Goal: Transaction & Acquisition: Book appointment/travel/reservation

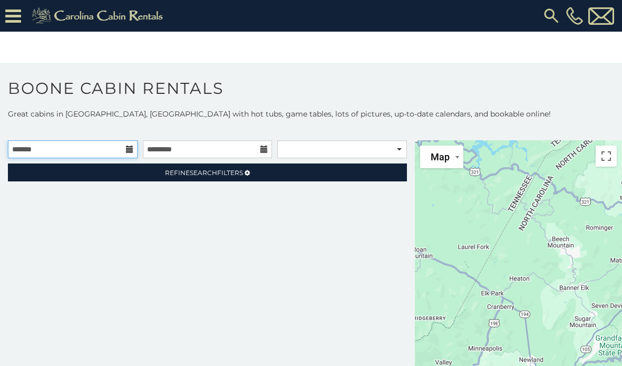
click at [117, 149] on input "text" at bounding box center [73, 149] width 130 height 18
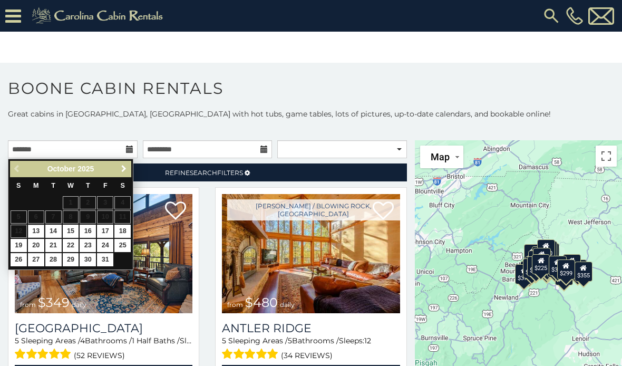
click at [124, 170] on span "Next" at bounding box center [124, 169] width 8 height 8
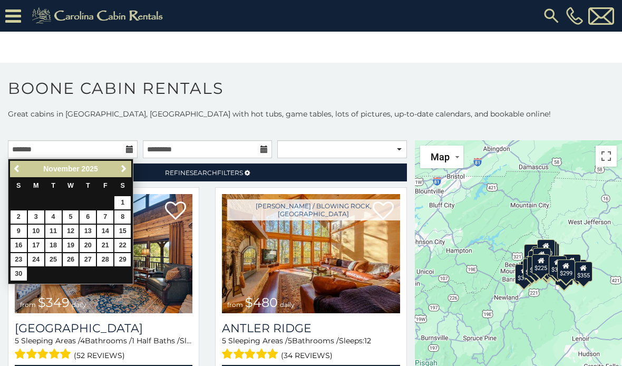
click at [70, 257] on link "26" at bounding box center [71, 259] width 16 height 13
type input "**********"
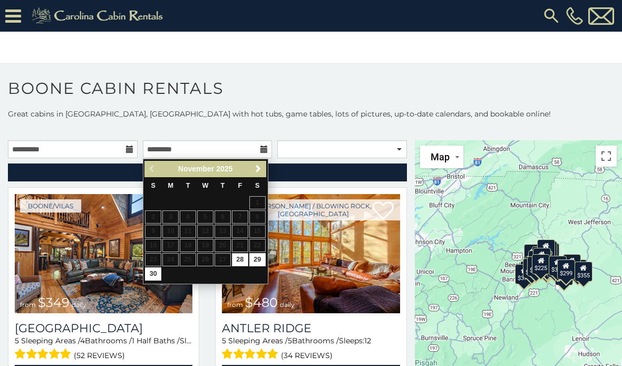
click at [155, 273] on link "30" at bounding box center [153, 273] width 16 height 13
type input "**********"
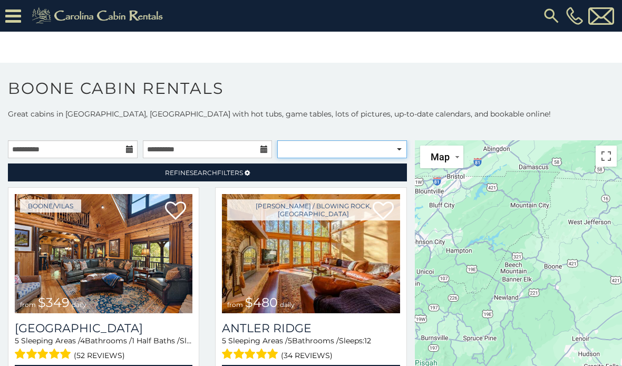
click at [397, 148] on select "**********" at bounding box center [342, 149] width 130 height 18
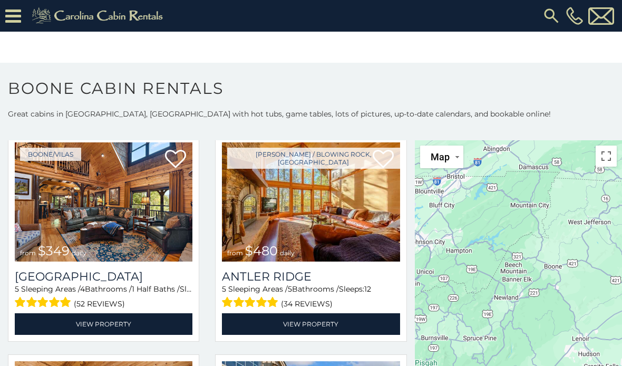
scroll to position [67, 0]
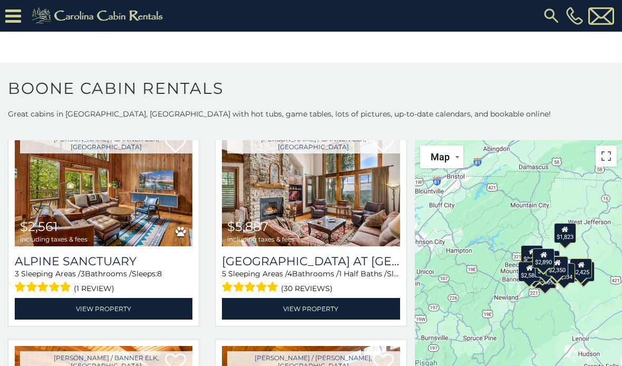
select select "**********"
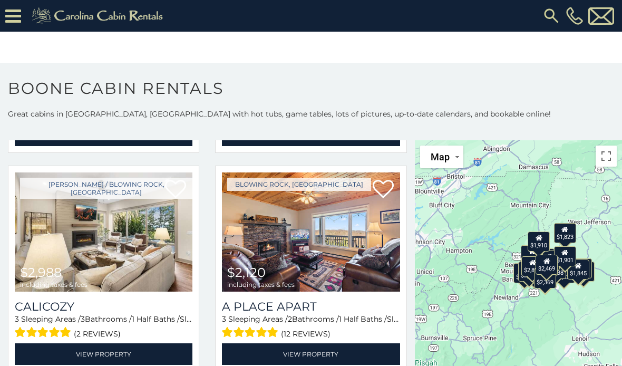
scroll to position [460, 0]
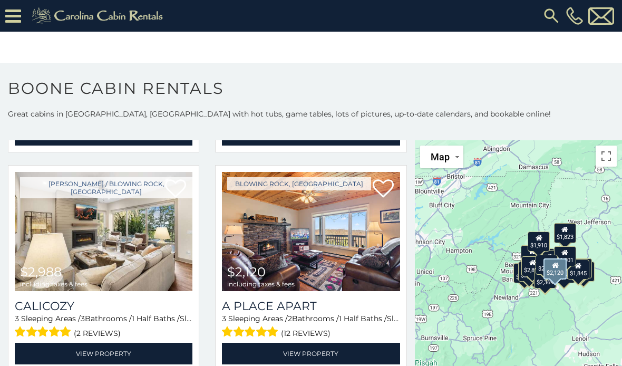
click at [288, 304] on h3 "A Place Apart" at bounding box center [311, 306] width 178 height 14
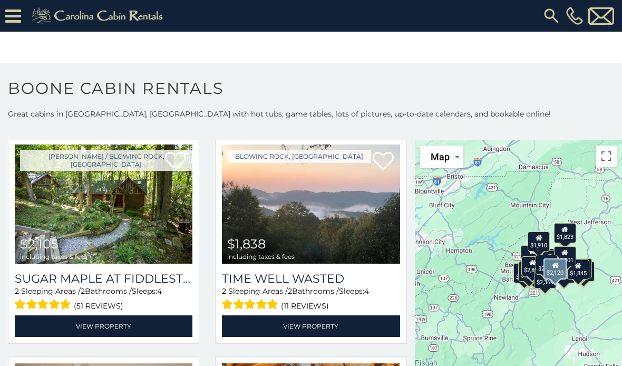
scroll to position [1587, 0]
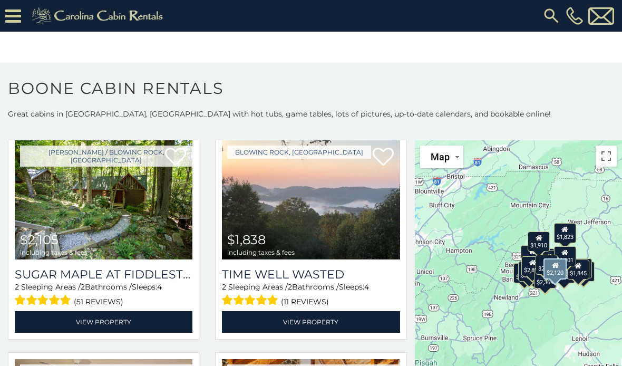
click at [336, 253] on img at bounding box center [311, 199] width 178 height 119
click at [346, 324] on link "View Property" at bounding box center [311, 322] width 178 height 22
click at [14, 13] on icon at bounding box center [13, 16] width 16 height 18
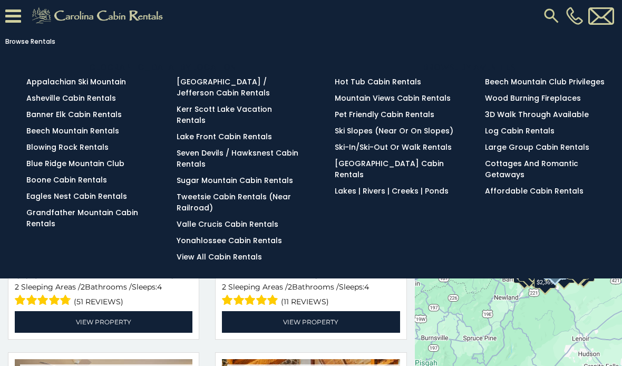
click at [386, 119] on link "Pet Friendly Cabin Rentals" at bounding box center [385, 114] width 100 height 11
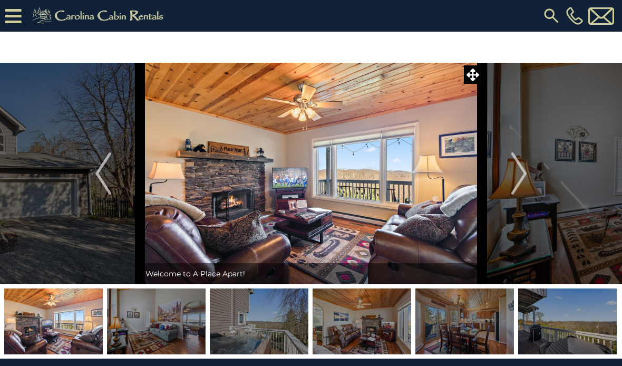
click at [512, 183] on img "Next" at bounding box center [519, 173] width 16 height 42
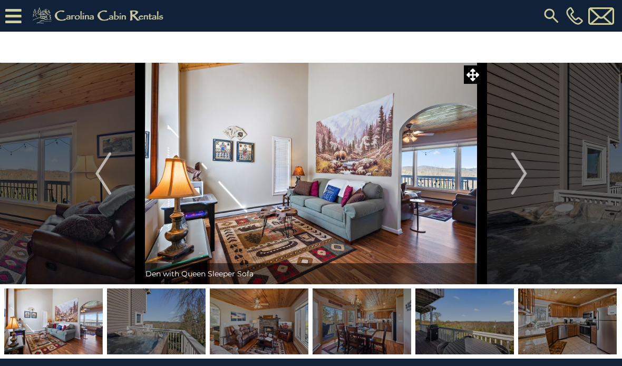
click at [514, 177] on img "Next" at bounding box center [519, 173] width 16 height 42
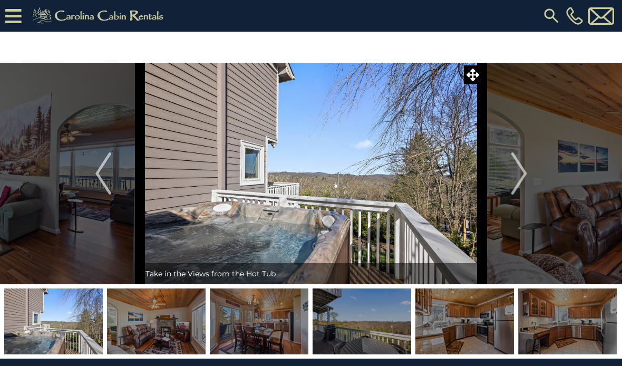
click at [510, 179] on button "Next" at bounding box center [520, 174] width 74 height 222
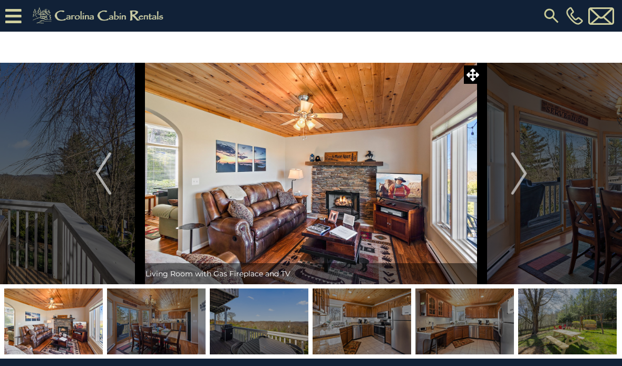
click at [511, 174] on button "Next" at bounding box center [520, 174] width 74 height 222
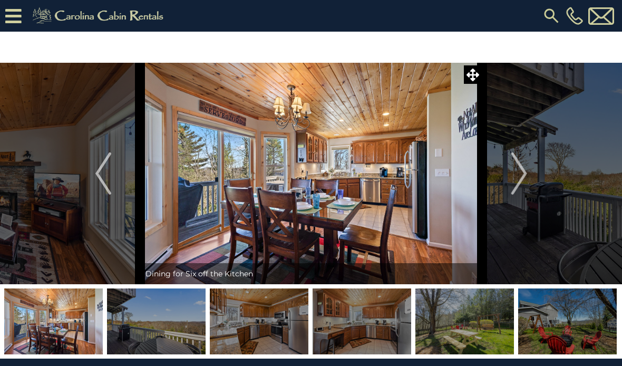
click at [513, 177] on img "Next" at bounding box center [519, 173] width 16 height 42
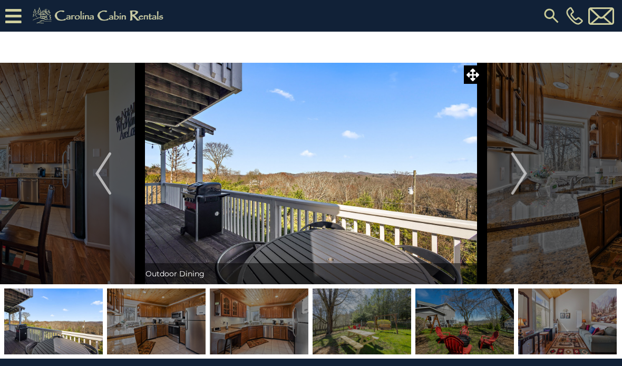
click at [510, 181] on button "Next" at bounding box center [520, 174] width 74 height 222
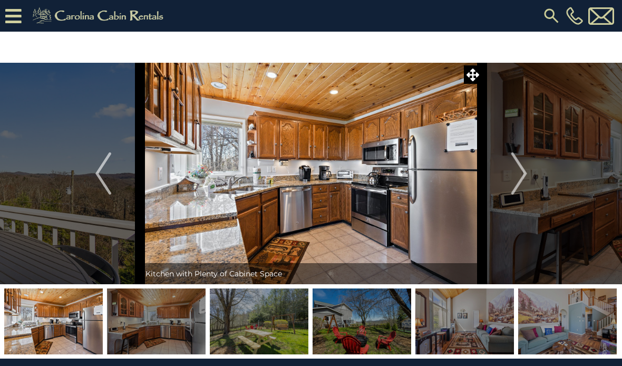
click at [512, 170] on img "Next" at bounding box center [519, 173] width 16 height 42
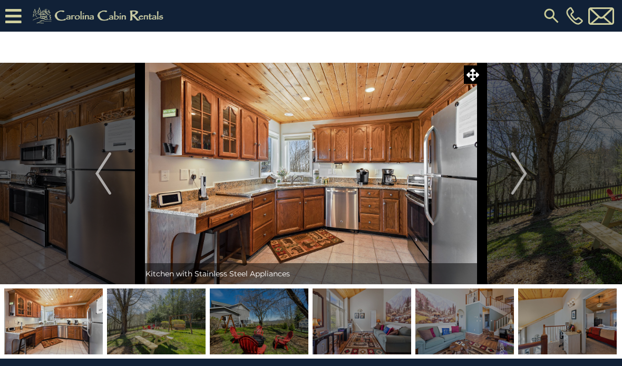
click at [503, 180] on button "Next" at bounding box center [520, 174] width 74 height 222
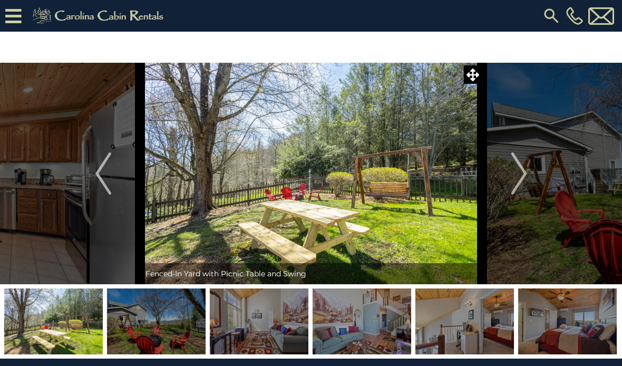
click at [512, 179] on img "Next" at bounding box center [519, 173] width 16 height 42
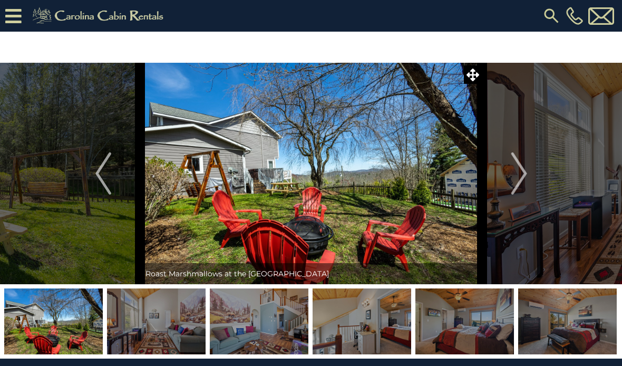
click at [507, 185] on button "Next" at bounding box center [520, 174] width 74 height 222
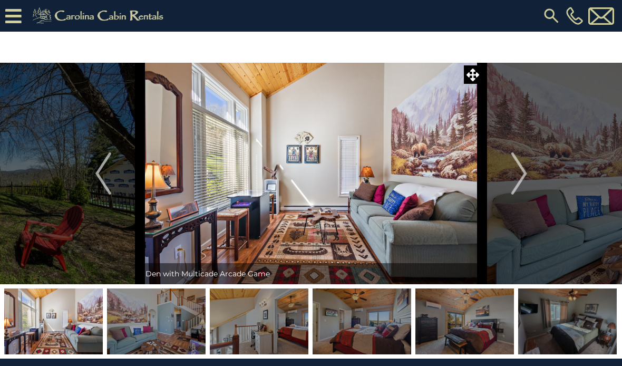
click at [513, 179] on img "Next" at bounding box center [519, 173] width 16 height 42
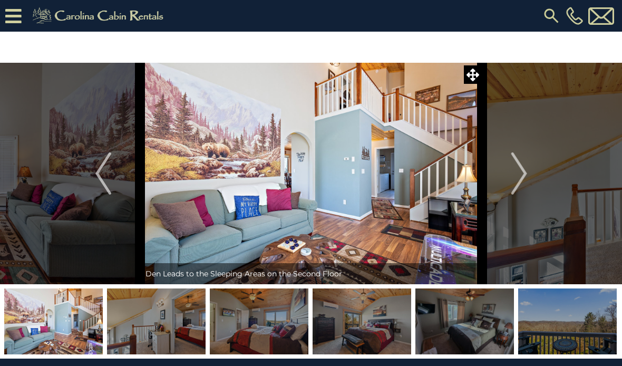
click at [514, 178] on img "Next" at bounding box center [519, 173] width 16 height 42
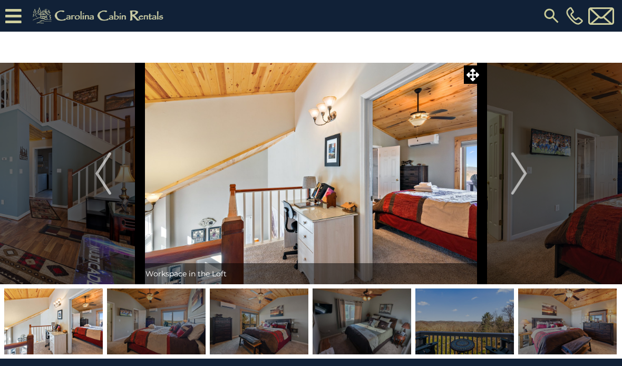
click at [515, 177] on img "Next" at bounding box center [519, 173] width 16 height 42
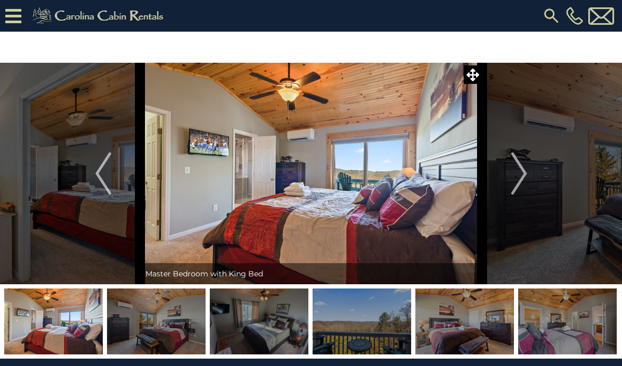
click at [546, 158] on button "Next" at bounding box center [520, 174] width 74 height 222
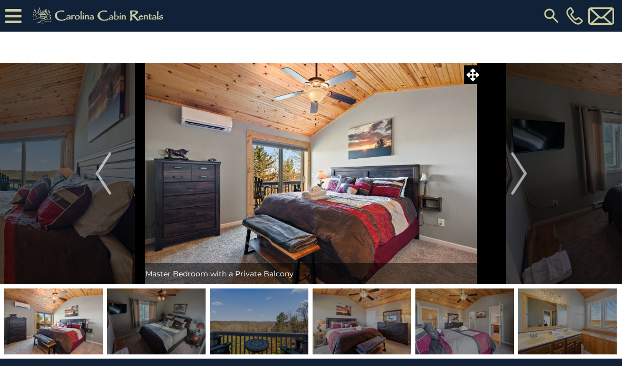
click at [548, 157] on button "Next" at bounding box center [520, 174] width 74 height 222
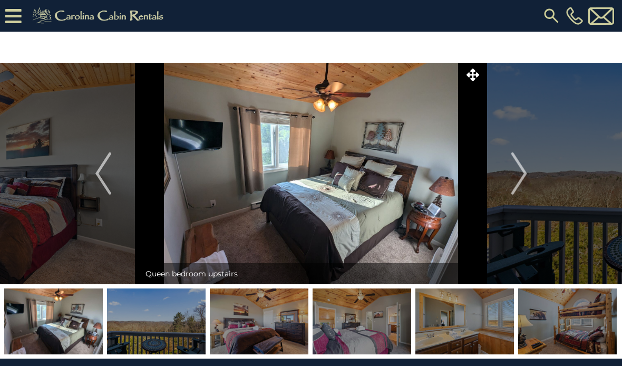
click at [549, 155] on button "Next" at bounding box center [520, 174] width 74 height 222
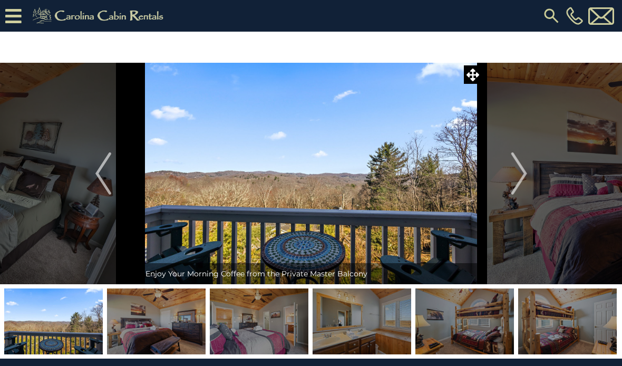
click at [507, 173] on button "Next" at bounding box center [520, 174] width 74 height 222
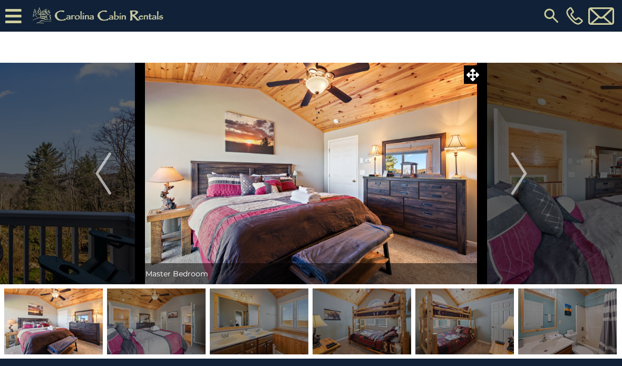
click at [511, 178] on button "Next" at bounding box center [520, 174] width 74 height 222
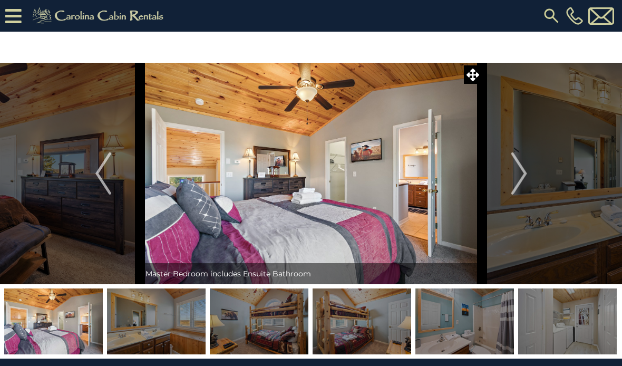
click at [518, 178] on img "Next" at bounding box center [519, 173] width 16 height 42
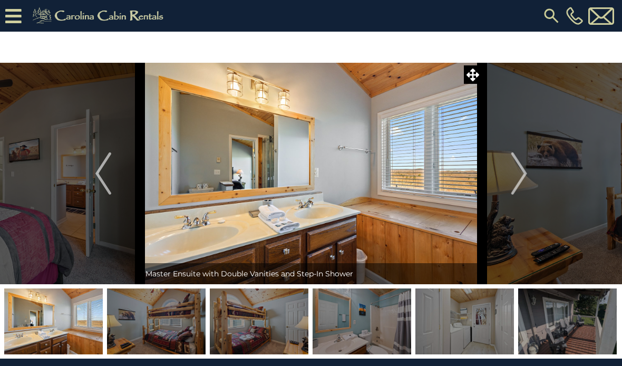
click at [515, 181] on img "Next" at bounding box center [519, 173] width 16 height 42
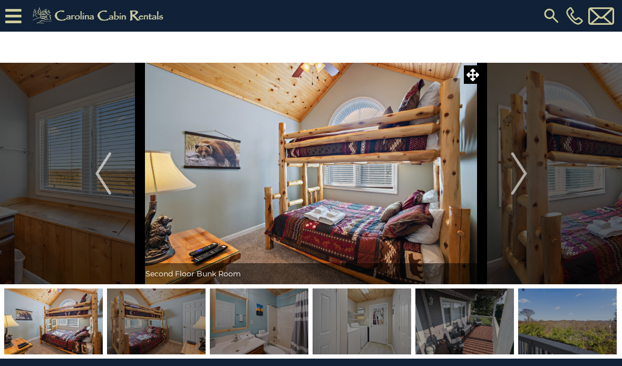
click at [519, 183] on img "Next" at bounding box center [519, 173] width 16 height 42
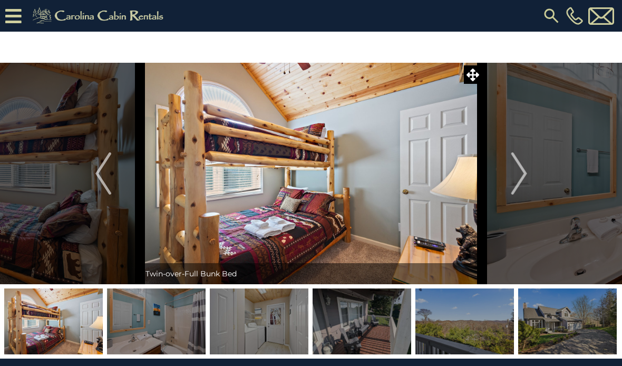
click at [520, 180] on img "Next" at bounding box center [519, 173] width 16 height 42
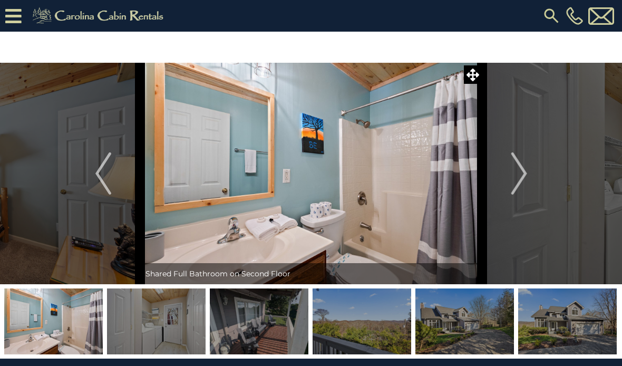
click at [516, 181] on img "Next" at bounding box center [519, 173] width 16 height 42
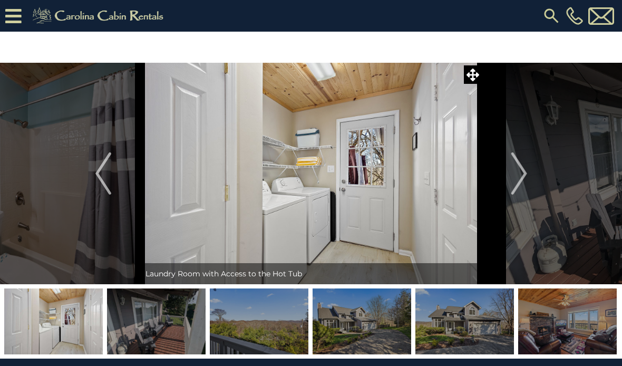
click at [521, 175] on img "Next" at bounding box center [519, 173] width 16 height 42
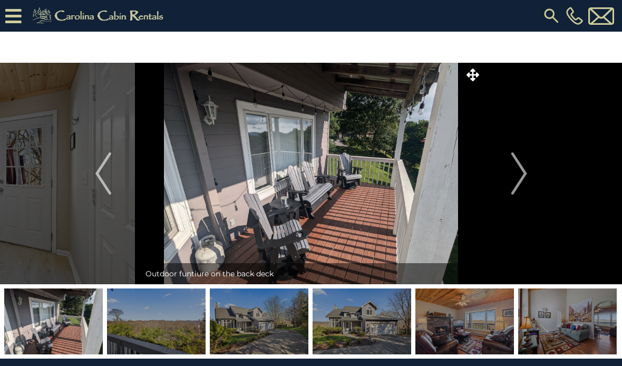
click at [514, 179] on img "Next" at bounding box center [519, 173] width 16 height 42
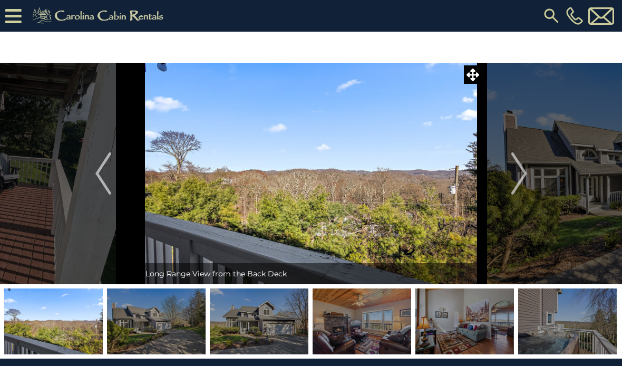
click at [505, 186] on button "Next" at bounding box center [520, 174] width 74 height 222
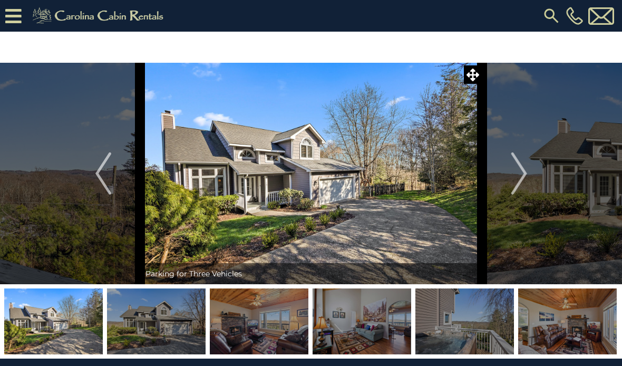
click at [516, 179] on img "Next" at bounding box center [519, 173] width 16 height 42
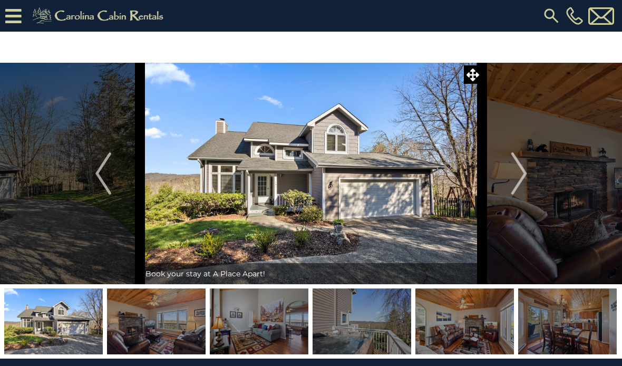
click at [522, 181] on img "Next" at bounding box center [519, 173] width 16 height 42
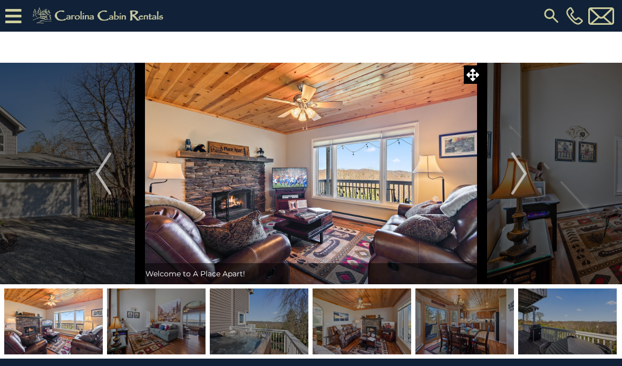
click at [520, 185] on img "Next" at bounding box center [519, 173] width 16 height 42
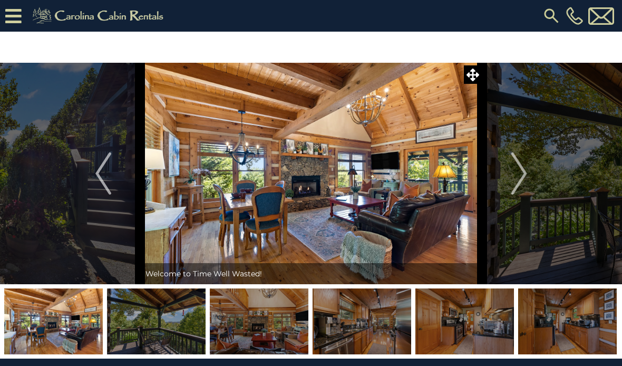
click at [508, 174] on button "Next" at bounding box center [520, 174] width 74 height 222
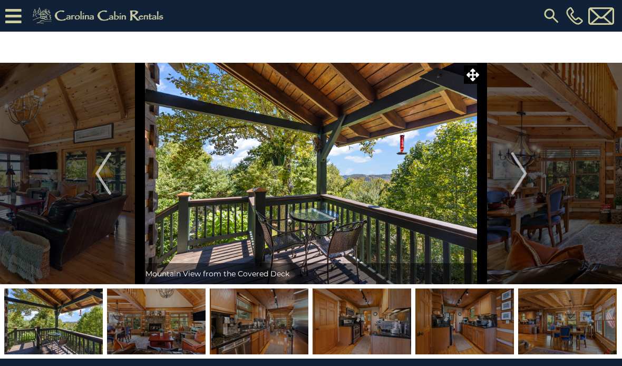
click at [521, 169] on img "Next" at bounding box center [519, 173] width 16 height 42
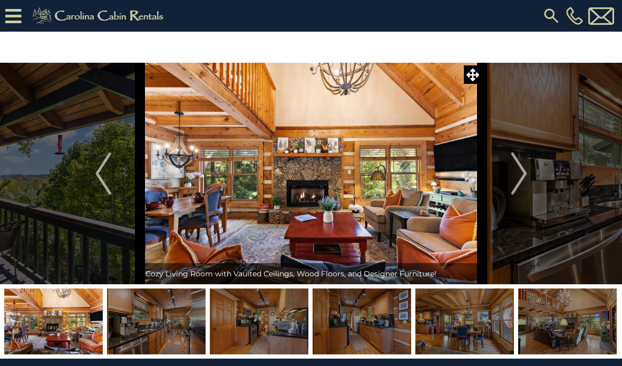
click at [512, 181] on img "Next" at bounding box center [519, 173] width 16 height 42
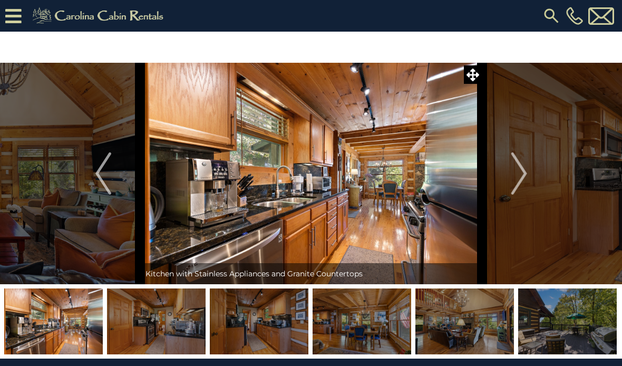
click at [511, 178] on button "Next" at bounding box center [520, 174] width 74 height 222
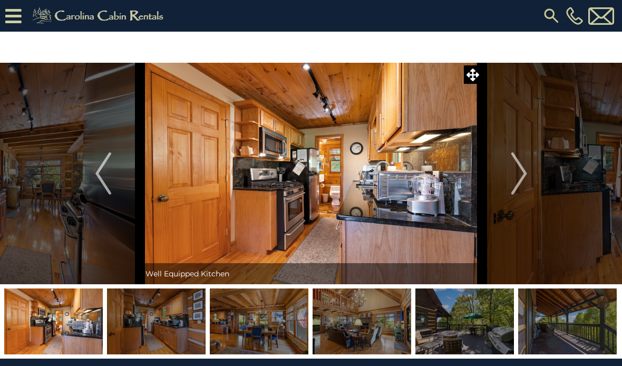
click at [511, 179] on button "Next" at bounding box center [520, 174] width 74 height 222
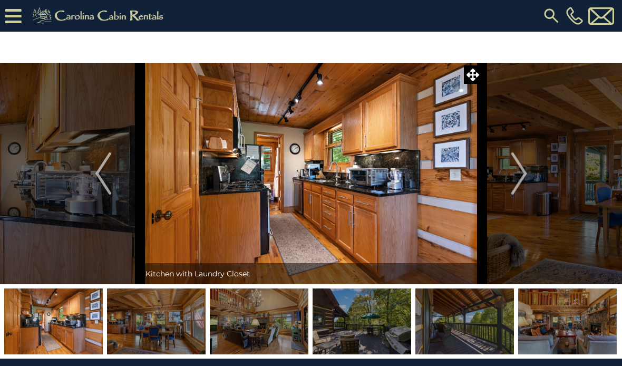
click at [518, 177] on img "Next" at bounding box center [519, 173] width 16 height 42
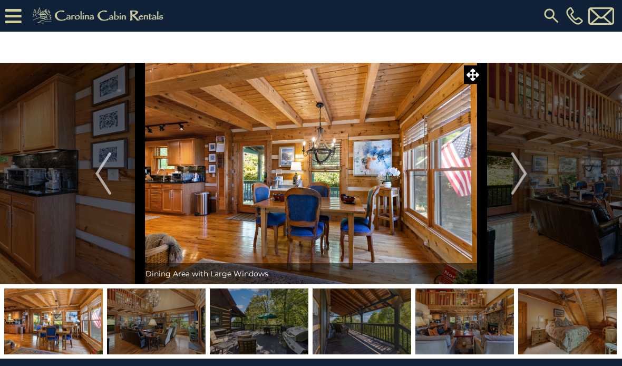
click at [513, 179] on img "Next" at bounding box center [519, 173] width 16 height 42
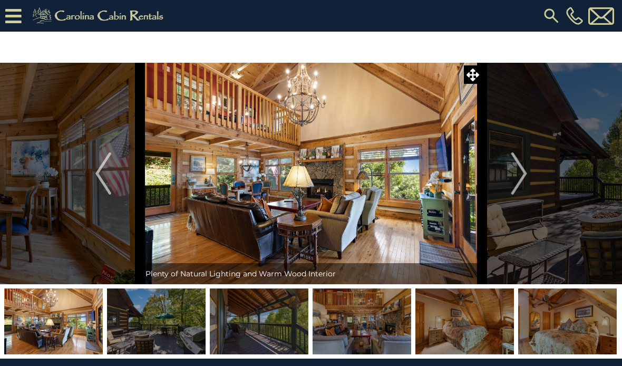
click at [514, 178] on img "Next" at bounding box center [519, 173] width 16 height 42
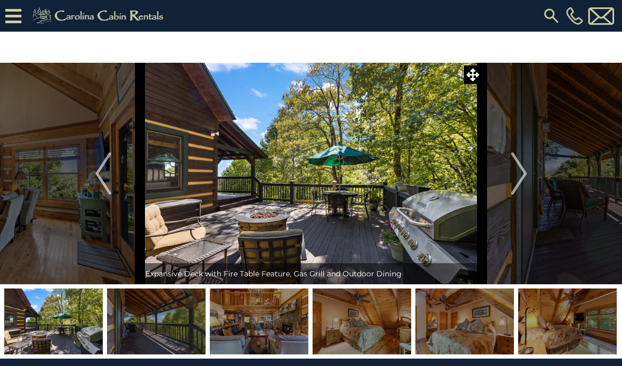
click at [516, 175] on img "Next" at bounding box center [519, 173] width 16 height 42
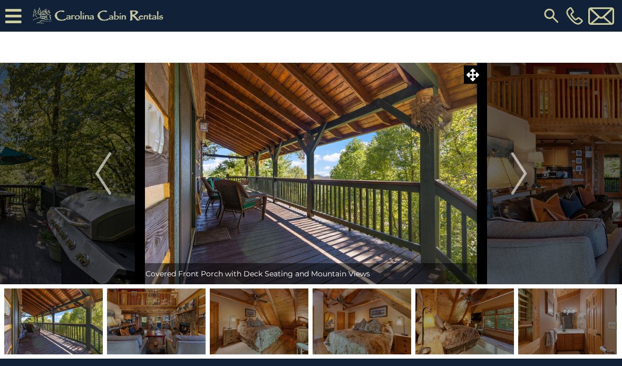
click at [510, 179] on button "Next" at bounding box center [520, 174] width 74 height 222
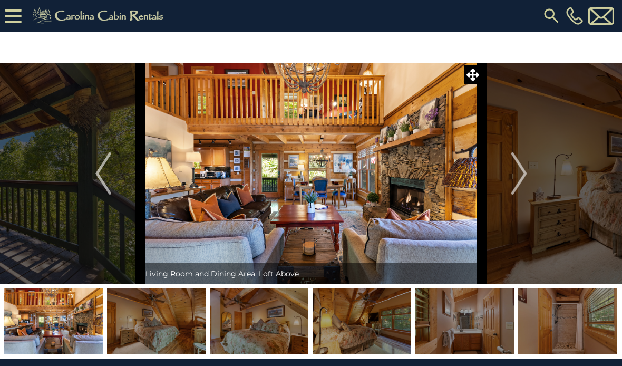
click at [506, 178] on button "Next" at bounding box center [520, 174] width 74 height 222
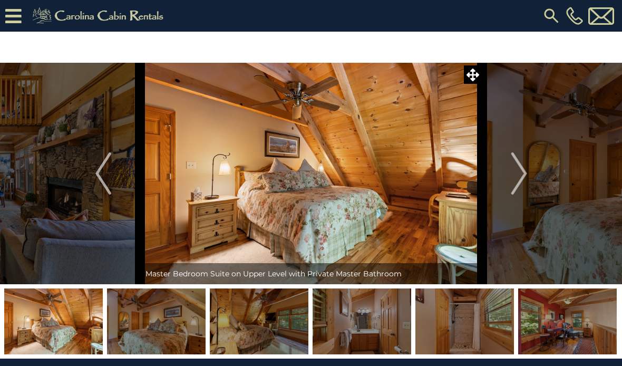
click at [507, 176] on button "Next" at bounding box center [520, 174] width 74 height 222
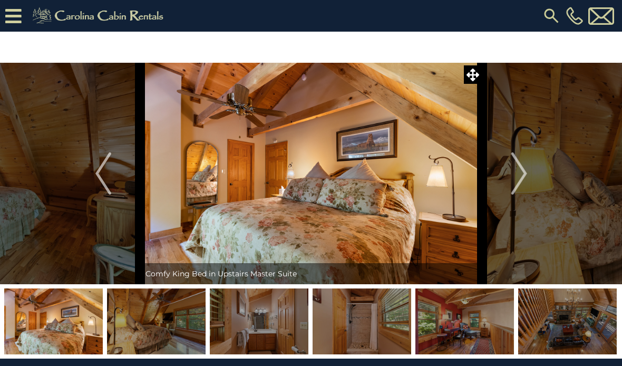
click at [511, 179] on button "Next" at bounding box center [520, 174] width 74 height 222
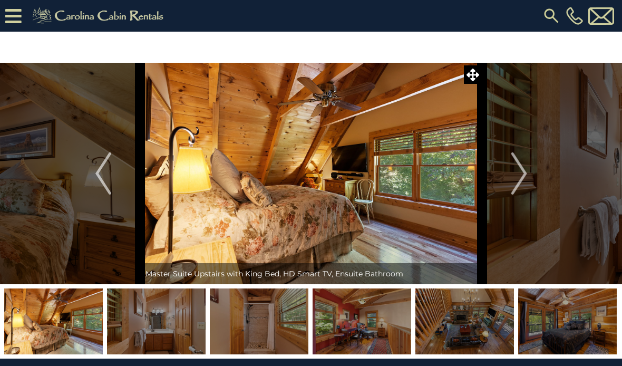
click at [518, 180] on img "Next" at bounding box center [519, 173] width 16 height 42
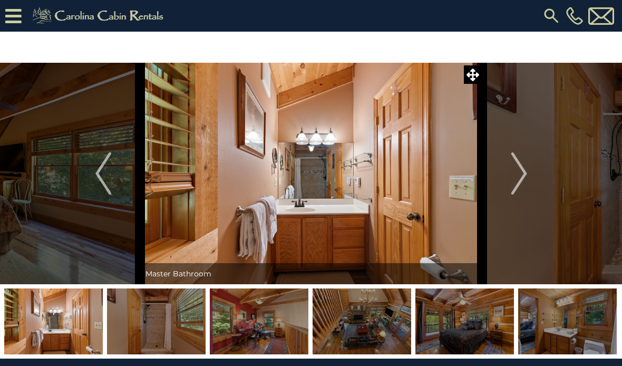
click at [522, 178] on img "Next" at bounding box center [519, 173] width 16 height 42
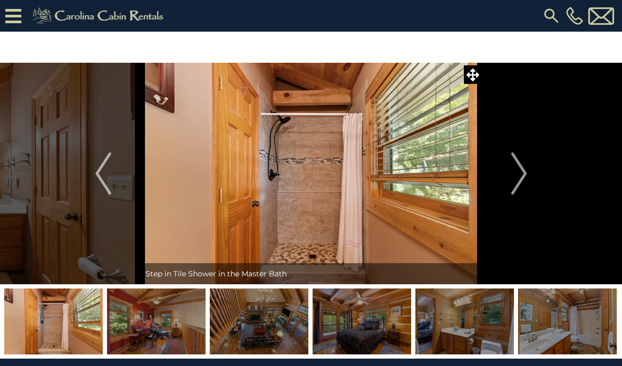
click at [523, 180] on img "Next" at bounding box center [519, 173] width 16 height 42
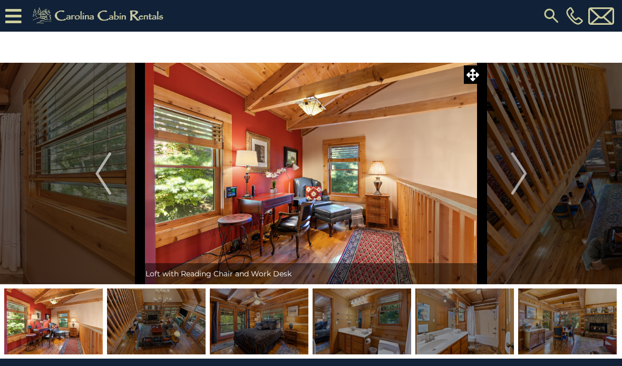
click at [518, 174] on img "Next" at bounding box center [519, 173] width 16 height 42
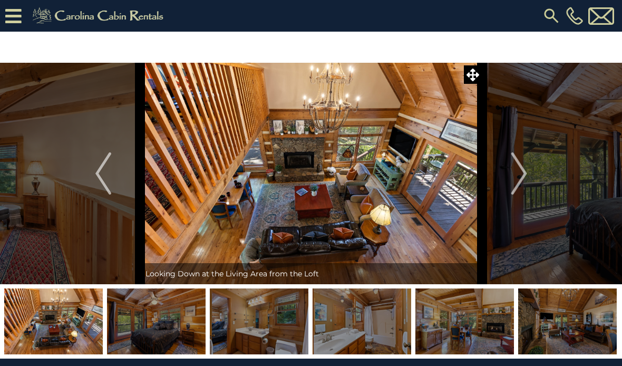
click at [518, 177] on img "Next" at bounding box center [519, 173] width 16 height 42
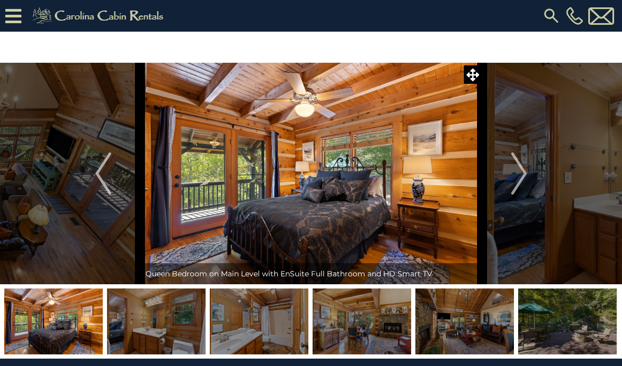
click at [514, 179] on img "Next" at bounding box center [519, 173] width 16 height 42
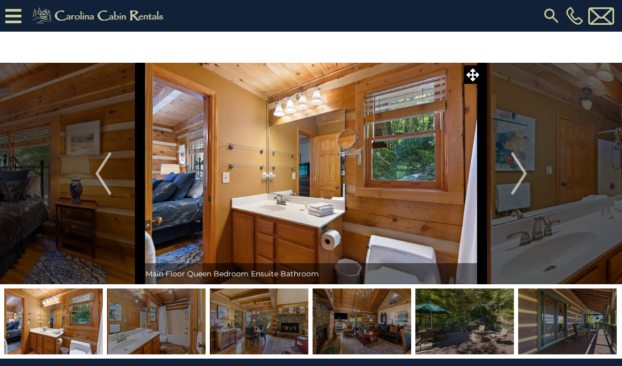
click at [108, 160] on img "Previous" at bounding box center [103, 173] width 16 height 42
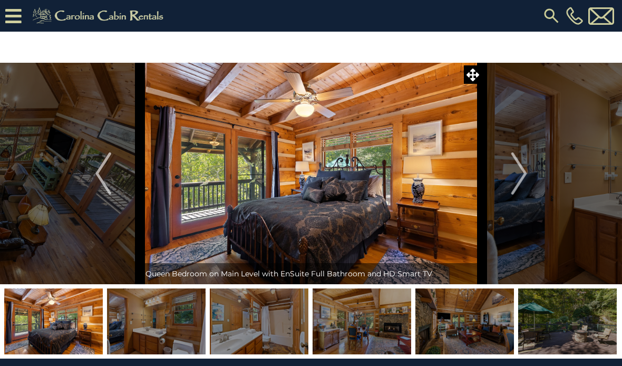
click at [109, 170] on img "Previous" at bounding box center [103, 173] width 16 height 42
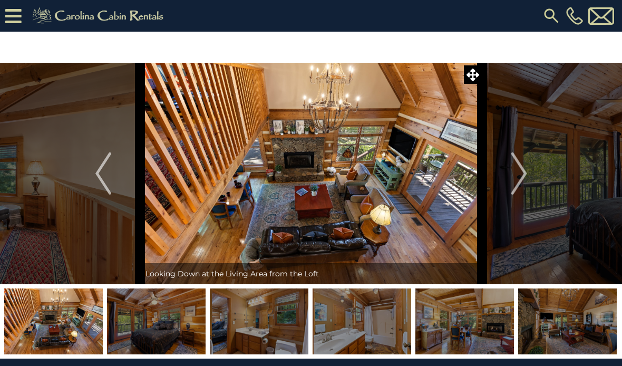
click at [108, 171] on img "Previous" at bounding box center [103, 173] width 16 height 42
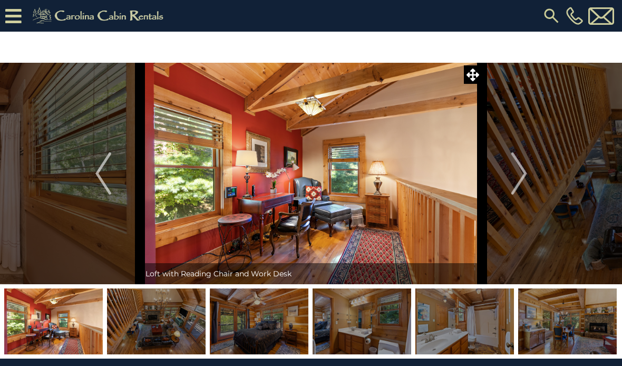
click at [108, 176] on img "Previous" at bounding box center [103, 173] width 16 height 42
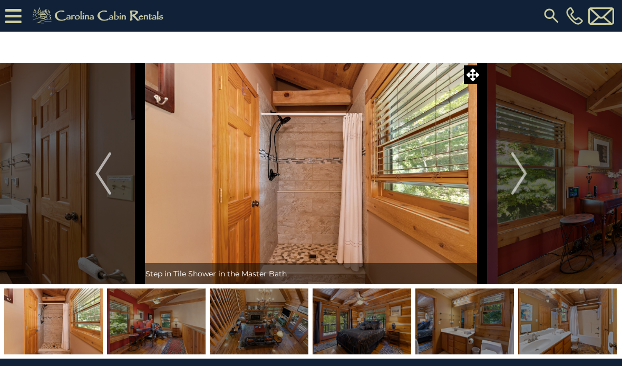
click at [111, 178] on img "Previous" at bounding box center [103, 173] width 16 height 42
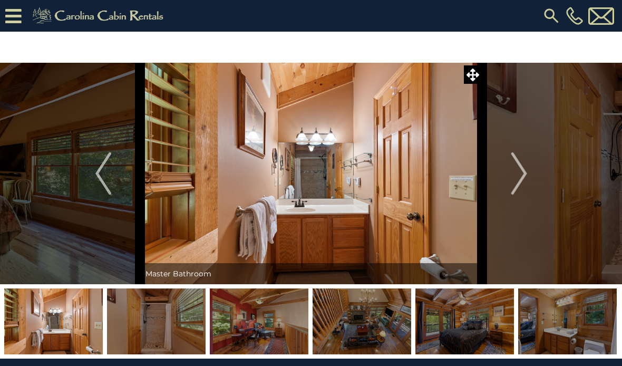
click at [122, 180] on button "Previous" at bounding box center [103, 174] width 74 height 222
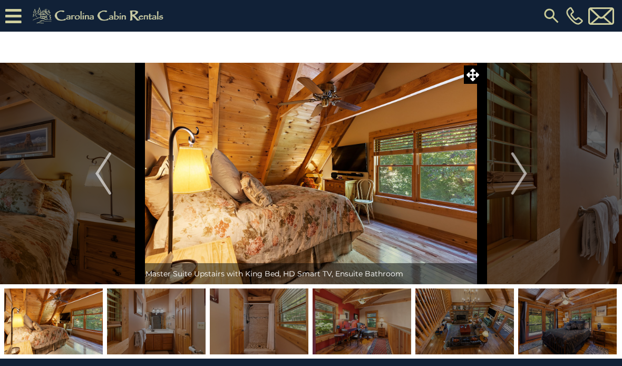
click at [518, 170] on img "Next" at bounding box center [519, 173] width 16 height 42
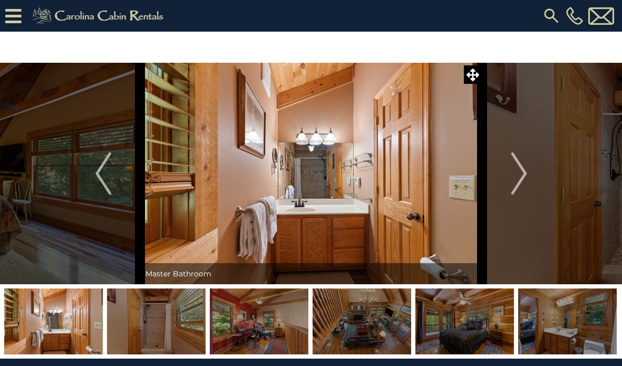
click at [520, 173] on img "Next" at bounding box center [519, 173] width 16 height 42
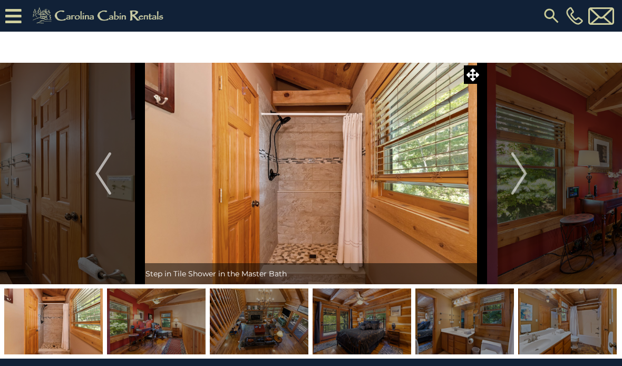
click at [519, 175] on img "Next" at bounding box center [519, 173] width 16 height 42
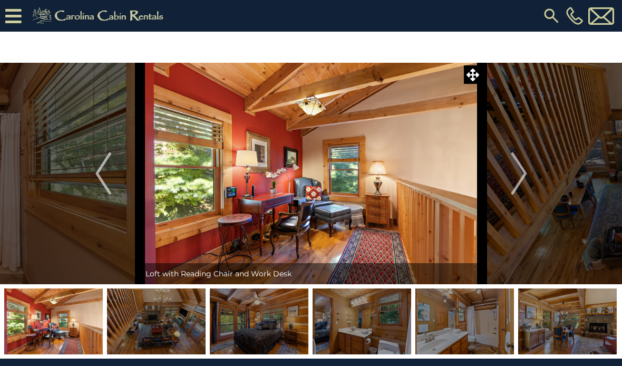
click at [521, 177] on img "Next" at bounding box center [519, 173] width 16 height 42
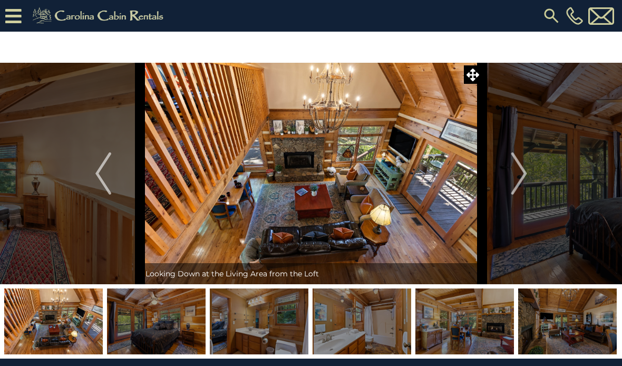
click at [517, 178] on img "Next" at bounding box center [519, 173] width 16 height 42
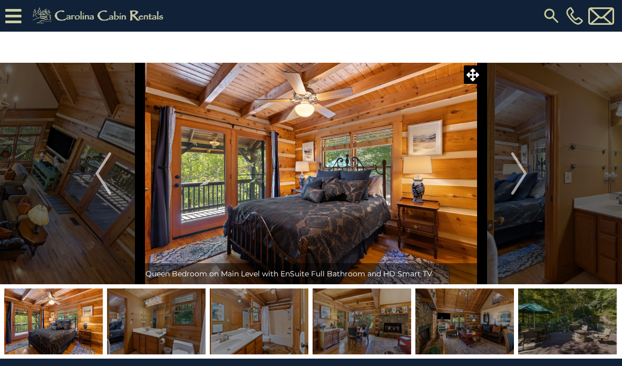
click at [520, 178] on img "Next" at bounding box center [519, 173] width 16 height 42
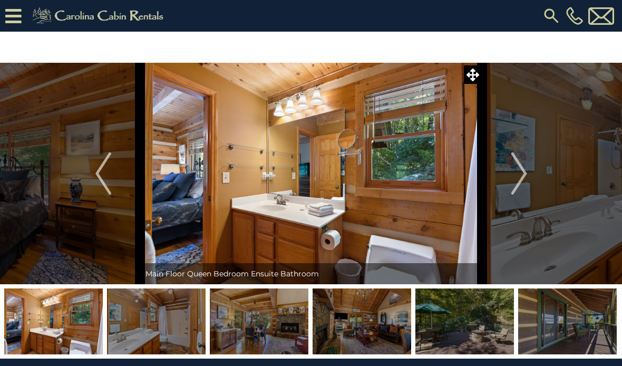
click at [519, 178] on img "Next" at bounding box center [519, 173] width 16 height 42
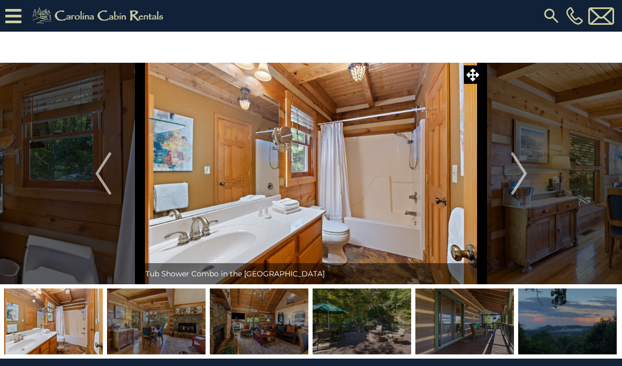
click at [510, 179] on button "Next" at bounding box center [520, 174] width 74 height 222
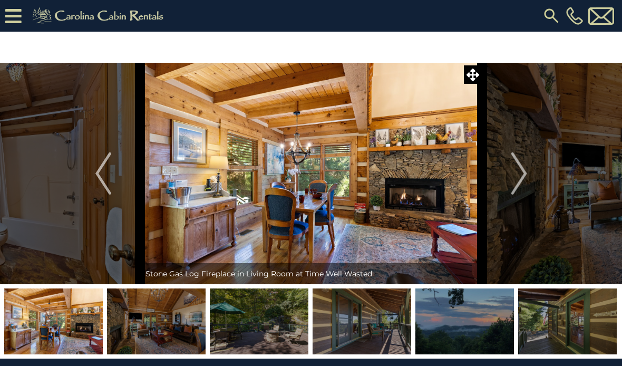
click at [518, 176] on img "Next" at bounding box center [519, 173] width 16 height 42
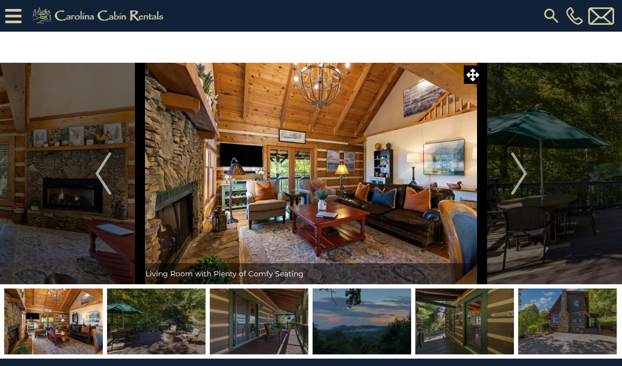
click at [516, 176] on img "Next" at bounding box center [519, 173] width 16 height 42
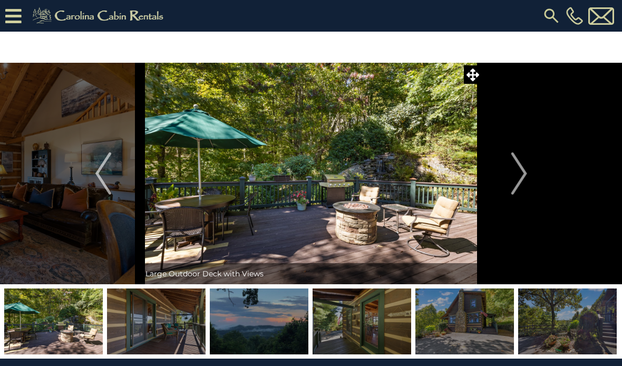
click at [526, 175] on img "Next" at bounding box center [519, 173] width 16 height 42
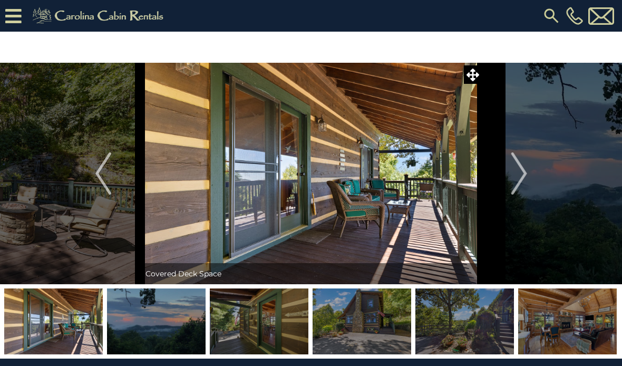
click at [520, 179] on img "Next" at bounding box center [519, 173] width 16 height 42
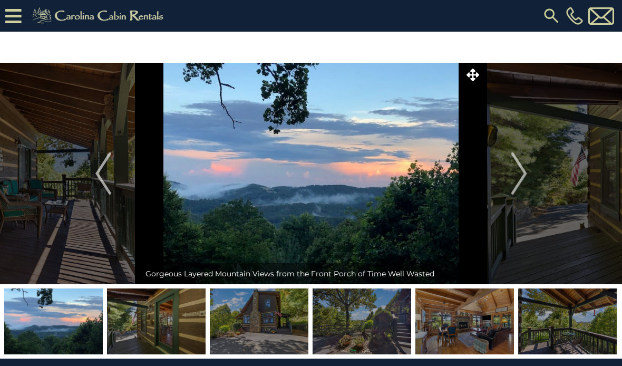
click at [521, 176] on img "Next" at bounding box center [519, 173] width 16 height 42
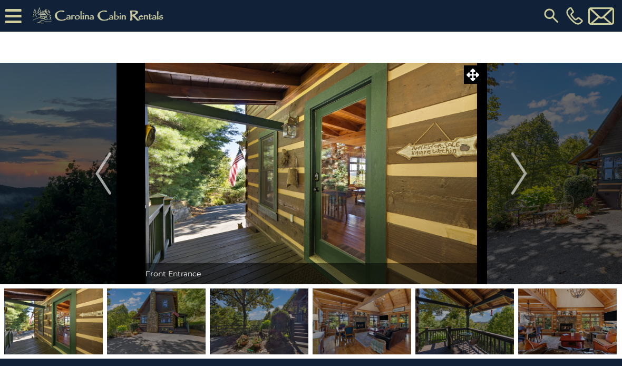
click at [519, 178] on img "Next" at bounding box center [519, 173] width 16 height 42
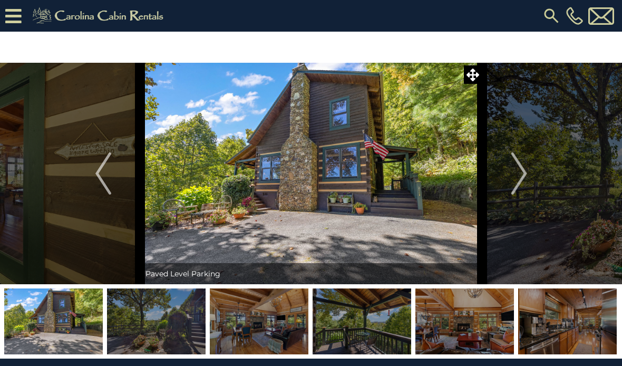
click at [522, 175] on img "Next" at bounding box center [519, 173] width 16 height 42
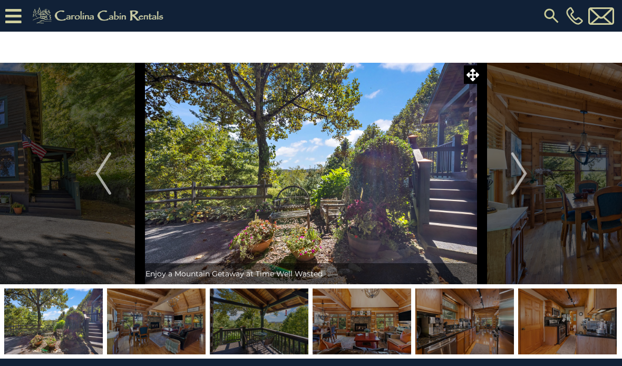
click at [529, 177] on button "Next" at bounding box center [520, 174] width 74 height 222
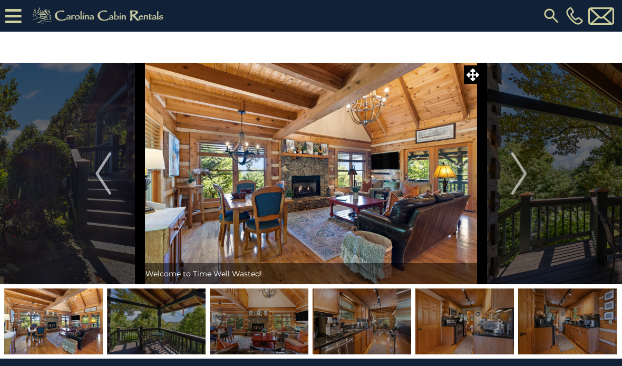
click at [519, 179] on img "Next" at bounding box center [519, 173] width 16 height 42
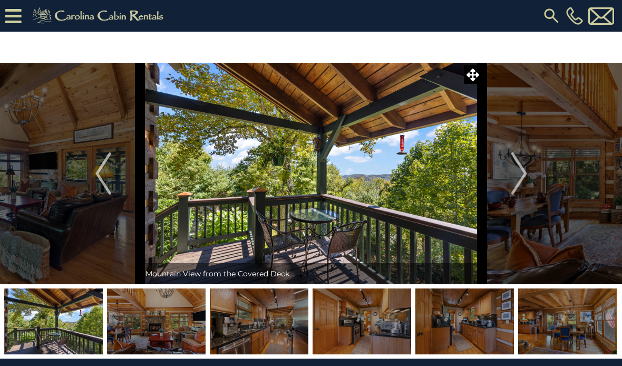
click at [520, 181] on img "Next" at bounding box center [519, 173] width 16 height 42
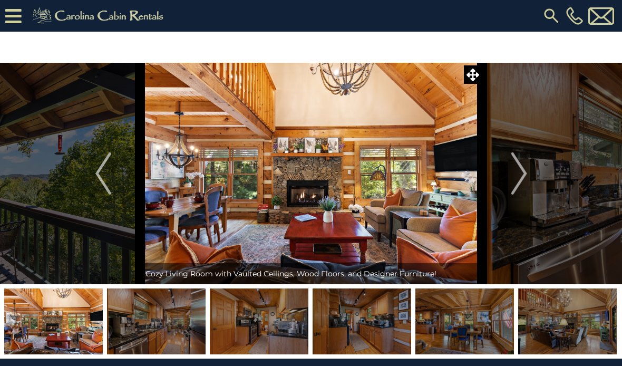
click at [522, 179] on img "Next" at bounding box center [519, 173] width 16 height 42
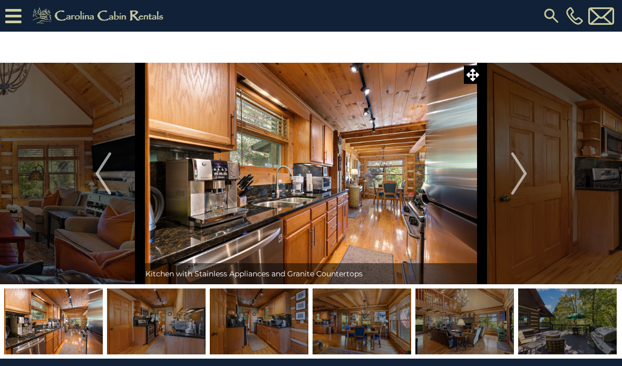
click at [527, 179] on img "Next" at bounding box center [519, 173] width 16 height 42
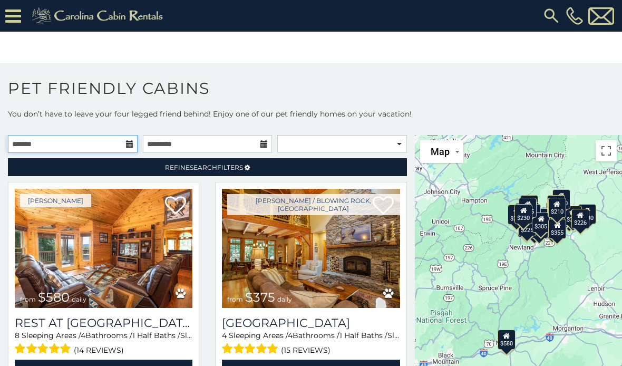
click at [122, 142] on input "text" at bounding box center [73, 144] width 130 height 18
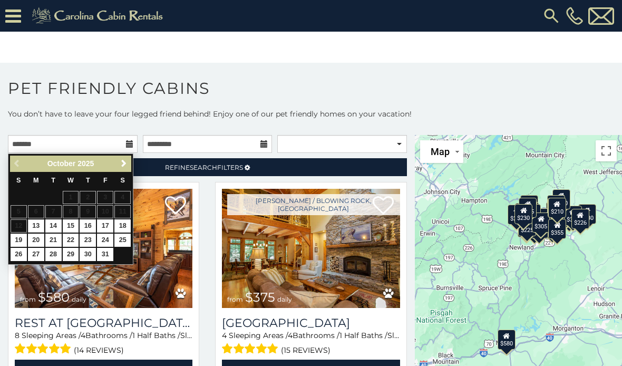
click at [125, 166] on span "Next" at bounding box center [124, 163] width 8 height 8
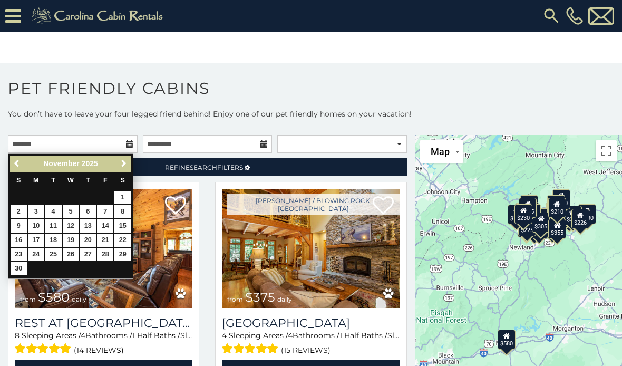
click at [71, 252] on link "26" at bounding box center [71, 254] width 16 height 13
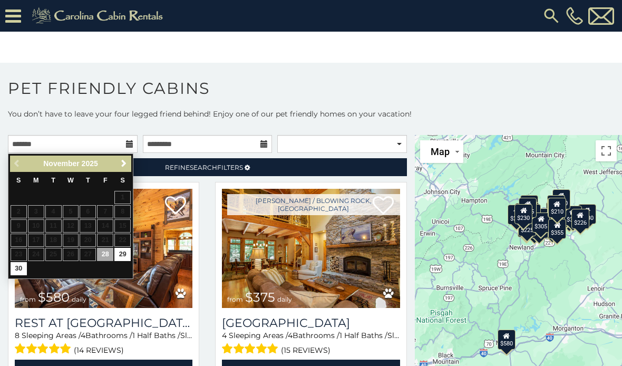
type input "**********"
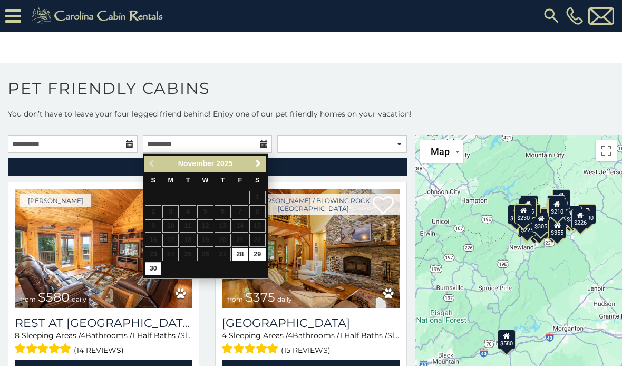
click at [157, 268] on link "30" at bounding box center [153, 268] width 16 height 13
type input "**********"
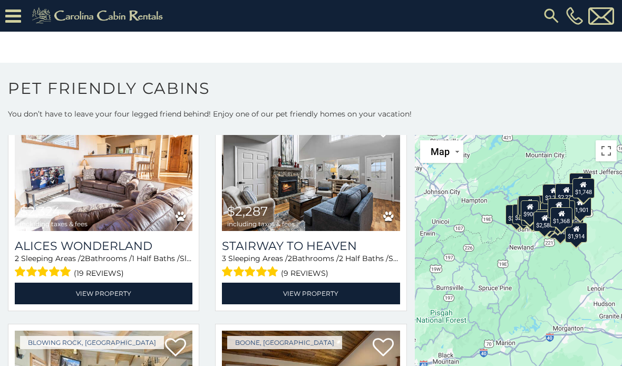
scroll to position [1180, 0]
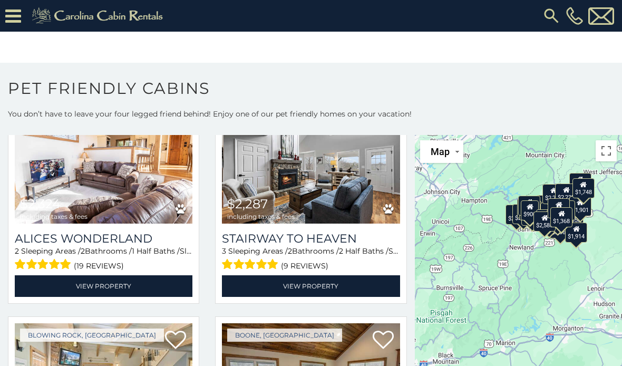
click at [298, 236] on h3 "Stairway to Heaven" at bounding box center [311, 239] width 178 height 14
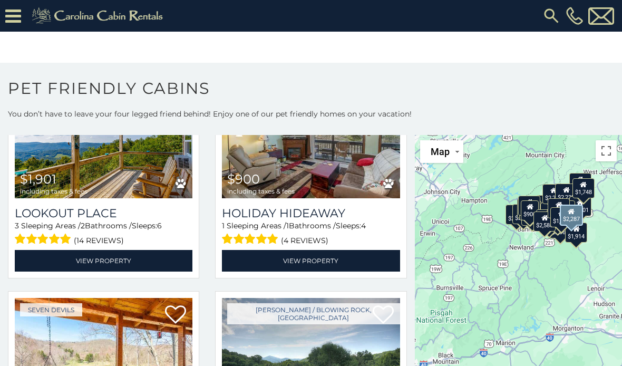
scroll to position [1861, 0]
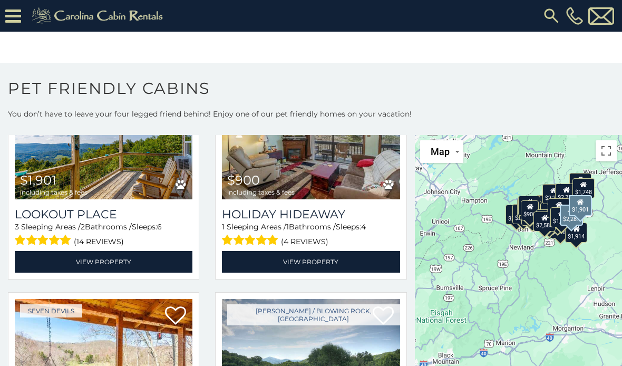
click at [93, 213] on h3 "Lookout Place" at bounding box center [104, 214] width 178 height 14
click at [9, 2] on div at bounding box center [12, 16] width 24 height 32
click at [11, 21] on icon at bounding box center [13, 16] width 16 height 18
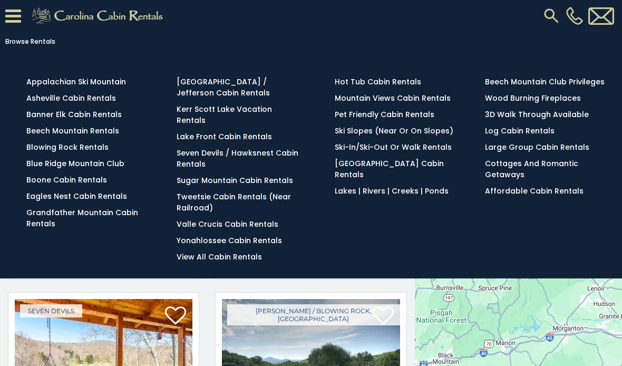
click at [390, 84] on link "Hot Tub Cabin Rentals" at bounding box center [378, 81] width 87 height 11
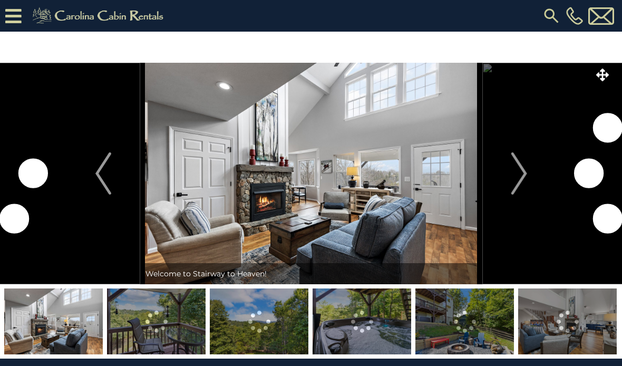
click at [520, 177] on img "Next" at bounding box center [519, 173] width 16 height 42
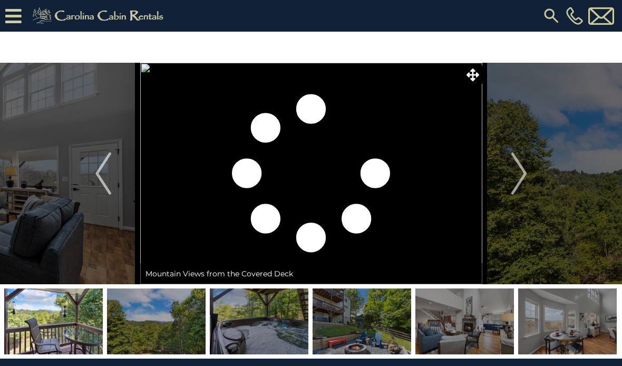
click at [521, 190] on img "Next" at bounding box center [519, 173] width 16 height 42
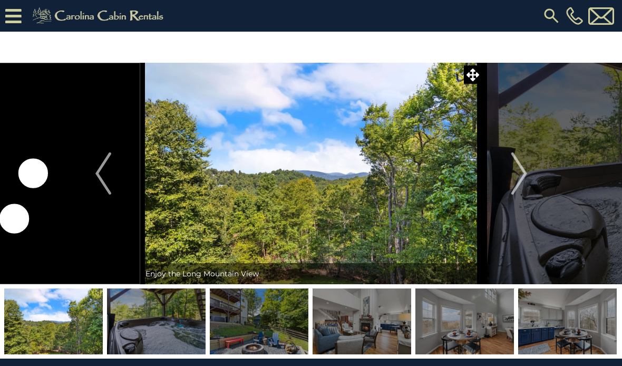
click at [98, 171] on img "Previous" at bounding box center [103, 173] width 16 height 42
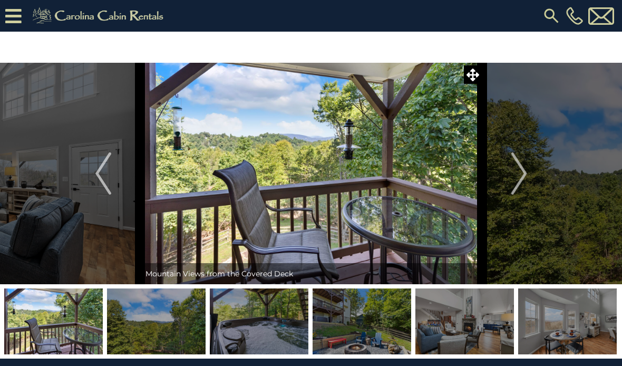
click at [523, 168] on img "Next" at bounding box center [519, 173] width 16 height 42
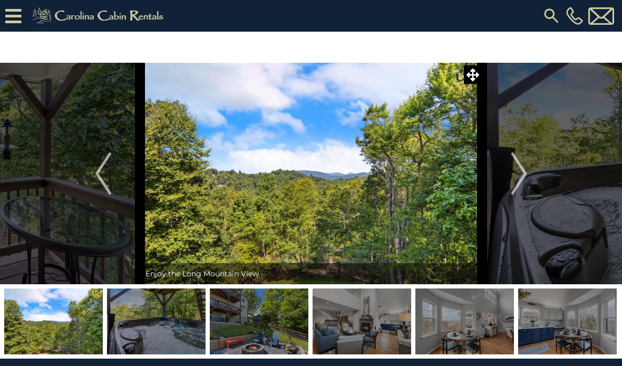
click at [521, 177] on img "Next" at bounding box center [519, 173] width 16 height 42
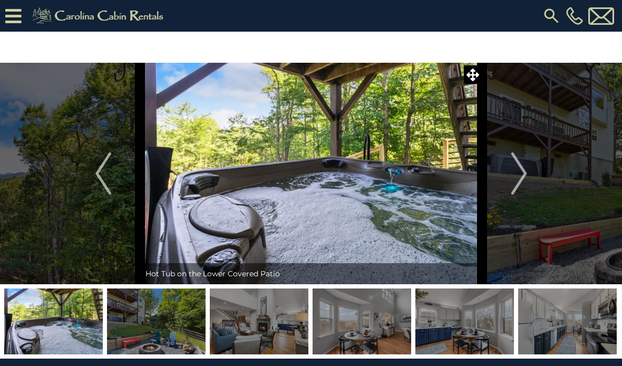
click at [518, 171] on img "Next" at bounding box center [519, 173] width 16 height 42
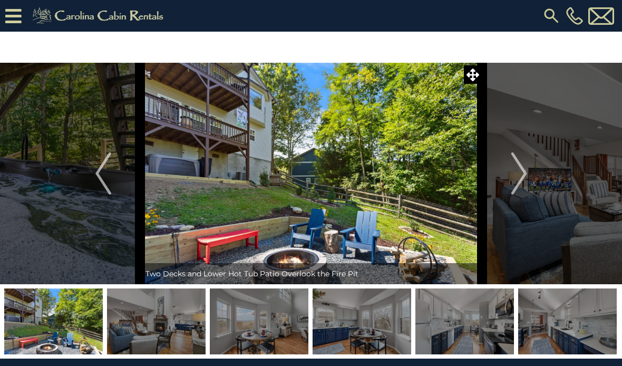
click at [522, 171] on img "Next" at bounding box center [519, 173] width 16 height 42
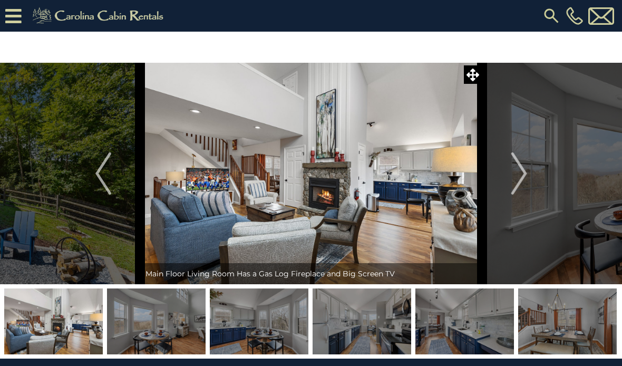
click at [521, 163] on img "Next" at bounding box center [519, 173] width 16 height 42
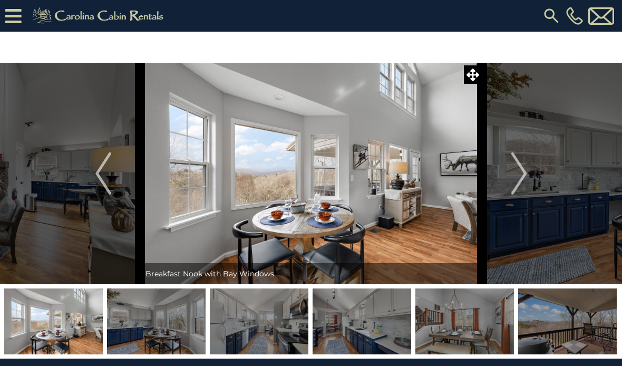
click at [529, 165] on button "Next" at bounding box center [520, 174] width 74 height 222
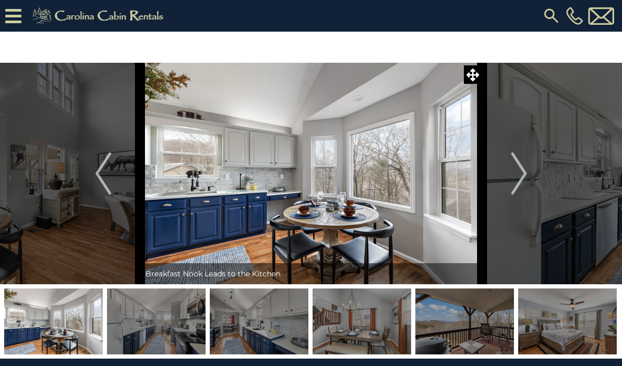
click at [525, 176] on img "Next" at bounding box center [519, 173] width 16 height 42
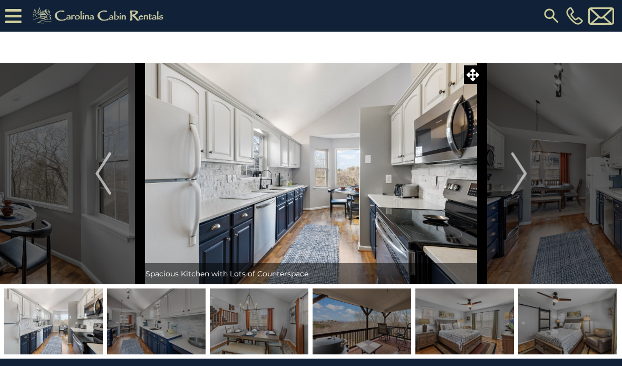
click at [521, 176] on img "Next" at bounding box center [519, 173] width 16 height 42
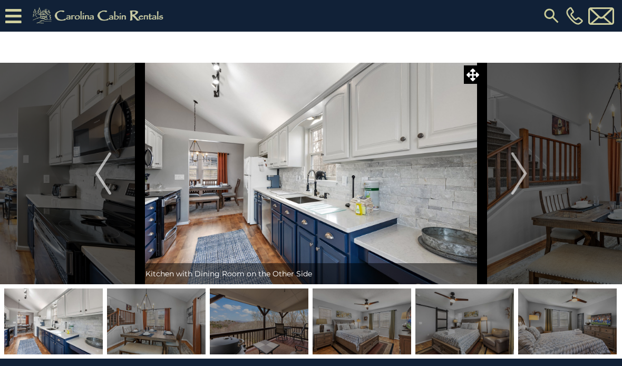
click at [522, 175] on img "Next" at bounding box center [519, 173] width 16 height 42
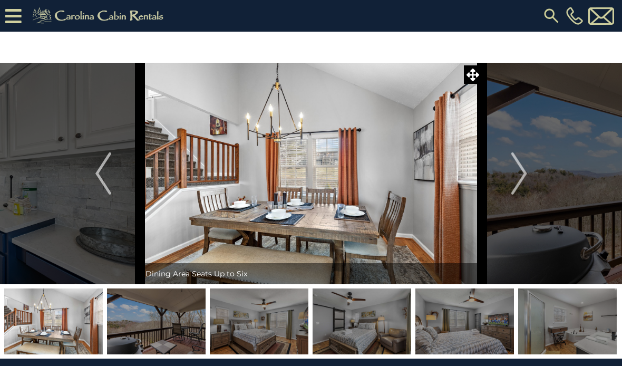
click at [519, 172] on img "Next" at bounding box center [519, 173] width 16 height 42
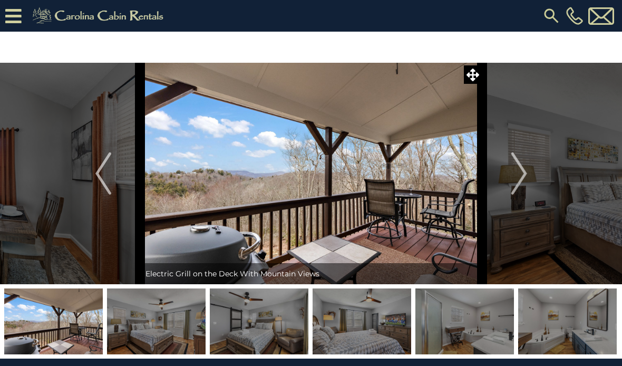
click at [519, 169] on img "Next" at bounding box center [519, 173] width 16 height 42
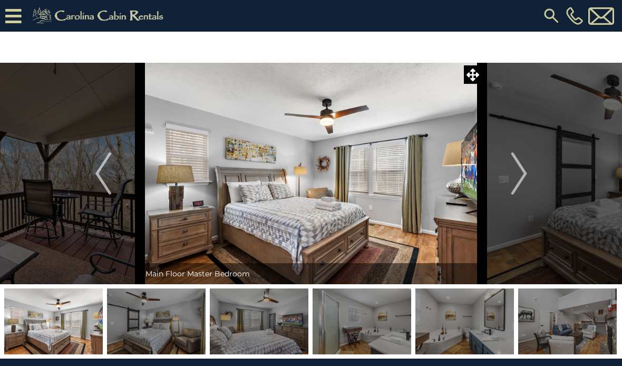
click at [518, 176] on img "Next" at bounding box center [519, 173] width 16 height 42
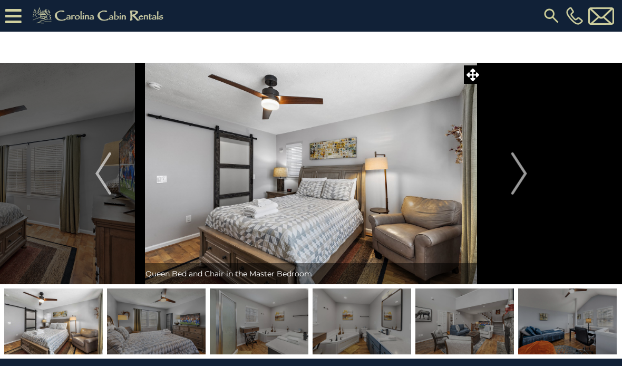
click at [518, 178] on img "Next" at bounding box center [519, 173] width 16 height 42
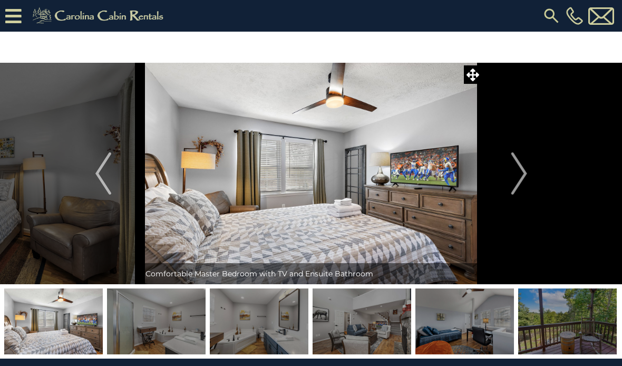
click at [518, 177] on img "Next" at bounding box center [519, 173] width 16 height 42
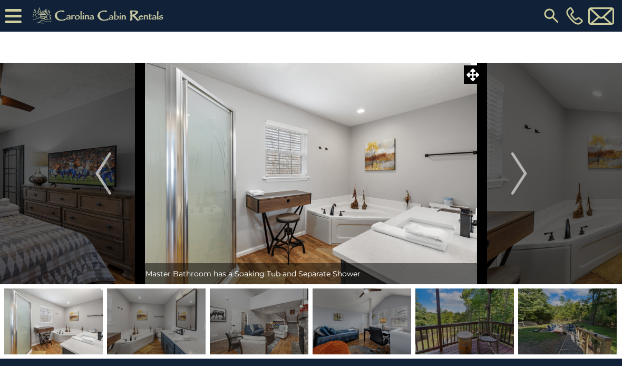
click at [517, 175] on img "Next" at bounding box center [519, 173] width 16 height 42
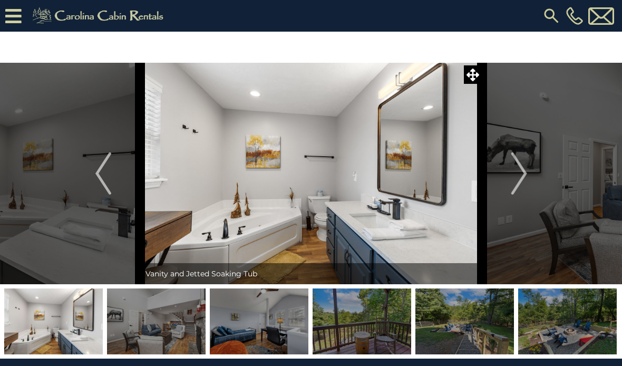
click at [516, 172] on img "Next" at bounding box center [519, 173] width 16 height 42
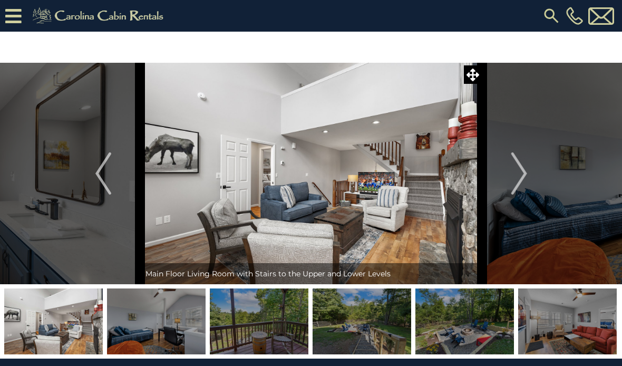
click at [107, 168] on img "Previous" at bounding box center [103, 173] width 16 height 42
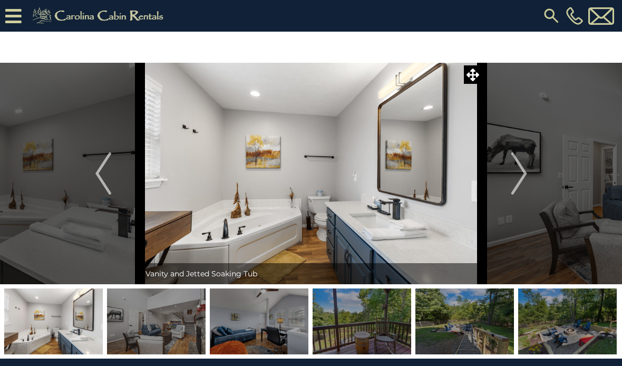
click at [520, 165] on img "Next" at bounding box center [519, 173] width 16 height 42
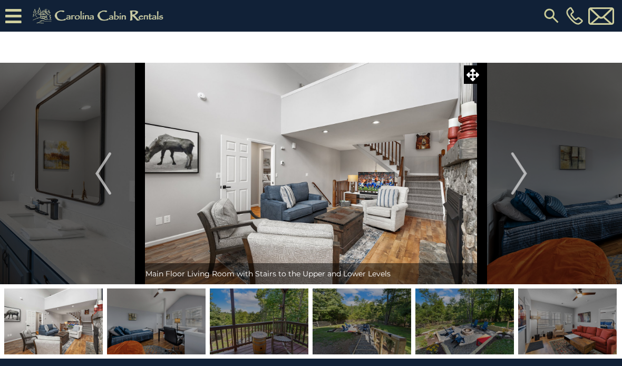
click at [519, 175] on img "Next" at bounding box center [519, 173] width 16 height 42
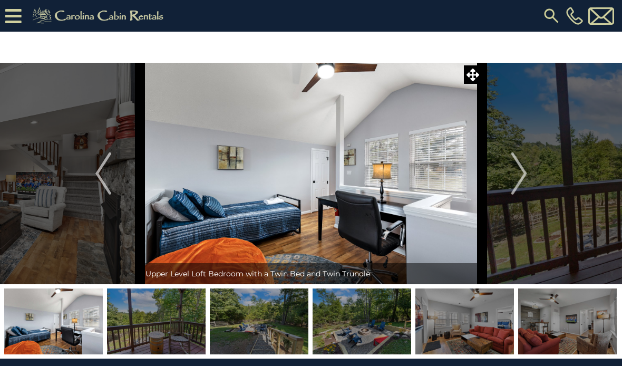
click at [519, 171] on img "Next" at bounding box center [519, 173] width 16 height 42
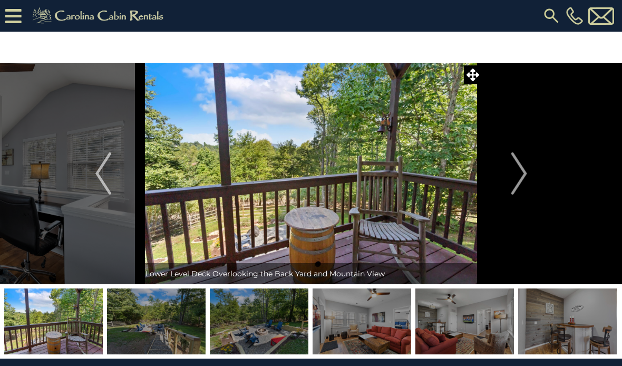
click at [511, 175] on button "Next" at bounding box center [520, 174] width 74 height 222
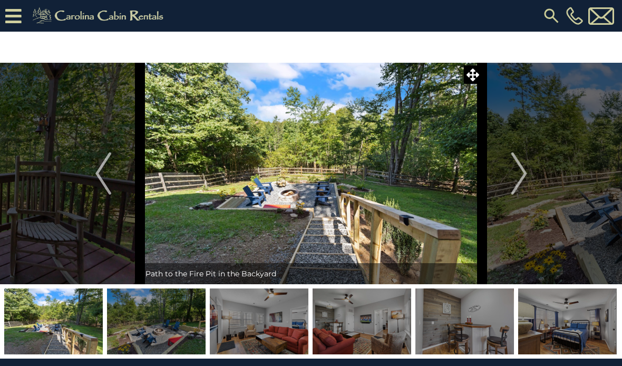
click at [514, 169] on img "Next" at bounding box center [519, 173] width 16 height 42
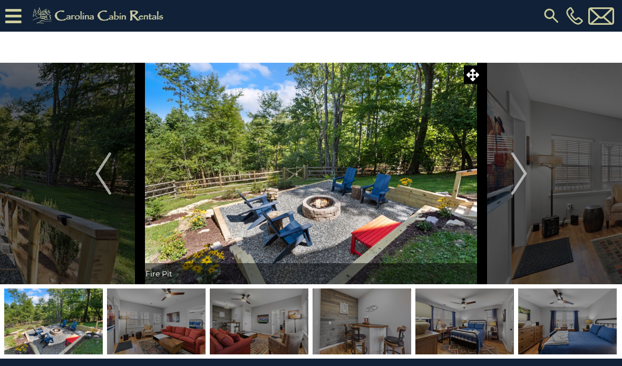
click at [513, 176] on img "Next" at bounding box center [519, 173] width 16 height 42
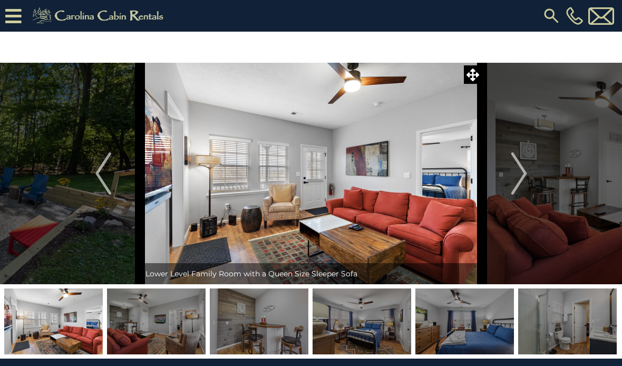
click at [520, 178] on img "Next" at bounding box center [519, 173] width 16 height 42
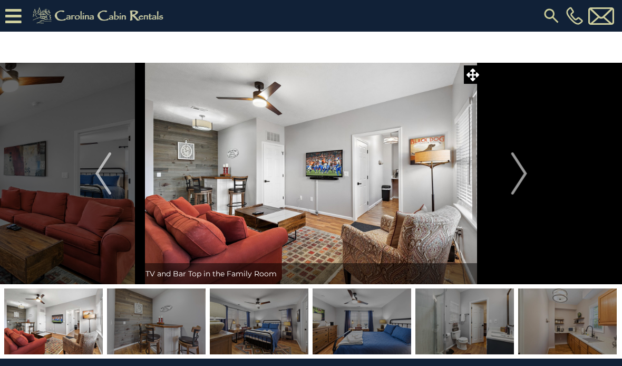
click at [512, 178] on img "Next" at bounding box center [519, 173] width 16 height 42
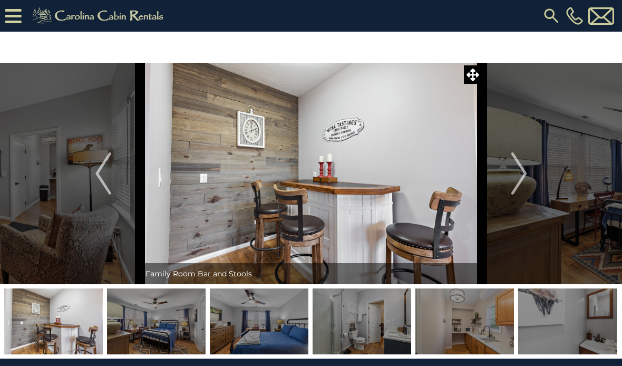
click at [515, 181] on img "Next" at bounding box center [519, 173] width 16 height 42
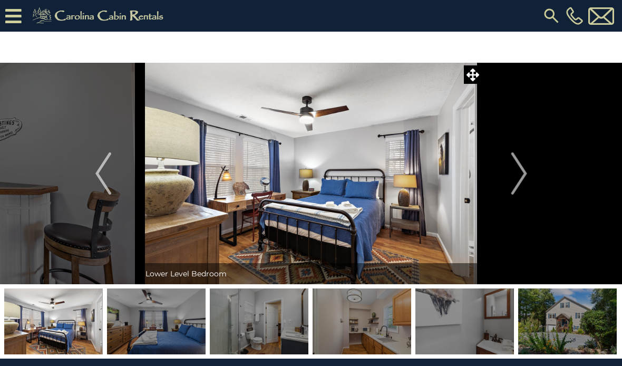
click at [511, 180] on button "Next" at bounding box center [520, 174] width 74 height 222
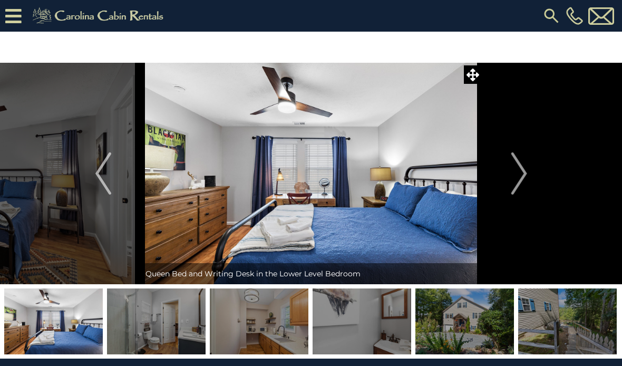
click at [521, 177] on img "Next" at bounding box center [519, 173] width 16 height 42
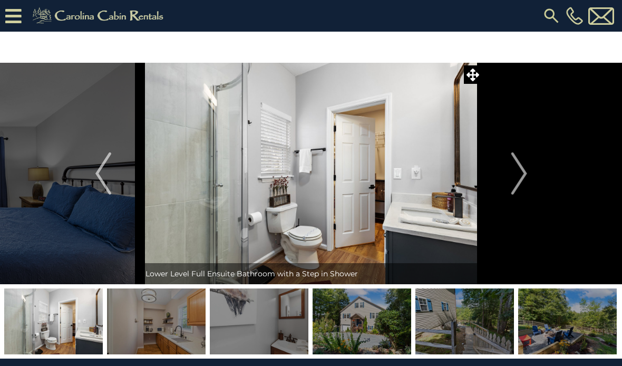
click at [524, 177] on img "Next" at bounding box center [519, 173] width 16 height 42
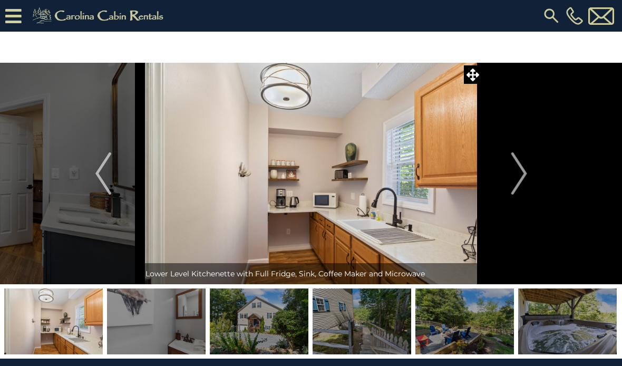
click at [521, 178] on img "Next" at bounding box center [519, 173] width 16 height 42
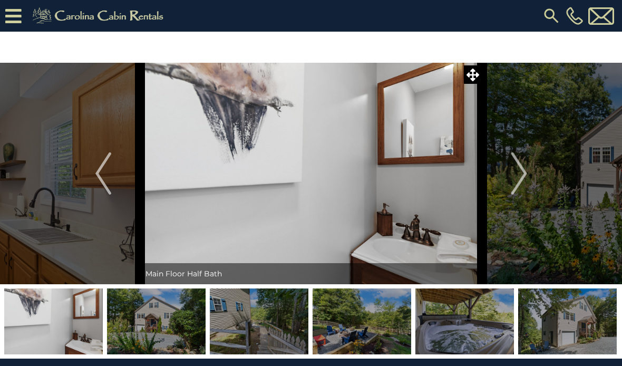
click at [522, 178] on img "Next" at bounding box center [519, 173] width 16 height 42
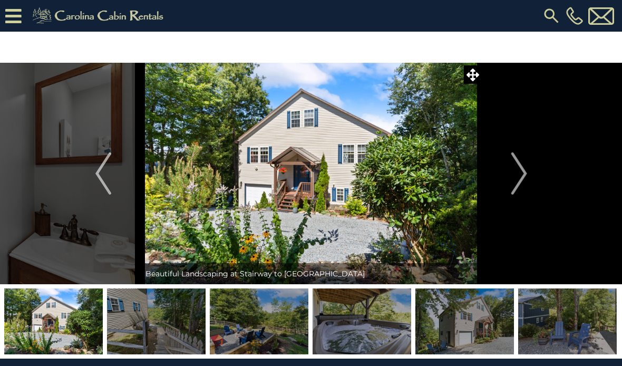
click at [527, 174] on img "Next" at bounding box center [519, 173] width 16 height 42
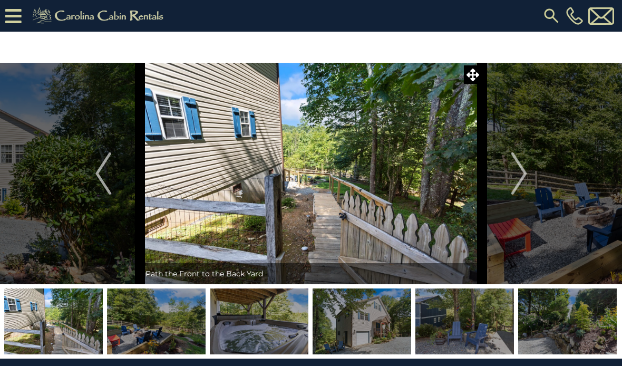
click at [524, 178] on img "Next" at bounding box center [519, 173] width 16 height 42
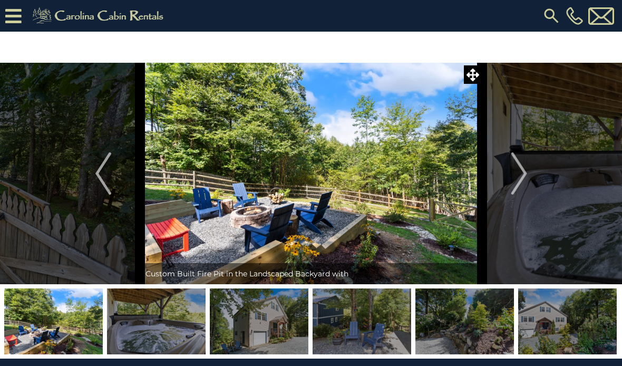
click at [520, 178] on img "Next" at bounding box center [519, 173] width 16 height 42
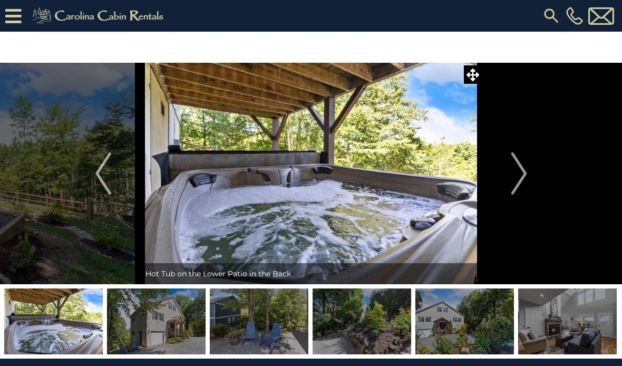
click at [526, 177] on img "Next" at bounding box center [519, 173] width 16 height 42
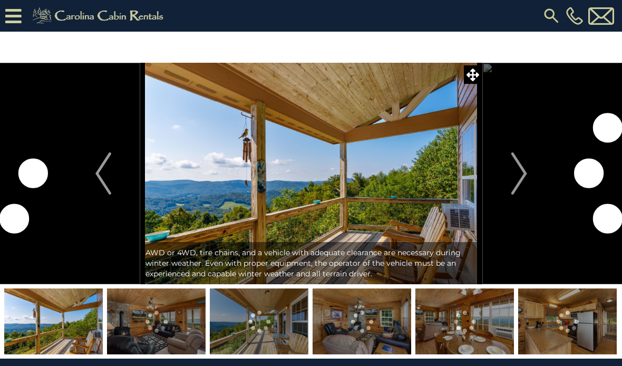
click at [518, 178] on img "Next" at bounding box center [519, 173] width 16 height 42
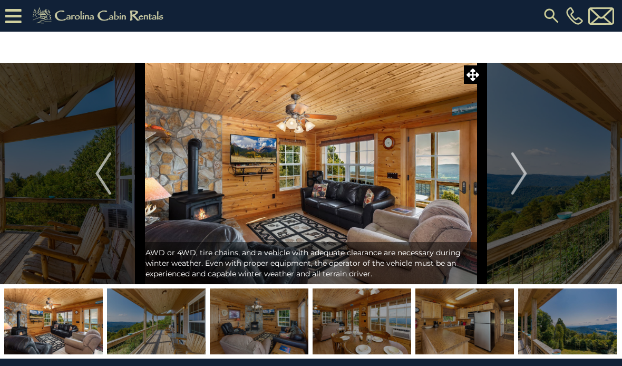
click at [517, 173] on img "Next" at bounding box center [519, 173] width 16 height 42
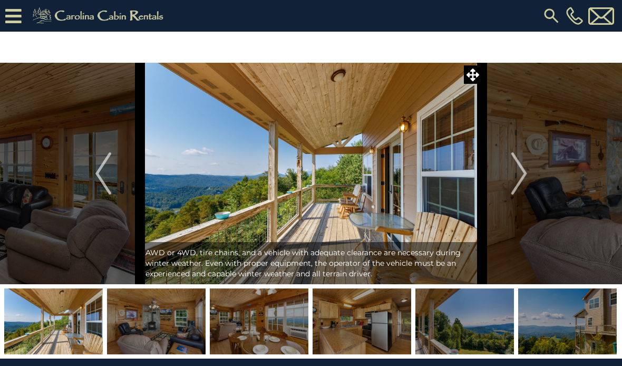
click at [515, 177] on img "Next" at bounding box center [519, 173] width 16 height 42
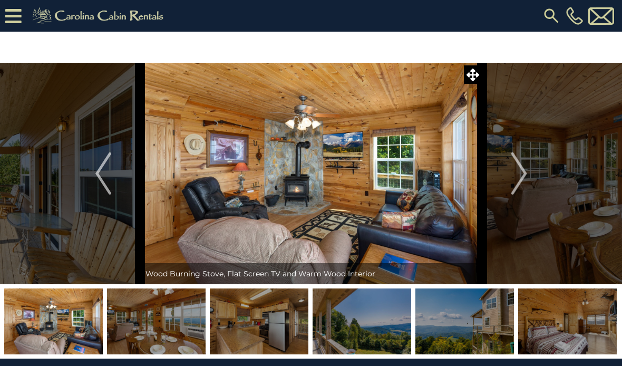
click at [518, 176] on img "Next" at bounding box center [519, 173] width 16 height 42
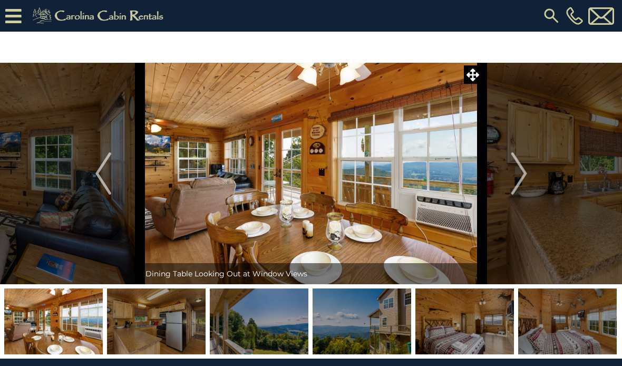
click at [515, 177] on img "Next" at bounding box center [519, 173] width 16 height 42
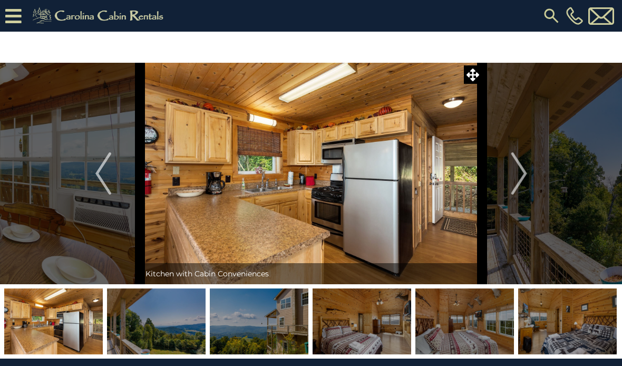
click at [522, 167] on img "Next" at bounding box center [519, 173] width 16 height 42
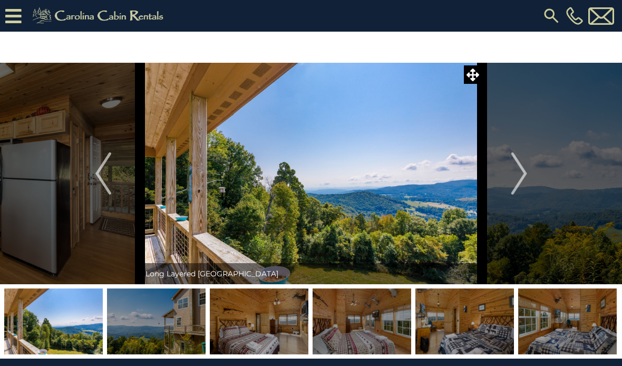
click at [511, 178] on button "Next" at bounding box center [520, 174] width 74 height 222
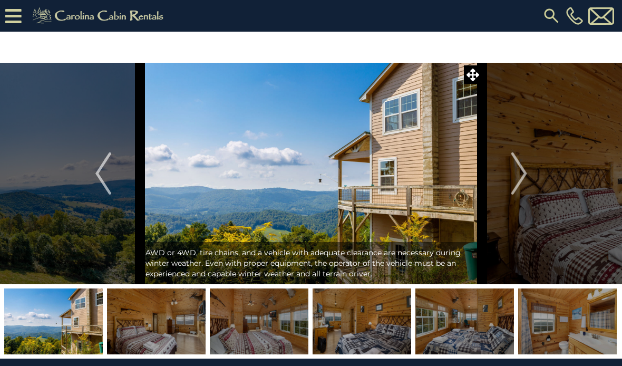
click at [511, 175] on button "Next" at bounding box center [520, 174] width 74 height 222
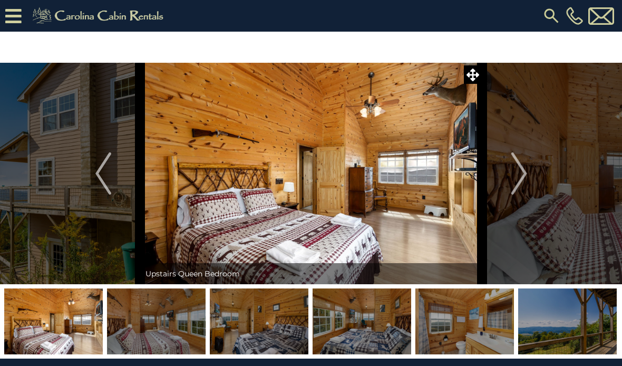
click at [518, 169] on img "Next" at bounding box center [519, 173] width 16 height 42
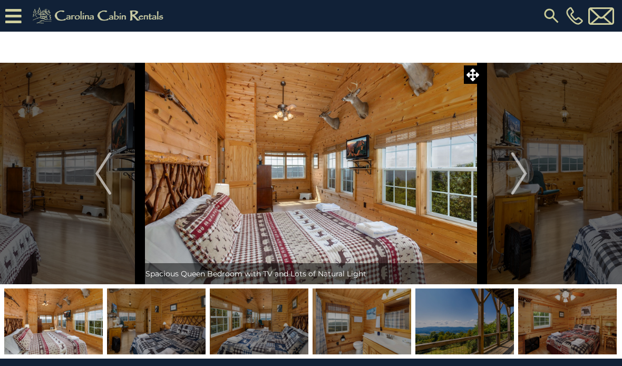
click at [521, 170] on img "Next" at bounding box center [519, 173] width 16 height 42
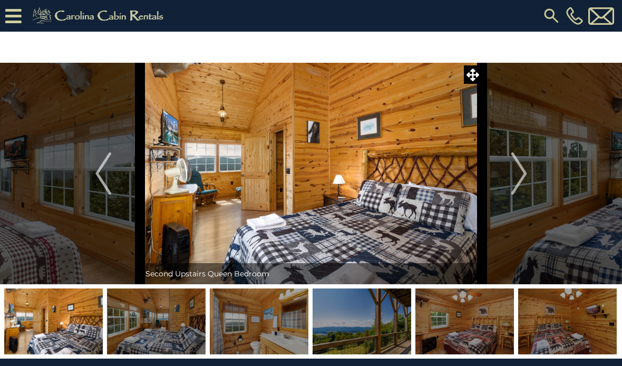
click at [519, 168] on img "Next" at bounding box center [519, 173] width 16 height 42
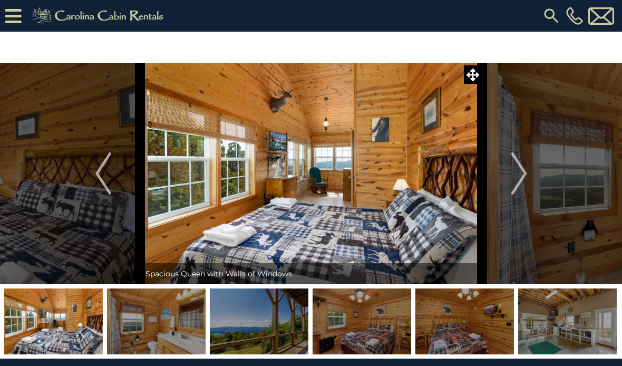
click at [522, 177] on img "Next" at bounding box center [519, 173] width 16 height 42
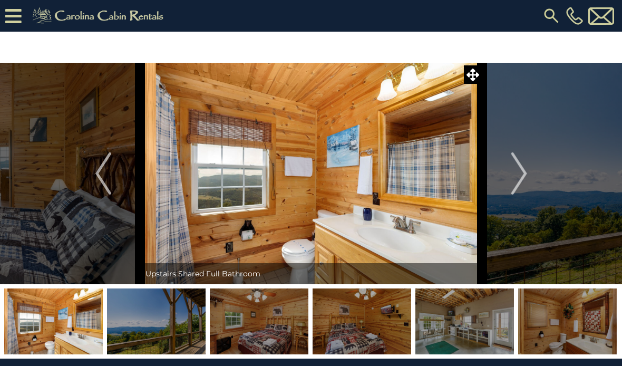
click at [515, 175] on img "Next" at bounding box center [519, 173] width 16 height 42
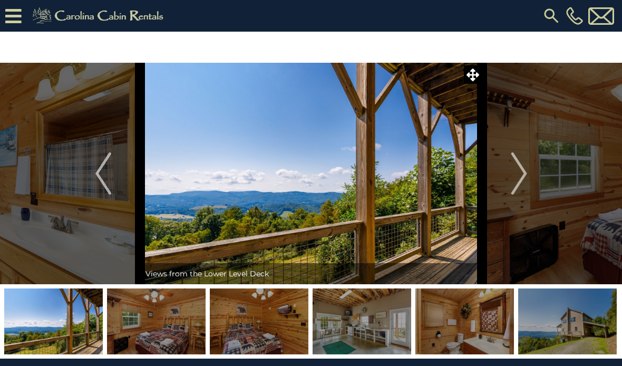
click at [520, 173] on img "Next" at bounding box center [519, 173] width 16 height 42
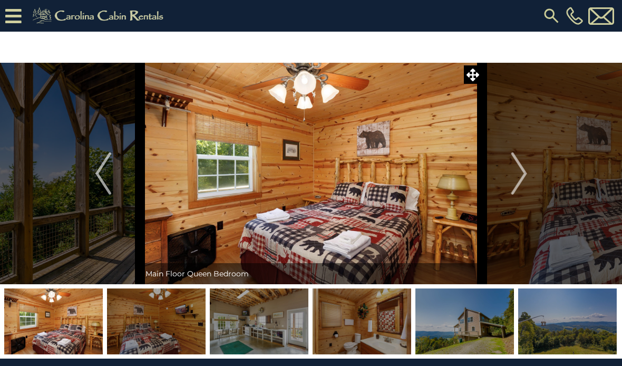
click at [515, 177] on img "Next" at bounding box center [519, 173] width 16 height 42
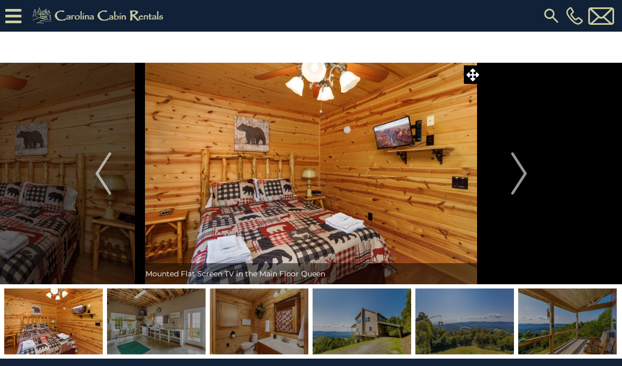
click at [516, 174] on img "Next" at bounding box center [519, 173] width 16 height 42
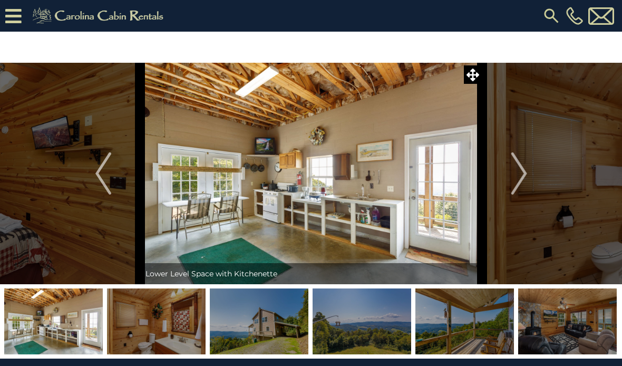
click at [516, 174] on img "Next" at bounding box center [519, 173] width 16 height 42
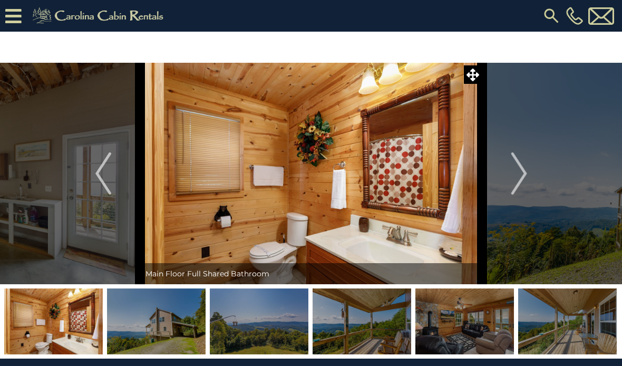
click at [516, 174] on img "Next" at bounding box center [519, 173] width 16 height 42
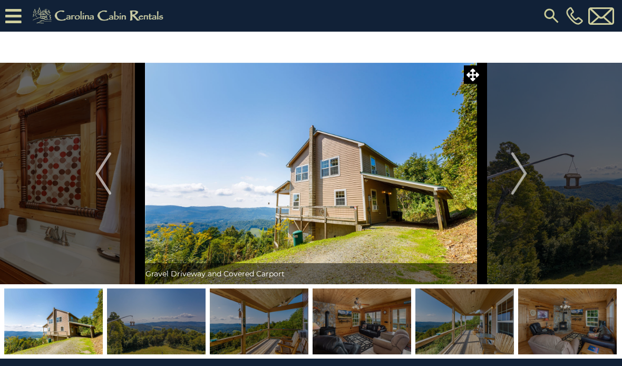
click at [518, 171] on img "Next" at bounding box center [519, 173] width 16 height 42
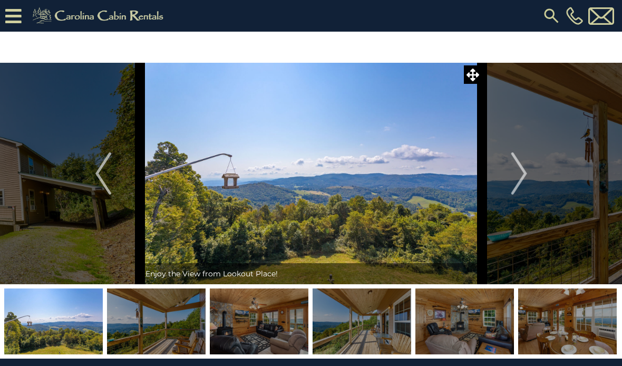
click at [521, 177] on img "Next" at bounding box center [519, 173] width 16 height 42
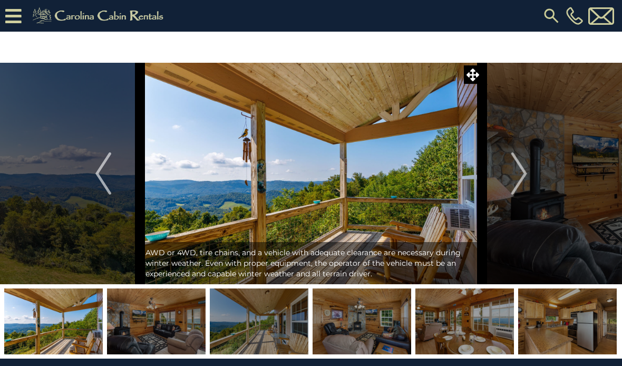
click at [522, 176] on img "Next" at bounding box center [519, 173] width 16 height 42
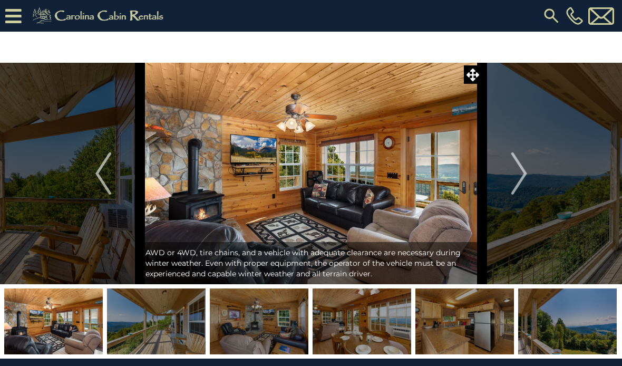
click at [518, 179] on img "Next" at bounding box center [519, 173] width 16 height 42
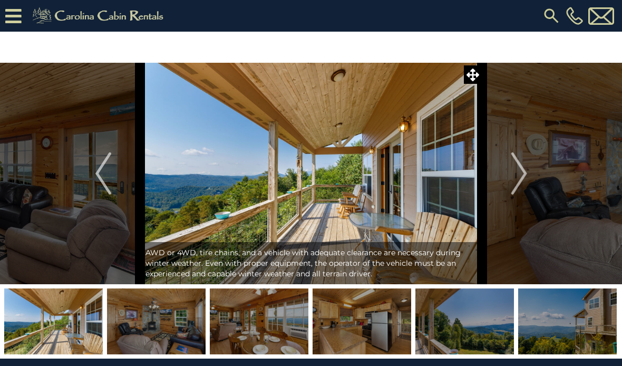
click at [520, 171] on img "Next" at bounding box center [519, 173] width 16 height 42
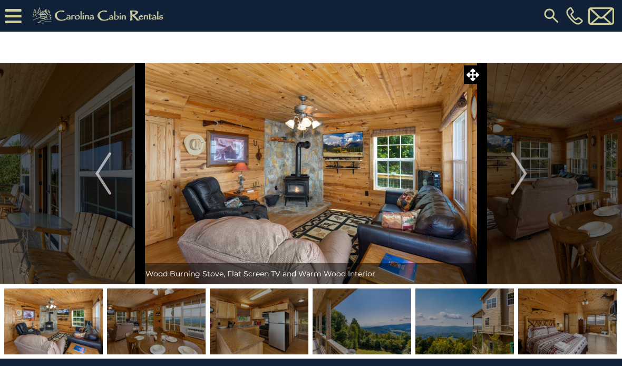
click at [526, 170] on img "Next" at bounding box center [519, 173] width 16 height 42
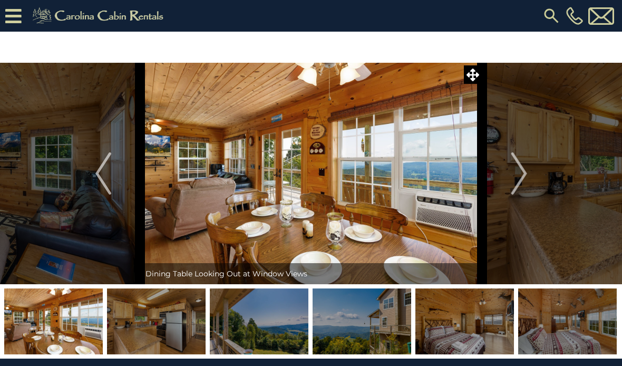
click at [526, 169] on img "Next" at bounding box center [519, 173] width 16 height 42
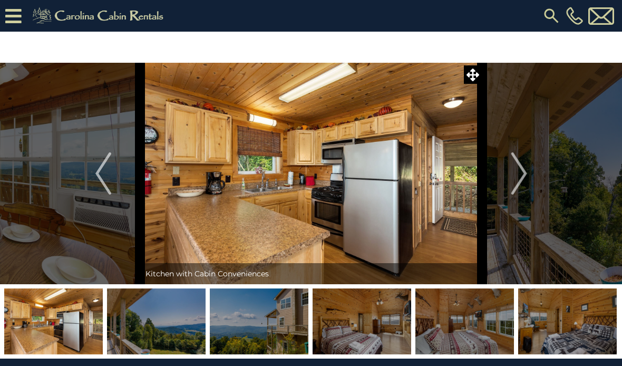
click at [521, 174] on img "Next" at bounding box center [519, 173] width 16 height 42
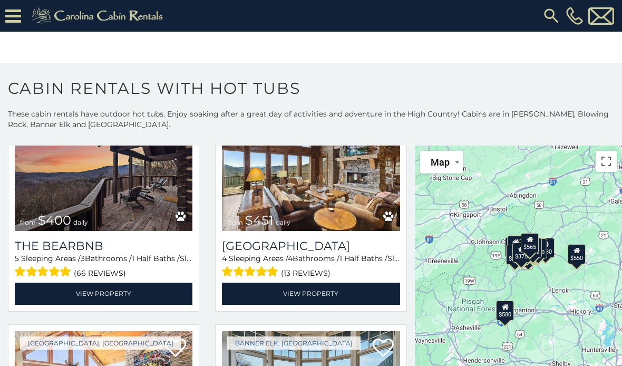
scroll to position [738, 0]
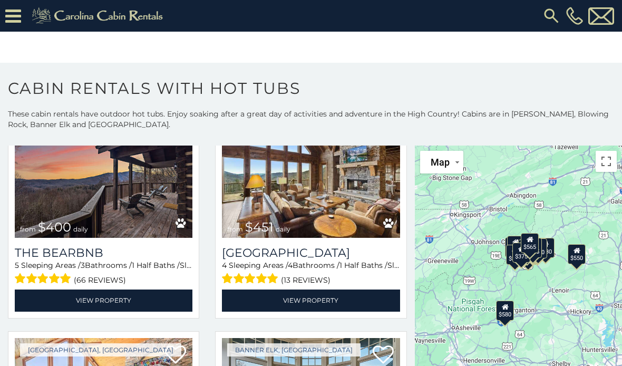
click at [80, 251] on h3 "The Bearbnb" at bounding box center [104, 253] width 178 height 14
click at [89, 180] on img at bounding box center [104, 178] width 178 height 119
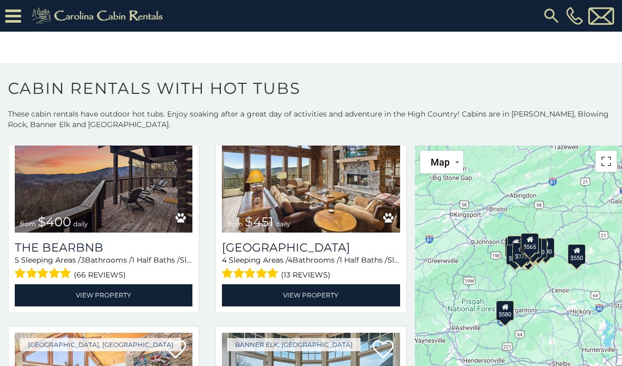
scroll to position [742, 0]
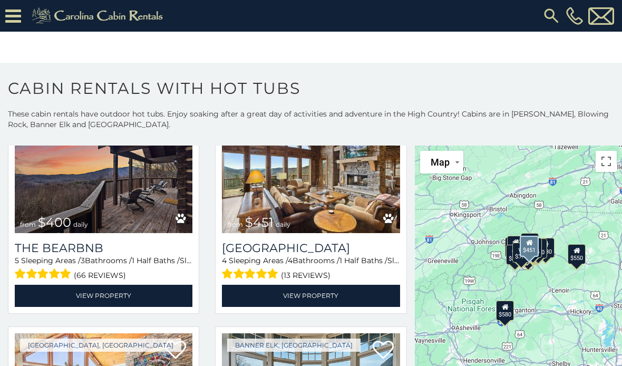
click at [337, 250] on h3 "Cucumber Tree Lodge" at bounding box center [311, 248] width 178 height 14
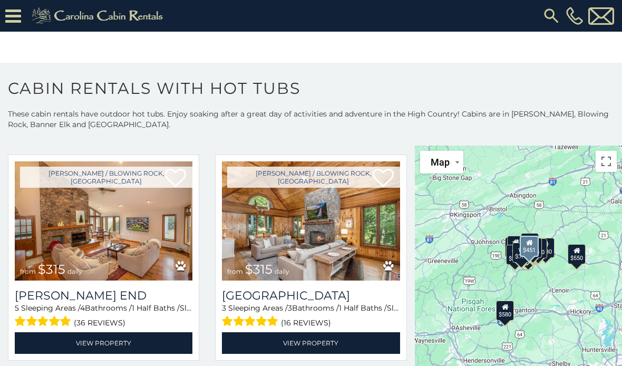
scroll to position [1134, 0]
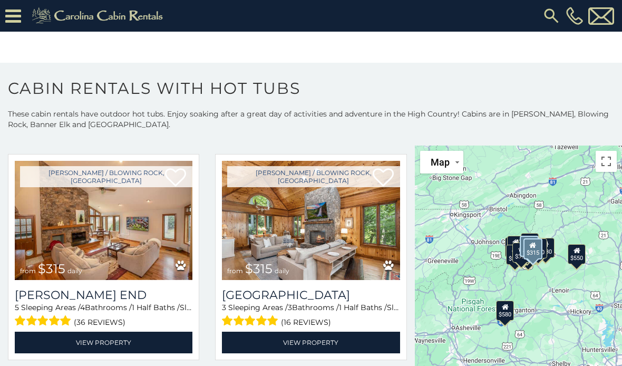
click at [315, 242] on img at bounding box center [311, 220] width 178 height 119
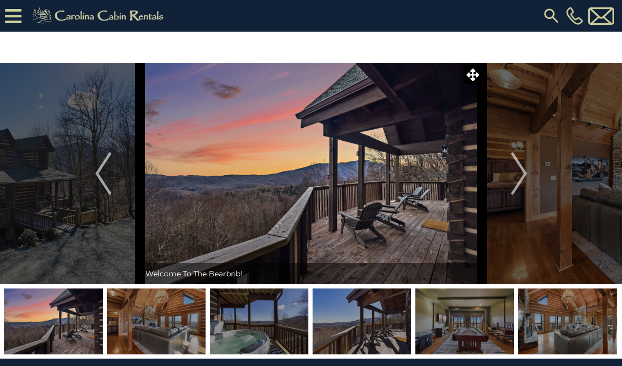
click at [522, 174] on img "Next" at bounding box center [519, 173] width 16 height 42
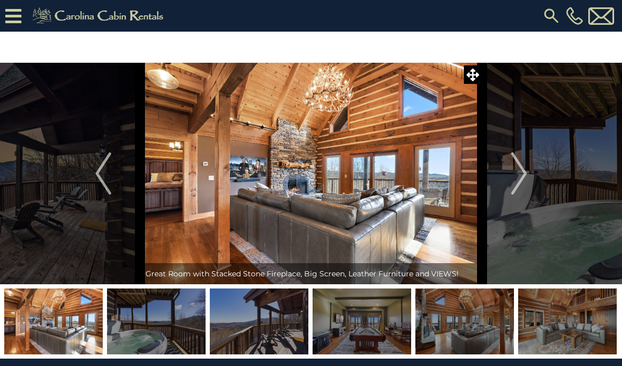
click at [526, 167] on img "Next" at bounding box center [519, 173] width 16 height 42
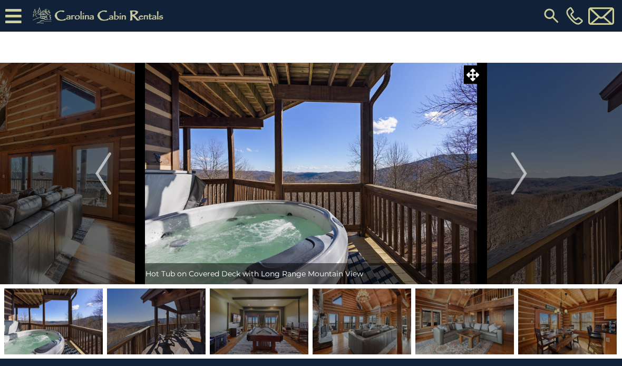
click at [517, 176] on img "Next" at bounding box center [519, 173] width 16 height 42
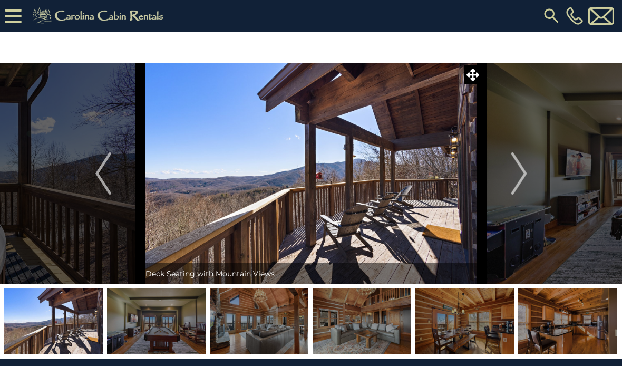
click at [519, 177] on img "Next" at bounding box center [519, 173] width 16 height 42
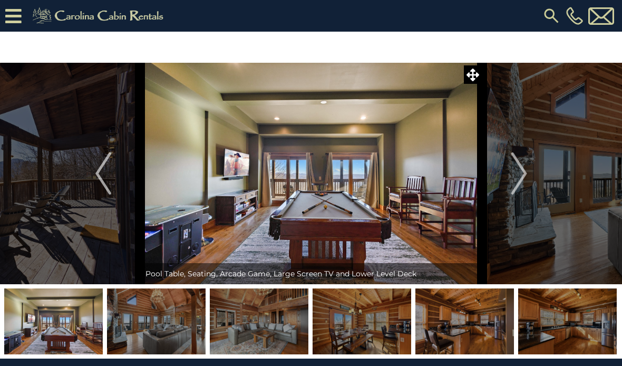
click at [521, 171] on img "Next" at bounding box center [519, 173] width 16 height 42
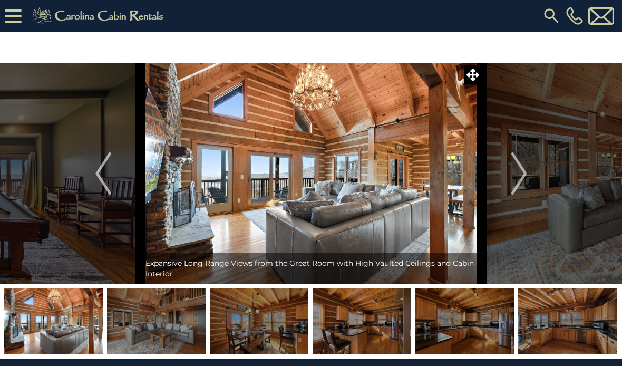
click at [521, 172] on img "Next" at bounding box center [519, 173] width 16 height 42
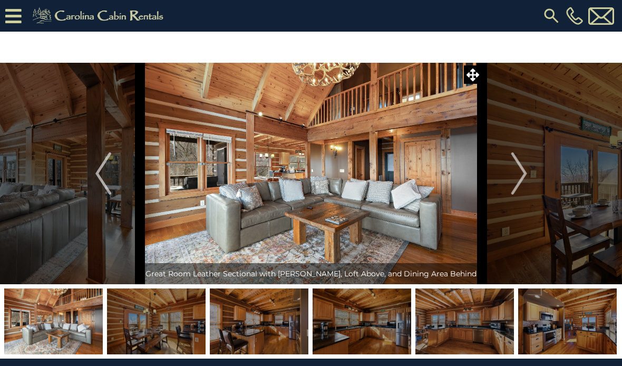
click at [522, 172] on img "Next" at bounding box center [519, 173] width 16 height 42
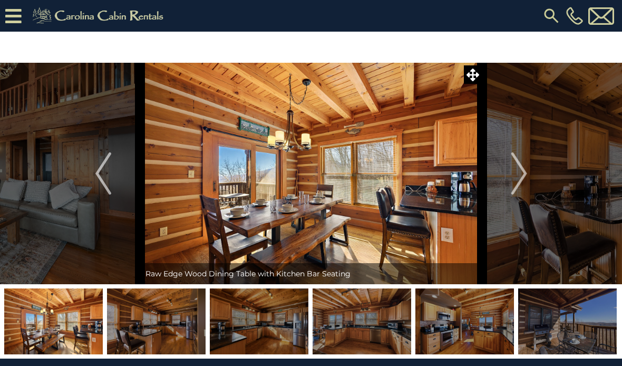
click at [518, 174] on img "Next" at bounding box center [519, 173] width 16 height 42
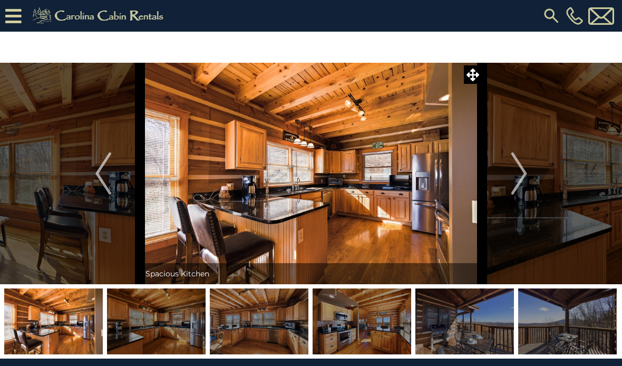
click at [516, 176] on img "Next" at bounding box center [519, 173] width 16 height 42
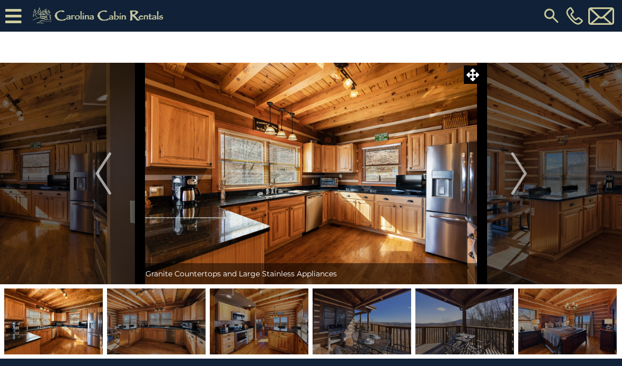
click at [516, 177] on img "Next" at bounding box center [519, 173] width 16 height 42
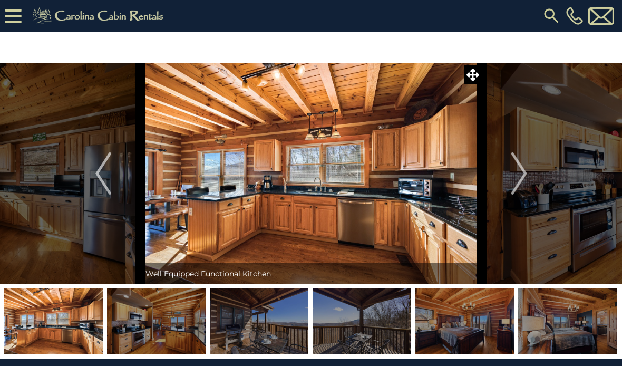
click at [519, 175] on img "Next" at bounding box center [519, 173] width 16 height 42
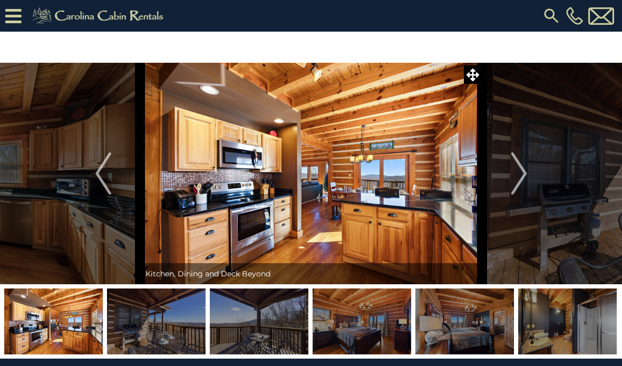
click at [518, 176] on img "Next" at bounding box center [519, 173] width 16 height 42
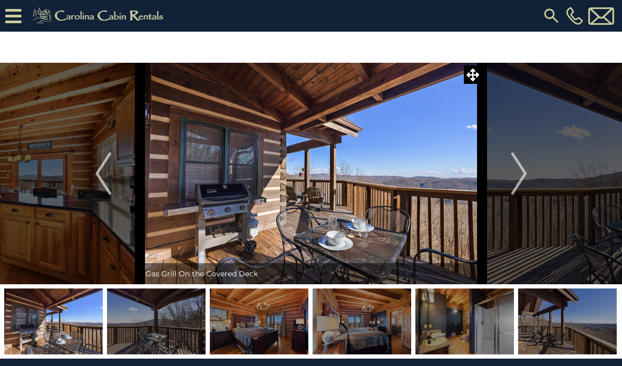
click at [514, 177] on img "Next" at bounding box center [519, 173] width 16 height 42
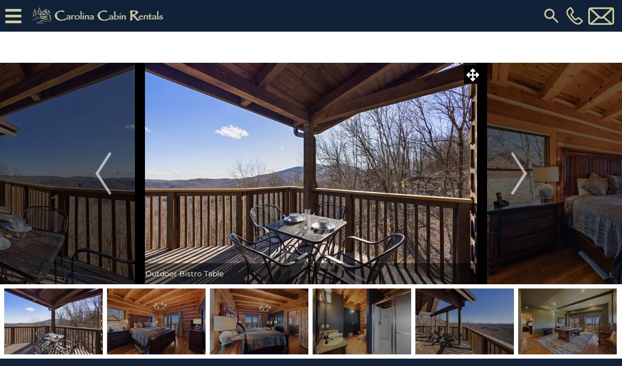
click at [516, 176] on img "Next" at bounding box center [519, 173] width 16 height 42
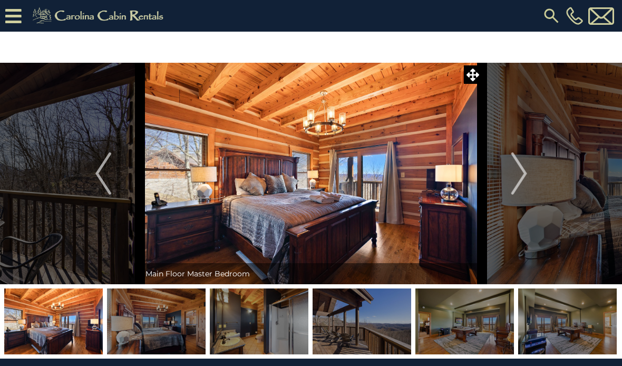
click at [520, 174] on img "Next" at bounding box center [519, 173] width 16 height 42
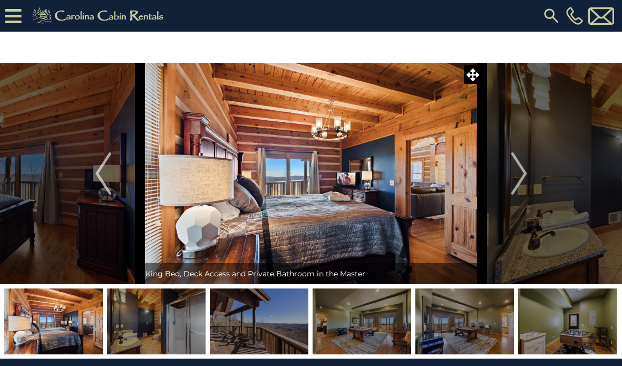
click at [524, 169] on img "Next" at bounding box center [519, 173] width 16 height 42
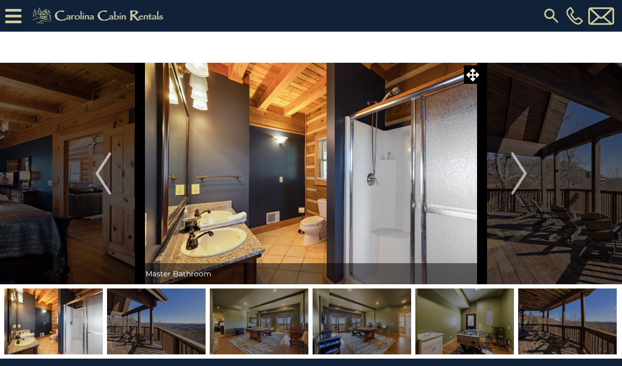
click at [526, 169] on img "Next" at bounding box center [519, 173] width 16 height 42
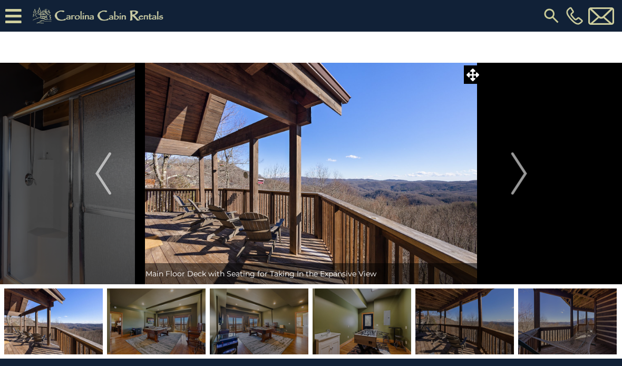
click at [520, 175] on img "Next" at bounding box center [519, 173] width 16 height 42
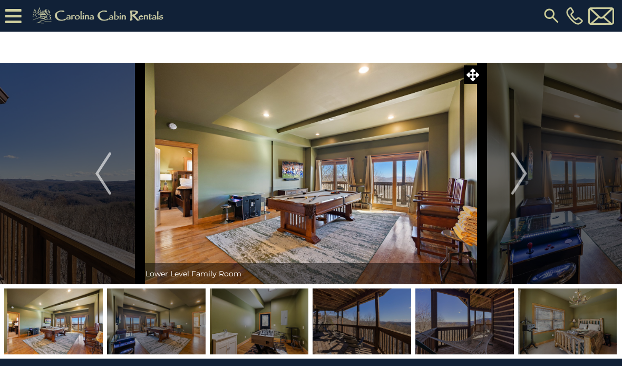
click at [520, 177] on img "Next" at bounding box center [519, 173] width 16 height 42
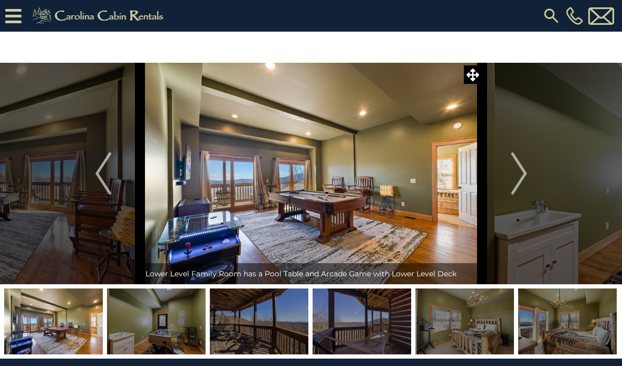
click at [522, 173] on img "Next" at bounding box center [519, 173] width 16 height 42
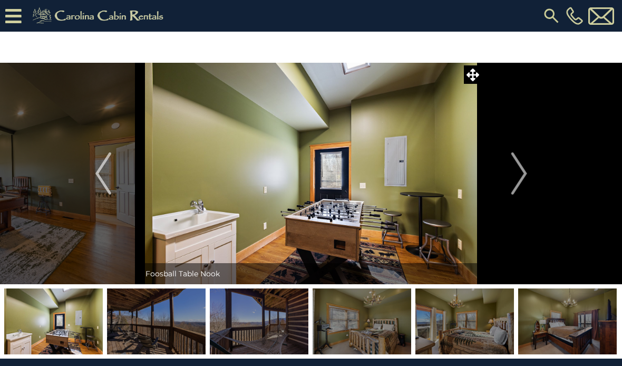
click at [518, 173] on img "Next" at bounding box center [519, 173] width 16 height 42
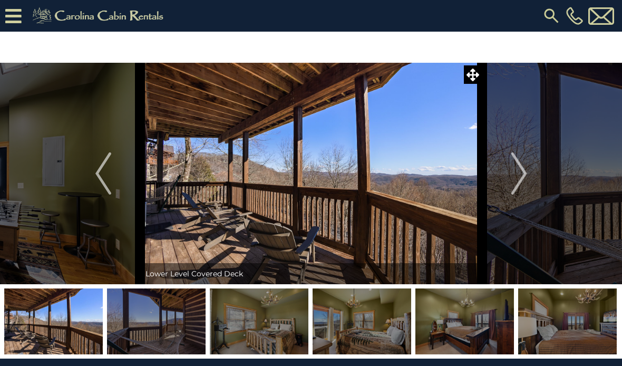
click at [514, 177] on img "Next" at bounding box center [519, 173] width 16 height 42
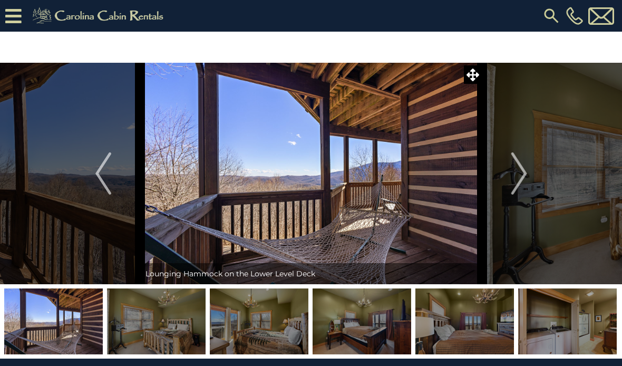
click at [516, 176] on img "Next" at bounding box center [519, 173] width 16 height 42
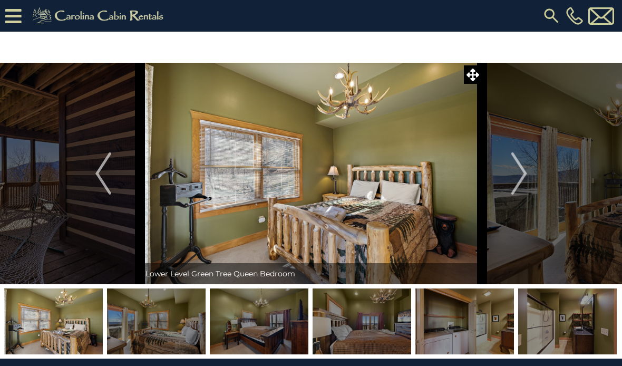
click at [513, 173] on img "Next" at bounding box center [519, 173] width 16 height 42
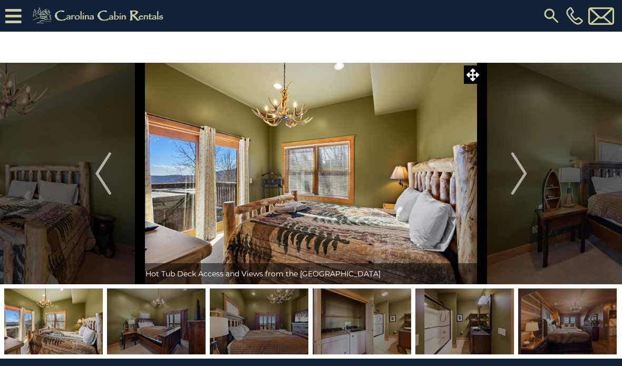
click at [516, 167] on img "Next" at bounding box center [519, 173] width 16 height 42
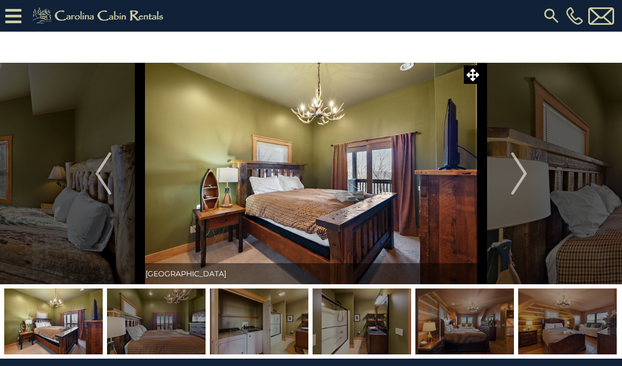
click at [517, 166] on img "Next" at bounding box center [519, 173] width 16 height 42
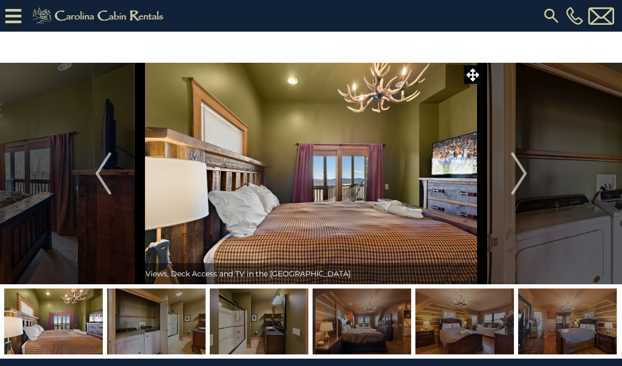
click at [518, 182] on img "Next" at bounding box center [519, 173] width 16 height 42
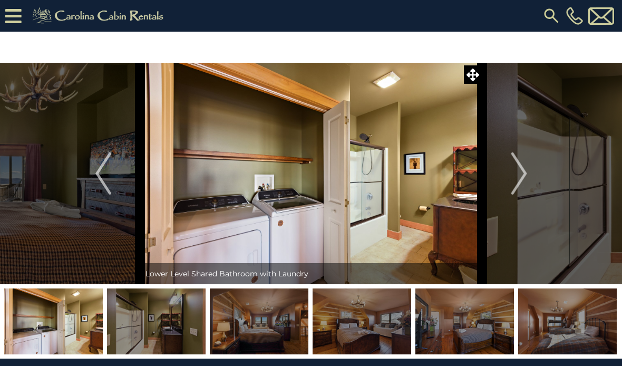
click at [518, 178] on img "Next" at bounding box center [519, 173] width 16 height 42
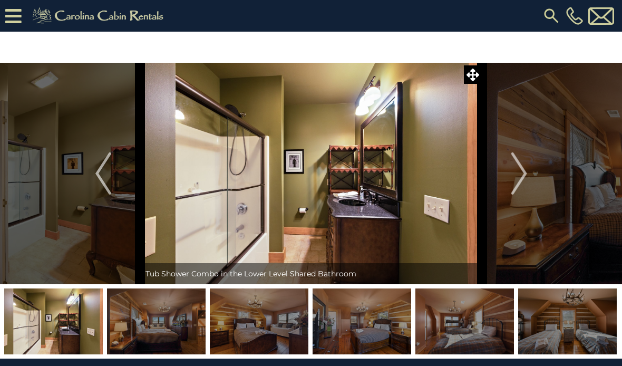
click at [521, 177] on img "Next" at bounding box center [519, 173] width 16 height 42
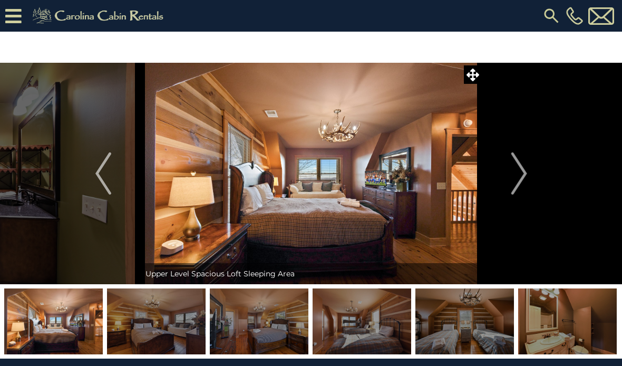
click at [512, 175] on img "Next" at bounding box center [519, 173] width 16 height 42
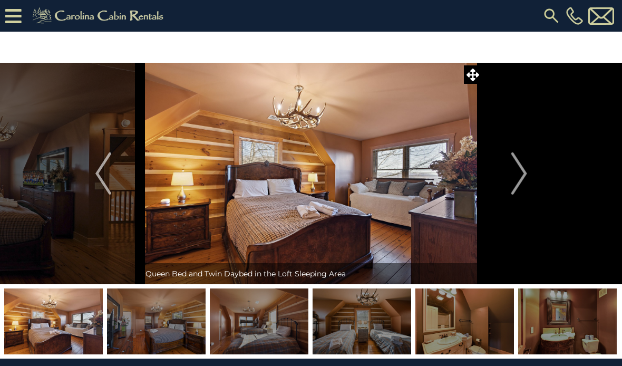
click at [523, 170] on img "Next" at bounding box center [519, 173] width 16 height 42
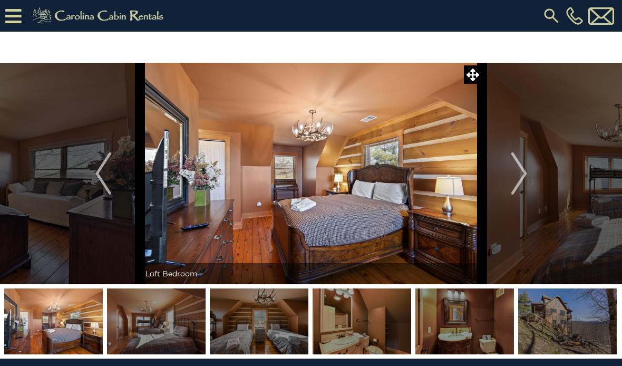
click at [523, 175] on img "Next" at bounding box center [519, 173] width 16 height 42
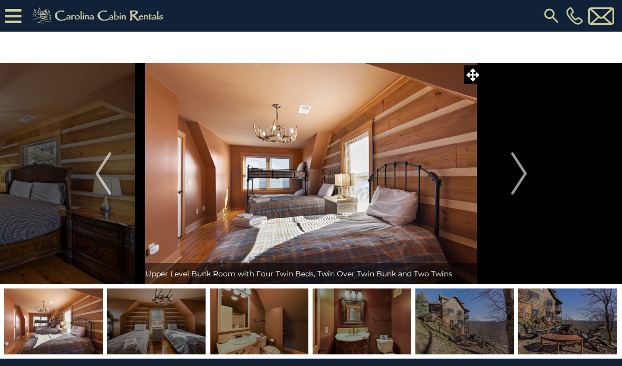
click at [516, 177] on img "Next" at bounding box center [519, 173] width 16 height 42
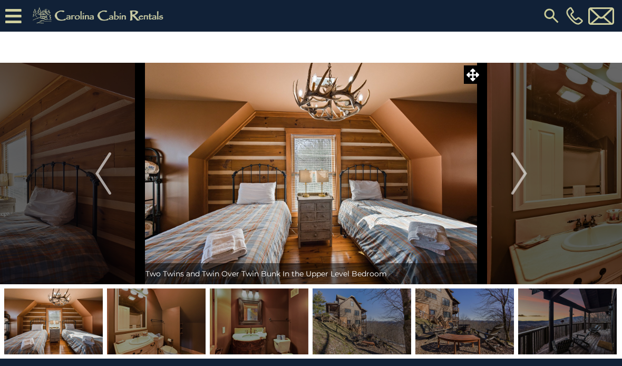
click at [518, 176] on img "Next" at bounding box center [519, 173] width 16 height 42
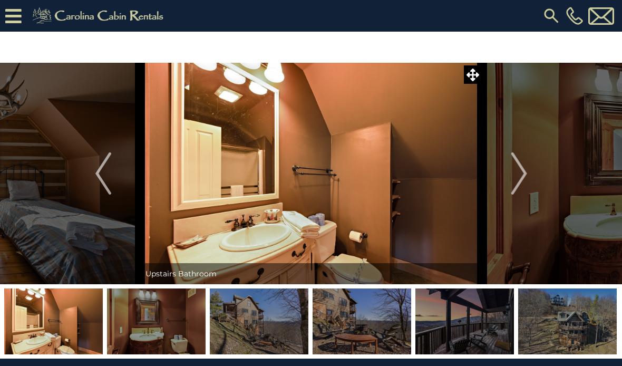
click at [526, 178] on img "Next" at bounding box center [519, 173] width 16 height 42
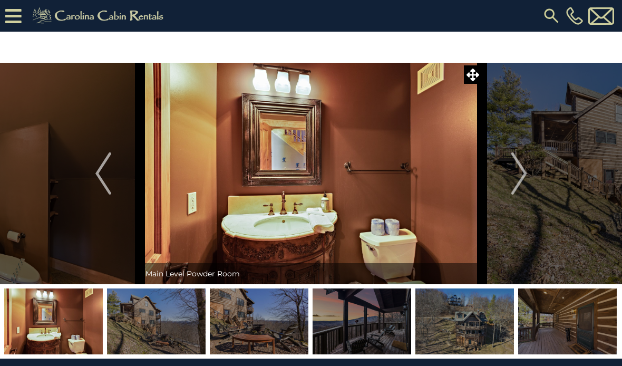
click at [520, 179] on img "Next" at bounding box center [519, 173] width 16 height 42
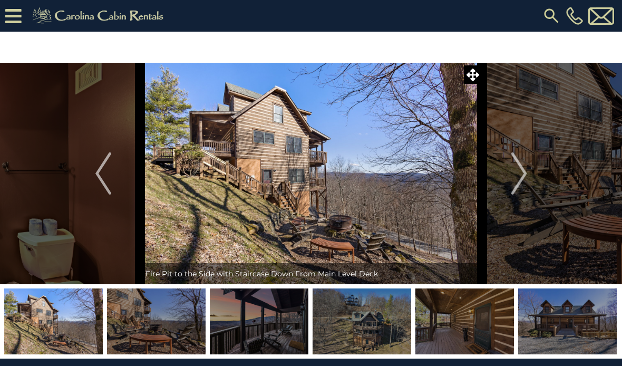
click at [522, 174] on img "Next" at bounding box center [519, 173] width 16 height 42
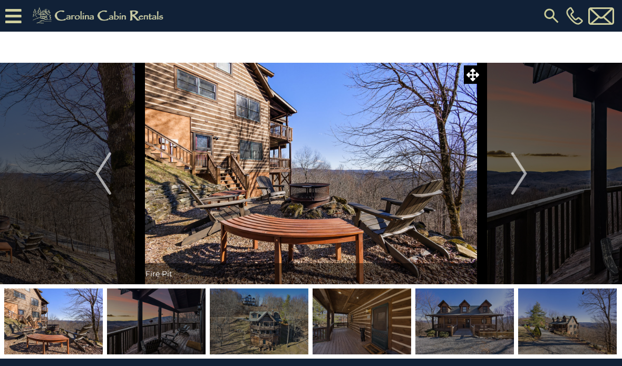
click at [514, 176] on img "Next" at bounding box center [519, 173] width 16 height 42
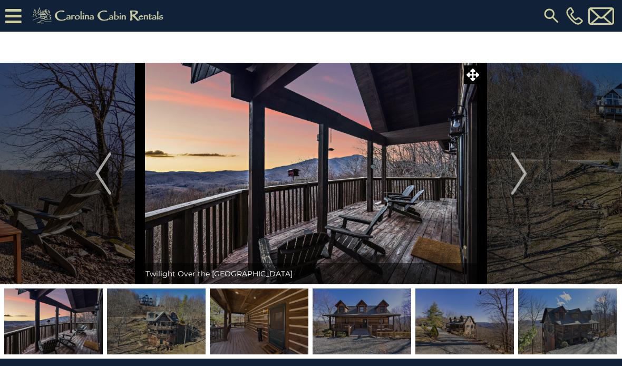
click at [515, 175] on img "Next" at bounding box center [519, 173] width 16 height 42
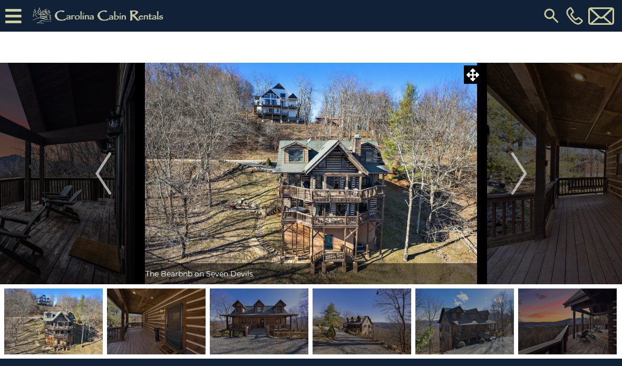
click at [511, 174] on button "Next" at bounding box center [520, 174] width 74 height 222
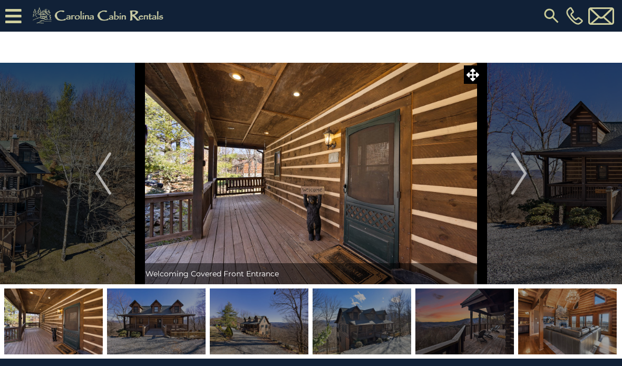
click at [94, 172] on button "Previous" at bounding box center [103, 174] width 74 height 222
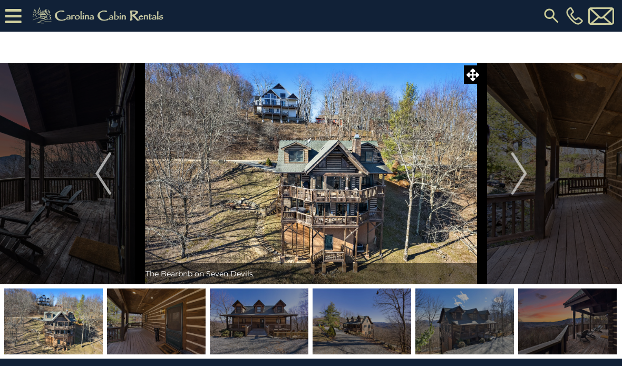
click at [503, 180] on button "Next" at bounding box center [520, 174] width 74 height 222
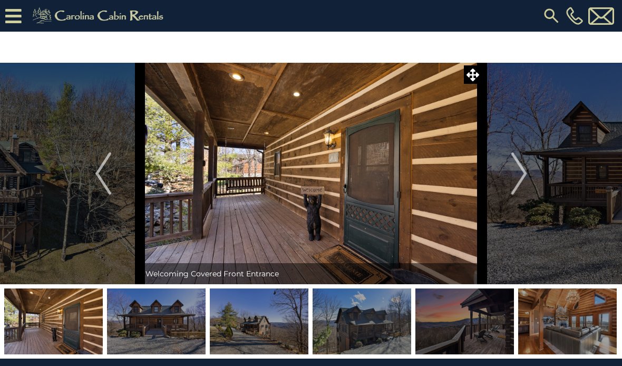
click at [502, 185] on button "Next" at bounding box center [520, 174] width 74 height 222
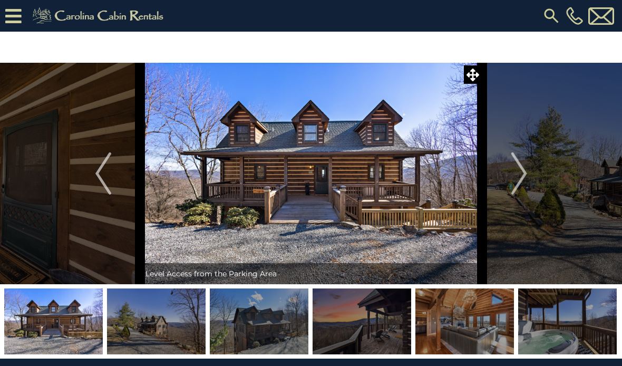
click at [504, 179] on button "Next" at bounding box center [520, 174] width 74 height 222
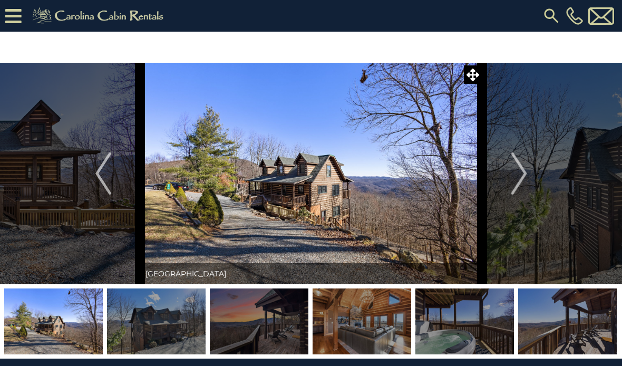
click at [502, 180] on button "Next" at bounding box center [520, 174] width 74 height 222
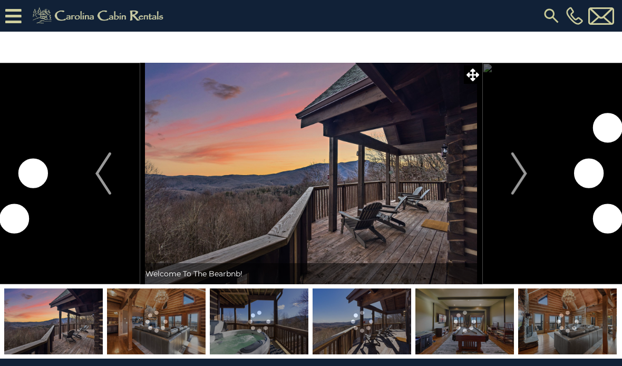
click at [518, 179] on img "Next" at bounding box center [519, 173] width 16 height 42
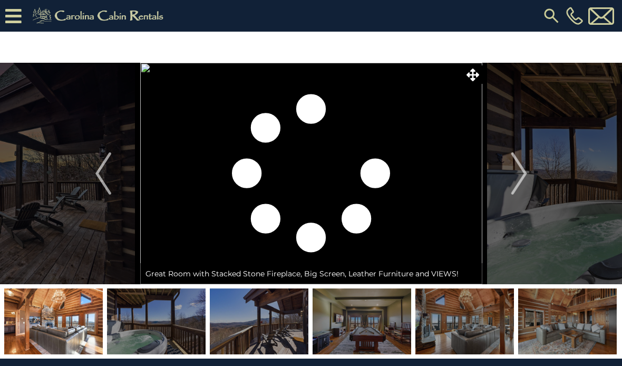
click at [518, 177] on img "Next" at bounding box center [519, 173] width 16 height 42
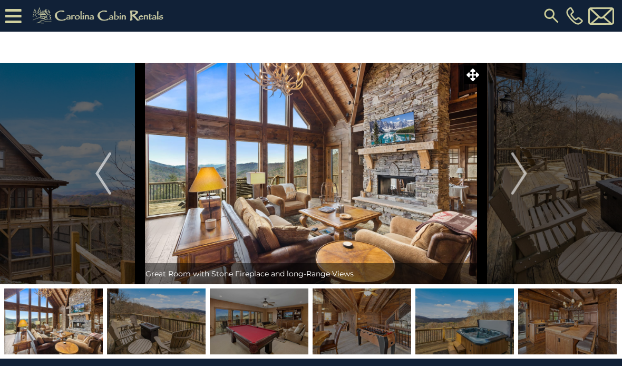
click at [517, 186] on img "Next" at bounding box center [519, 173] width 16 height 42
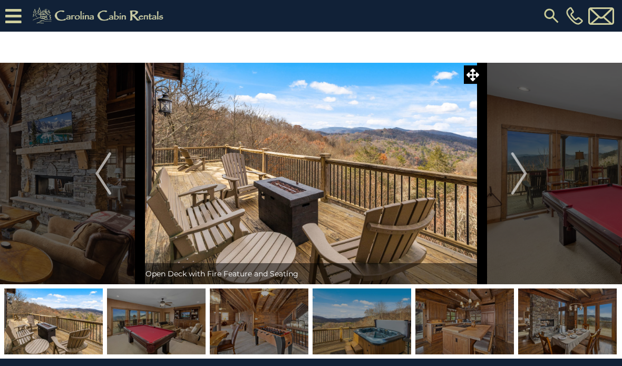
click at [507, 182] on button "Next" at bounding box center [520, 174] width 74 height 222
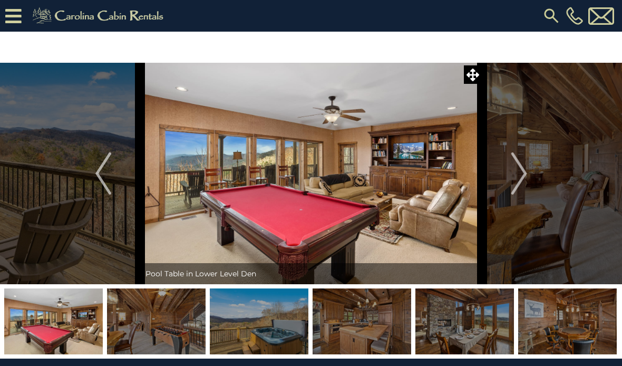
click at [512, 173] on img "Next" at bounding box center [519, 173] width 16 height 42
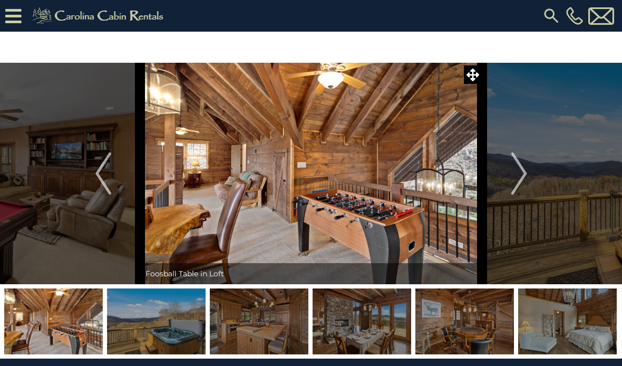
click at [512, 170] on img "Next" at bounding box center [519, 173] width 16 height 42
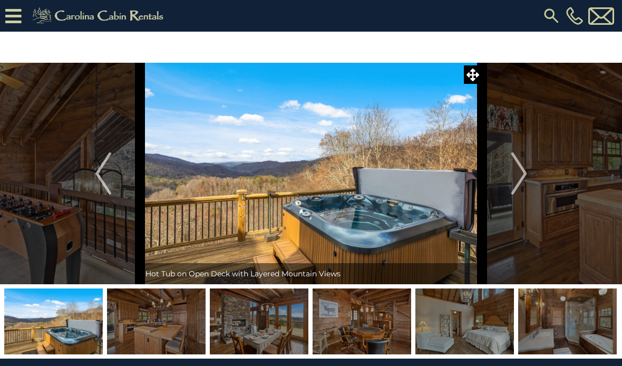
click at [513, 170] on img "Next" at bounding box center [519, 173] width 16 height 42
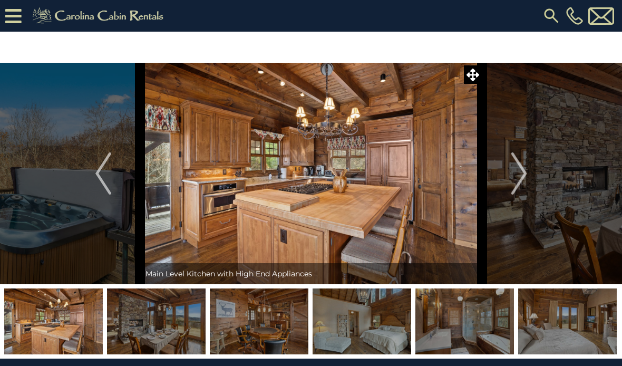
click at [108, 186] on img "Previous" at bounding box center [103, 173] width 16 height 42
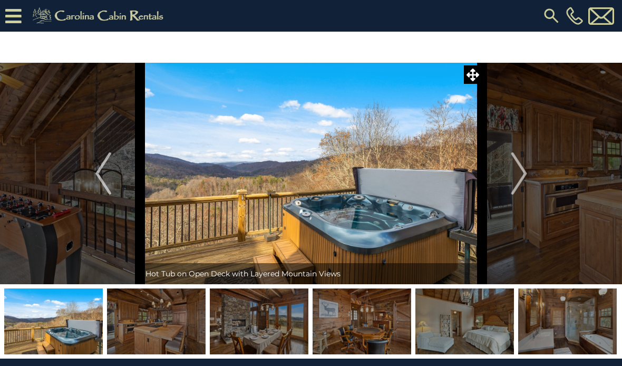
click at [517, 181] on img "Next" at bounding box center [519, 173] width 16 height 42
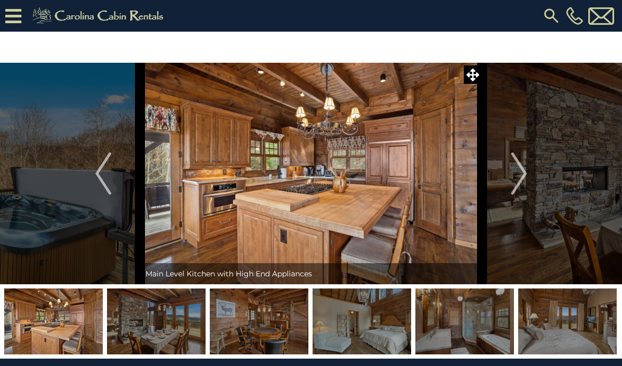
click at [520, 173] on img "Next" at bounding box center [519, 173] width 16 height 42
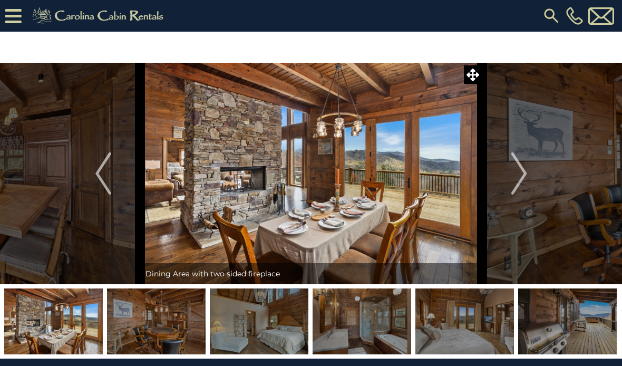
click at [516, 169] on img "Next" at bounding box center [519, 173] width 16 height 42
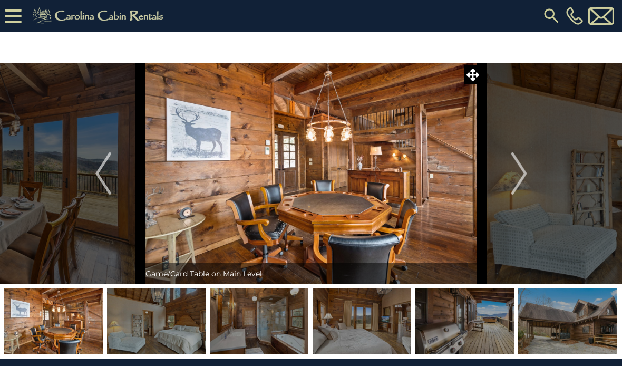
click at [518, 173] on img "Next" at bounding box center [519, 173] width 16 height 42
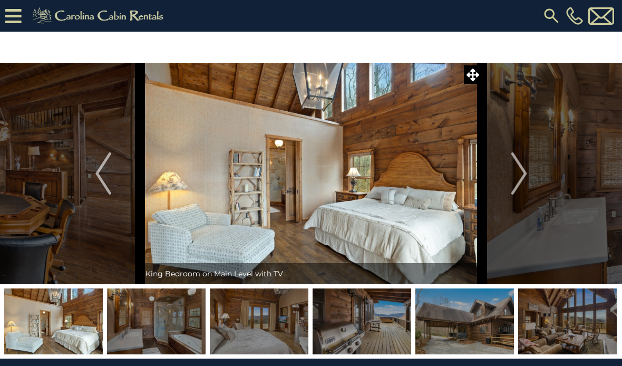
click at [513, 174] on img "Next" at bounding box center [519, 173] width 16 height 42
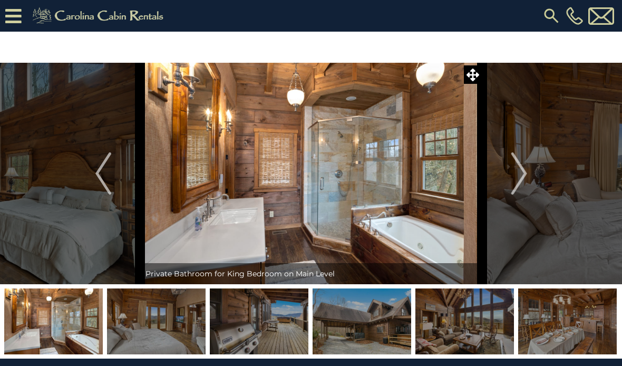
click at [509, 175] on button "Next" at bounding box center [520, 174] width 74 height 222
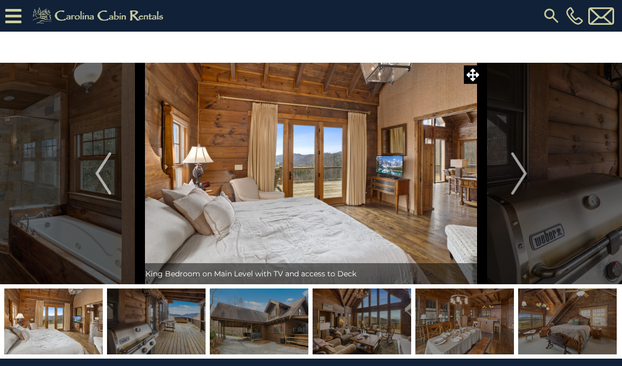
click at [503, 178] on button "Next" at bounding box center [520, 174] width 74 height 222
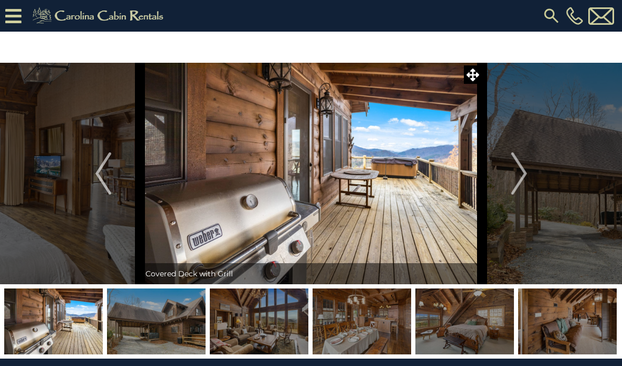
click at [506, 177] on button "Next" at bounding box center [520, 174] width 74 height 222
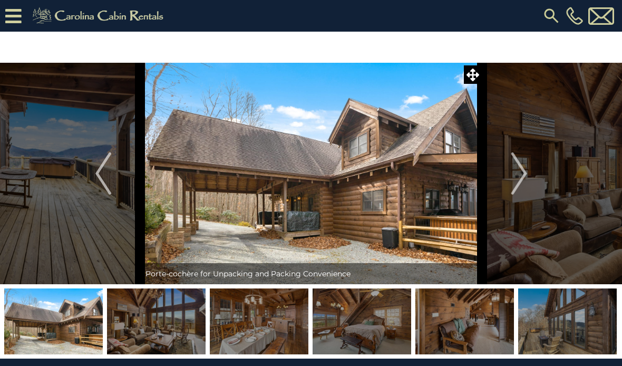
click at [507, 175] on button "Next" at bounding box center [520, 174] width 74 height 222
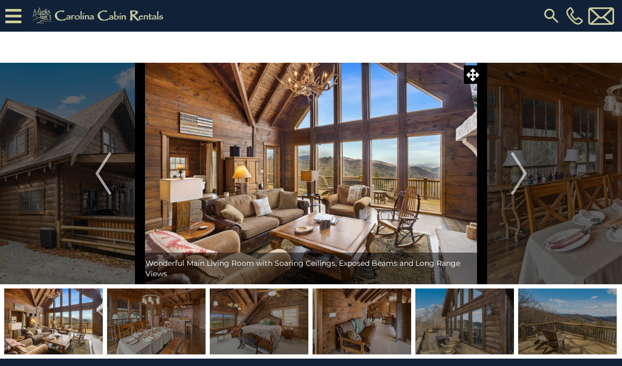
click at [512, 173] on img "Next" at bounding box center [519, 173] width 16 height 42
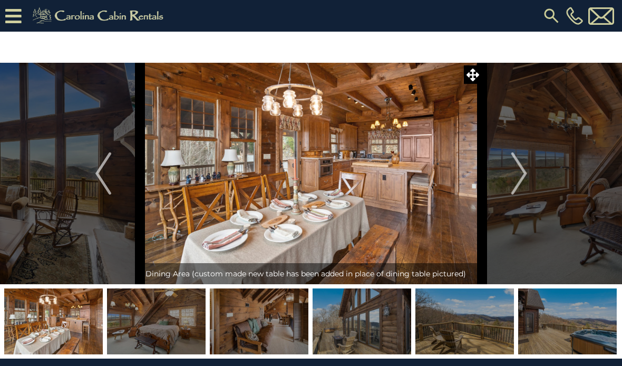
click at [512, 173] on img "Next" at bounding box center [519, 173] width 16 height 42
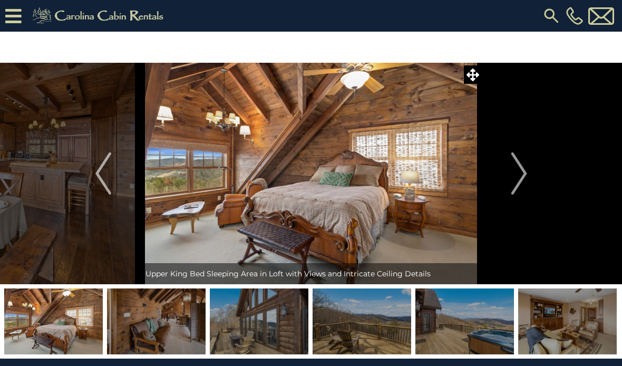
click at [513, 175] on img "Next" at bounding box center [519, 173] width 16 height 42
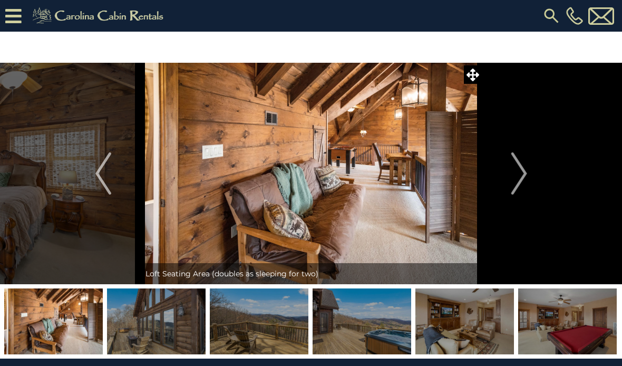
click at [514, 176] on img "Next" at bounding box center [519, 173] width 16 height 42
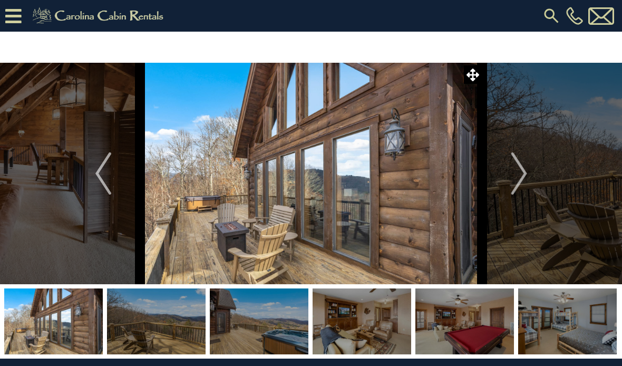
click at [512, 175] on img "Next" at bounding box center [519, 173] width 16 height 42
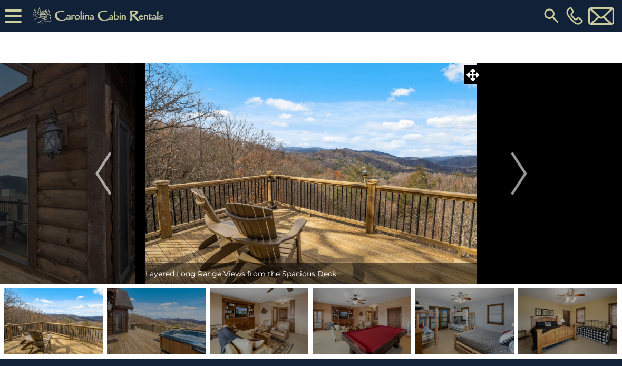
click at [515, 180] on img "Next" at bounding box center [519, 173] width 16 height 42
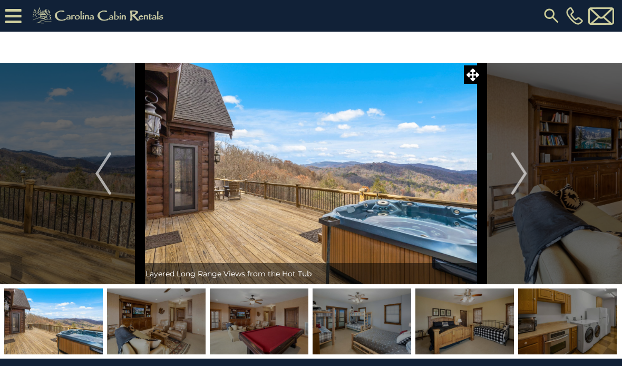
click at [517, 177] on img "Next" at bounding box center [519, 173] width 16 height 42
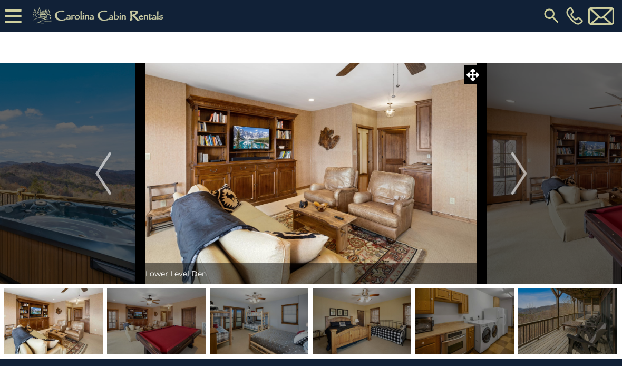
click at [526, 171] on img "Next" at bounding box center [519, 173] width 16 height 42
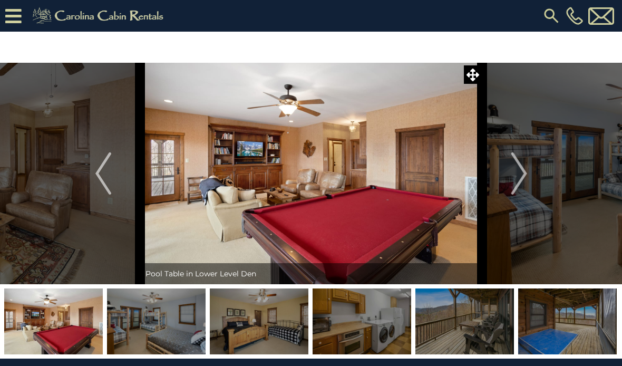
click at [510, 174] on button "Next" at bounding box center [520, 174] width 74 height 222
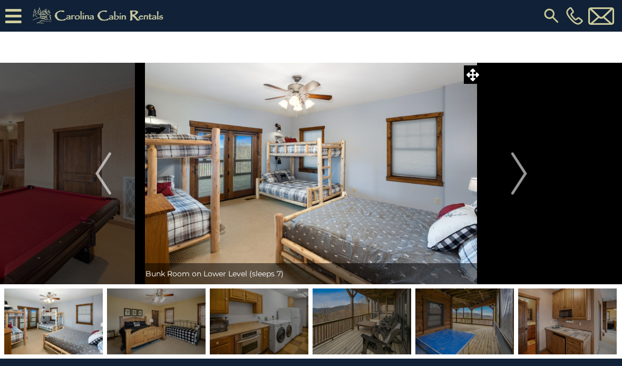
click at [512, 173] on img "Next" at bounding box center [519, 173] width 16 height 42
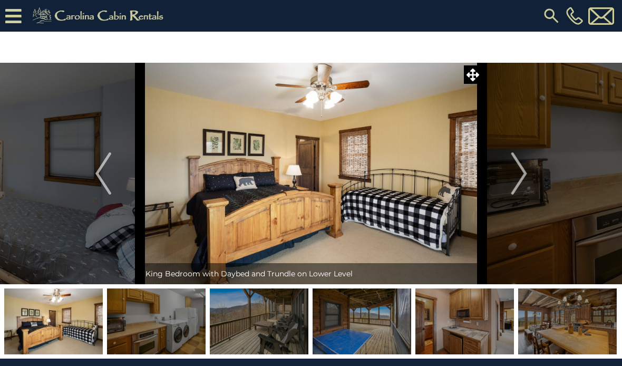
click at [504, 172] on button "Next" at bounding box center [520, 174] width 74 height 222
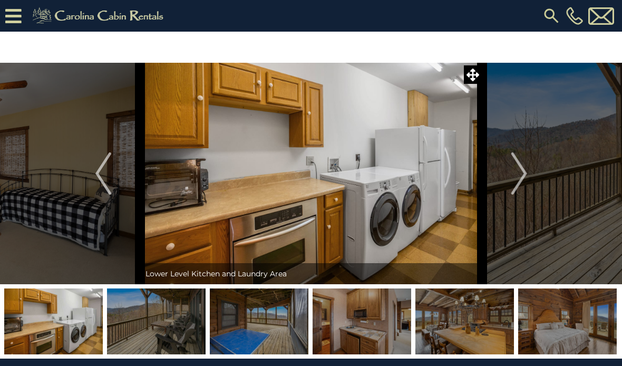
click at [513, 171] on img "Next" at bounding box center [519, 173] width 16 height 42
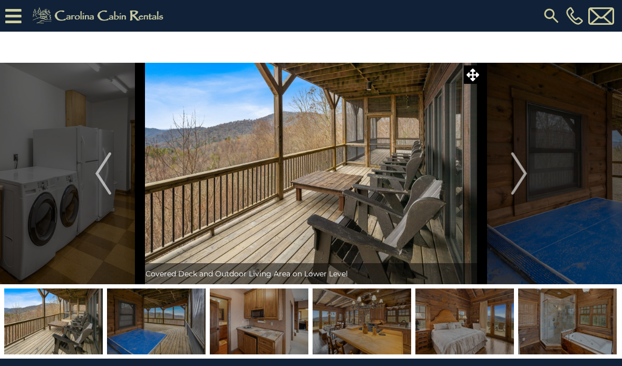
click at [517, 173] on img "Next" at bounding box center [519, 173] width 16 height 42
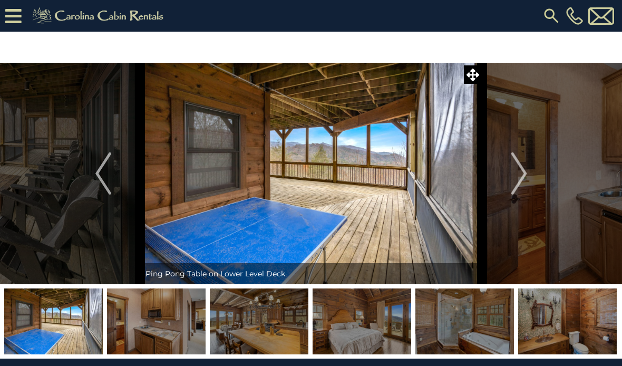
click at [511, 175] on button "Next" at bounding box center [520, 174] width 74 height 222
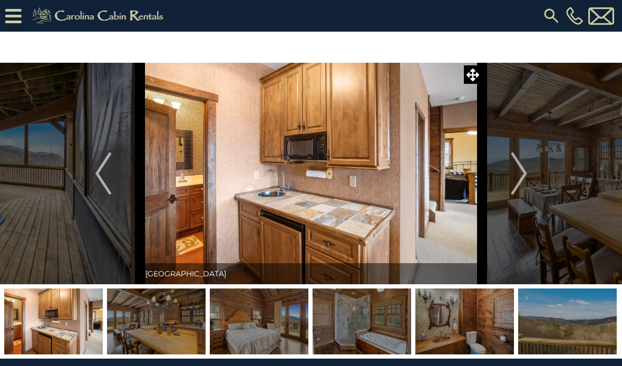
click at [517, 172] on img "Next" at bounding box center [519, 173] width 16 height 42
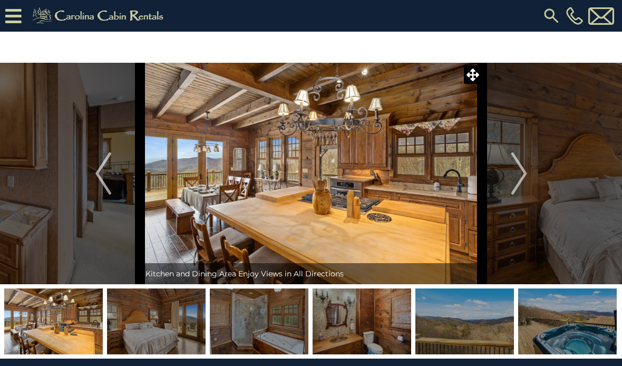
click at [104, 174] on img "Previous" at bounding box center [103, 173] width 16 height 42
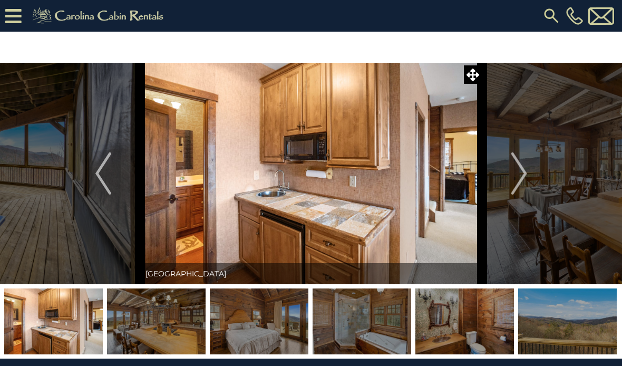
click at [516, 177] on img "Next" at bounding box center [519, 173] width 16 height 42
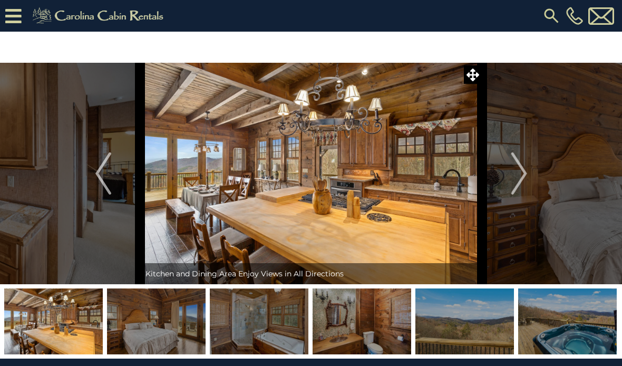
click at [518, 175] on img "Next" at bounding box center [519, 173] width 16 height 42
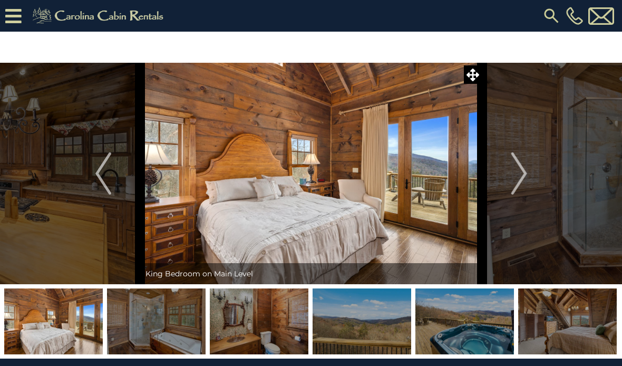
click at [516, 176] on img "Next" at bounding box center [519, 173] width 16 height 42
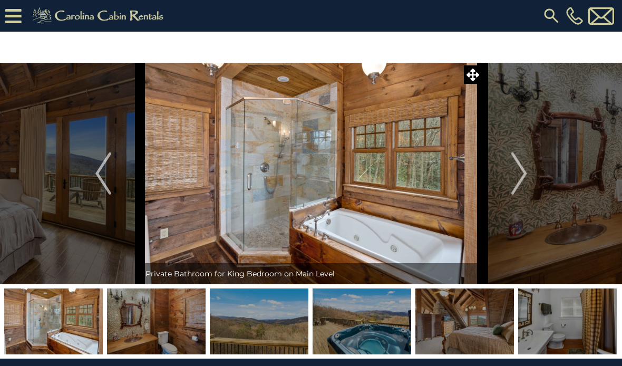
click at [507, 185] on button "Next" at bounding box center [520, 174] width 74 height 222
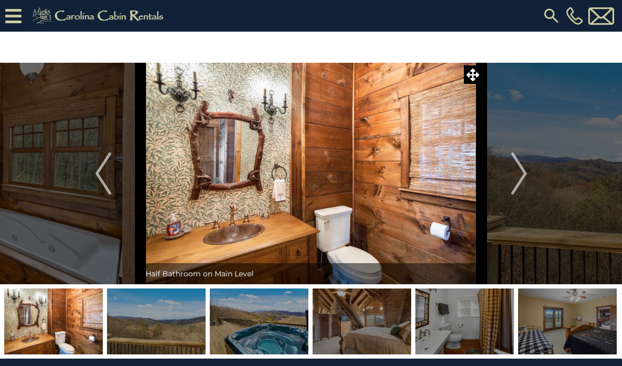
click at [518, 175] on img "Next" at bounding box center [519, 173] width 16 height 42
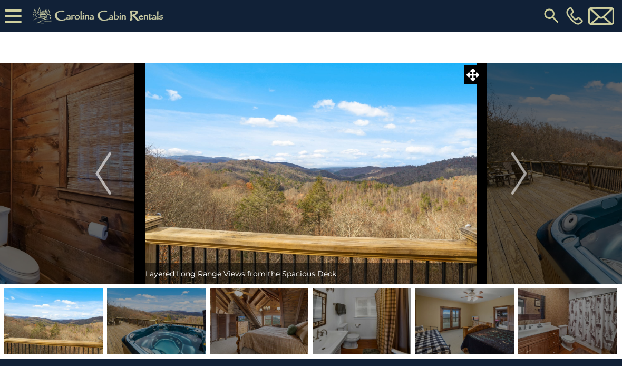
click at [514, 176] on img "Next" at bounding box center [519, 173] width 16 height 42
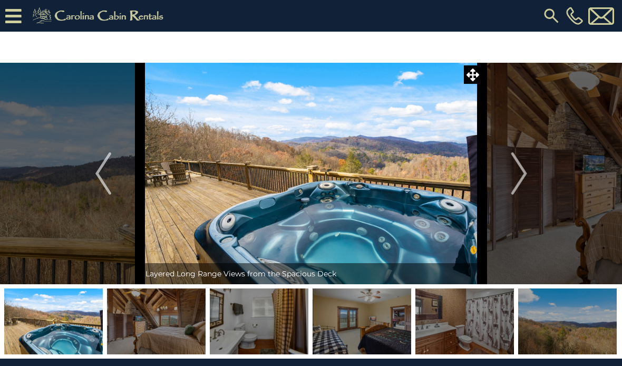
click at [520, 172] on img "Next" at bounding box center [519, 173] width 16 height 42
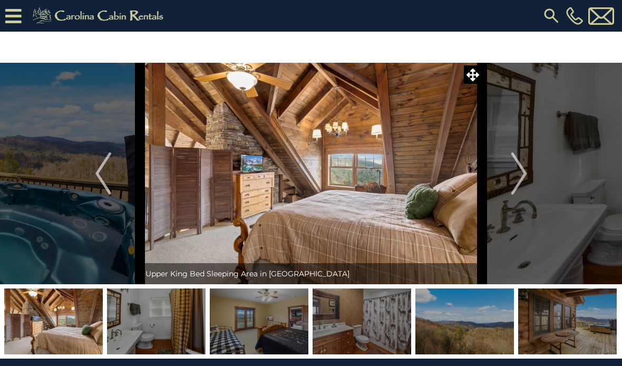
click at [511, 175] on button "Next" at bounding box center [520, 174] width 74 height 222
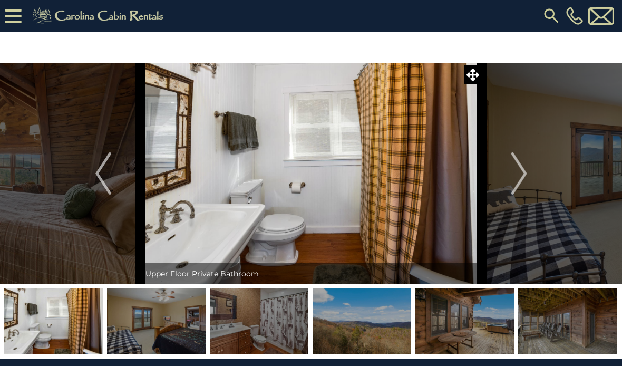
click at [505, 180] on button "Next" at bounding box center [520, 174] width 74 height 222
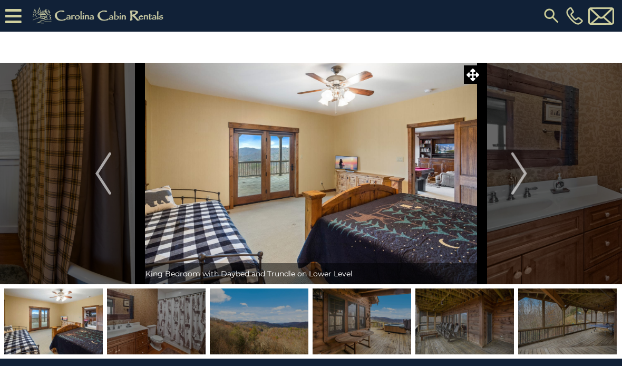
click at [517, 174] on img "Next" at bounding box center [519, 173] width 16 height 42
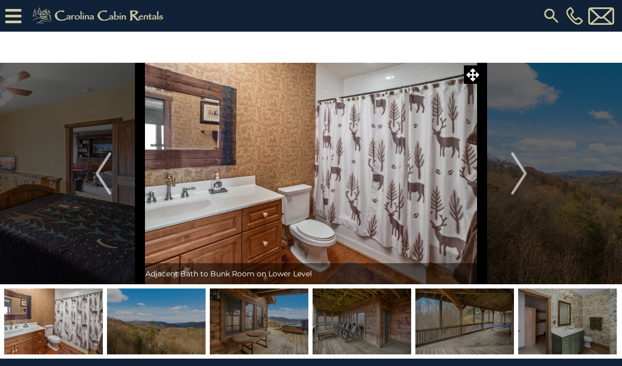
click at [518, 181] on img "Next" at bounding box center [519, 173] width 16 height 42
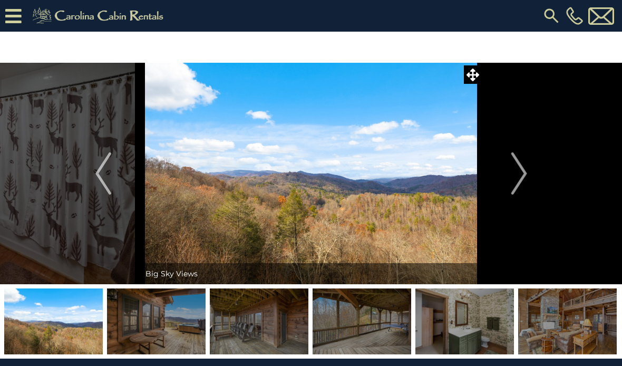
click at [518, 176] on img "Next" at bounding box center [519, 173] width 16 height 42
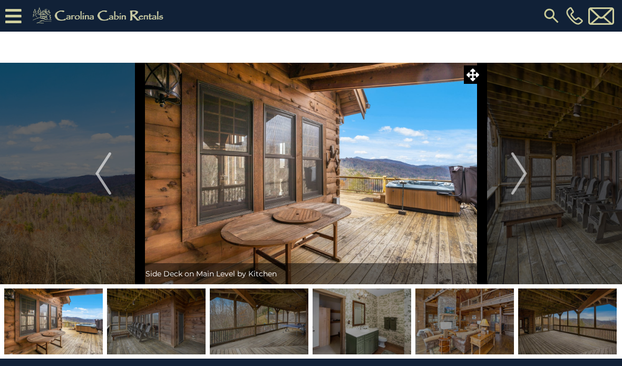
click at [513, 178] on img "Next" at bounding box center [519, 173] width 16 height 42
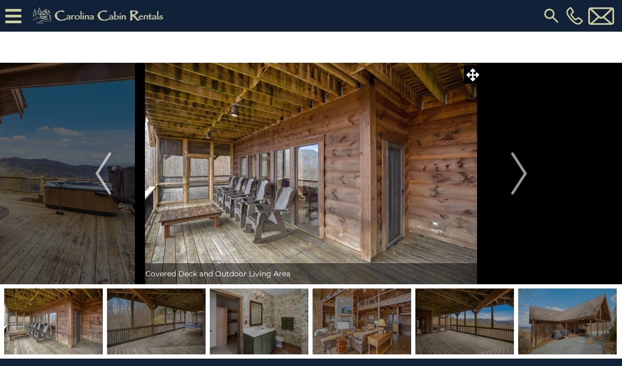
click at [516, 172] on img "Next" at bounding box center [519, 173] width 16 height 42
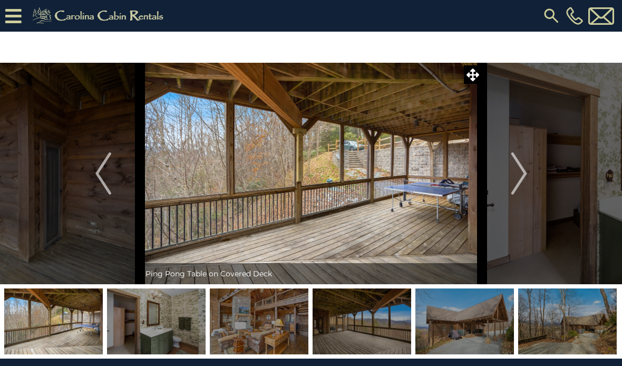
click at [520, 179] on img "Next" at bounding box center [519, 173] width 16 height 42
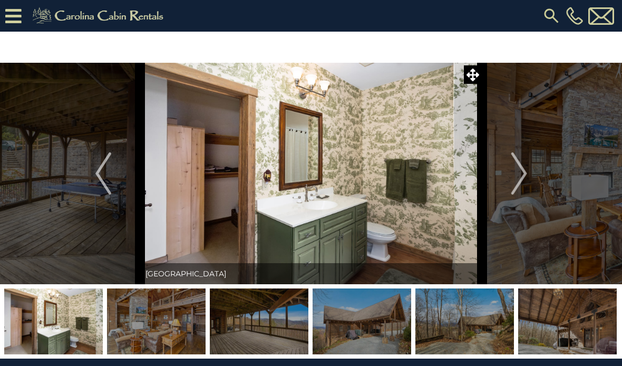
click at [518, 178] on img "Next" at bounding box center [519, 173] width 16 height 42
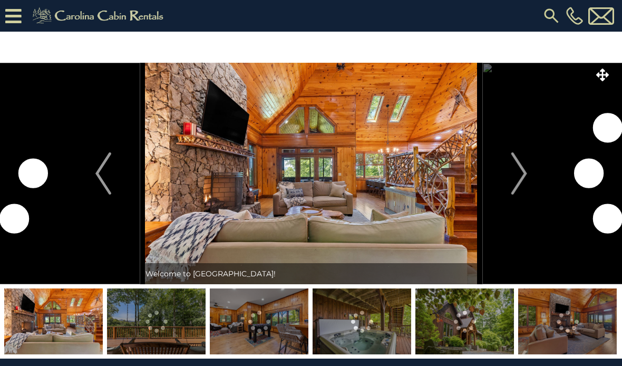
click at [523, 168] on img "Next" at bounding box center [519, 173] width 16 height 42
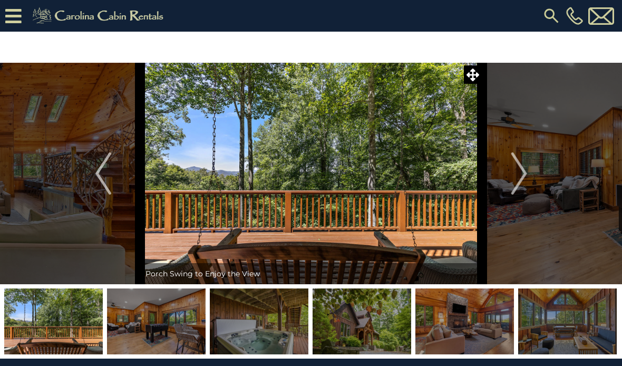
click at [513, 176] on img "Next" at bounding box center [519, 173] width 16 height 42
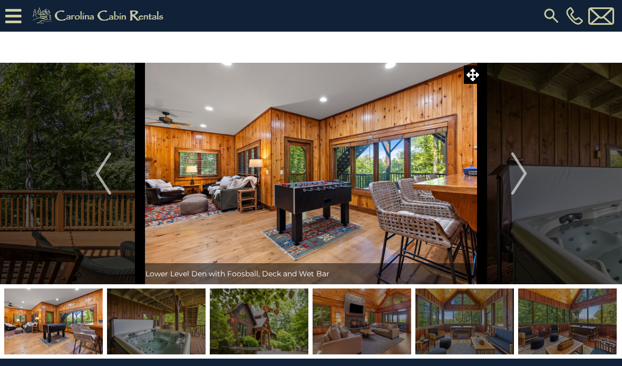
click at [513, 178] on img "Next" at bounding box center [519, 173] width 16 height 42
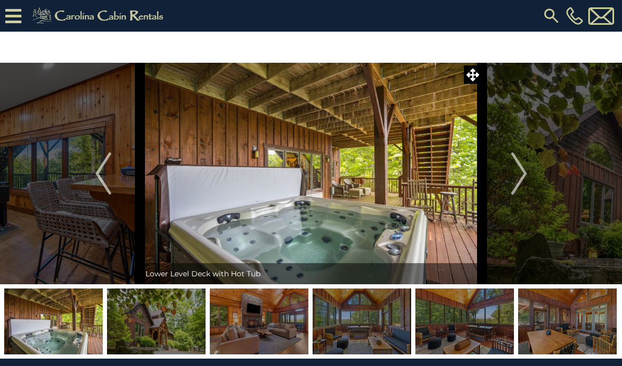
click at [515, 172] on img "Next" at bounding box center [519, 173] width 16 height 42
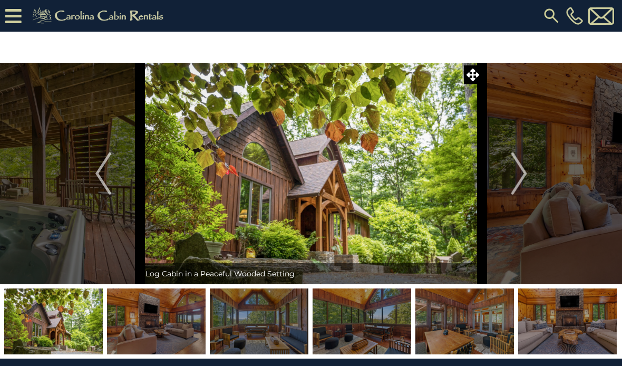
click at [512, 174] on img "Next" at bounding box center [519, 173] width 16 height 42
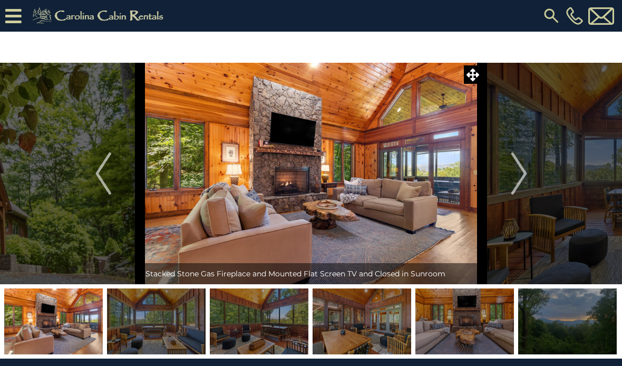
click at [513, 169] on img "Next" at bounding box center [519, 173] width 16 height 42
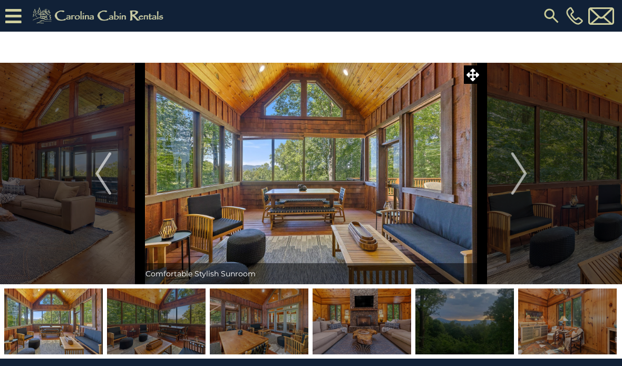
click at [513, 174] on img "Next" at bounding box center [519, 173] width 16 height 42
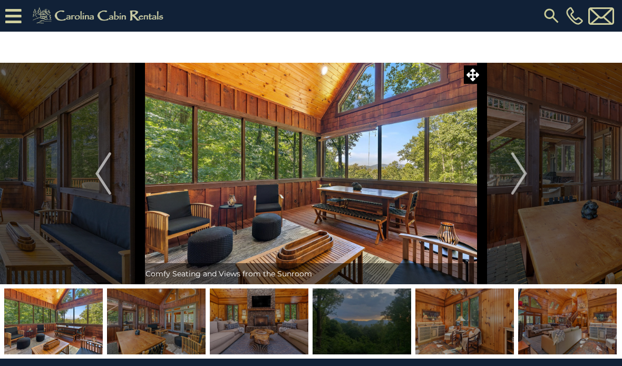
click at [518, 173] on img "Next" at bounding box center [519, 173] width 16 height 42
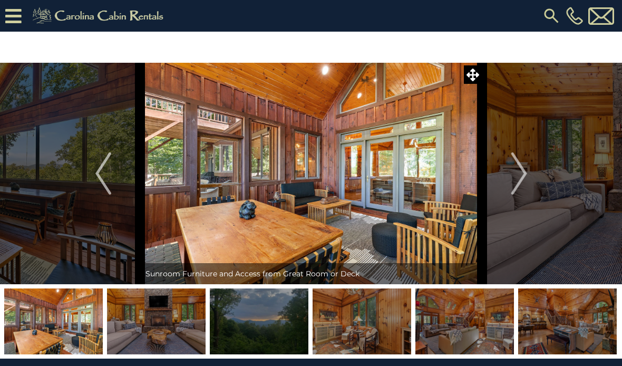
click at [518, 180] on img "Next" at bounding box center [519, 173] width 16 height 42
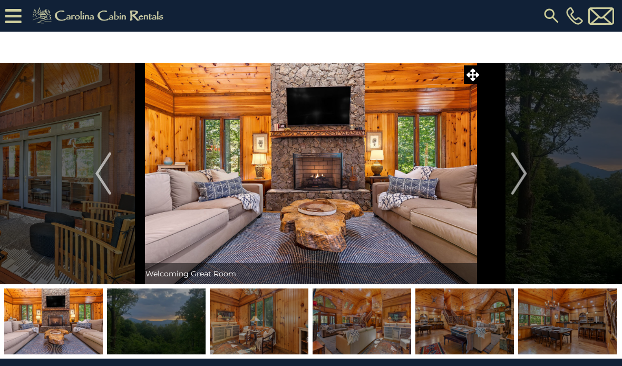
click at [519, 174] on img "Next" at bounding box center [519, 173] width 16 height 42
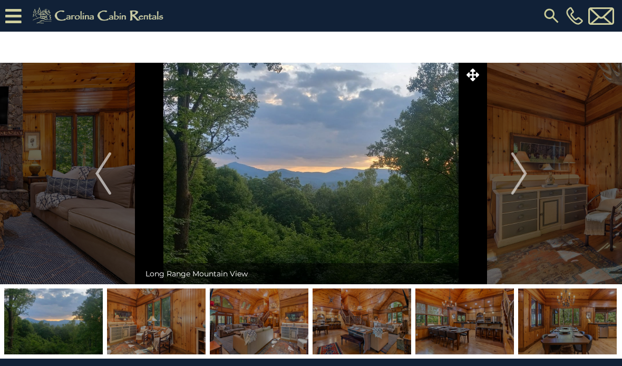
click at [520, 173] on img "Next" at bounding box center [519, 173] width 16 height 42
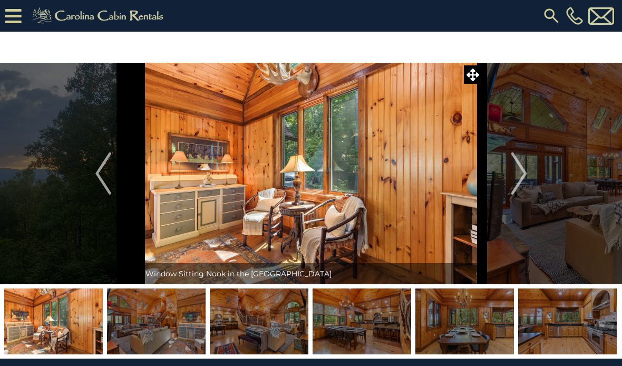
click at [514, 171] on img "Next" at bounding box center [519, 173] width 16 height 42
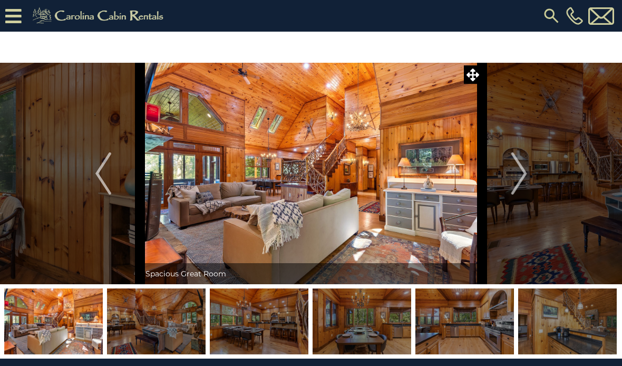
click at [514, 173] on img "Next" at bounding box center [519, 173] width 16 height 42
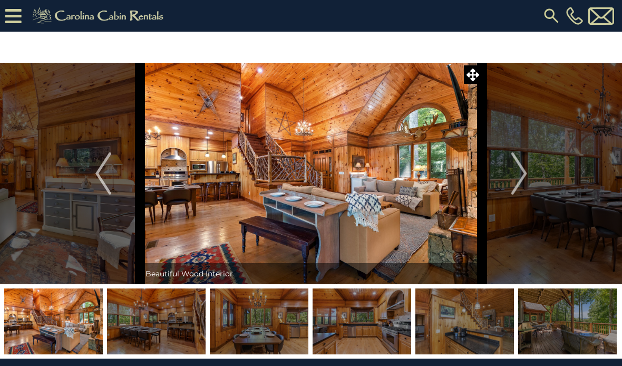
click at [515, 177] on img "Next" at bounding box center [519, 173] width 16 height 42
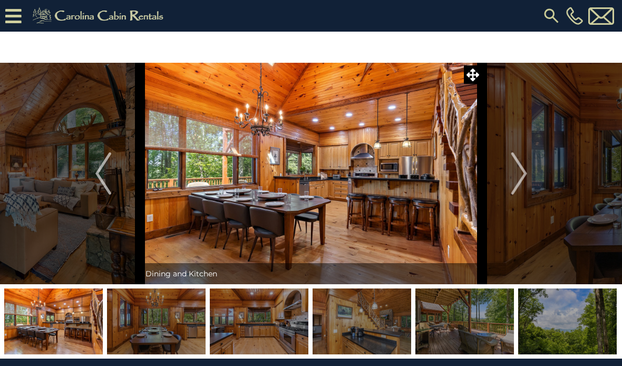
click at [517, 180] on img "Next" at bounding box center [519, 173] width 16 height 42
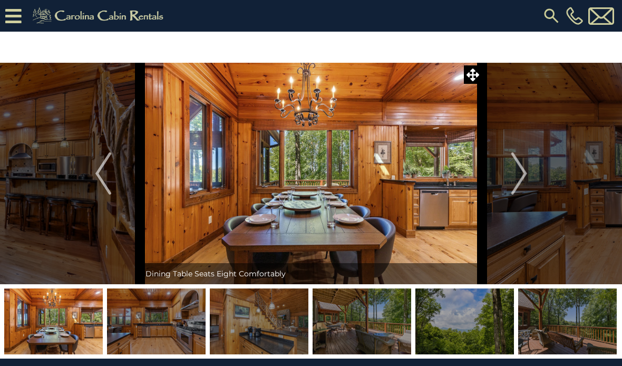
click at [518, 181] on img "Next" at bounding box center [519, 173] width 16 height 42
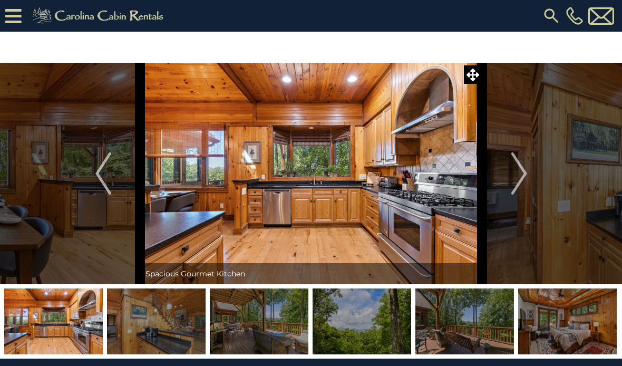
click at [515, 184] on img "Next" at bounding box center [519, 173] width 16 height 42
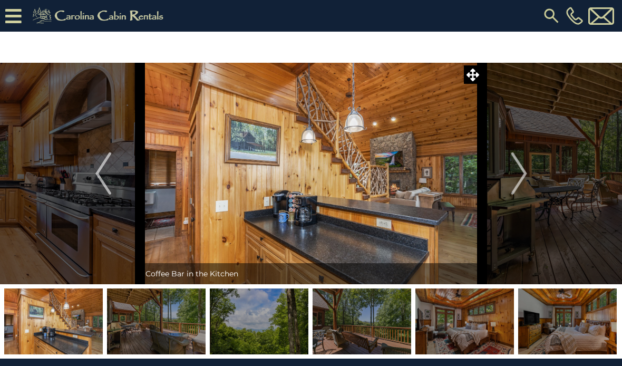
click at [519, 181] on img "Next" at bounding box center [519, 173] width 16 height 42
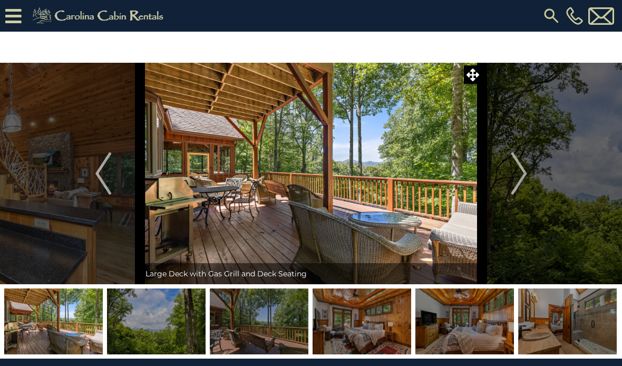
click at [518, 183] on img "Next" at bounding box center [519, 173] width 16 height 42
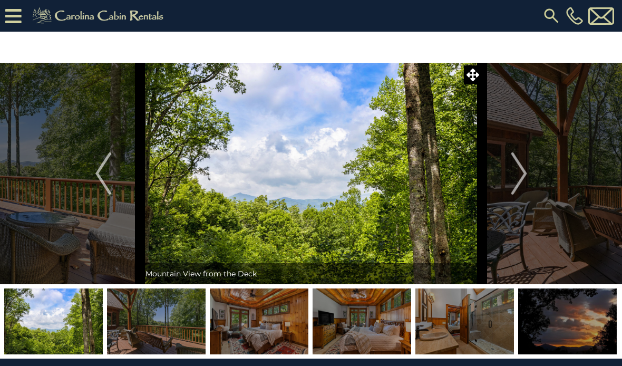
click at [521, 184] on img "Next" at bounding box center [519, 173] width 16 height 42
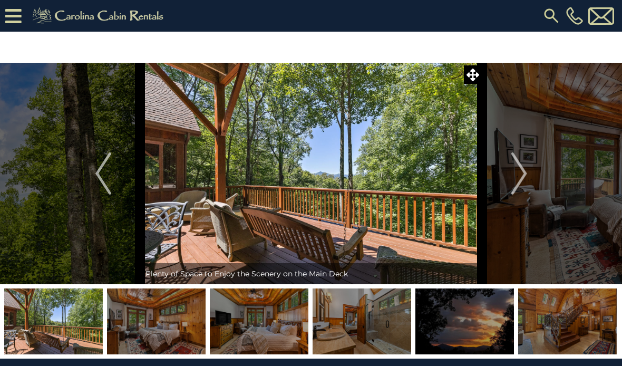
click at [515, 181] on img "Next" at bounding box center [519, 173] width 16 height 42
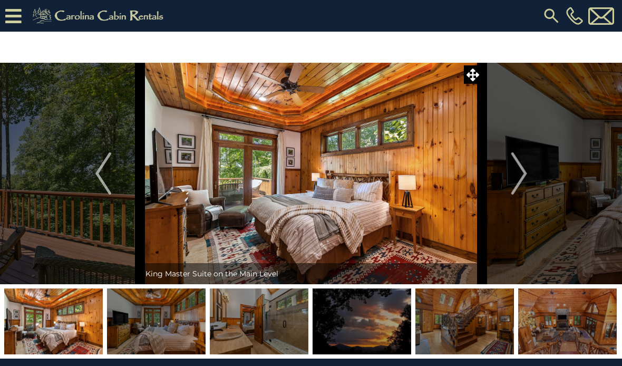
click at [514, 181] on img "Next" at bounding box center [519, 173] width 16 height 42
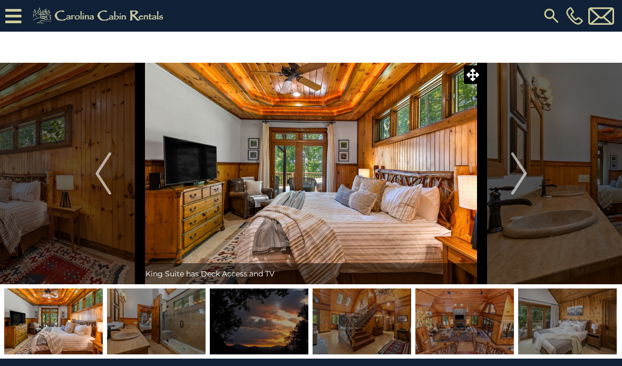
click at [520, 173] on img "Next" at bounding box center [519, 173] width 16 height 42
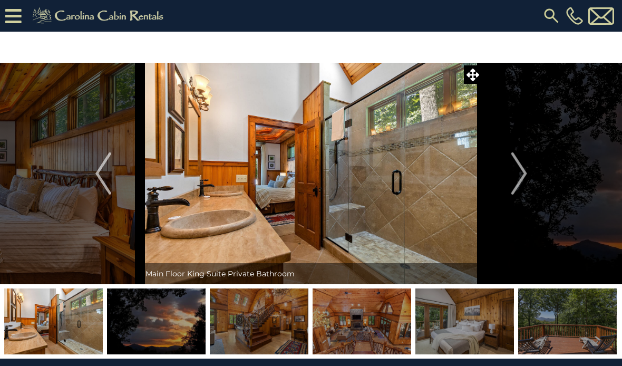
click at [508, 186] on button "Next" at bounding box center [520, 174] width 74 height 222
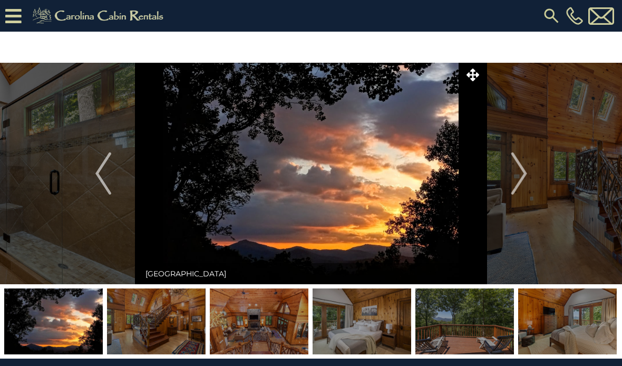
click at [517, 178] on img "Next" at bounding box center [519, 173] width 16 height 42
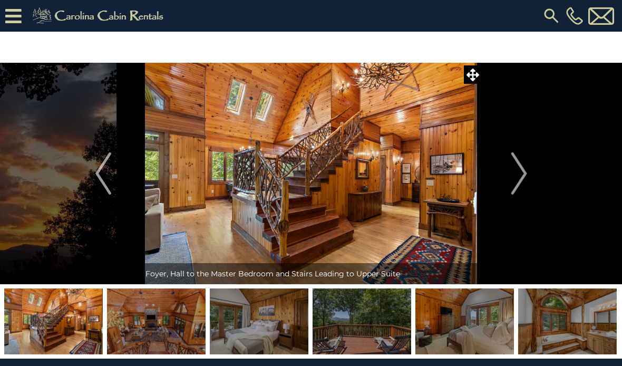
click at [514, 179] on img "Next" at bounding box center [519, 173] width 16 height 42
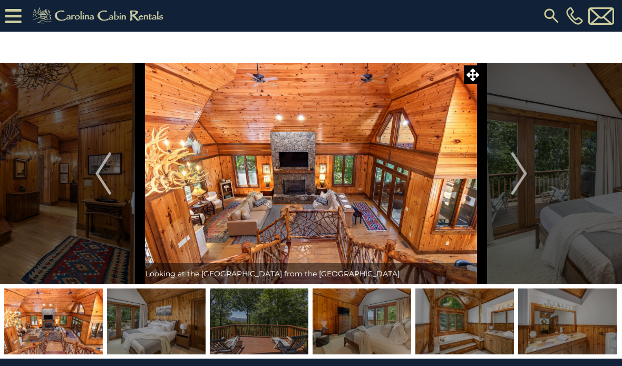
click at [517, 178] on img "Next" at bounding box center [519, 173] width 16 height 42
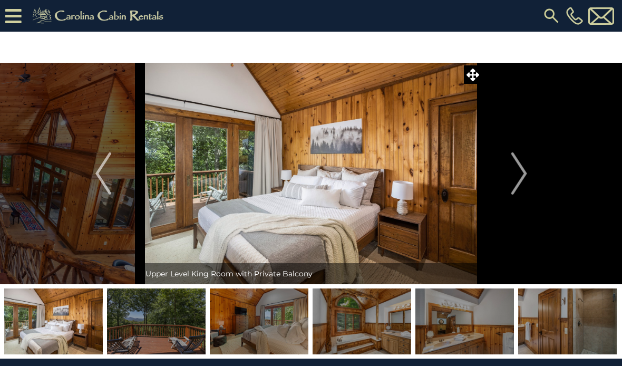
click at [506, 183] on button "Next" at bounding box center [520, 174] width 74 height 222
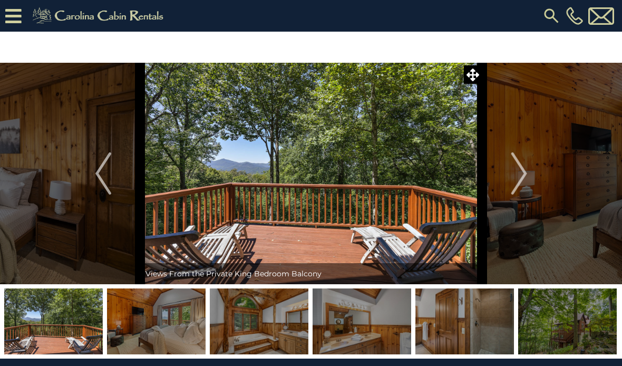
click at [520, 174] on img "Next" at bounding box center [519, 173] width 16 height 42
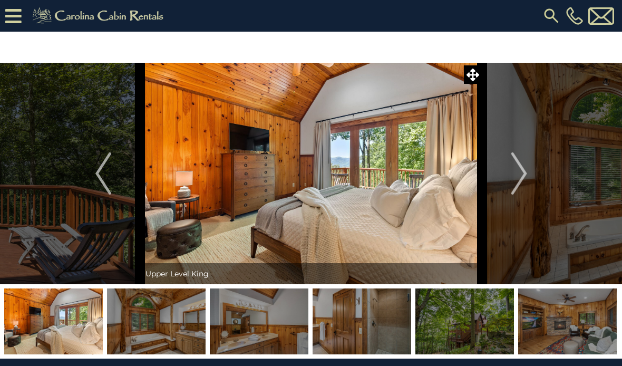
click at [523, 173] on img "Next" at bounding box center [519, 173] width 16 height 42
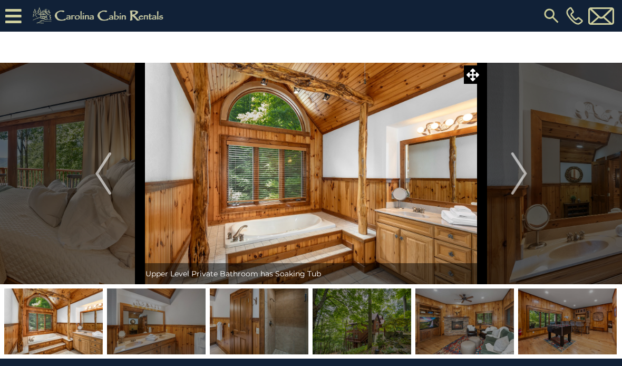
click at [519, 177] on img "Next" at bounding box center [519, 173] width 16 height 42
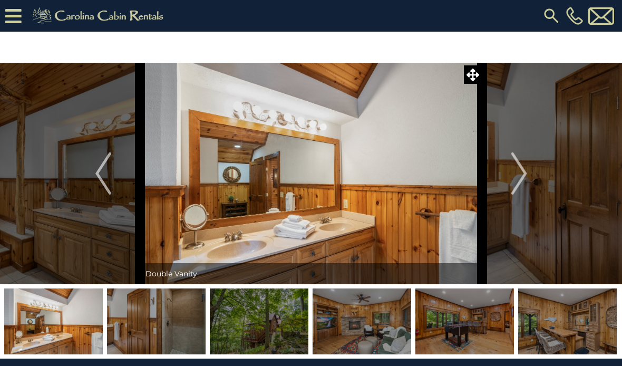
click at [527, 171] on img "Next" at bounding box center [519, 173] width 16 height 42
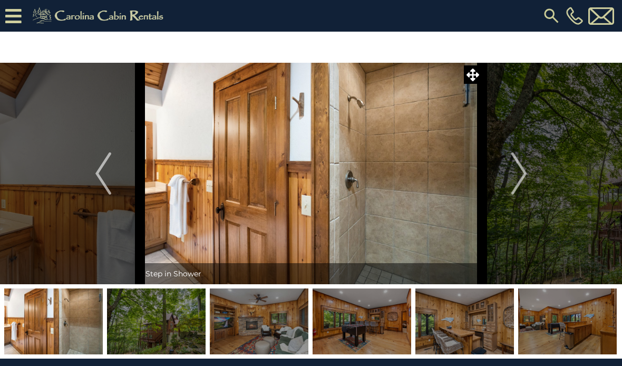
click at [524, 173] on img "Next" at bounding box center [519, 173] width 16 height 42
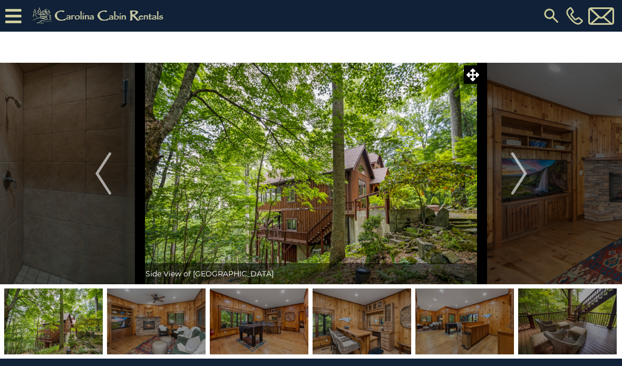
click at [525, 173] on img "Next" at bounding box center [519, 173] width 16 height 42
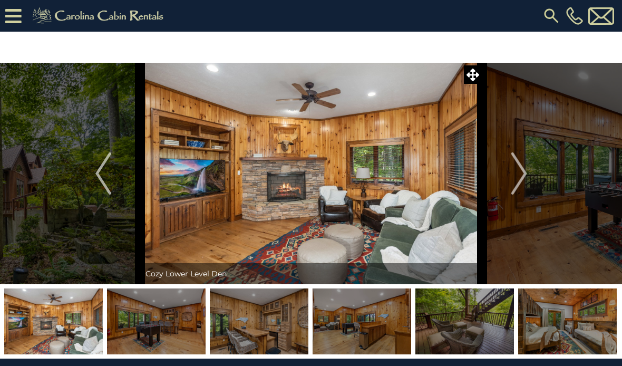
click at [526, 170] on img "Next" at bounding box center [519, 173] width 16 height 42
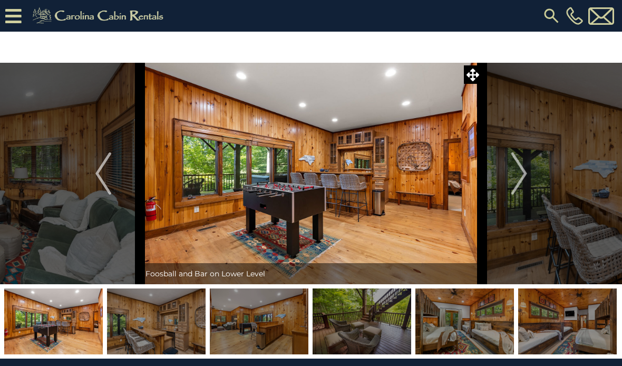
click at [514, 180] on img "Next" at bounding box center [519, 173] width 16 height 42
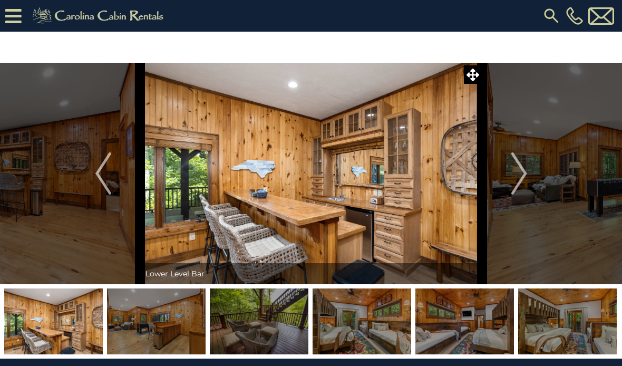
click at [520, 177] on img "Next" at bounding box center [519, 173] width 16 height 42
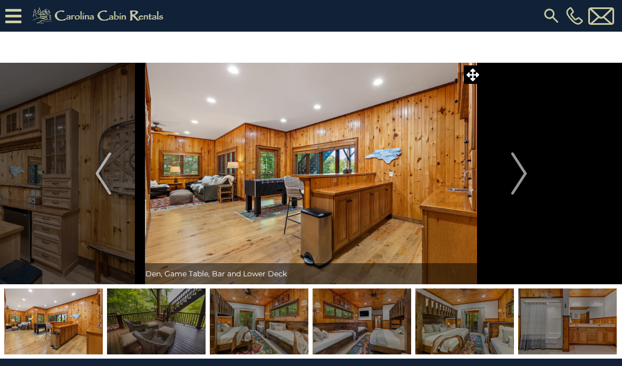
click at [514, 178] on img "Next" at bounding box center [519, 173] width 16 height 42
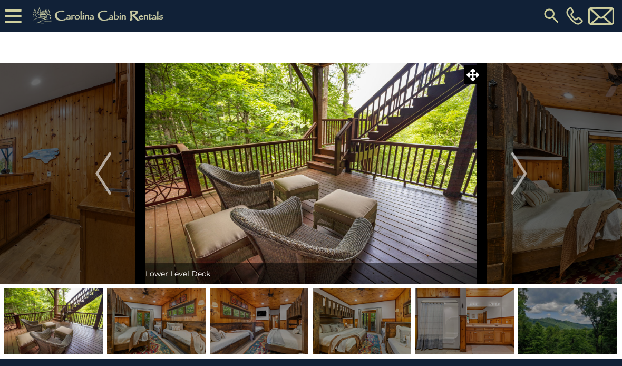
click at [516, 178] on img "Next" at bounding box center [519, 173] width 16 height 42
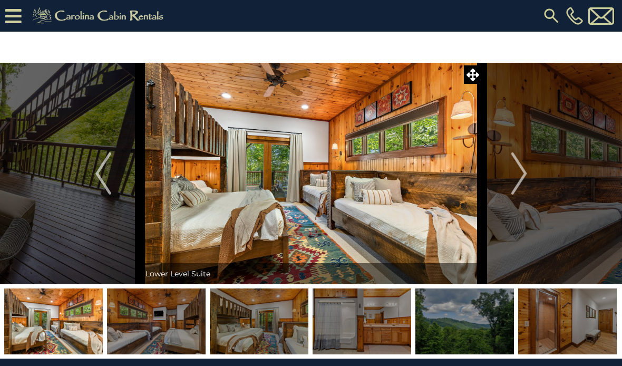
click at [512, 181] on img "Next" at bounding box center [519, 173] width 16 height 42
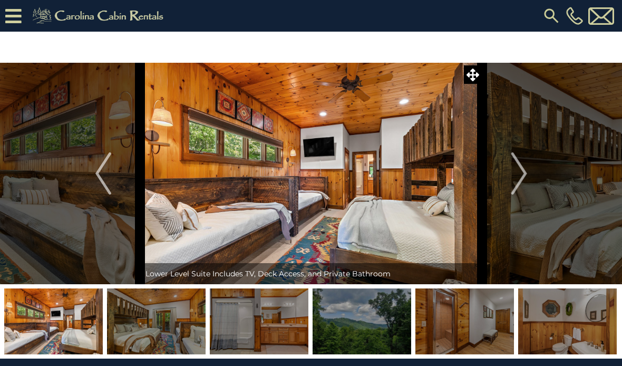
click at [514, 178] on img "Next" at bounding box center [519, 173] width 16 height 42
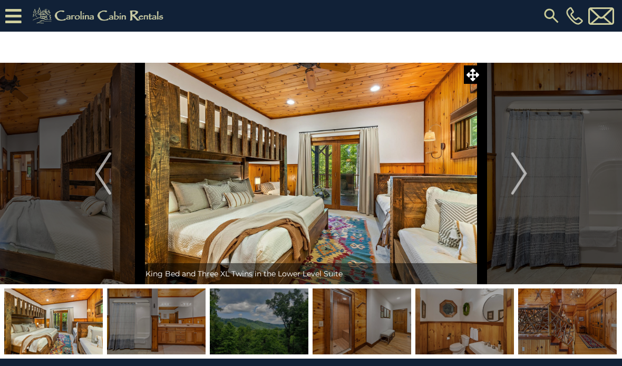
click at [512, 181] on img "Next" at bounding box center [519, 173] width 16 height 42
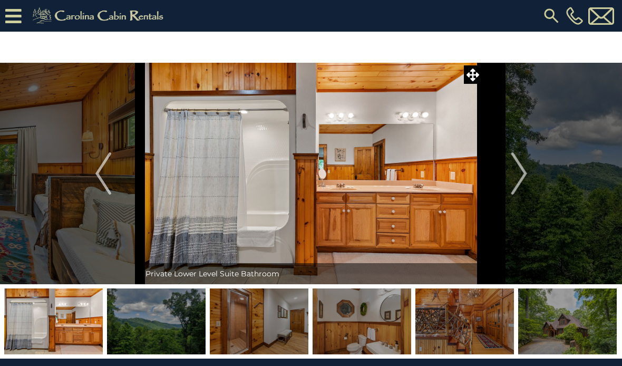
click at [518, 175] on img "Next" at bounding box center [519, 173] width 16 height 42
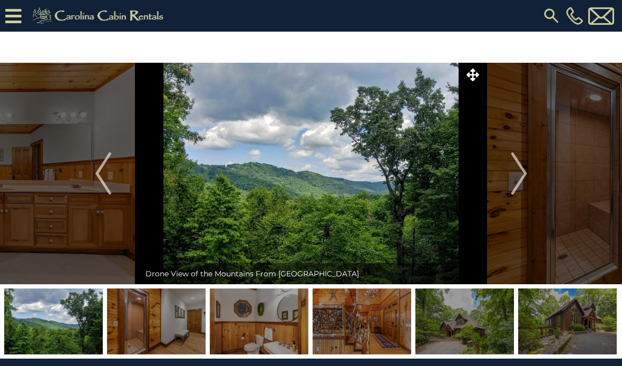
click at [519, 175] on img "Next" at bounding box center [519, 173] width 16 height 42
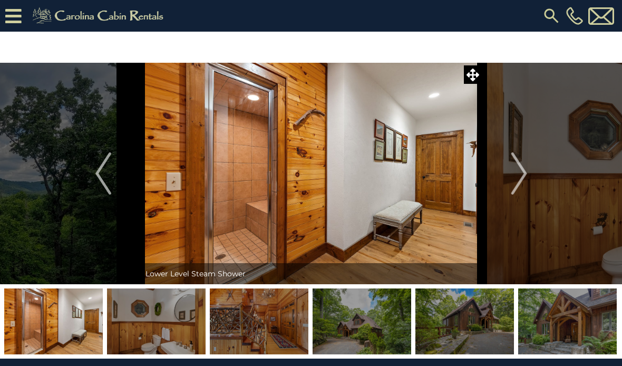
click at [521, 170] on img "Next" at bounding box center [519, 173] width 16 height 42
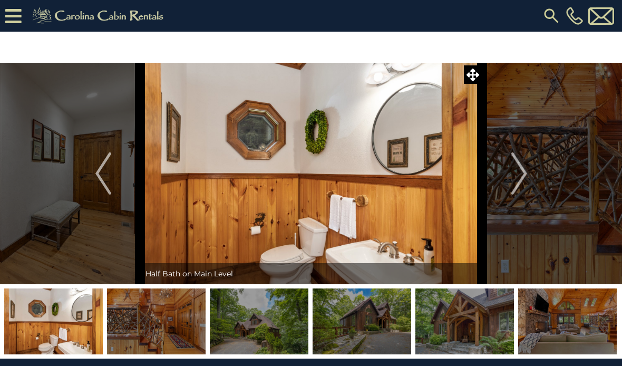
click at [524, 171] on img "Next" at bounding box center [519, 173] width 16 height 42
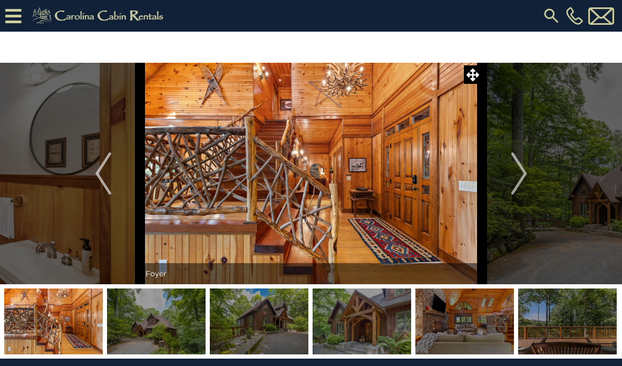
click at [511, 177] on button "Next" at bounding box center [520, 174] width 74 height 222
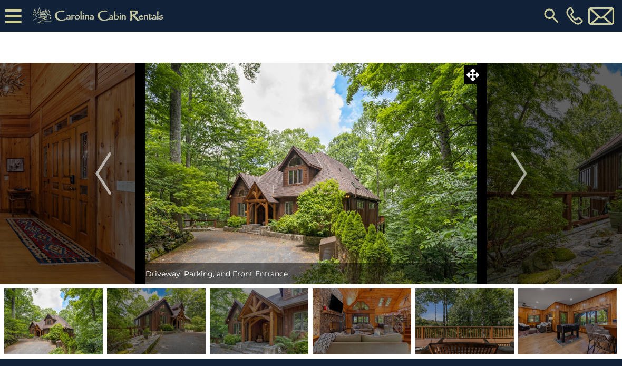
click at [519, 180] on img "Next" at bounding box center [519, 173] width 16 height 42
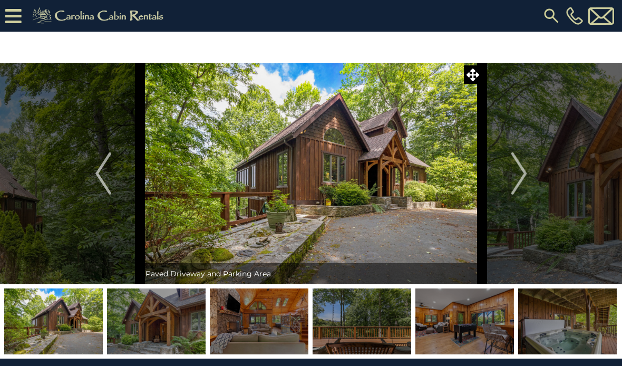
click at [519, 169] on img "Next" at bounding box center [519, 173] width 16 height 42
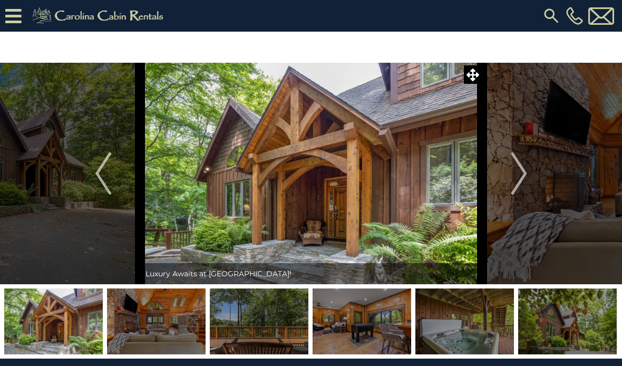
click at [520, 171] on img "Next" at bounding box center [519, 173] width 16 height 42
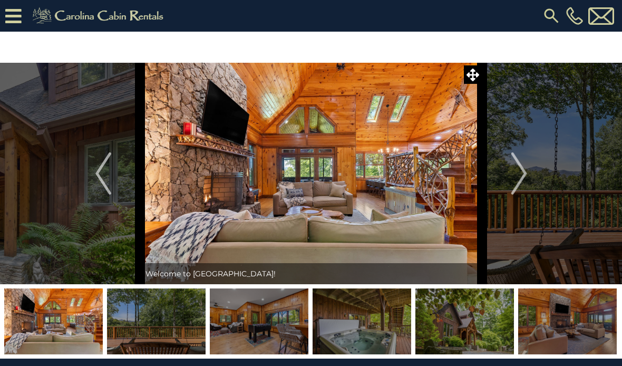
click at [513, 179] on img "Next" at bounding box center [519, 173] width 16 height 42
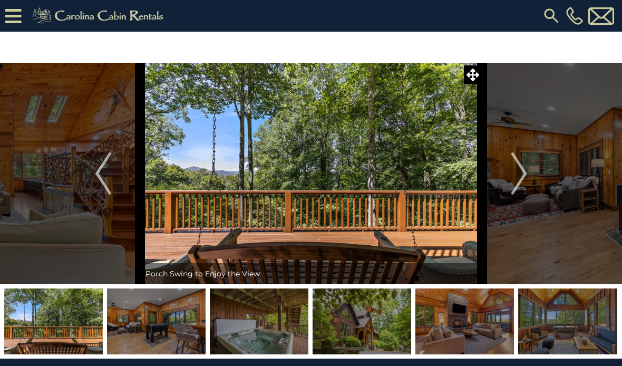
click at [511, 183] on button "Next" at bounding box center [520, 174] width 74 height 222
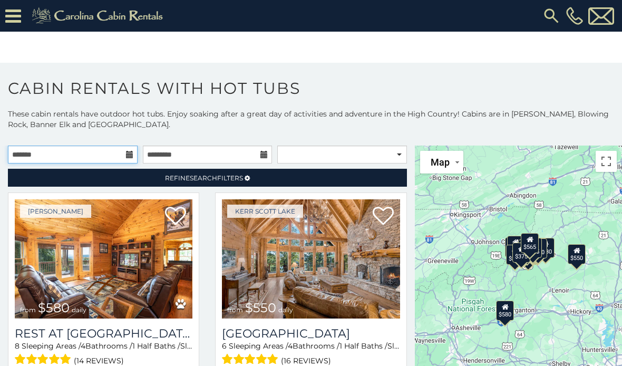
click at [124, 152] on input "text" at bounding box center [73, 155] width 130 height 18
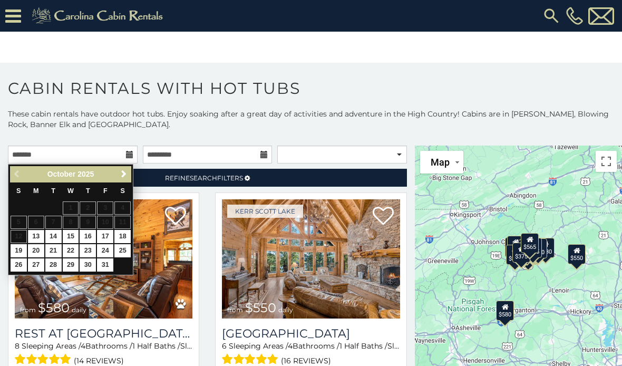
click at [127, 177] on span "Next" at bounding box center [124, 174] width 8 height 8
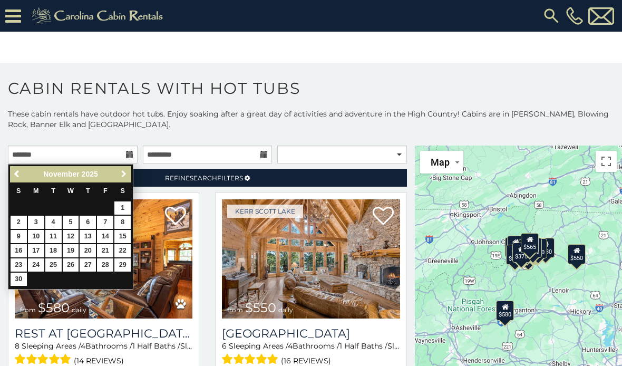
click at [121, 170] on span "Next" at bounding box center [124, 174] width 8 height 8
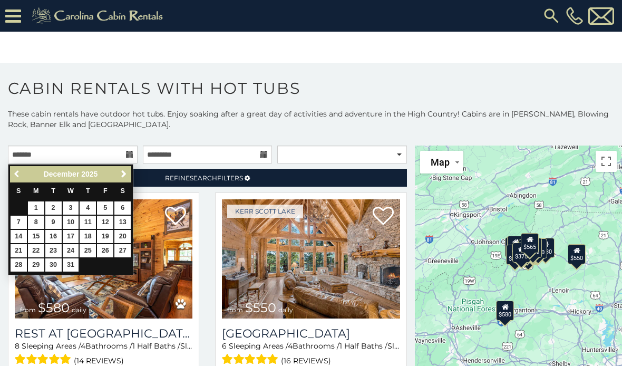
click at [13, 173] on link "Previous" at bounding box center [17, 174] width 13 height 13
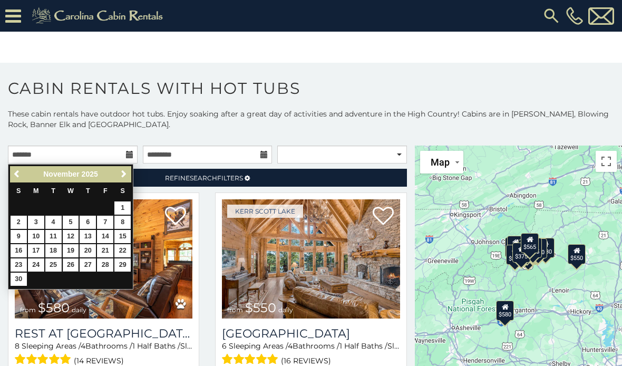
click at [74, 264] on link "26" at bounding box center [71, 264] width 16 height 13
type input "**********"
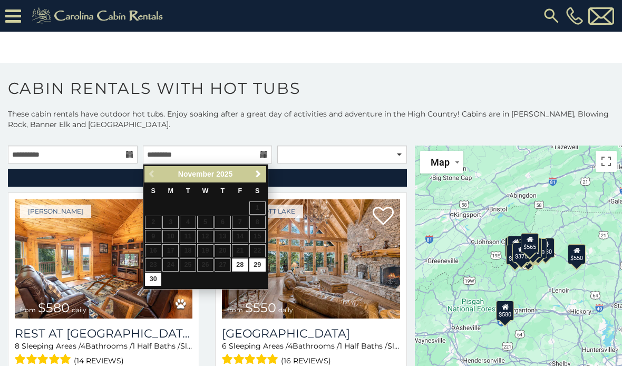
click at [154, 274] on link "30" at bounding box center [153, 279] width 16 height 13
type input "**********"
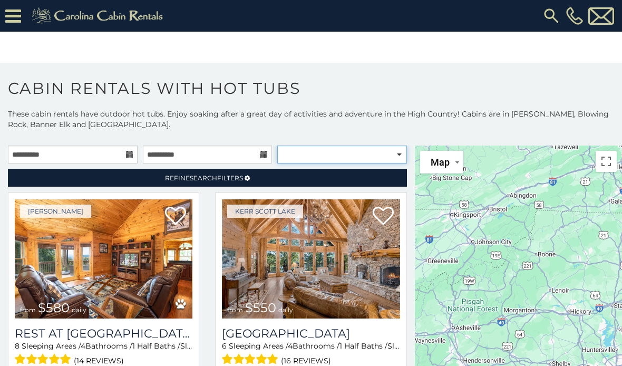
click at [387, 152] on select "**********" at bounding box center [342, 155] width 130 height 18
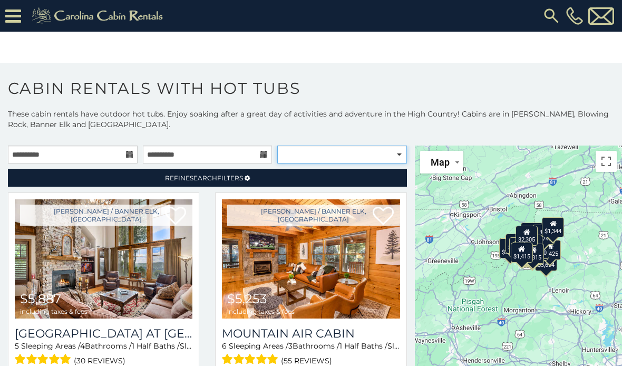
select select "**********"
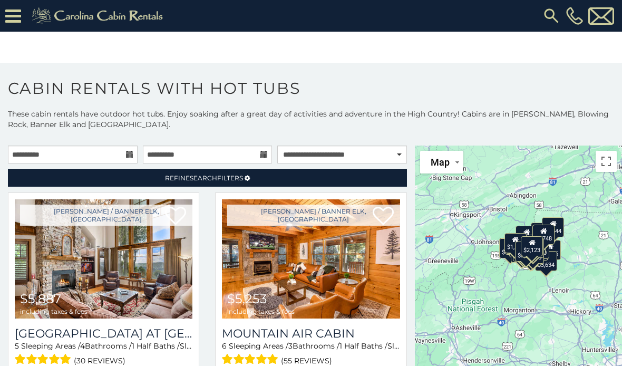
click at [241, 177] on span "Refine Search Filters" at bounding box center [204, 178] width 78 height 8
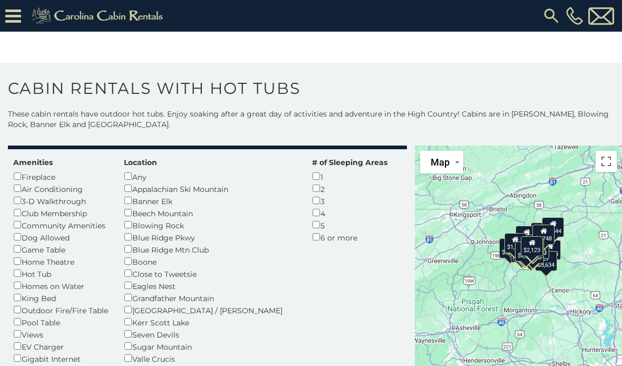
scroll to position [40, 0]
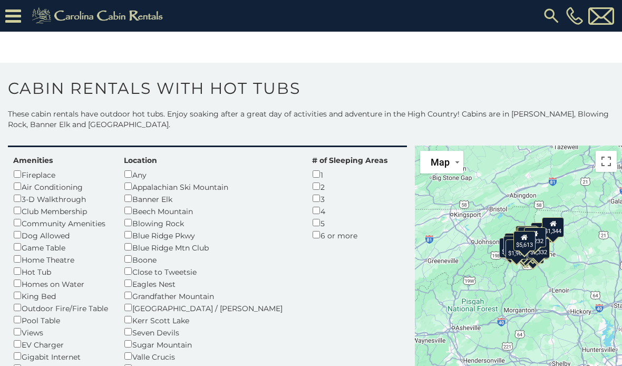
click at [312, 169] on div "1" at bounding box center [349, 174] width 75 height 12
click at [304, 168] on div "# of Sleeping Areas 1 2 3 4 5 6 or more" at bounding box center [349, 198] width 91 height 86
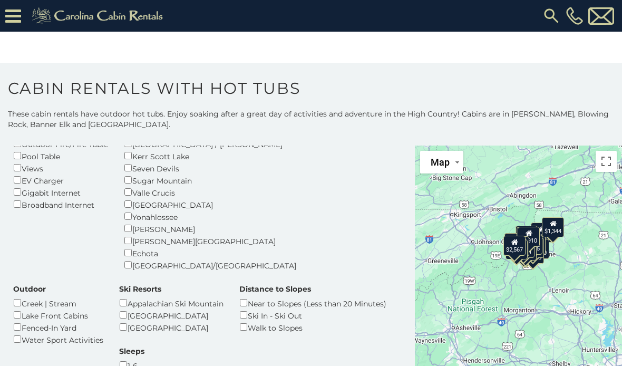
scroll to position [209, 0]
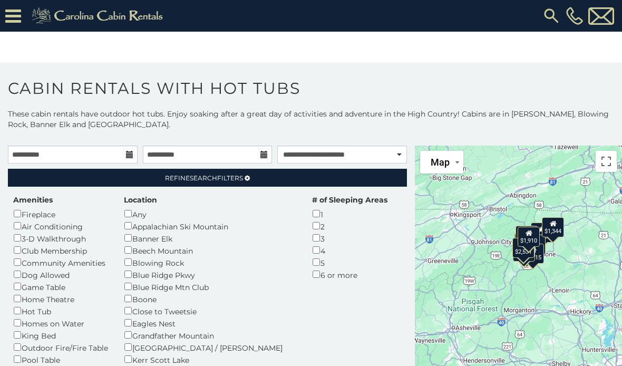
click at [290, 178] on link "Refine Search Filters" at bounding box center [207, 178] width 399 height 18
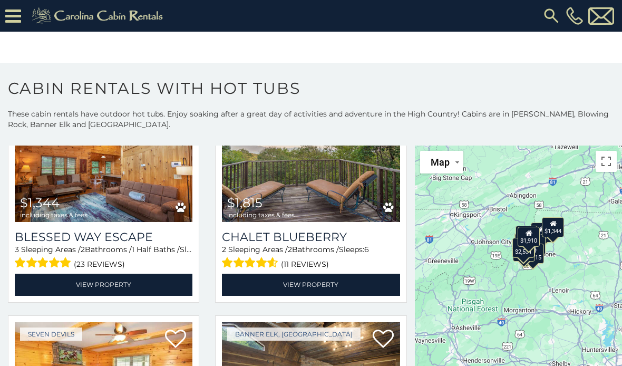
scroll to position [717, 0]
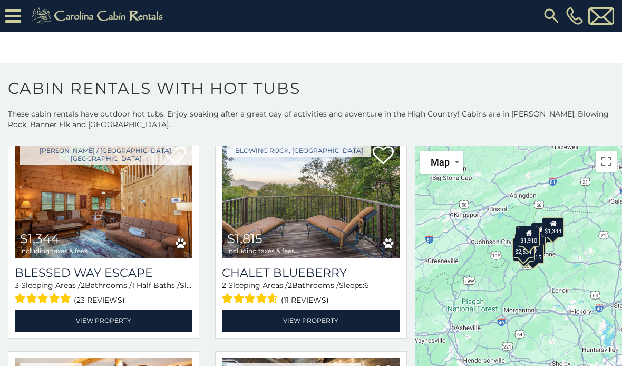
click at [330, 318] on link "View Property" at bounding box center [311, 321] width 178 height 22
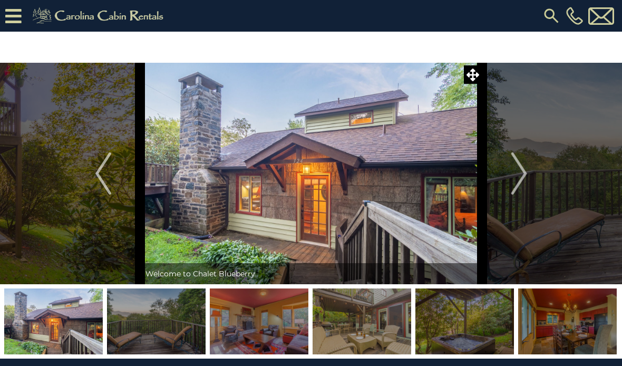
click at [522, 183] on img "Next" at bounding box center [519, 173] width 16 height 42
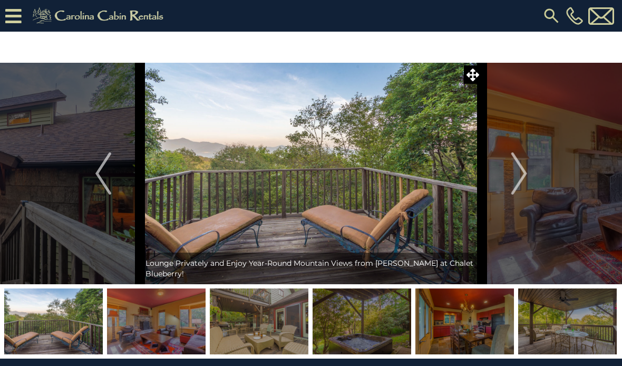
click at [524, 174] on img "Next" at bounding box center [519, 173] width 16 height 42
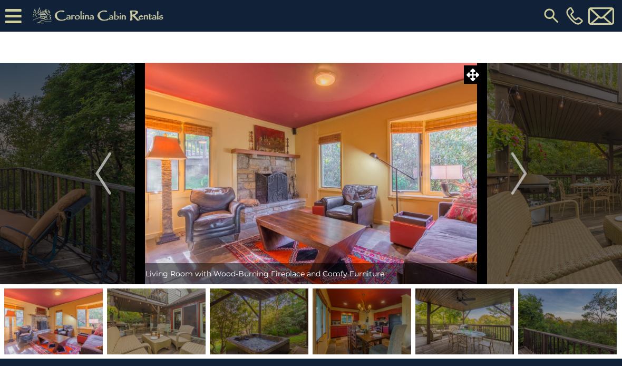
click at [524, 176] on img "Next" at bounding box center [519, 173] width 16 height 42
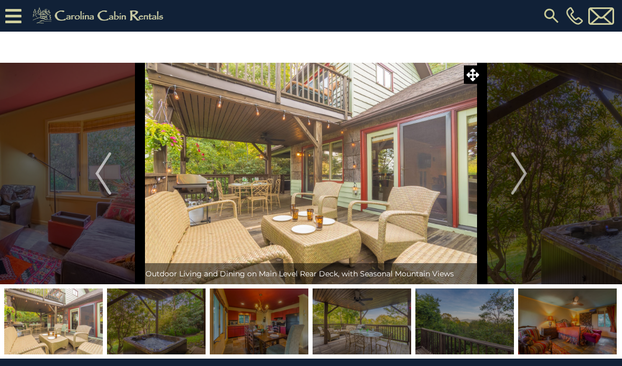
click at [516, 179] on img "Next" at bounding box center [519, 173] width 16 height 42
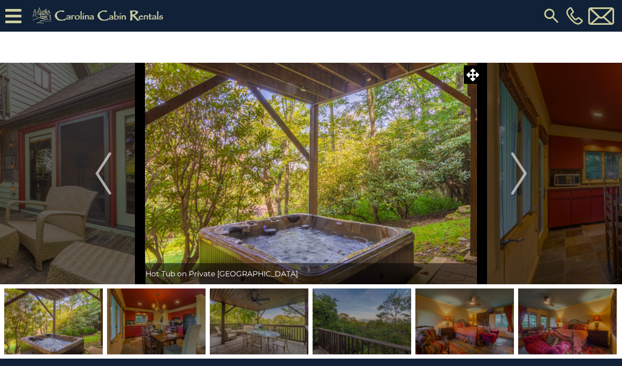
click at [516, 178] on img "Next" at bounding box center [519, 173] width 16 height 42
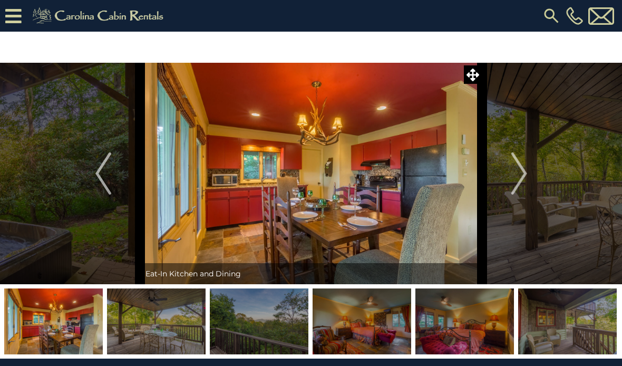
click at [523, 175] on img "Next" at bounding box center [519, 173] width 16 height 42
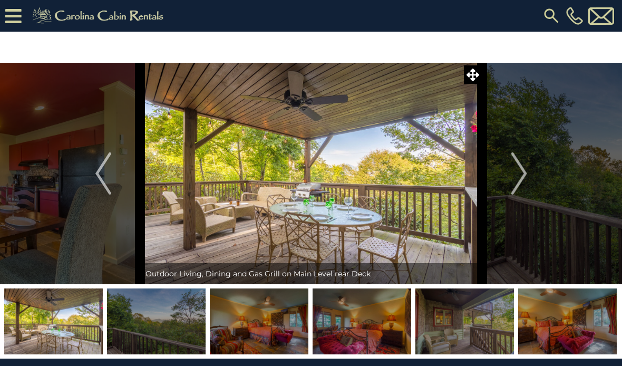
click at [517, 179] on img "Next" at bounding box center [519, 173] width 16 height 42
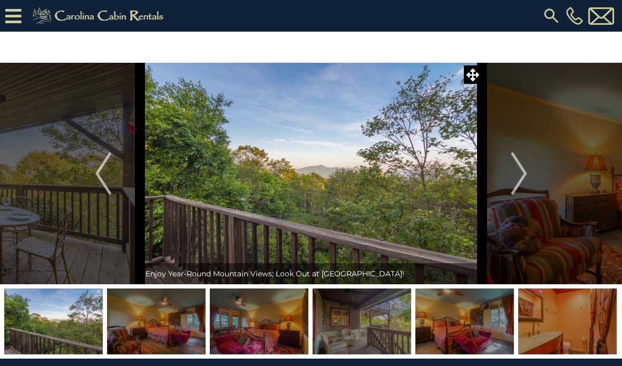
click at [520, 177] on img "Next" at bounding box center [519, 173] width 16 height 42
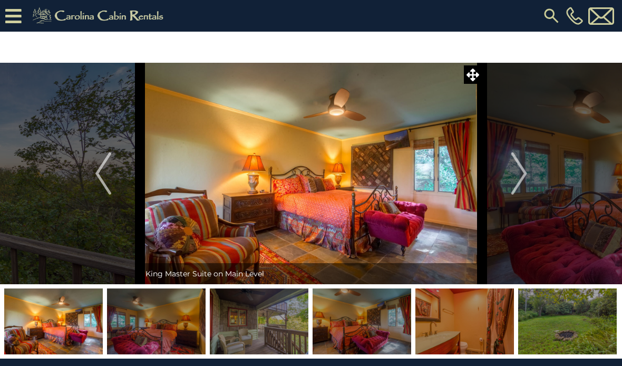
click at [514, 176] on img "Next" at bounding box center [519, 173] width 16 height 42
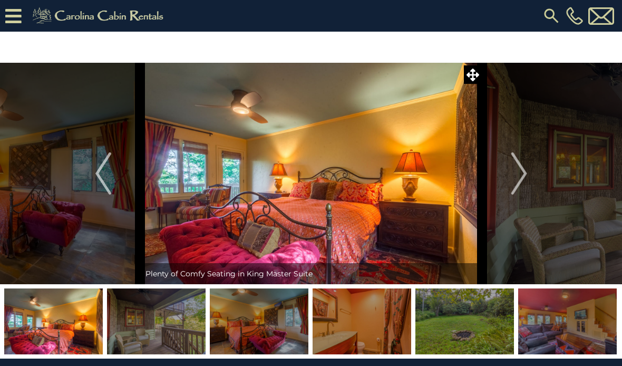
click at [520, 174] on img "Next" at bounding box center [519, 173] width 16 height 42
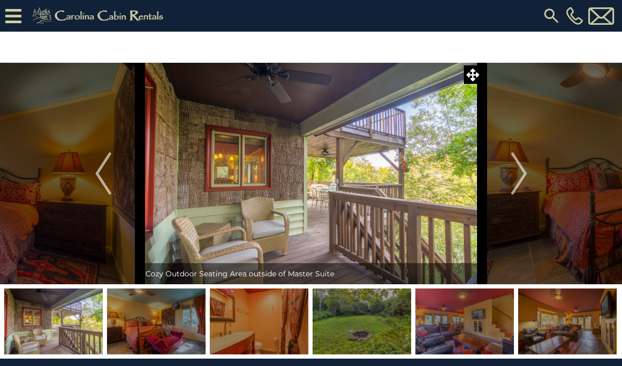
click at [513, 177] on img "Next" at bounding box center [519, 173] width 16 height 42
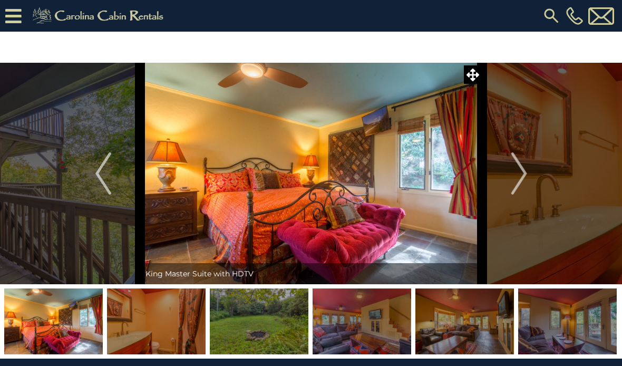
click at [515, 178] on img "Next" at bounding box center [519, 173] width 16 height 42
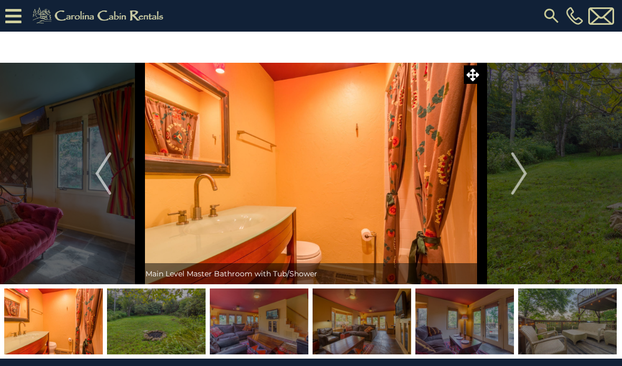
click at [506, 183] on button "Next" at bounding box center [520, 174] width 74 height 222
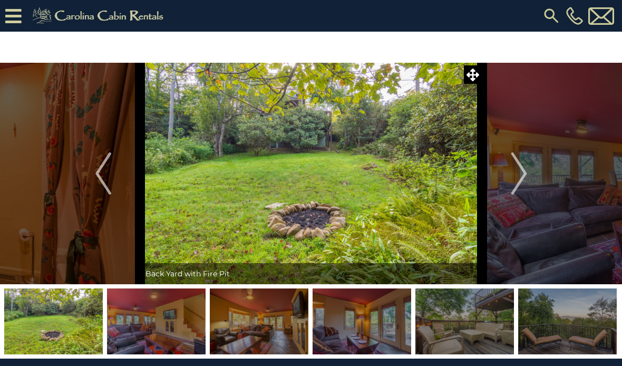
click at [519, 175] on img "Next" at bounding box center [519, 173] width 16 height 42
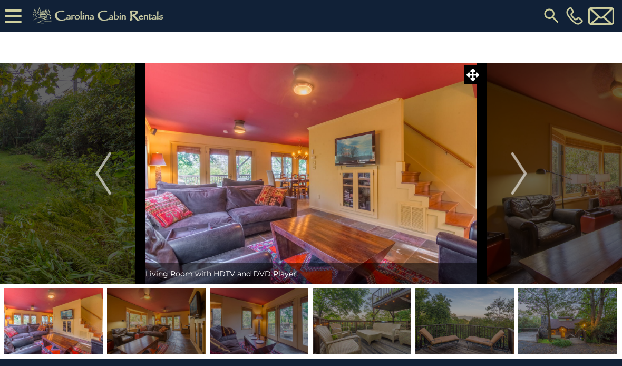
click at [506, 181] on button "Next" at bounding box center [520, 174] width 74 height 222
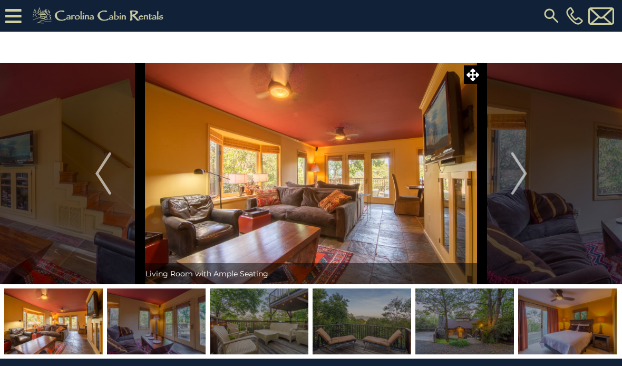
click at [512, 184] on img "Next" at bounding box center [519, 173] width 16 height 42
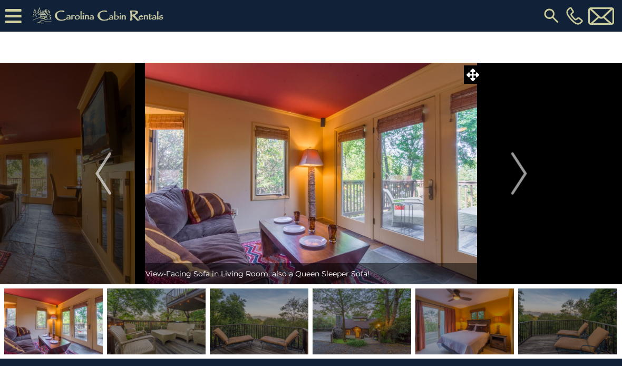
click at [520, 180] on img "Next" at bounding box center [519, 173] width 16 height 42
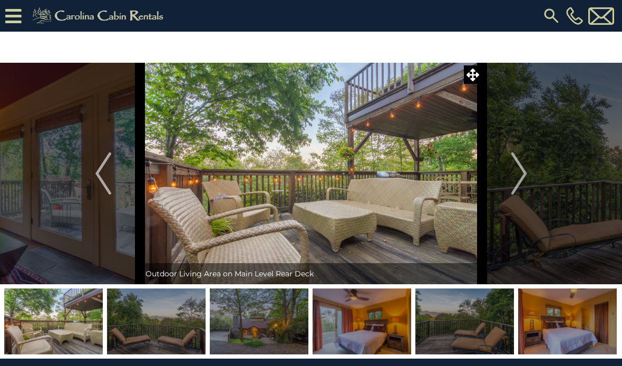
click at [522, 179] on img "Next" at bounding box center [519, 173] width 16 height 42
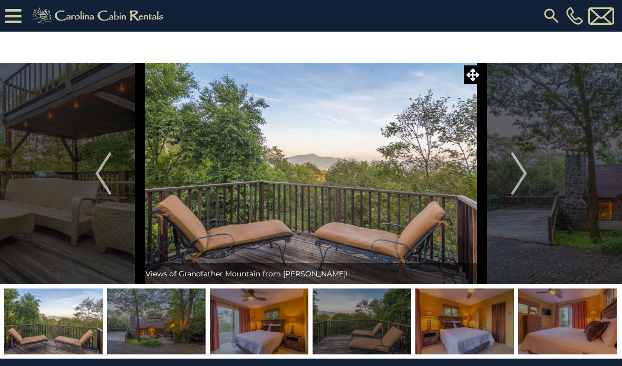
click at [518, 178] on img "Next" at bounding box center [519, 173] width 16 height 42
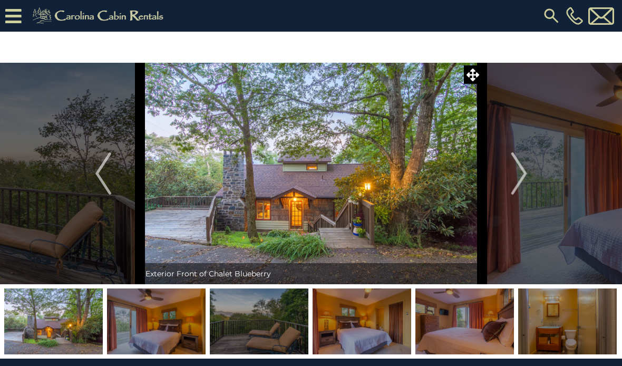
click at [516, 180] on img "Next" at bounding box center [519, 173] width 16 height 42
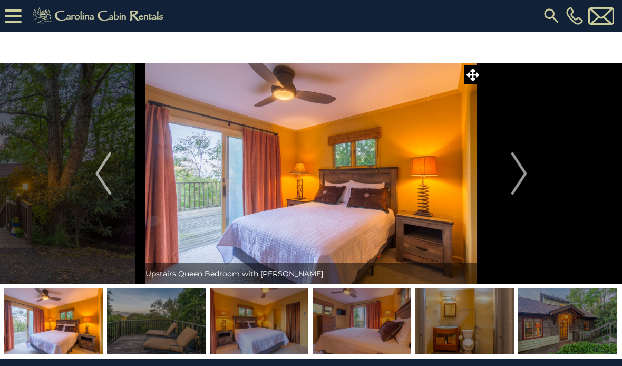
click at [515, 181] on img "Next" at bounding box center [519, 173] width 16 height 42
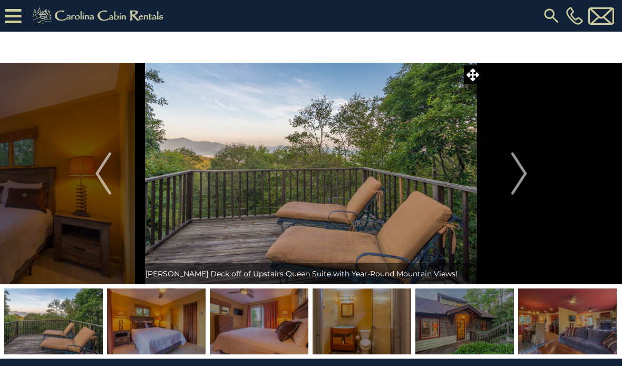
click at [522, 177] on img "Next" at bounding box center [519, 173] width 16 height 42
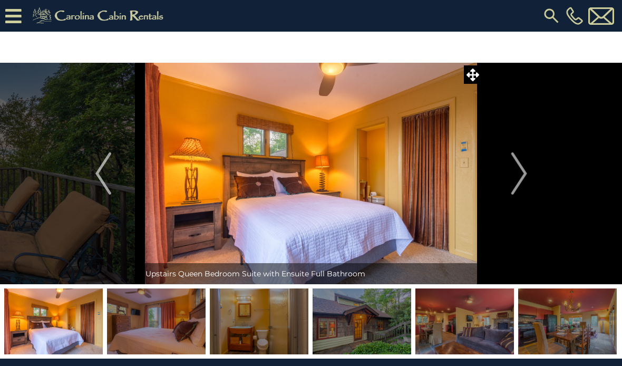
click at [518, 177] on img "Next" at bounding box center [519, 173] width 16 height 42
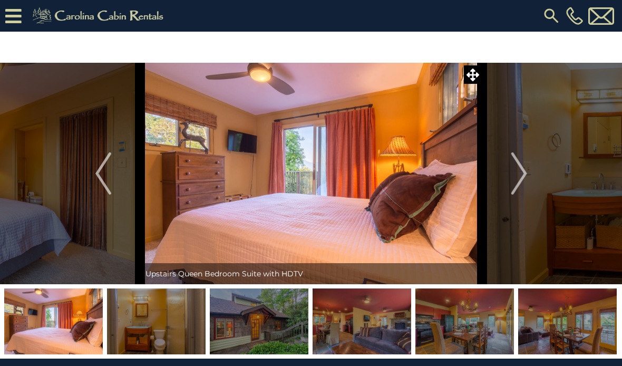
click at [515, 175] on img "Next" at bounding box center [519, 173] width 16 height 42
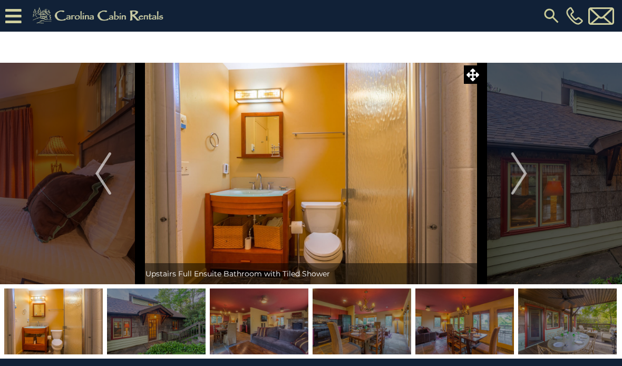
click at [520, 173] on img "Next" at bounding box center [519, 173] width 16 height 42
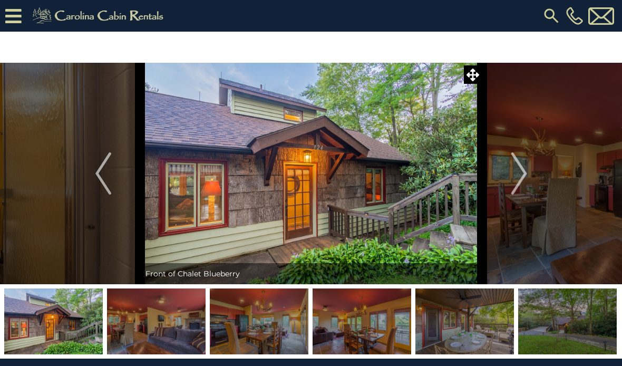
click at [515, 177] on img "Next" at bounding box center [519, 173] width 16 height 42
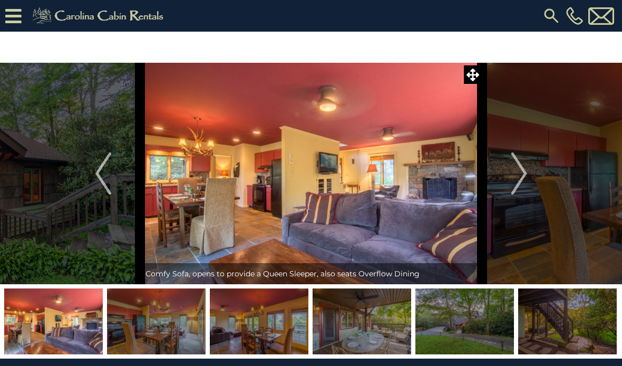
click at [521, 176] on img "Next" at bounding box center [519, 173] width 16 height 42
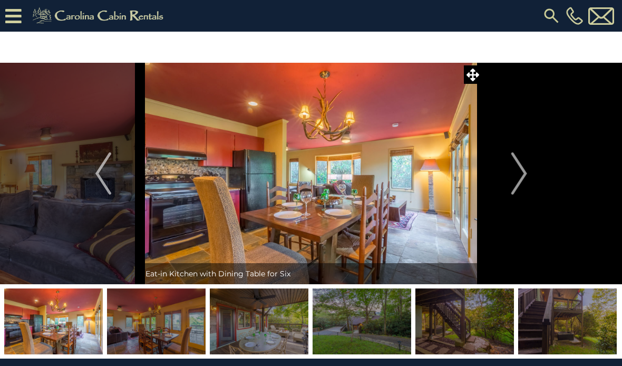
click at [503, 178] on button "Next" at bounding box center [520, 174] width 74 height 222
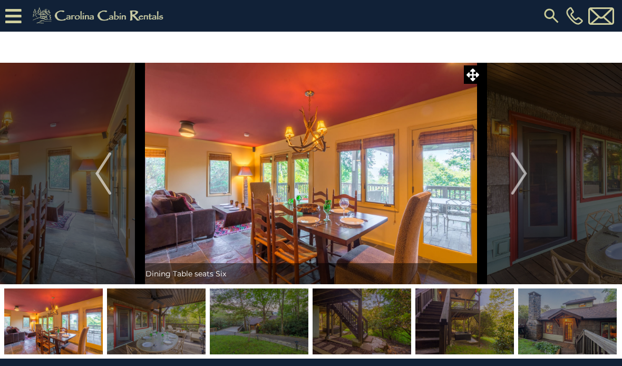
click at [516, 176] on img "Next" at bounding box center [519, 173] width 16 height 42
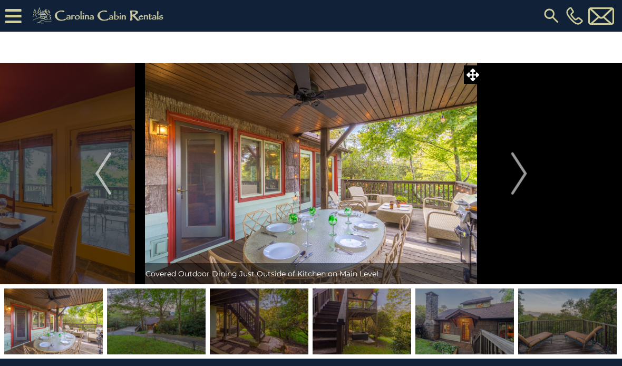
click at [517, 181] on img "Next" at bounding box center [519, 173] width 16 height 42
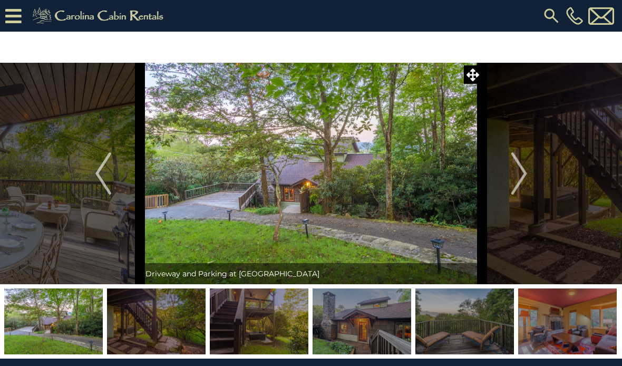
click at [517, 181] on img "Next" at bounding box center [519, 173] width 16 height 42
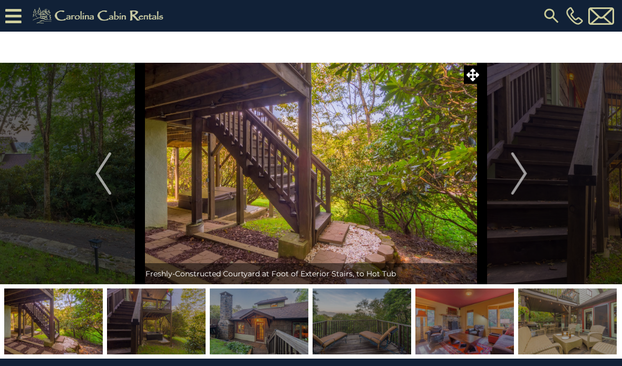
click at [515, 183] on img "Next" at bounding box center [519, 173] width 16 height 42
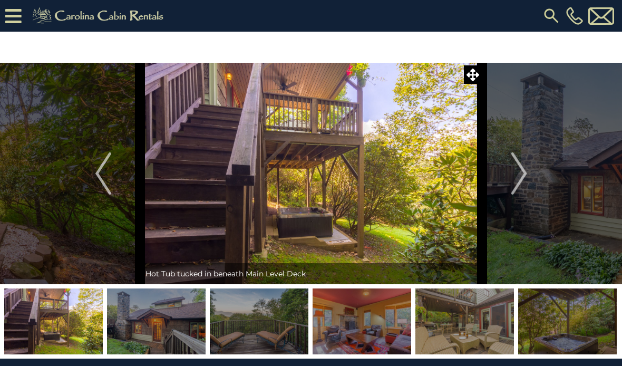
click at [518, 178] on img "Next" at bounding box center [519, 173] width 16 height 42
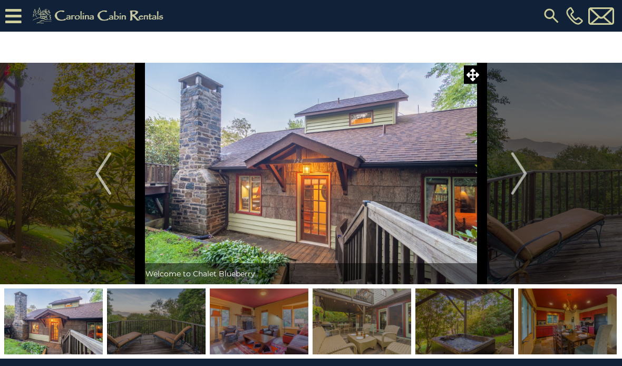
click at [514, 171] on img "Next" at bounding box center [519, 173] width 16 height 42
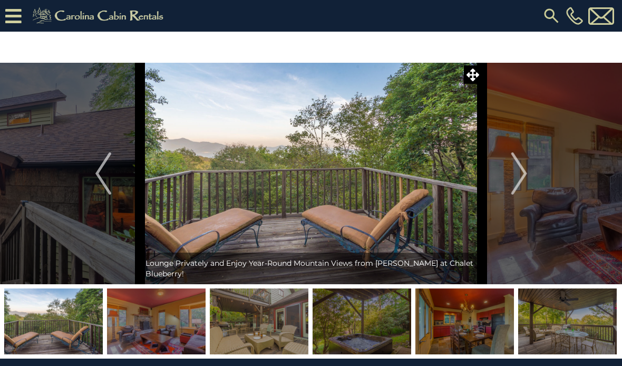
click at [510, 181] on button "Next" at bounding box center [520, 174] width 74 height 222
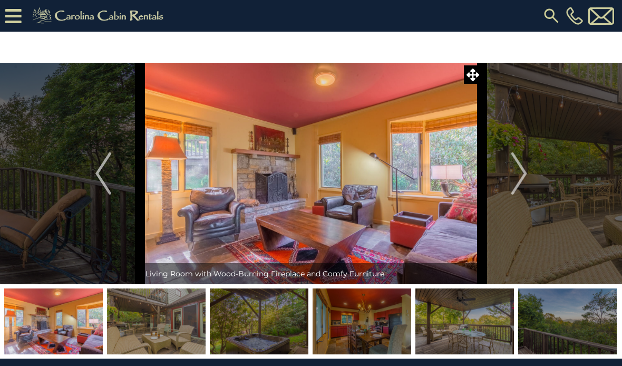
click at [511, 181] on button "Next" at bounding box center [520, 174] width 74 height 222
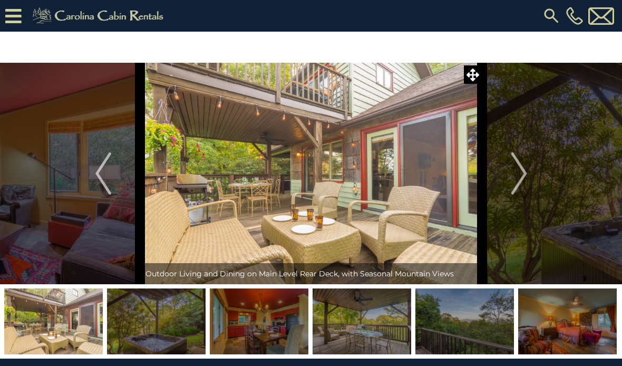
click at [98, 179] on img "Previous" at bounding box center [103, 173] width 16 height 42
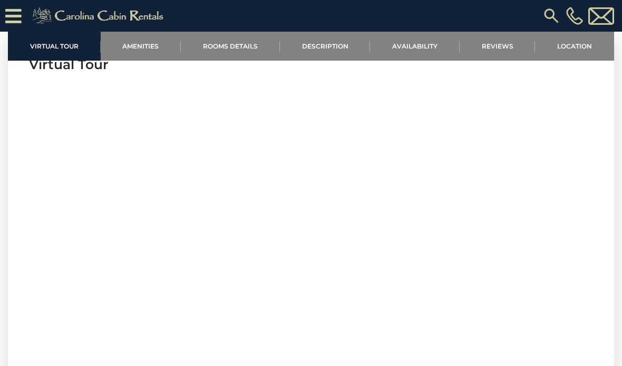
scroll to position [382, 0]
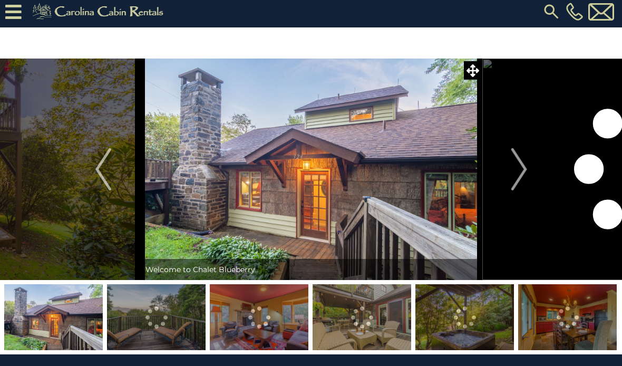
click at [16, 11] on icon at bounding box center [13, 12] width 16 height 18
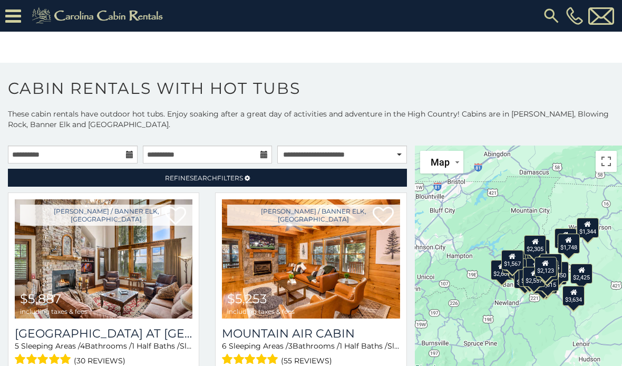
click at [350, 180] on link "Refine Search Filters" at bounding box center [207, 178] width 399 height 18
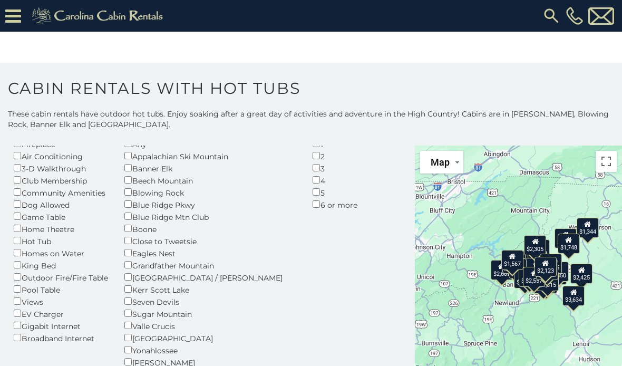
scroll to position [73, 0]
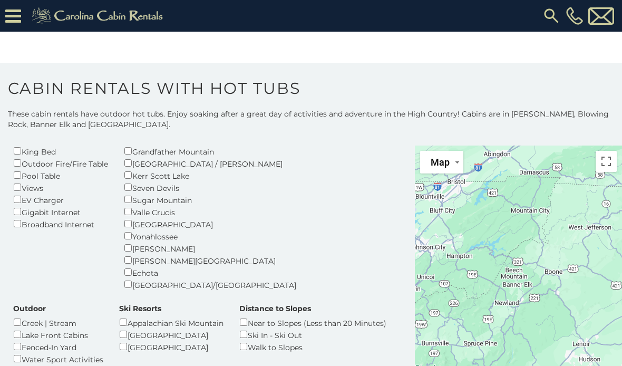
scroll to position [194, 0]
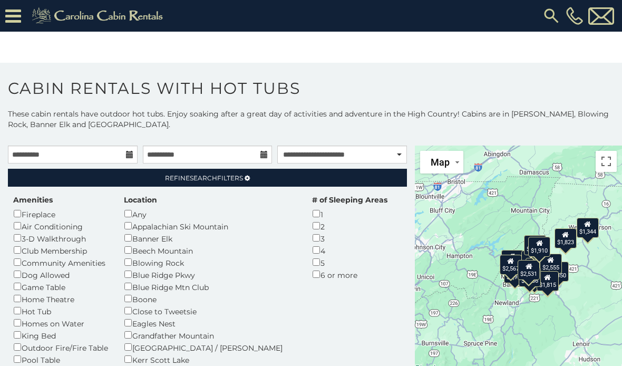
click at [240, 177] on span "Refine Search Filters" at bounding box center [204, 178] width 78 height 8
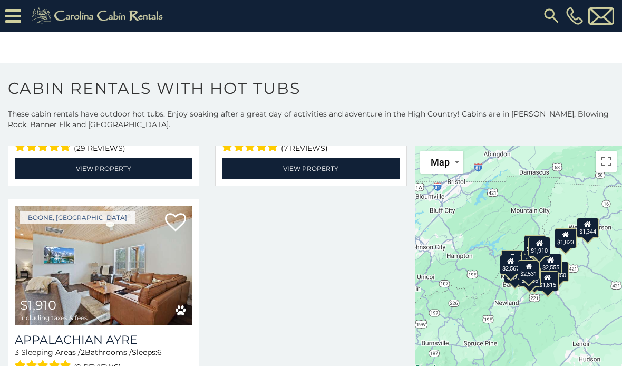
scroll to position [1091, 0]
click at [102, 289] on img at bounding box center [104, 265] width 178 height 119
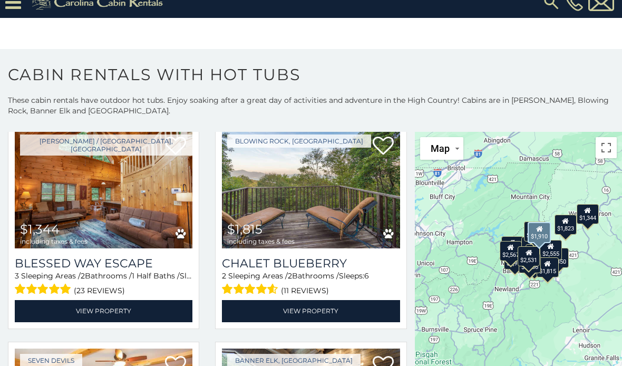
scroll to position [724, 0]
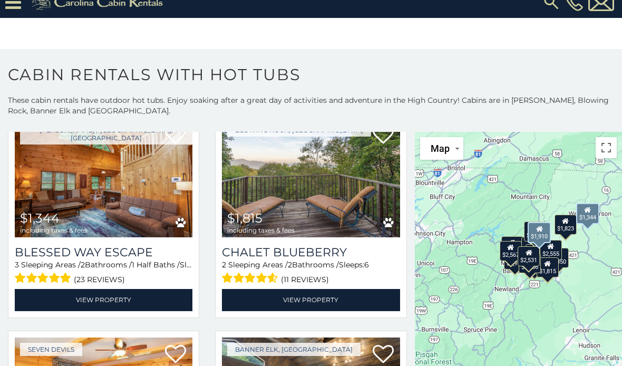
click at [110, 291] on link "View Property" at bounding box center [104, 300] width 178 height 22
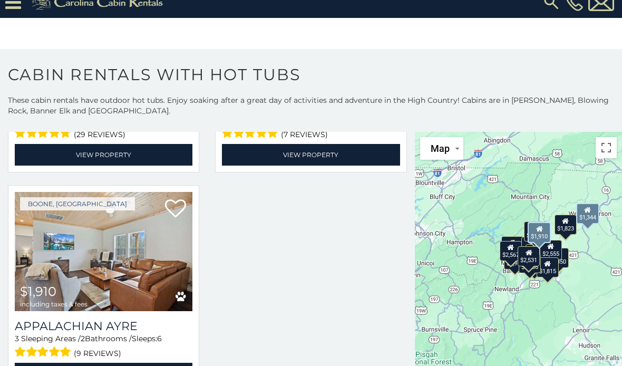
scroll to position [1091, 0]
click at [568, 217] on icon at bounding box center [565, 220] width 7 height 7
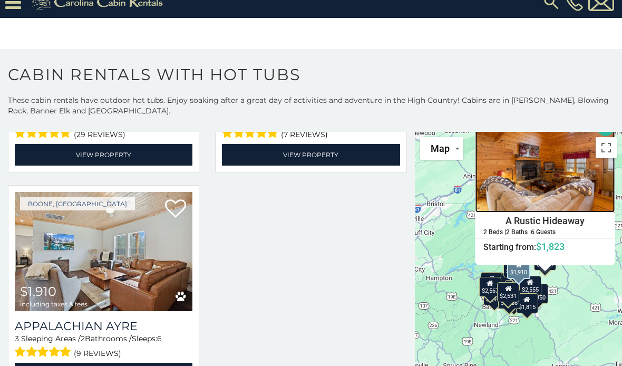
click at [569, 213] on img at bounding box center [546, 165] width 140 height 95
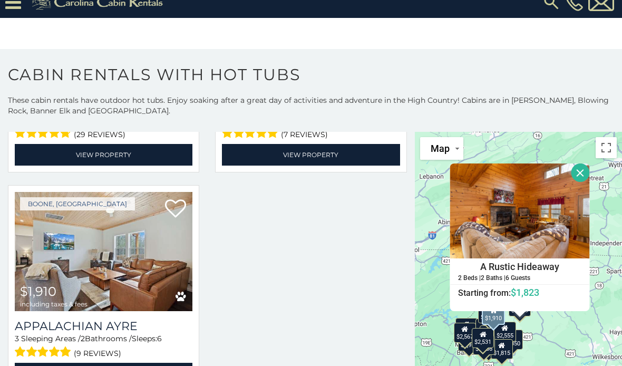
click at [583, 165] on button "Close" at bounding box center [581, 173] width 18 height 18
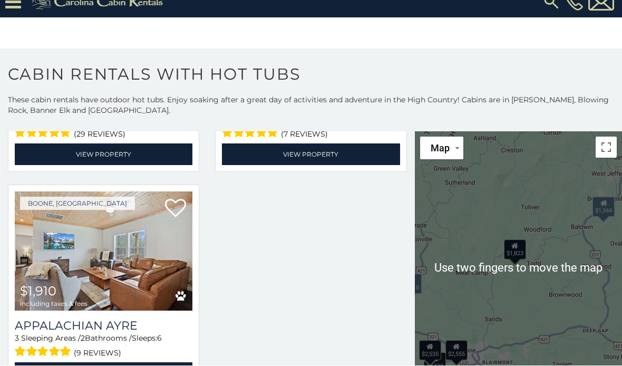
scroll to position [46, 0]
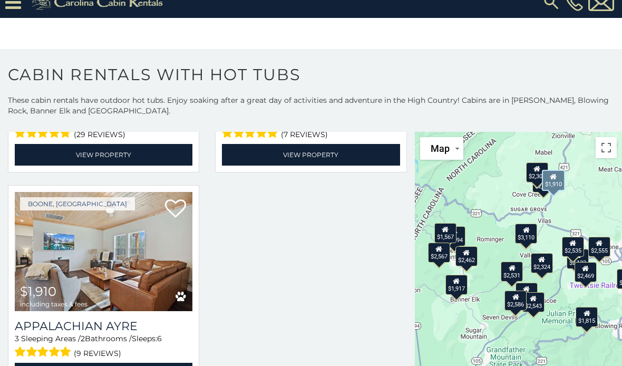
click at [447, 226] on icon at bounding box center [446, 229] width 7 height 7
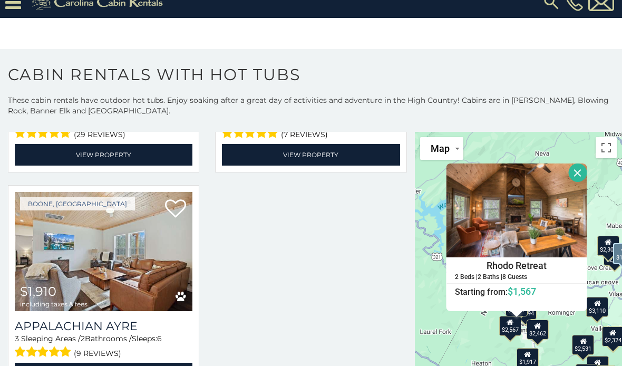
click at [578, 164] on button "Close" at bounding box center [578, 173] width 18 height 18
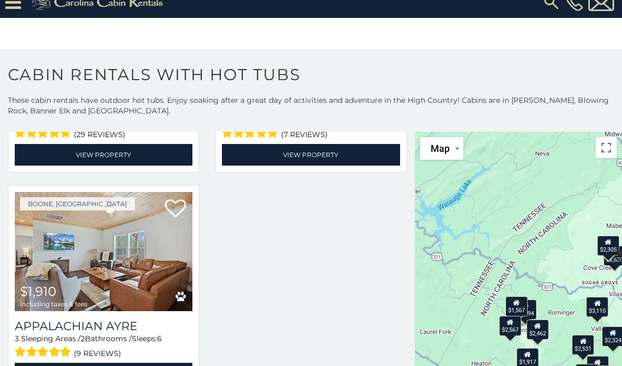
click at [121, 231] on img at bounding box center [104, 251] width 178 height 119
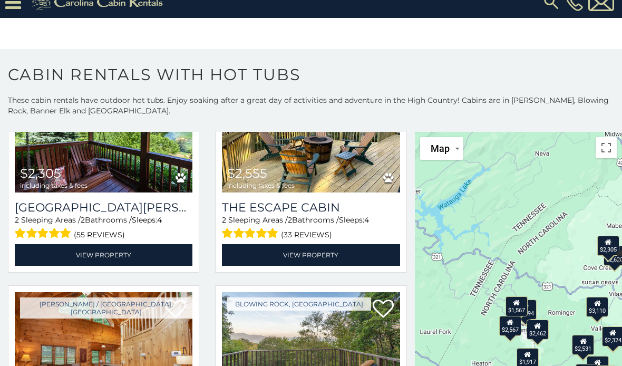
scroll to position [532, 0]
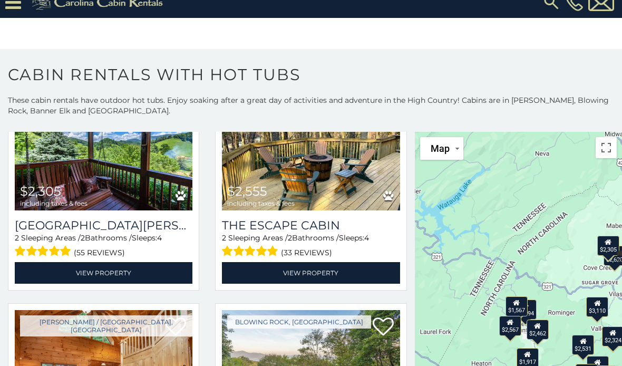
click at [145, 262] on link "View Property" at bounding box center [104, 273] width 178 height 22
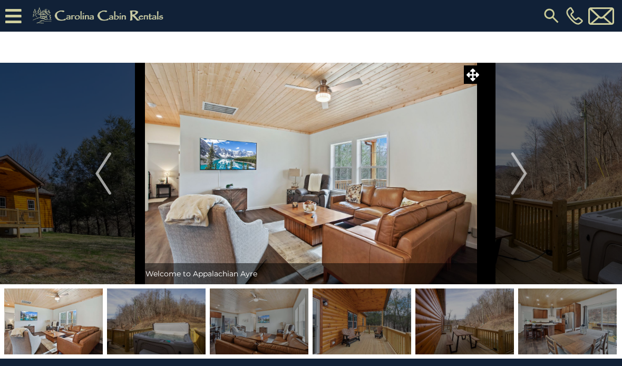
click at [522, 178] on img "Next" at bounding box center [519, 173] width 16 height 42
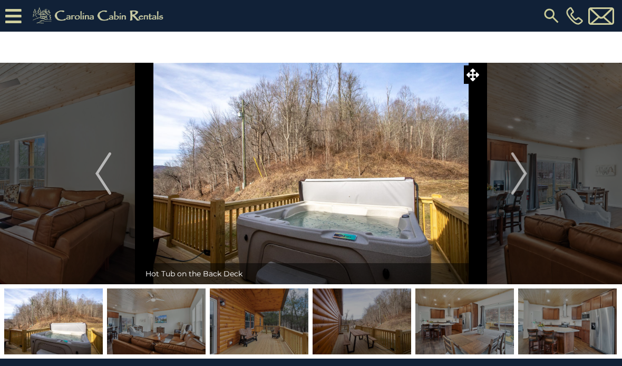
click at [520, 179] on img "Next" at bounding box center [519, 173] width 16 height 42
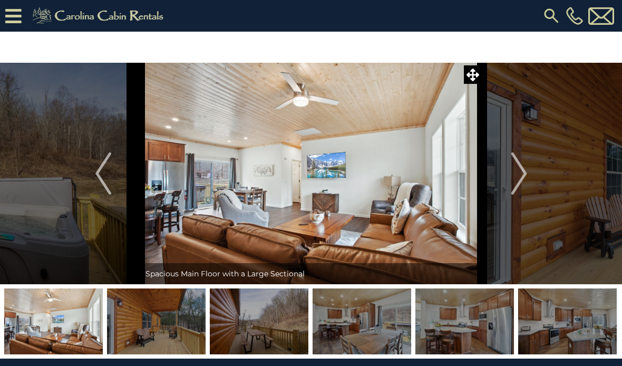
click at [111, 184] on img "Previous" at bounding box center [103, 173] width 16 height 42
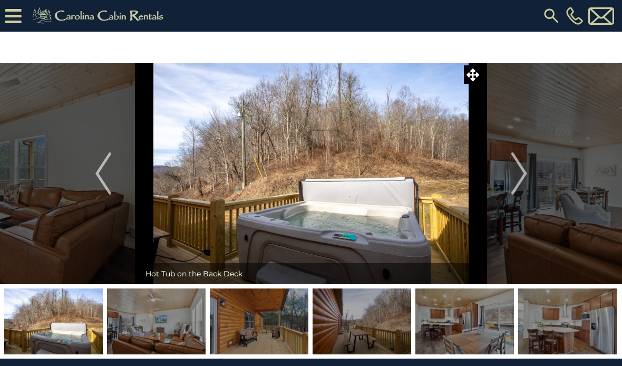
click at [100, 179] on img "Previous" at bounding box center [103, 173] width 16 height 42
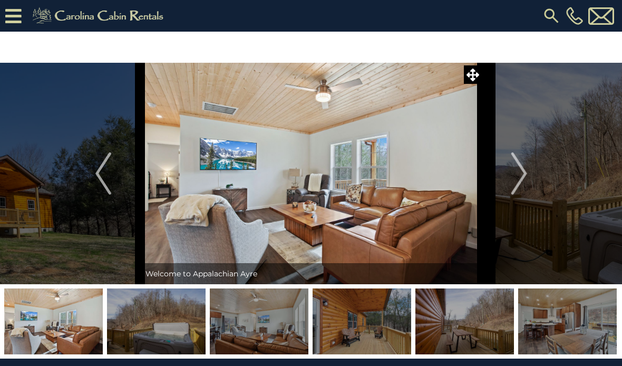
click at [494, 171] on button "Next" at bounding box center [520, 174] width 74 height 222
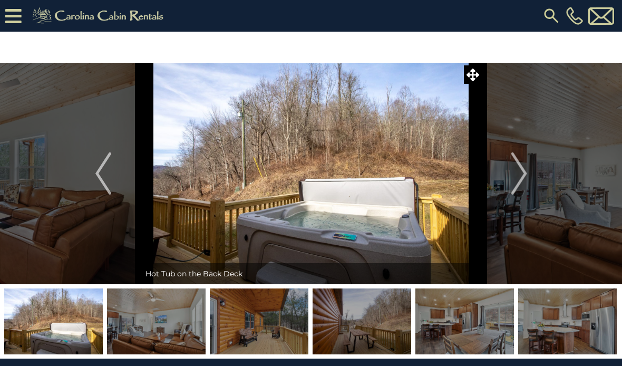
click at [512, 171] on img "Next" at bounding box center [519, 173] width 16 height 42
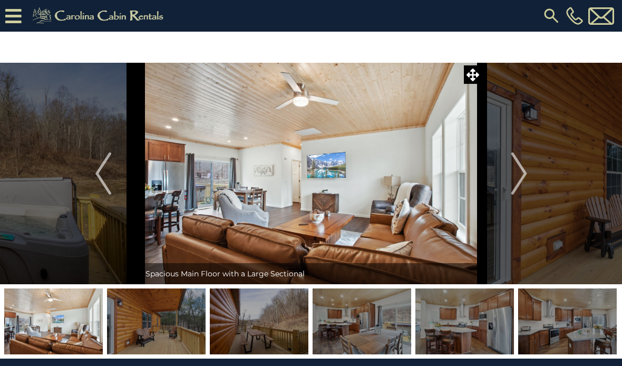
click at [521, 170] on img "Next" at bounding box center [519, 173] width 16 height 42
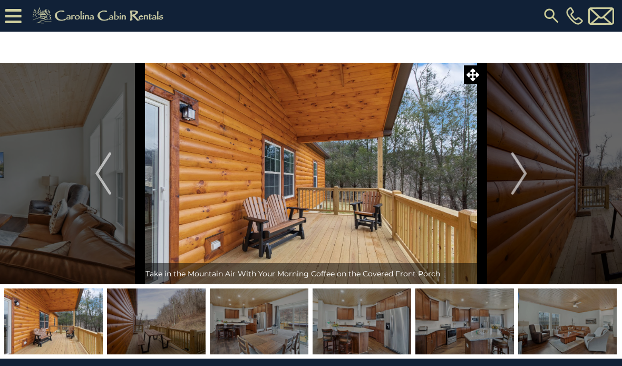
click at [521, 178] on img "Next" at bounding box center [519, 173] width 16 height 42
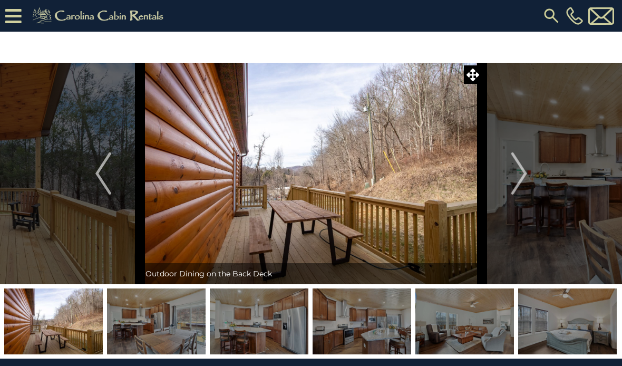
click at [518, 178] on img "Next" at bounding box center [519, 173] width 16 height 42
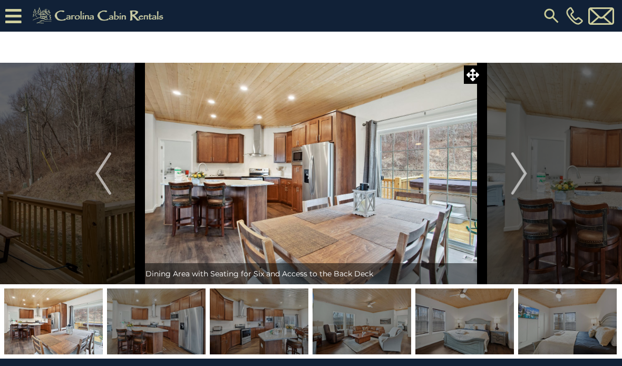
click at [515, 181] on img "Next" at bounding box center [519, 173] width 16 height 42
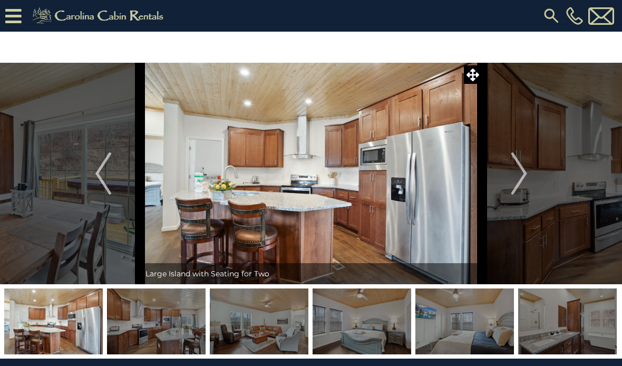
click at [515, 183] on img "Next" at bounding box center [519, 173] width 16 height 42
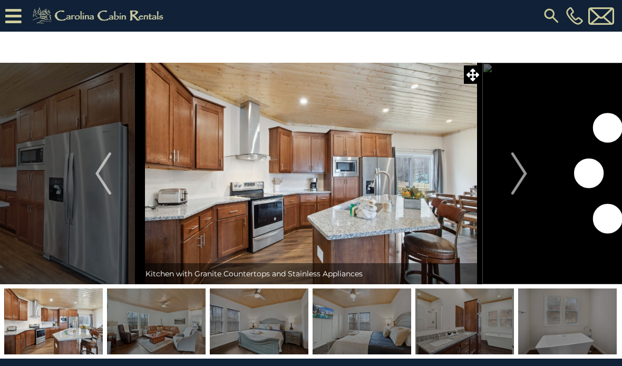
click at [515, 180] on img "Next" at bounding box center [519, 173] width 16 height 42
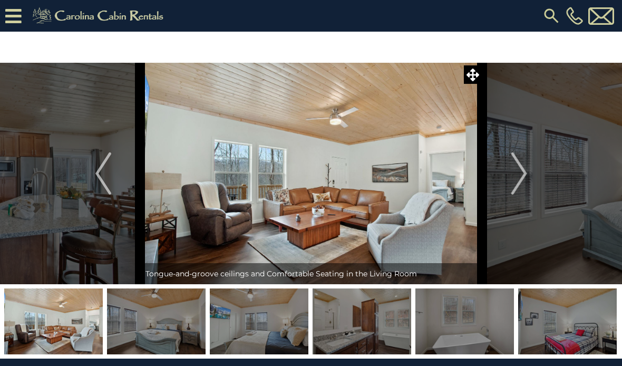
click at [515, 181] on img "Next" at bounding box center [519, 173] width 16 height 42
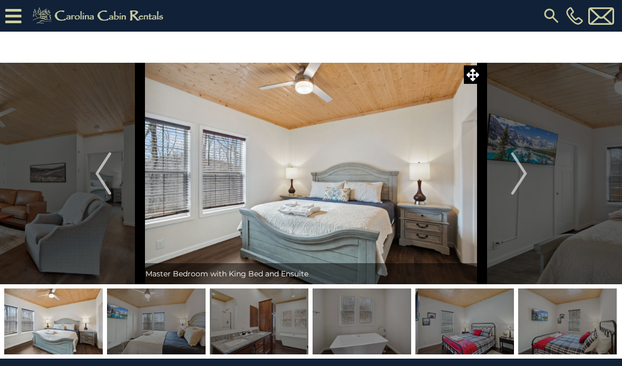
click at [518, 182] on img "Next" at bounding box center [519, 173] width 16 height 42
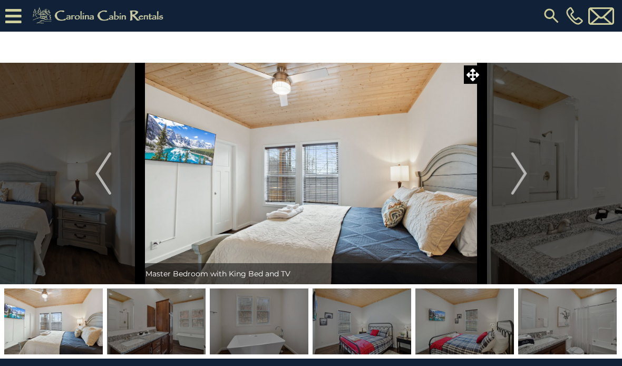
click at [519, 178] on img "Next" at bounding box center [519, 173] width 16 height 42
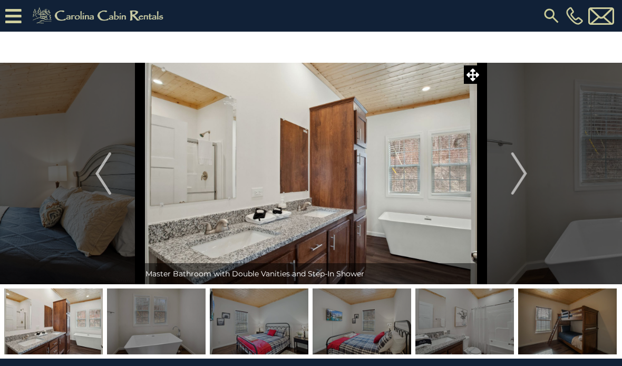
click at [523, 165] on img "Next" at bounding box center [519, 173] width 16 height 42
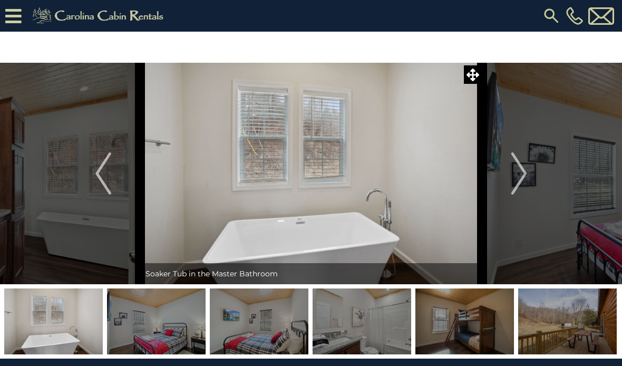
click at [510, 181] on button "Next" at bounding box center [520, 174] width 74 height 222
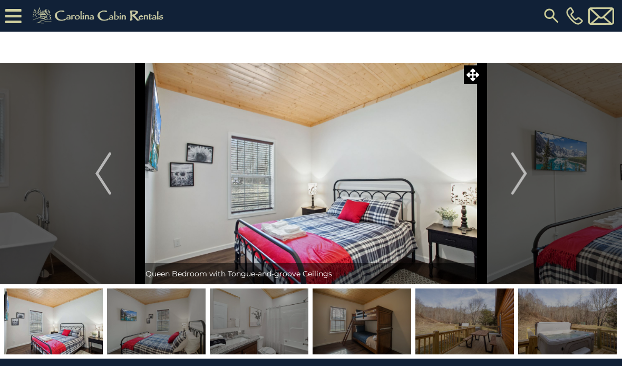
click at [507, 181] on button "Next" at bounding box center [520, 174] width 74 height 222
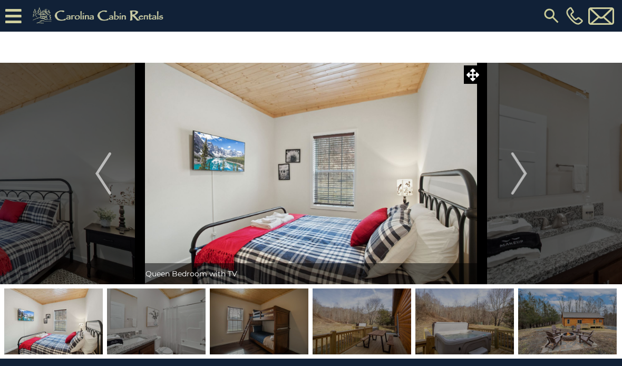
click at [514, 178] on img "Next" at bounding box center [519, 173] width 16 height 42
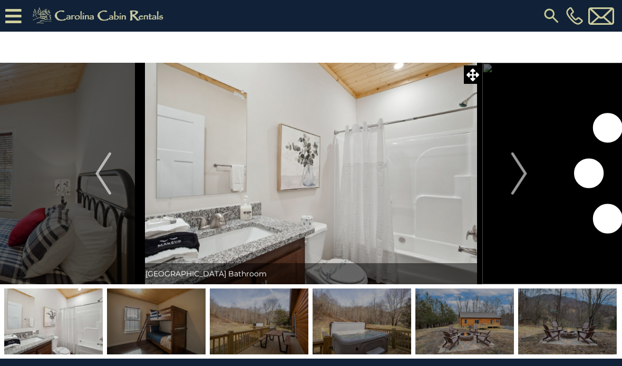
click at [514, 177] on img "Next" at bounding box center [519, 173] width 16 height 42
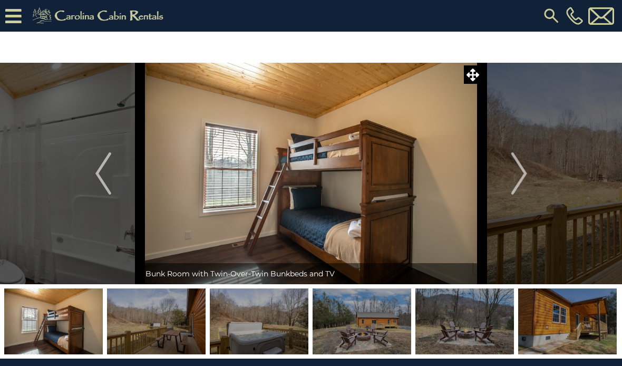
click at [516, 178] on img "Next" at bounding box center [519, 173] width 16 height 42
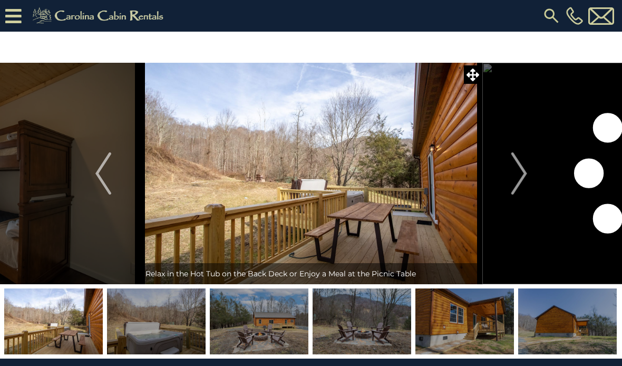
click at [517, 181] on img "Next" at bounding box center [519, 173] width 16 height 42
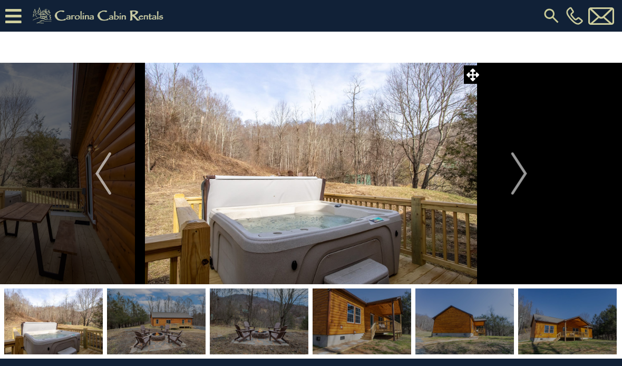
click at [519, 179] on img "Next" at bounding box center [519, 173] width 16 height 42
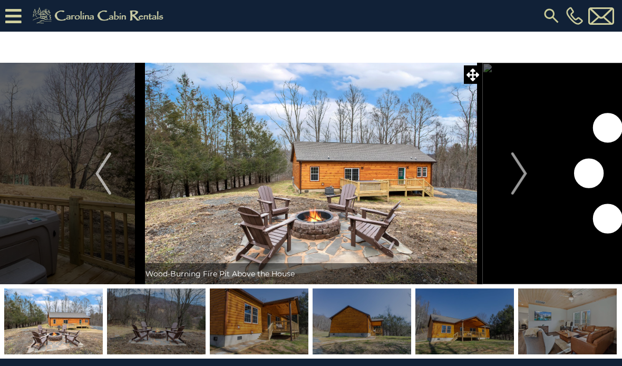
click at [513, 182] on img "Next" at bounding box center [519, 173] width 16 height 42
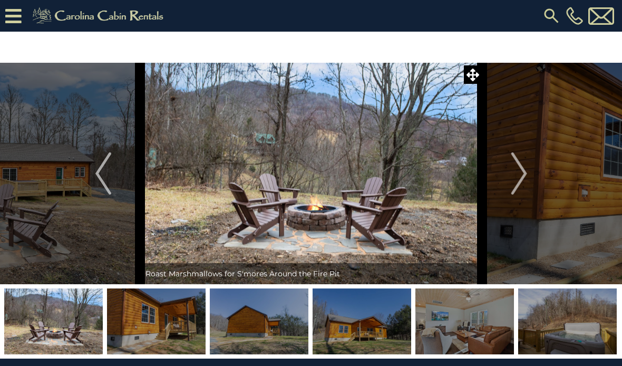
click at [515, 183] on img "Next" at bounding box center [519, 173] width 16 height 42
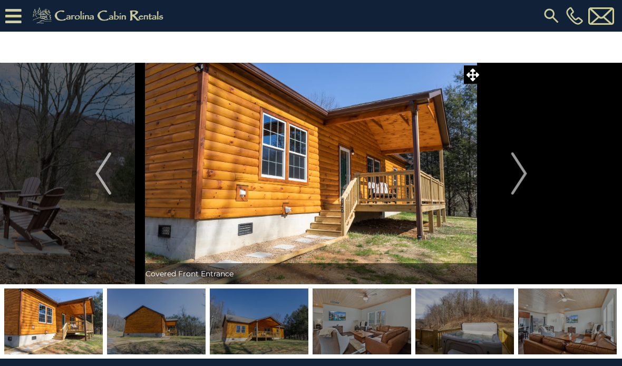
click at [514, 183] on img "Next" at bounding box center [519, 173] width 16 height 42
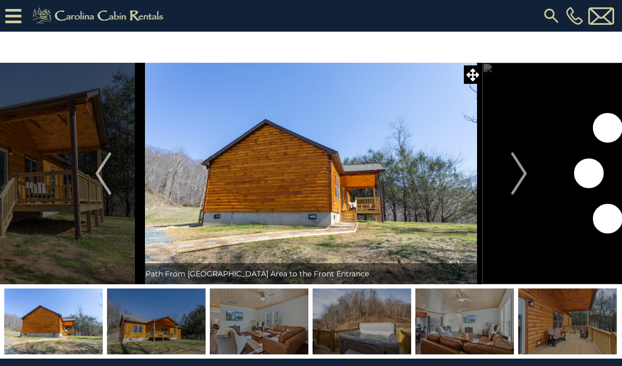
click at [517, 183] on img "Next" at bounding box center [519, 173] width 16 height 42
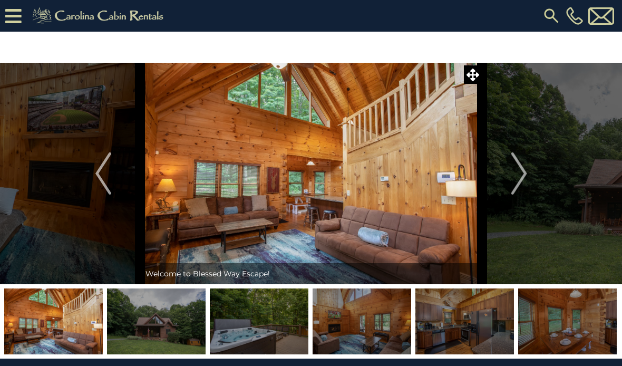
click at [506, 176] on button "Next" at bounding box center [520, 174] width 74 height 222
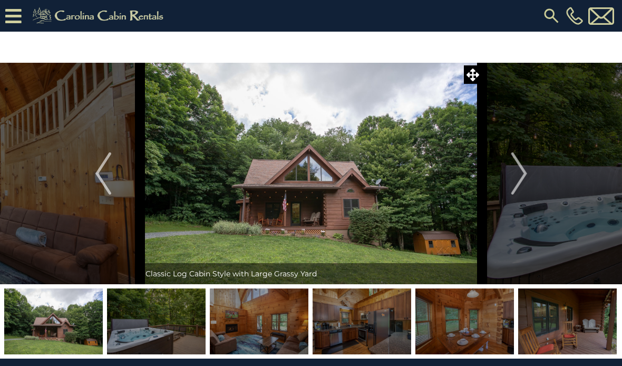
click at [505, 183] on button "Next" at bounding box center [520, 174] width 74 height 222
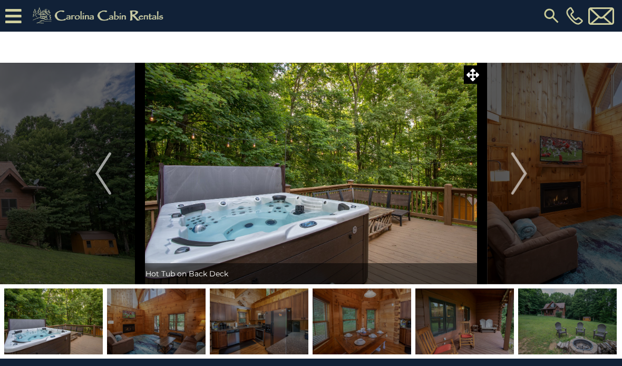
click at [511, 174] on button "Next" at bounding box center [520, 174] width 74 height 222
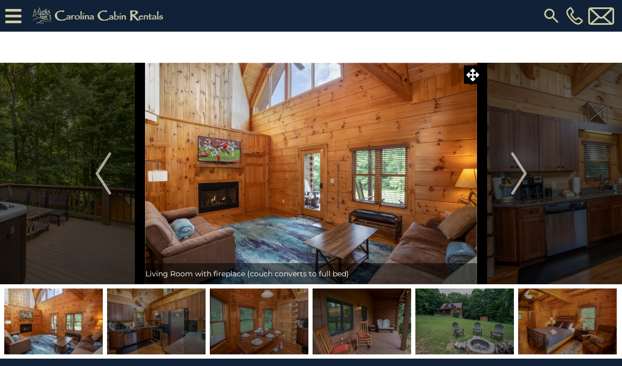
click at [513, 174] on img "Next" at bounding box center [519, 173] width 16 height 42
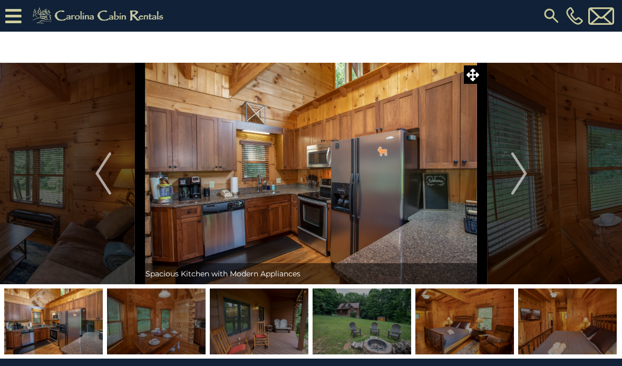
click at [522, 173] on img "Next" at bounding box center [519, 173] width 16 height 42
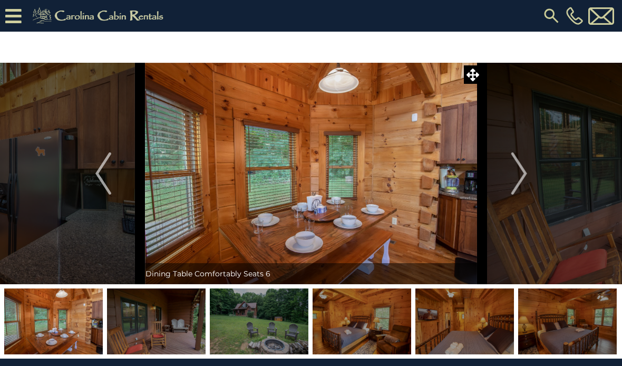
click at [523, 175] on img "Next" at bounding box center [519, 173] width 16 height 42
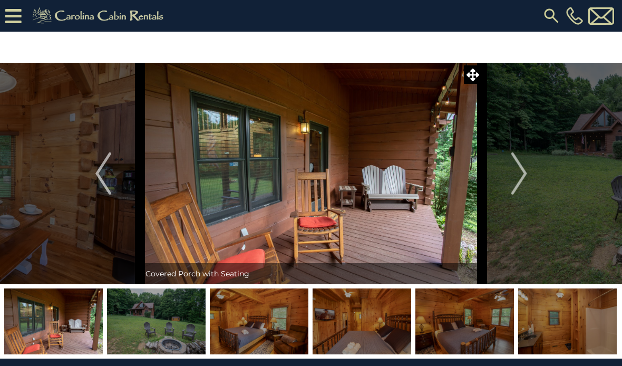
click at [523, 174] on img "Next" at bounding box center [519, 173] width 16 height 42
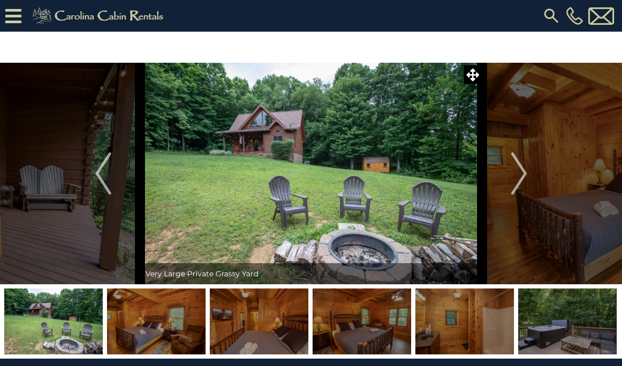
click at [518, 175] on img "Next" at bounding box center [519, 173] width 16 height 42
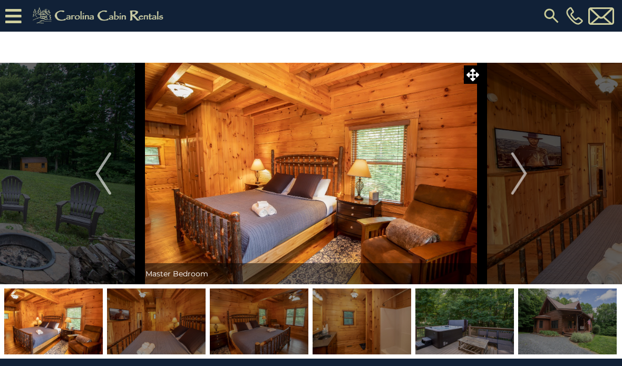
click at [518, 174] on img "Next" at bounding box center [519, 173] width 16 height 42
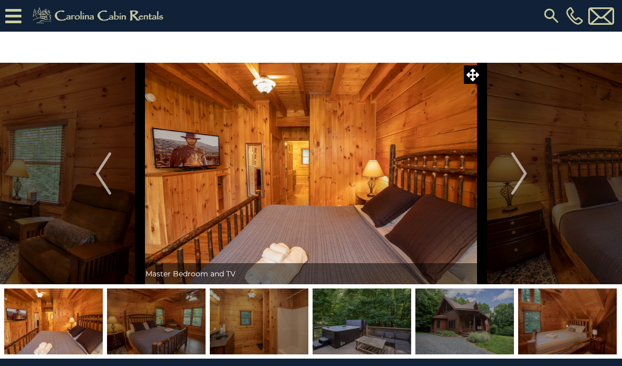
click at [518, 178] on img "Next" at bounding box center [519, 173] width 16 height 42
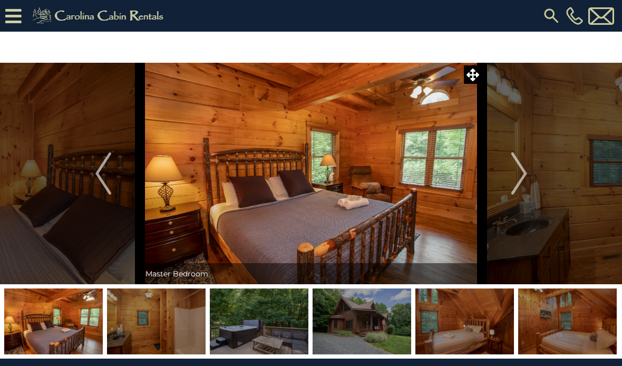
click at [511, 177] on button "Next" at bounding box center [520, 174] width 74 height 222
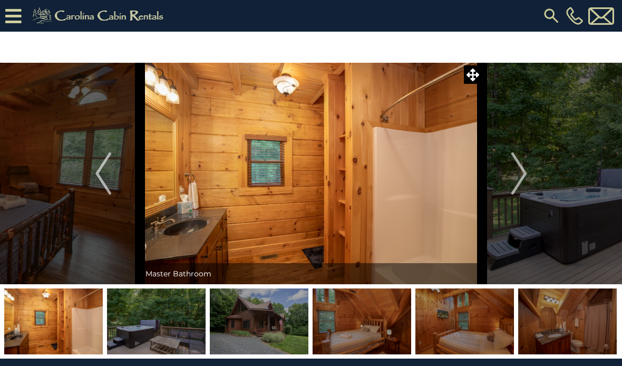
click at [524, 174] on img "Next" at bounding box center [519, 173] width 16 height 42
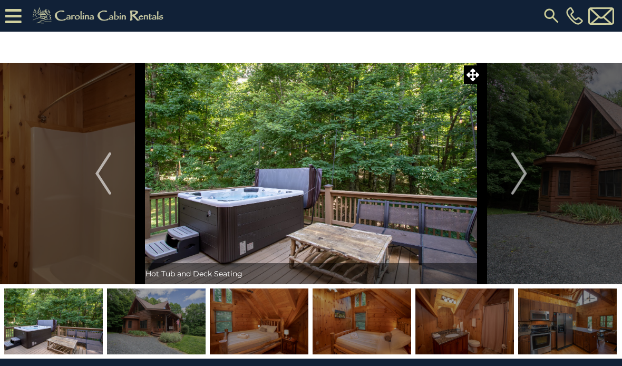
click at [527, 177] on img "Next" at bounding box center [519, 173] width 16 height 42
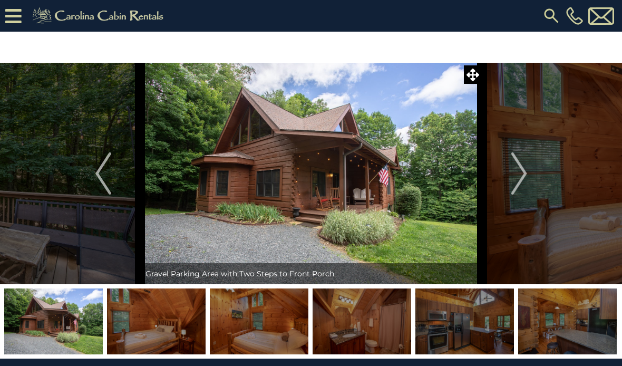
click at [533, 174] on button "Next" at bounding box center [520, 174] width 74 height 222
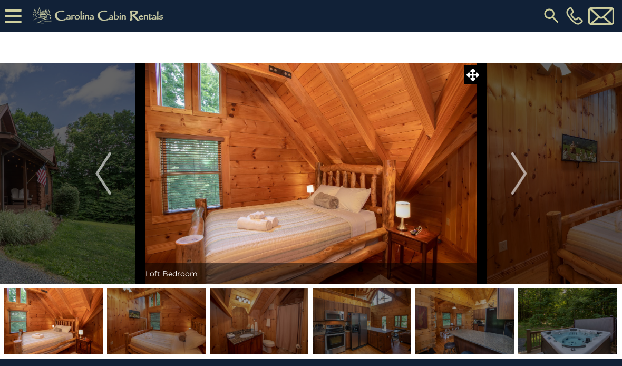
click at [524, 177] on img "Next" at bounding box center [519, 173] width 16 height 42
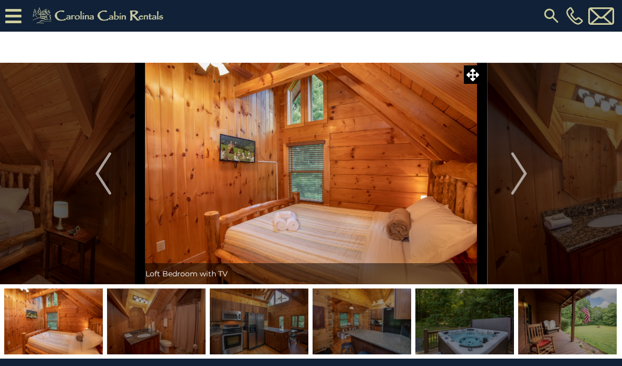
click at [527, 180] on img "Next" at bounding box center [519, 173] width 16 height 42
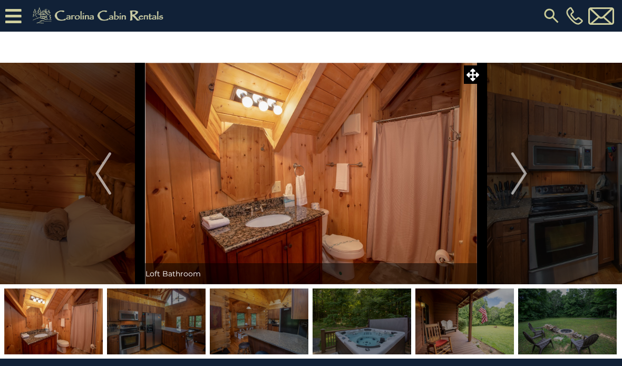
click at [523, 177] on img "Next" at bounding box center [519, 173] width 16 height 42
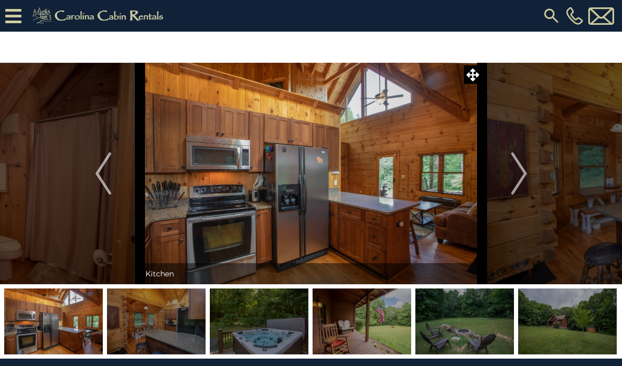
click at [527, 169] on img "Next" at bounding box center [519, 173] width 16 height 42
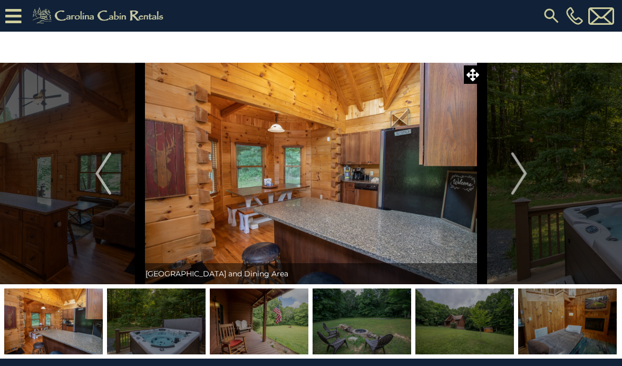
click at [520, 175] on img "Next" at bounding box center [519, 173] width 16 height 42
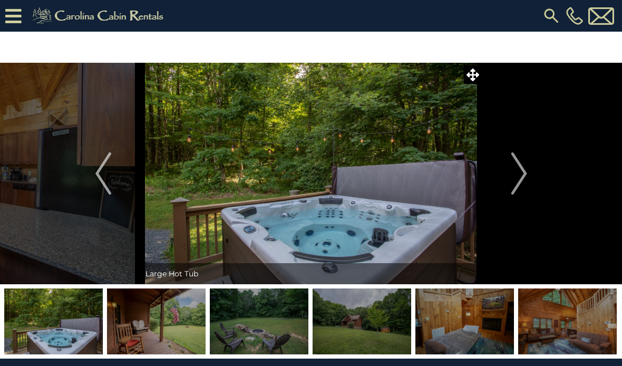
click at [521, 179] on img "Next" at bounding box center [519, 173] width 16 height 42
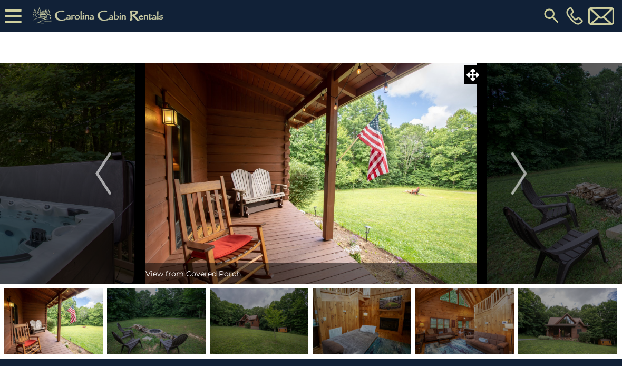
click at [515, 179] on img "Next" at bounding box center [519, 173] width 16 height 42
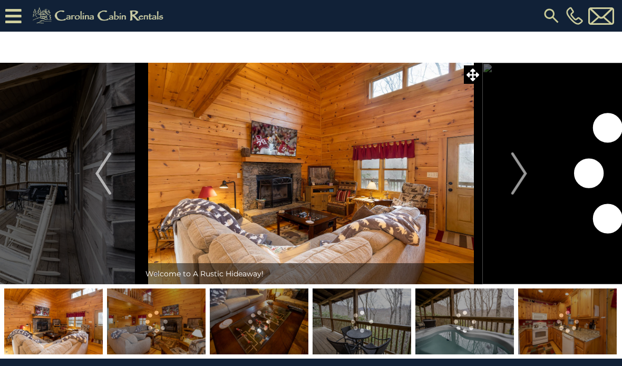
click at [510, 177] on button "Next" at bounding box center [520, 174] width 74 height 222
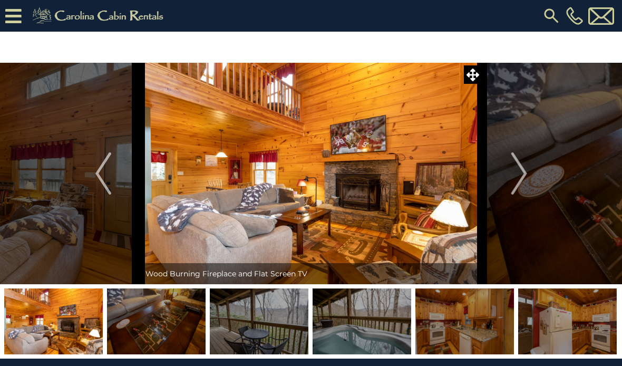
click at [521, 177] on img "Next" at bounding box center [519, 173] width 16 height 42
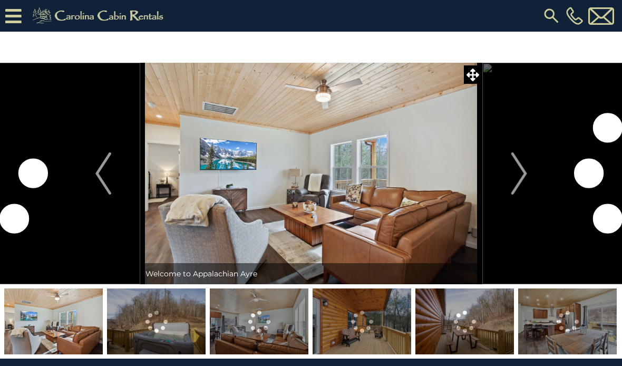
click at [521, 173] on img "Next" at bounding box center [519, 173] width 16 height 42
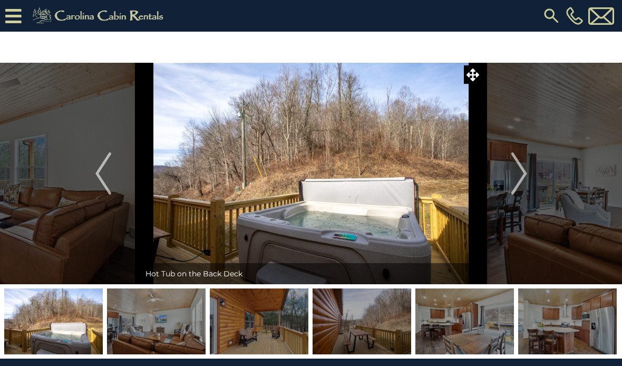
click at [516, 164] on img "Next" at bounding box center [519, 173] width 16 height 42
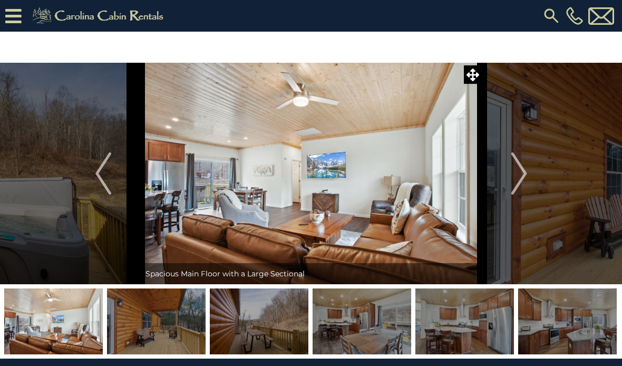
click at [515, 166] on img "Next" at bounding box center [519, 173] width 16 height 42
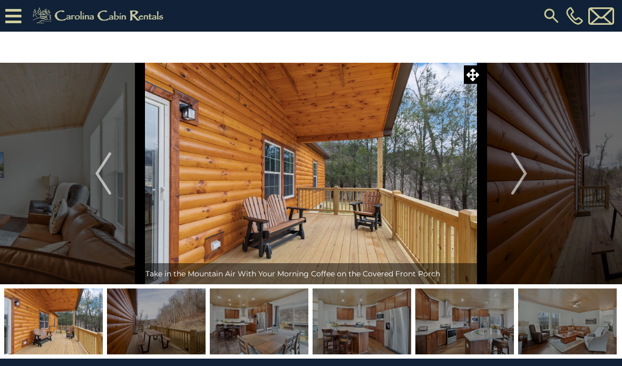
click at [518, 170] on img "Next" at bounding box center [519, 173] width 16 height 42
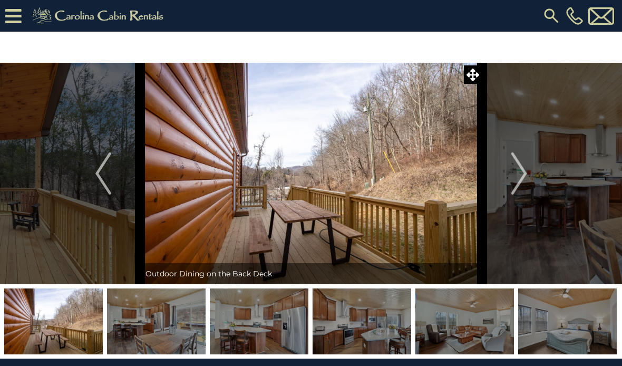
click at [521, 166] on img "Next" at bounding box center [519, 173] width 16 height 42
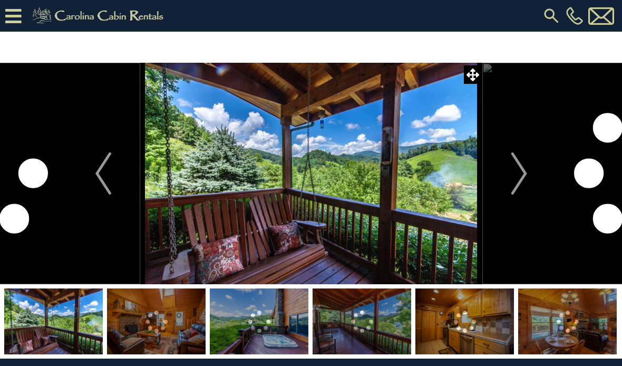
click at [512, 182] on img "Next" at bounding box center [519, 173] width 16 height 42
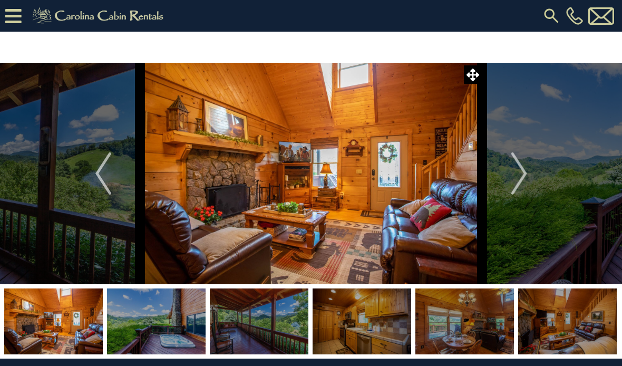
click at [9, 24] on icon at bounding box center [13, 16] width 16 height 18
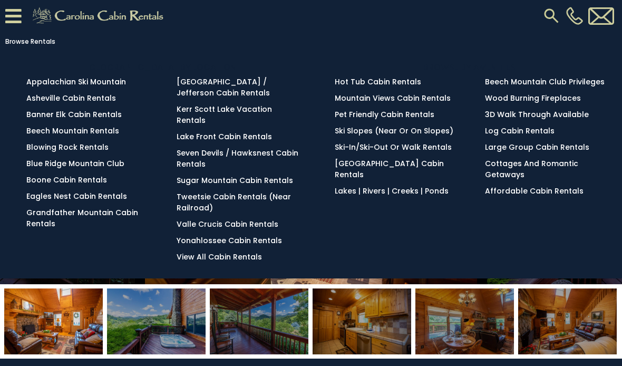
click at [400, 78] on link "Hot Tub Cabin Rentals" at bounding box center [378, 81] width 87 height 11
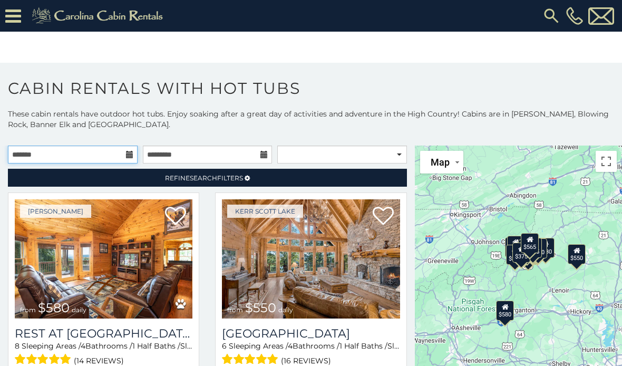
click at [130, 150] on input "text" at bounding box center [73, 155] width 130 height 18
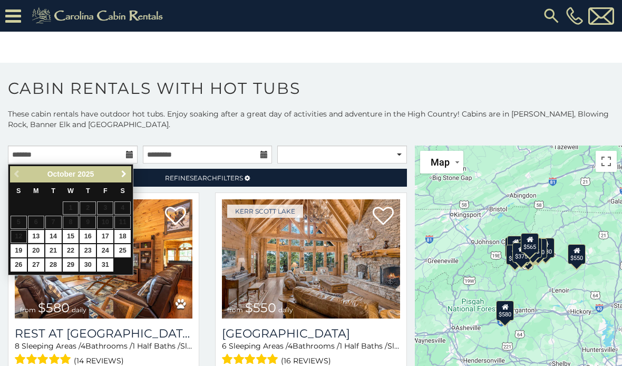
click at [124, 174] on span "Next" at bounding box center [124, 174] width 8 height 8
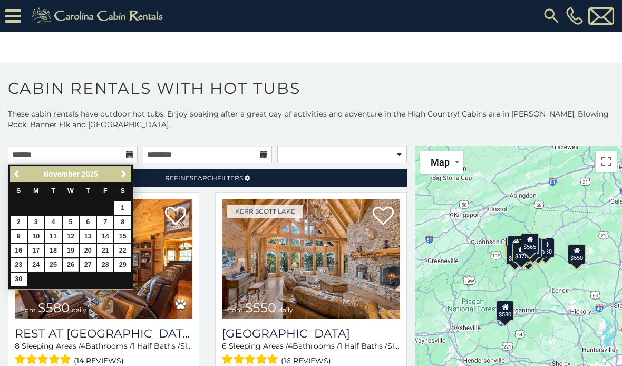
click at [72, 262] on link "26" at bounding box center [71, 264] width 16 height 13
type input "**********"
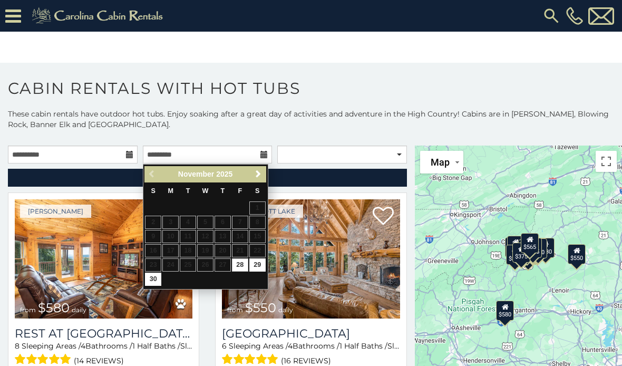
click at [155, 279] on link "30" at bounding box center [153, 279] width 16 height 13
type input "**********"
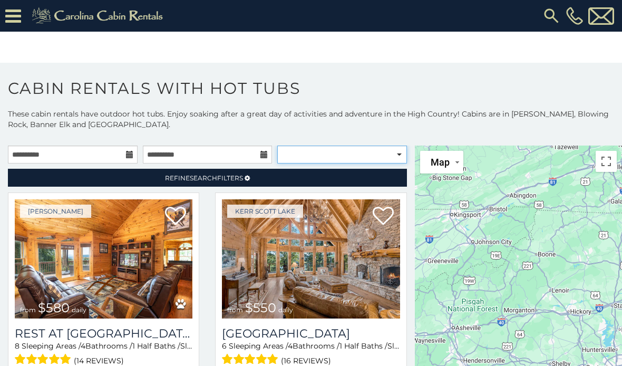
click at [392, 155] on select "**********" at bounding box center [342, 155] width 130 height 18
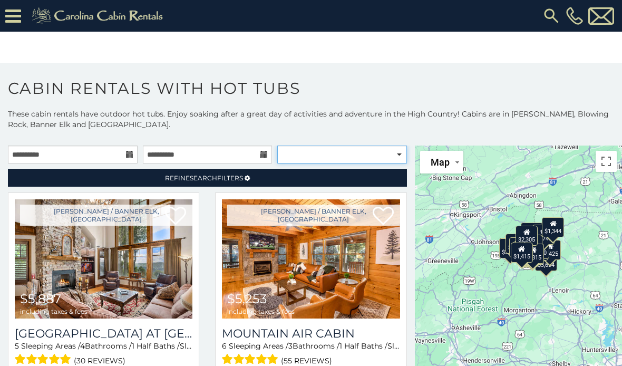
select select "**********"
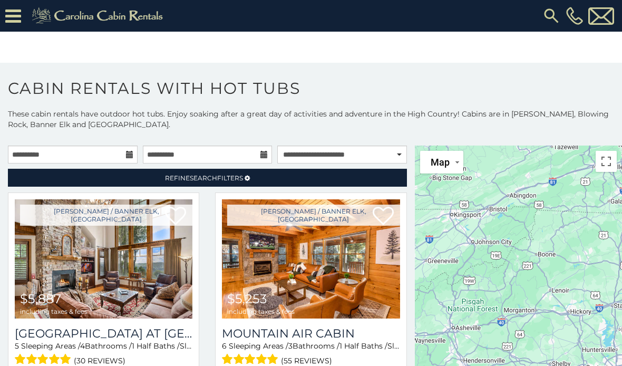
click at [226, 179] on span "Refine Search Filters" at bounding box center [204, 178] width 78 height 8
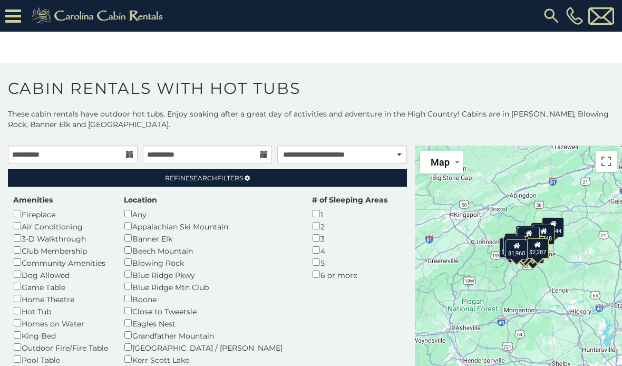
click at [347, 179] on link "Refine Search Filters" at bounding box center [207, 178] width 399 height 18
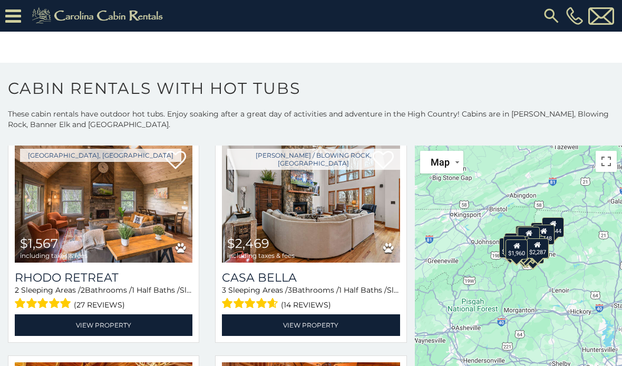
scroll to position [1813, 0]
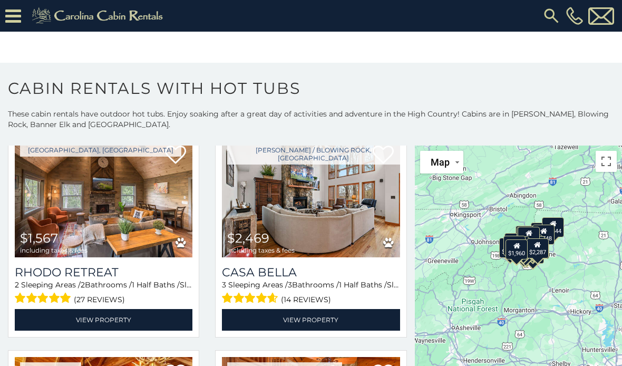
click at [147, 323] on link "View Property" at bounding box center [104, 320] width 178 height 22
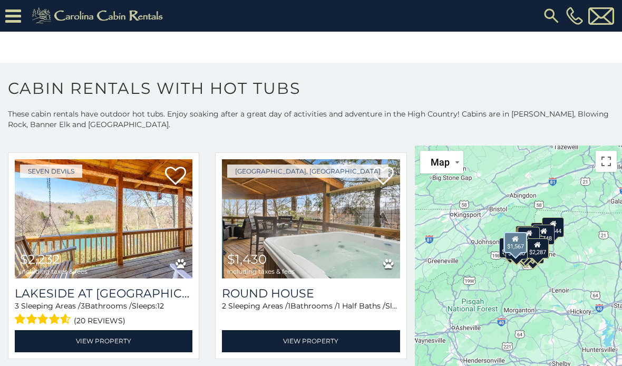
scroll to position [2278, 0]
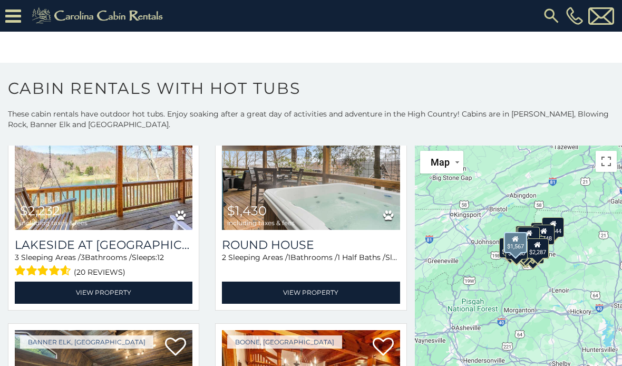
click at [356, 288] on link "View Property" at bounding box center [311, 293] width 178 height 22
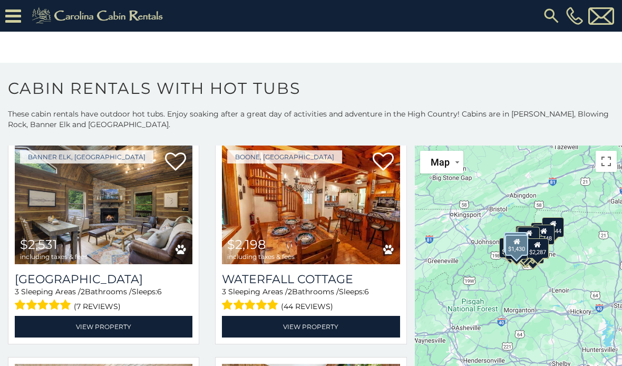
scroll to position [2464, 0]
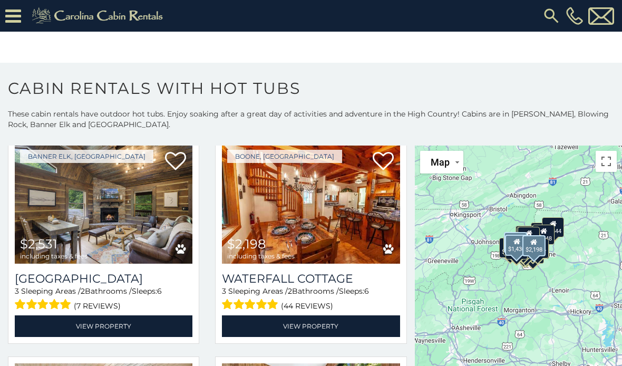
click at [359, 332] on link "View Property" at bounding box center [311, 326] width 178 height 22
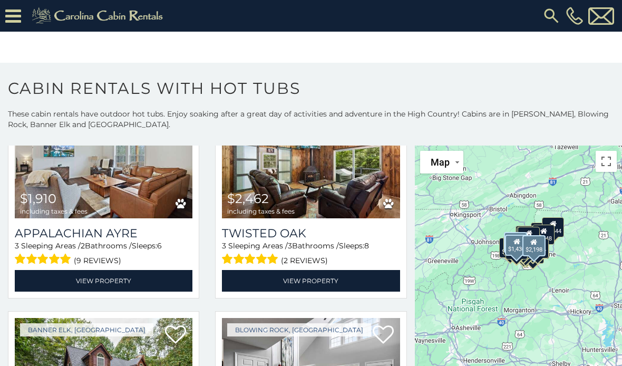
scroll to position [2730, 0]
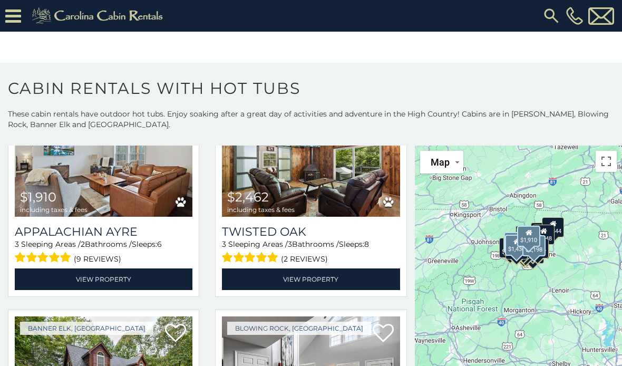
click at [122, 287] on link "View Property" at bounding box center [104, 280] width 178 height 22
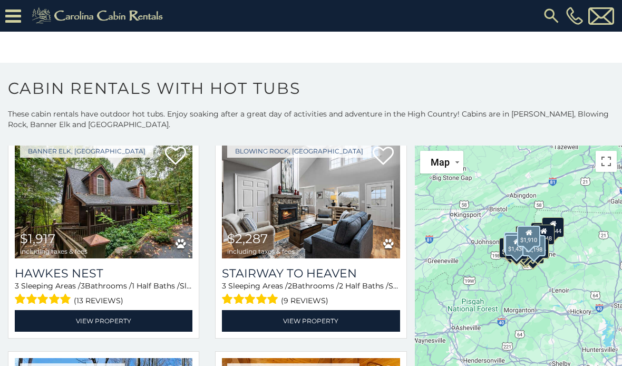
scroll to position [2908, 0]
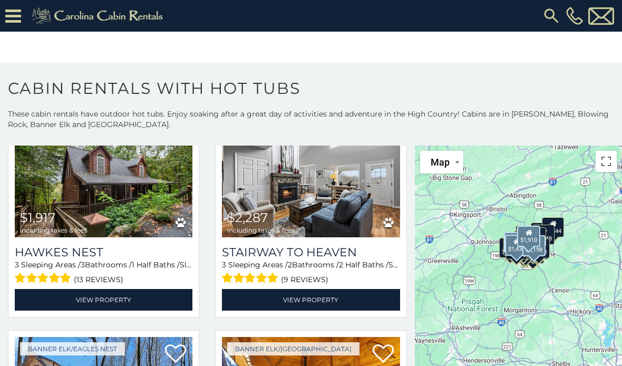
scroll to position [2928, 0]
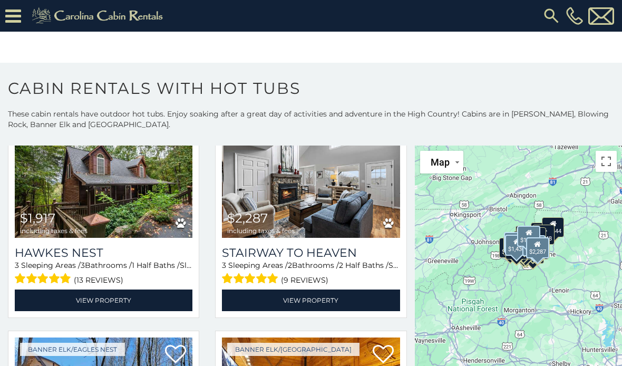
click at [328, 308] on link "View Property" at bounding box center [311, 301] width 178 height 22
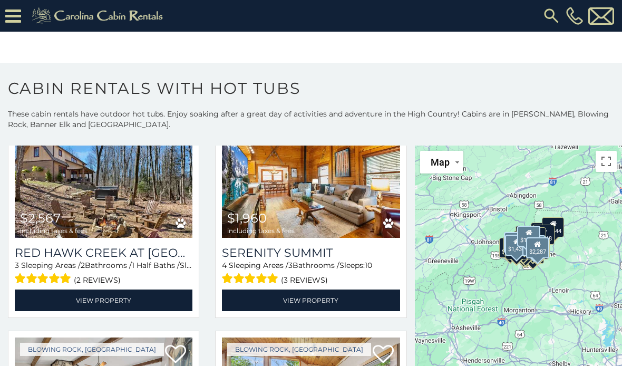
scroll to position [3151, 0]
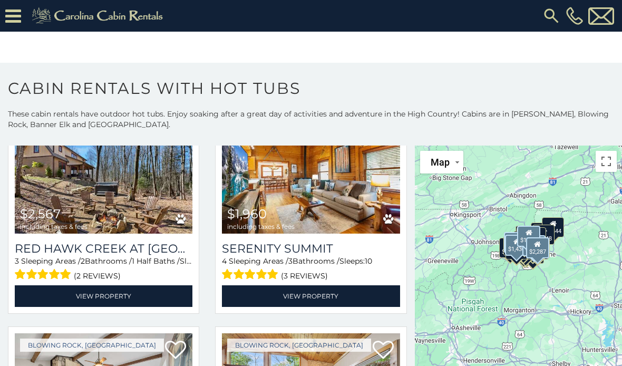
click at [317, 305] on link "View Property" at bounding box center [311, 296] width 178 height 22
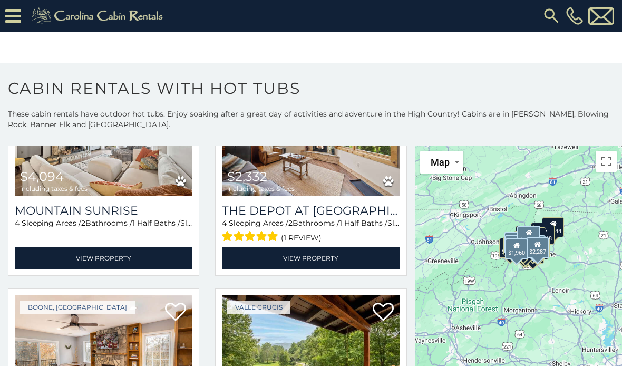
scroll to position [3408, 0]
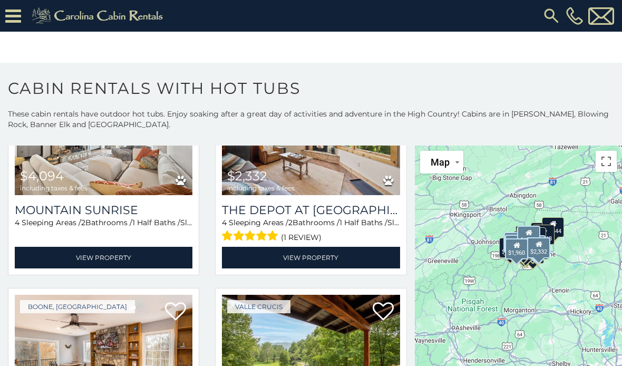
click at [342, 269] on link "View Property" at bounding box center [311, 258] width 178 height 22
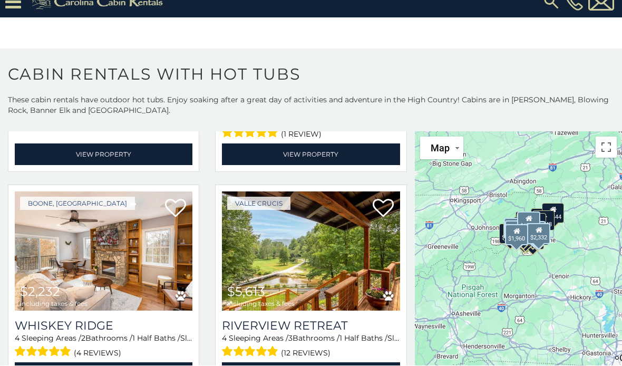
scroll to position [32, 0]
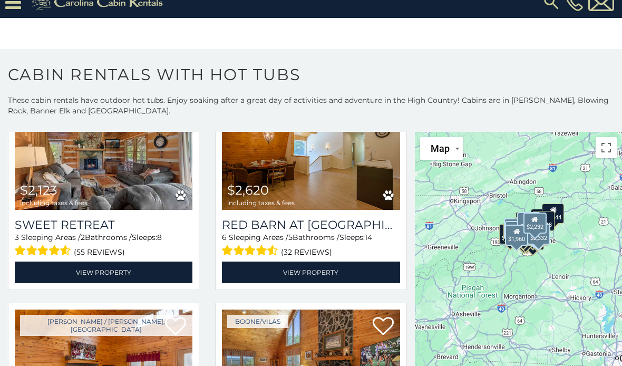
scroll to position [97, 0]
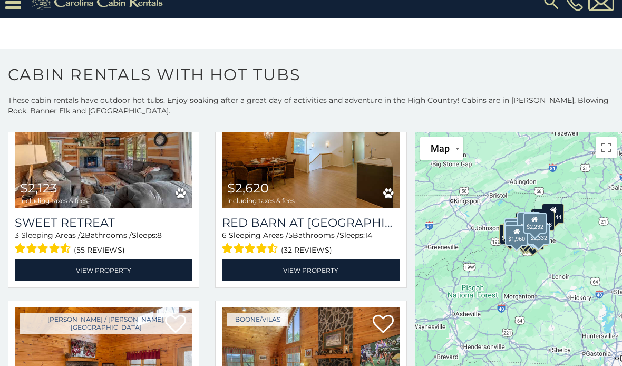
click at [84, 261] on link "View Property" at bounding box center [104, 271] width 178 height 22
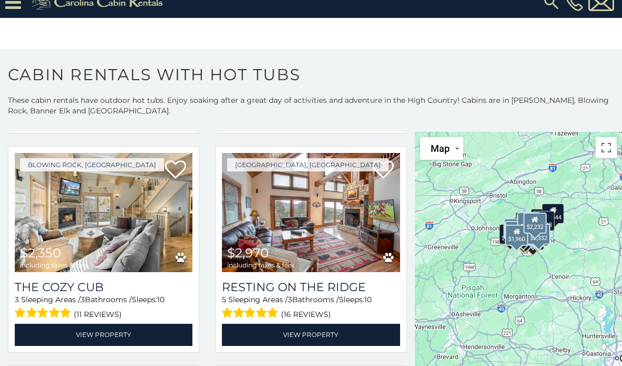
scroll to position [695, 0]
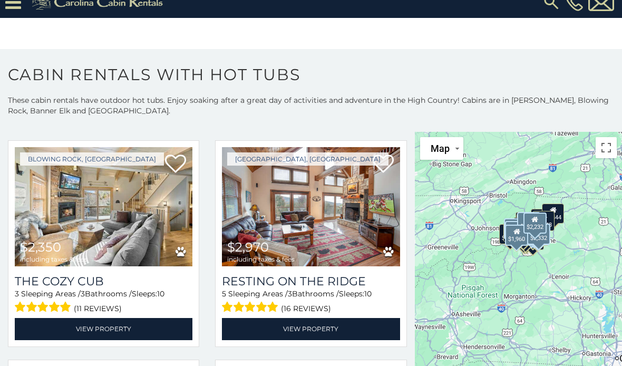
click at [133, 323] on link "View Property" at bounding box center [104, 329] width 178 height 22
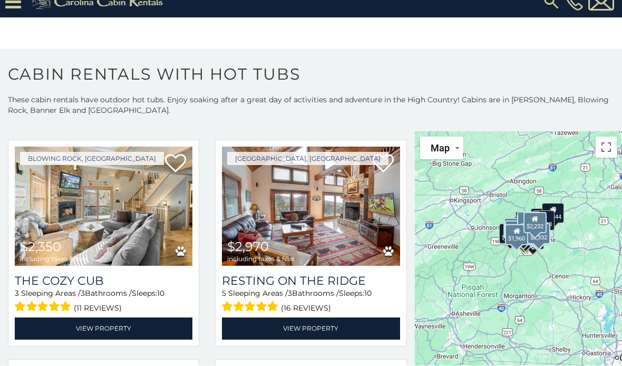
scroll to position [21, 0]
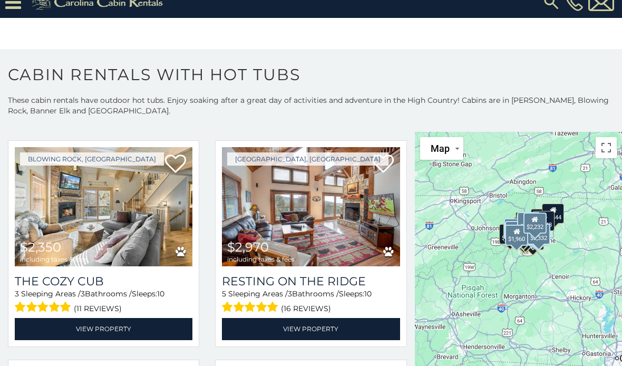
click at [172, 154] on icon at bounding box center [175, 164] width 21 height 21
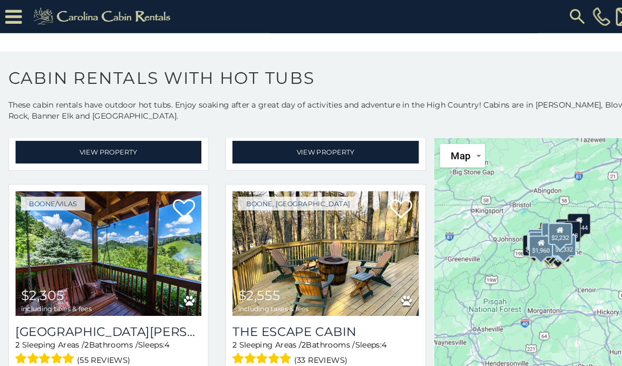
scroll to position [1106, 0]
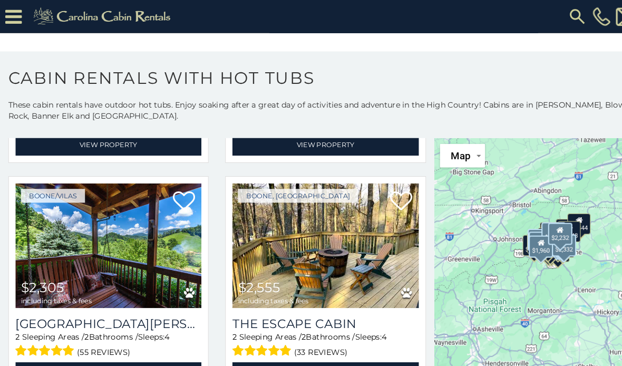
click at [129, 302] on h3 "Mountain Meadows" at bounding box center [104, 309] width 178 height 14
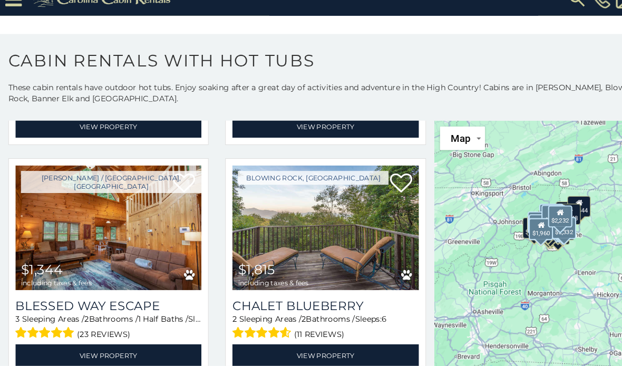
scroll to position [1326, 0]
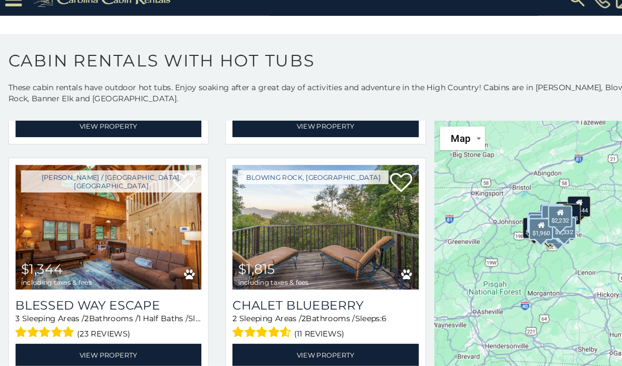
click at [355, 345] on link "View Property" at bounding box center [311, 356] width 178 height 22
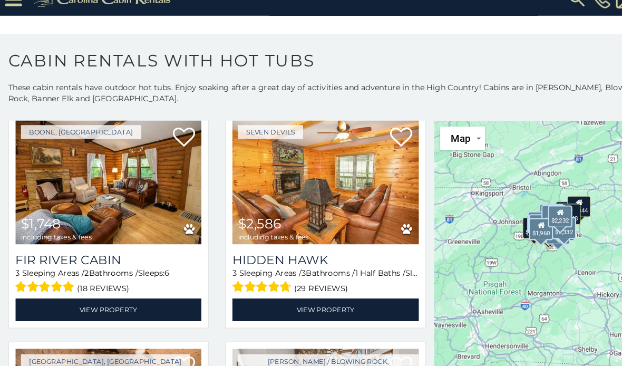
scroll to position [1588, 0]
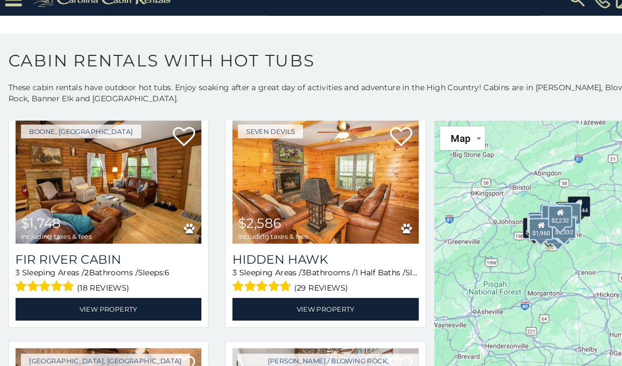
click at [121, 301] on link "View Property" at bounding box center [104, 312] width 178 height 22
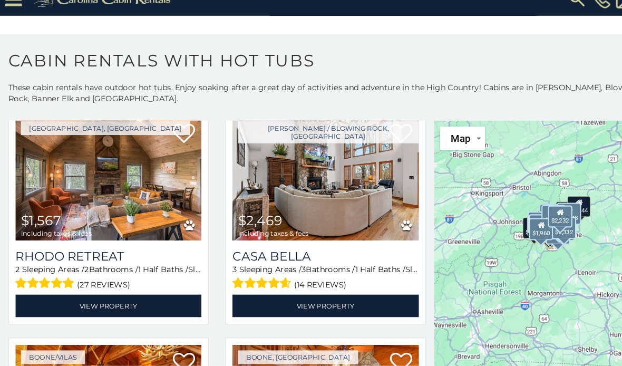
scroll to position [1817, 0]
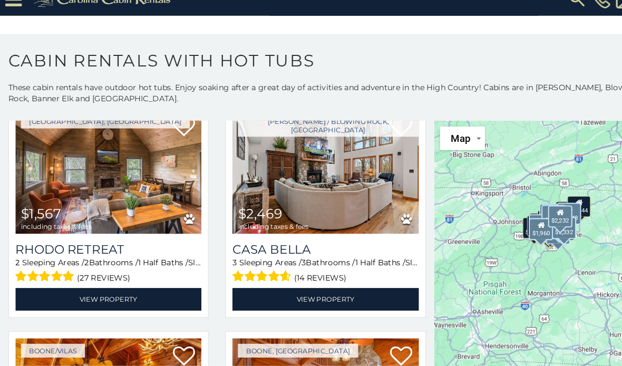
click at [124, 292] on link "View Property" at bounding box center [104, 303] width 178 height 22
click at [168, 127] on icon at bounding box center [175, 137] width 21 height 21
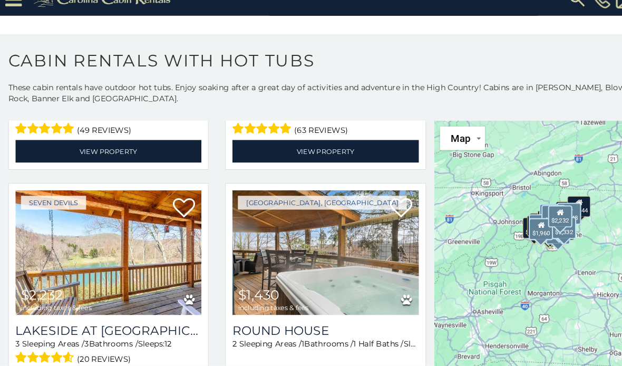
scroll to position [2194, 0]
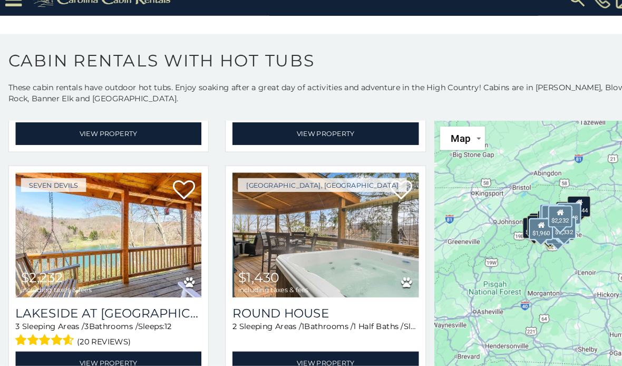
click at [328, 352] on link "View Property" at bounding box center [311, 363] width 178 height 22
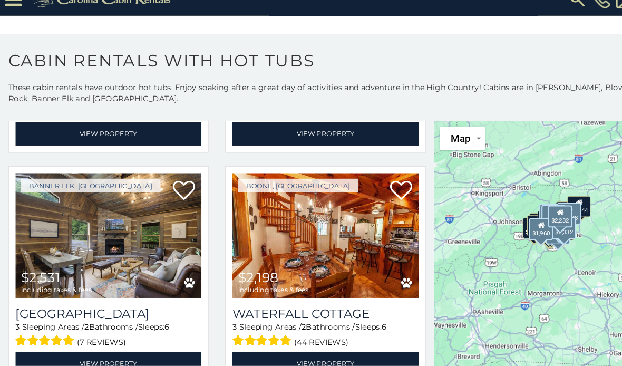
scroll to position [2419, 0]
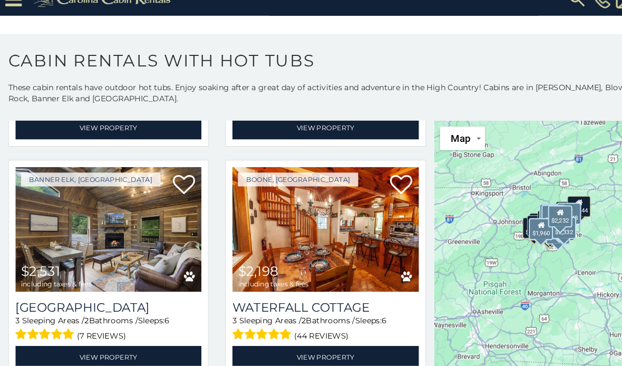
click at [370, 347] on link "View Property" at bounding box center [311, 358] width 178 height 22
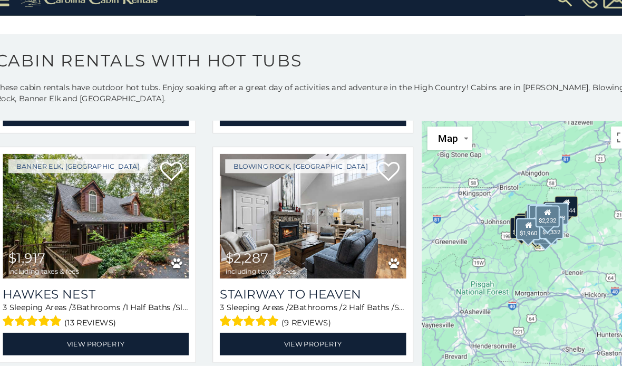
scroll to position [2915, 0]
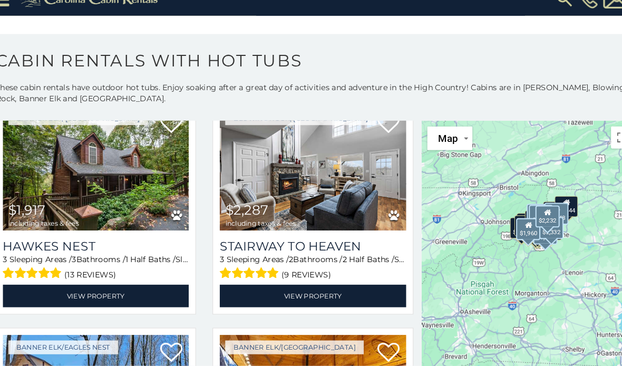
click at [333, 289] on link "View Property" at bounding box center [311, 300] width 178 height 22
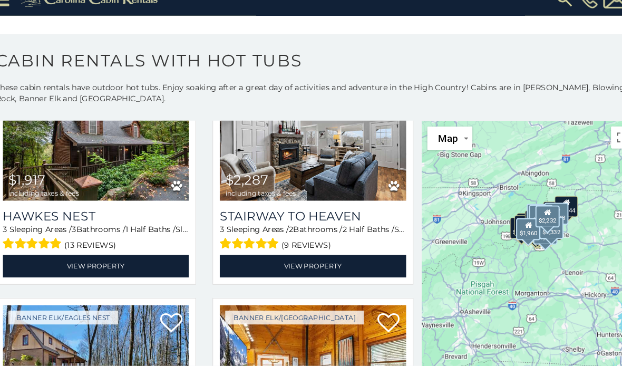
scroll to position [2928, 0]
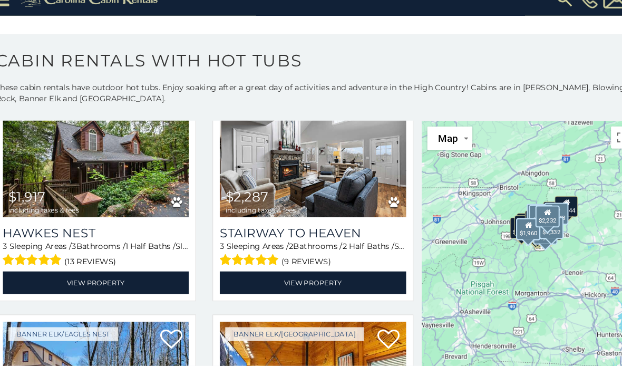
click at [90, 276] on link "View Property" at bounding box center [104, 287] width 178 height 22
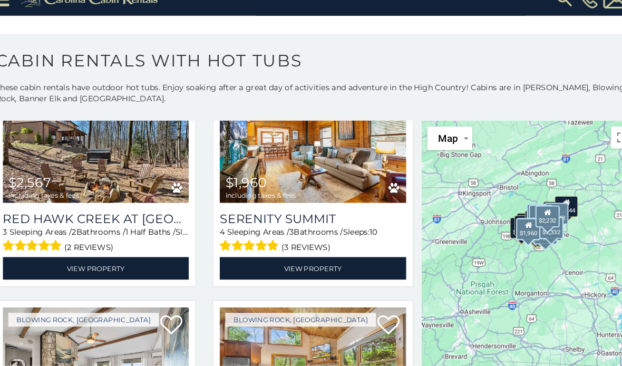
scroll to position [3161, 0]
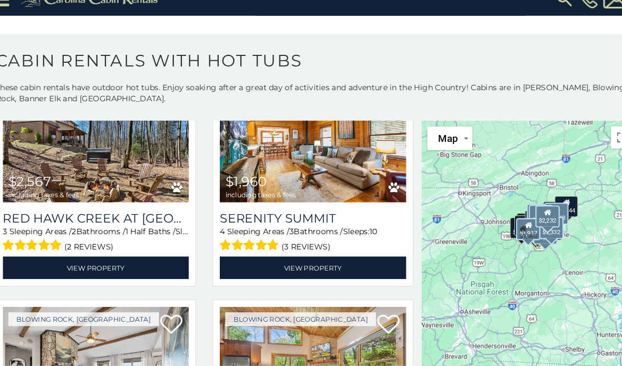
click at [338, 262] on link "View Property" at bounding box center [311, 273] width 178 height 22
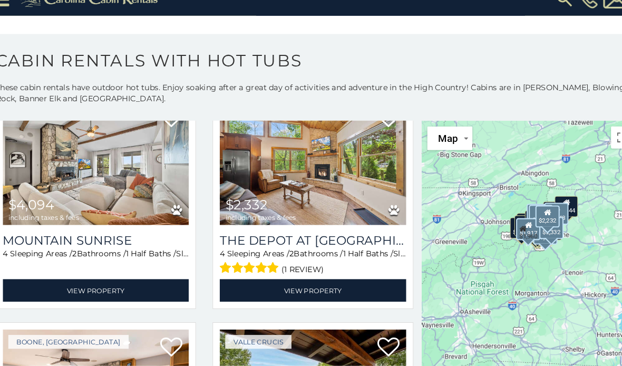
scroll to position [3358, 0]
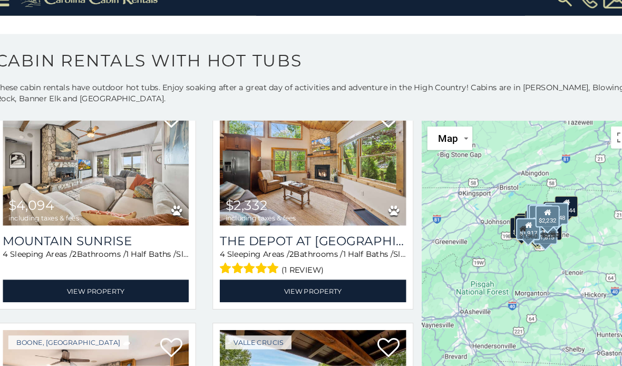
click at [346, 284] on link "View Property" at bounding box center [311, 295] width 178 height 22
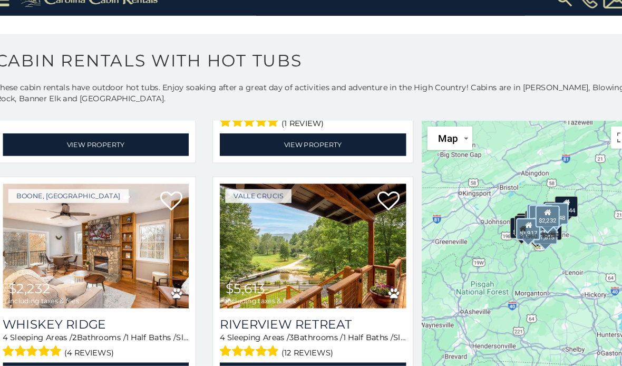
scroll to position [3506, 0]
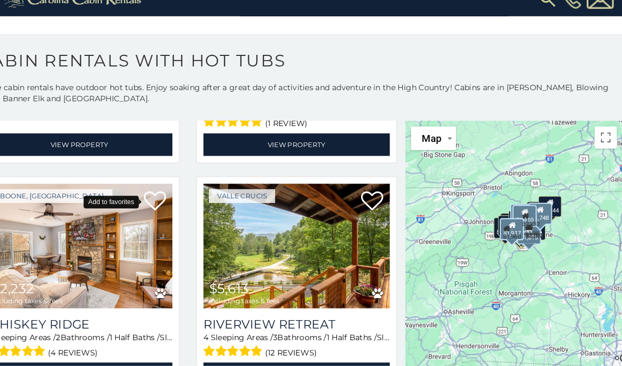
click at [165, 198] on icon at bounding box center [175, 208] width 21 height 21
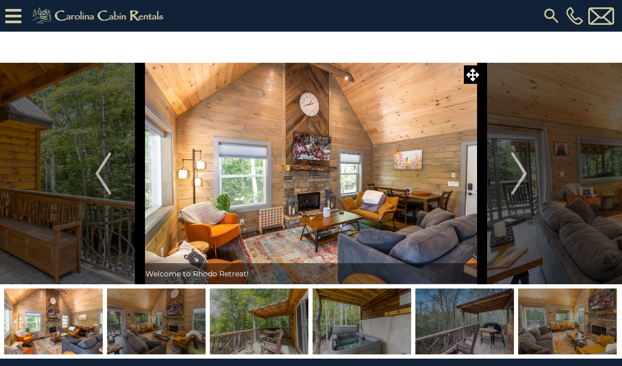
click at [515, 171] on img "Next" at bounding box center [519, 173] width 16 height 42
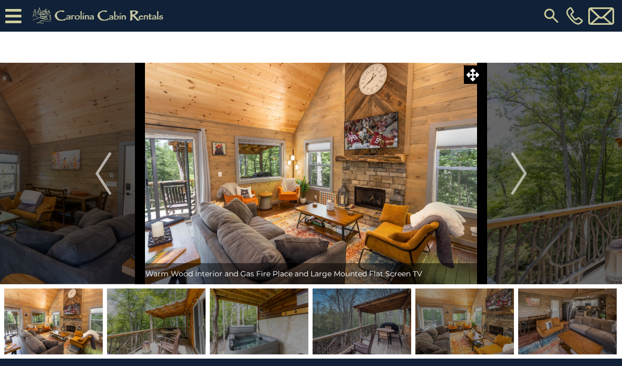
click at [514, 175] on img "Next" at bounding box center [519, 173] width 16 height 42
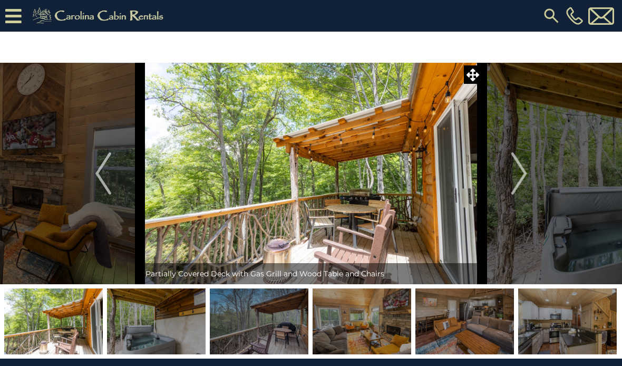
click at [509, 179] on button "Next" at bounding box center [520, 174] width 74 height 222
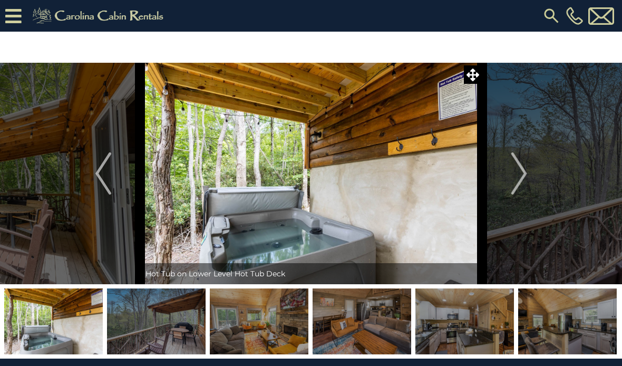
click at [504, 179] on button "Next" at bounding box center [520, 174] width 74 height 222
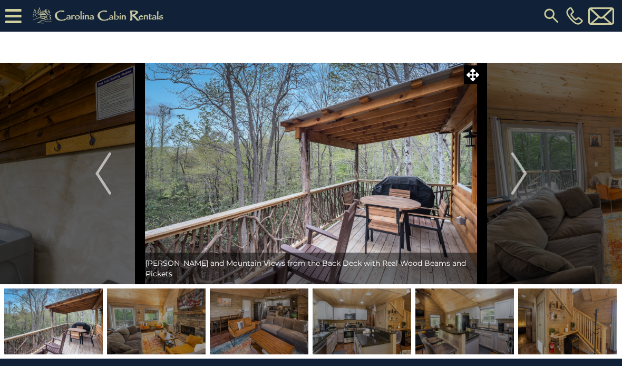
click at [502, 183] on button "Next" at bounding box center [520, 174] width 74 height 222
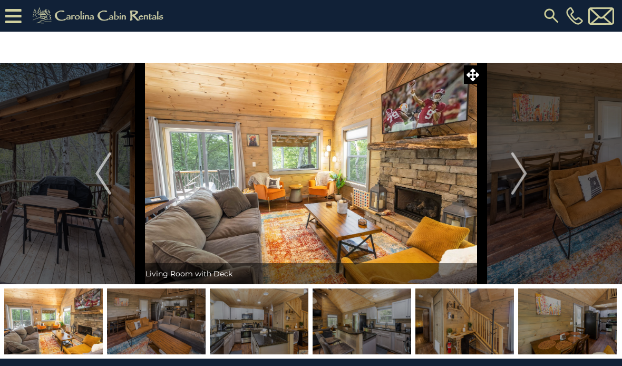
click at [501, 179] on button "Next" at bounding box center [520, 174] width 74 height 222
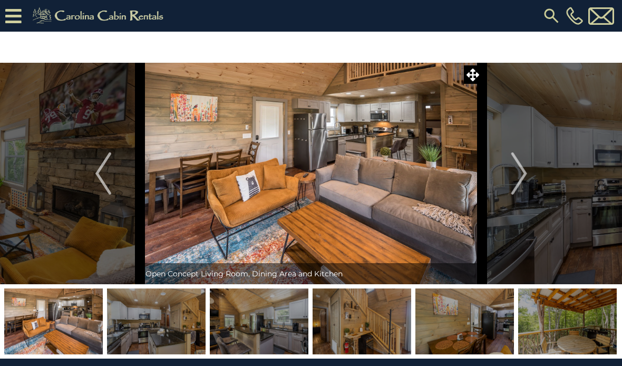
click at [510, 177] on button "Next" at bounding box center [520, 174] width 74 height 222
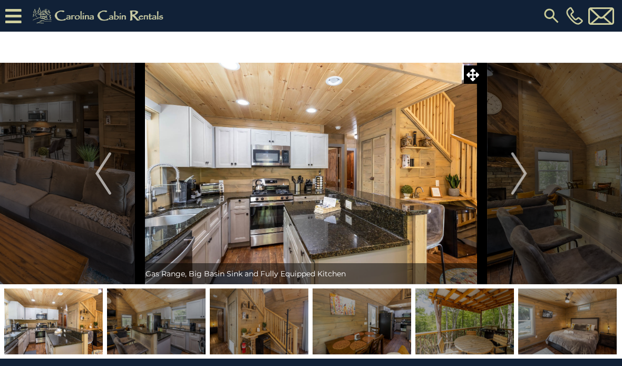
click at [513, 178] on img "Next" at bounding box center [519, 173] width 16 height 42
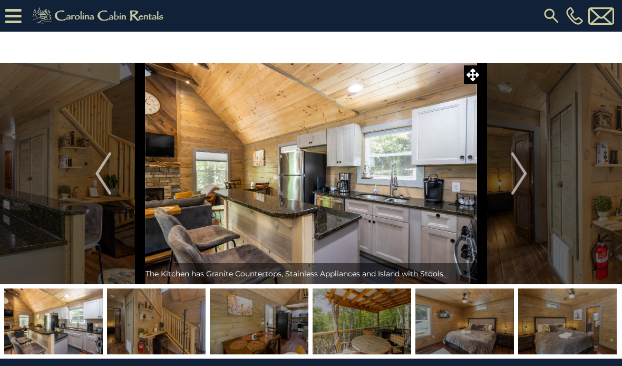
click at [511, 180] on button "Next" at bounding box center [520, 174] width 74 height 222
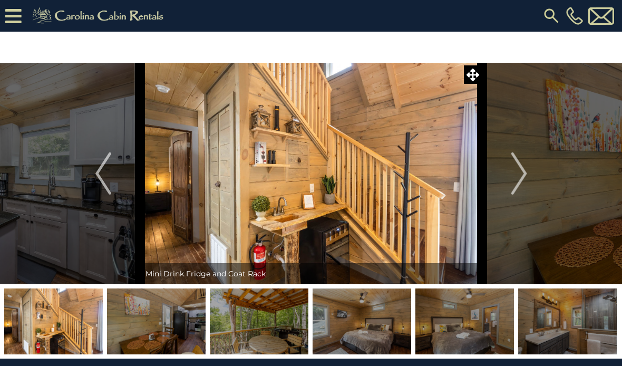
click at [509, 178] on button "Next" at bounding box center [520, 174] width 74 height 222
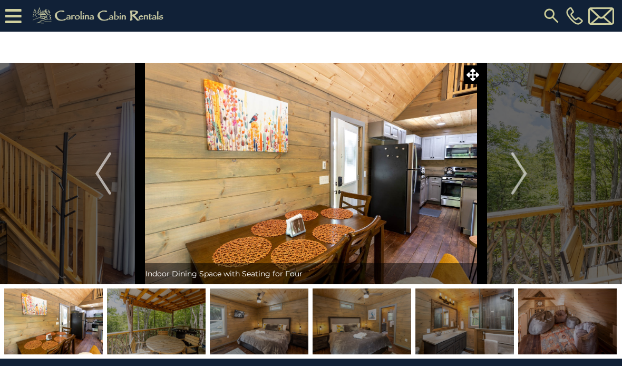
click at [507, 179] on button "Next" at bounding box center [520, 174] width 74 height 222
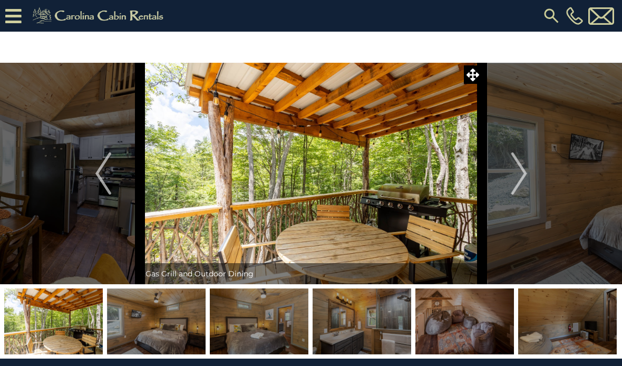
click at [514, 175] on img "Next" at bounding box center [519, 173] width 16 height 42
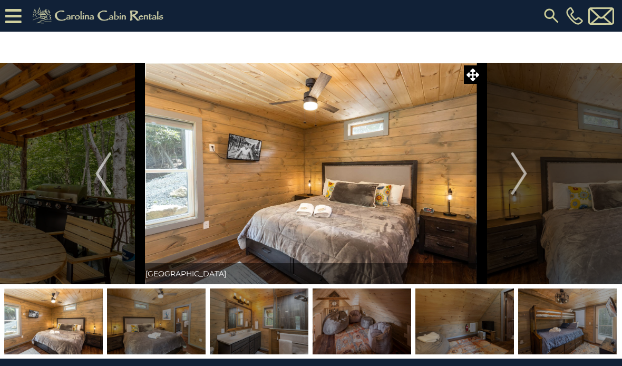
click at [511, 177] on button "Next" at bounding box center [520, 174] width 74 height 222
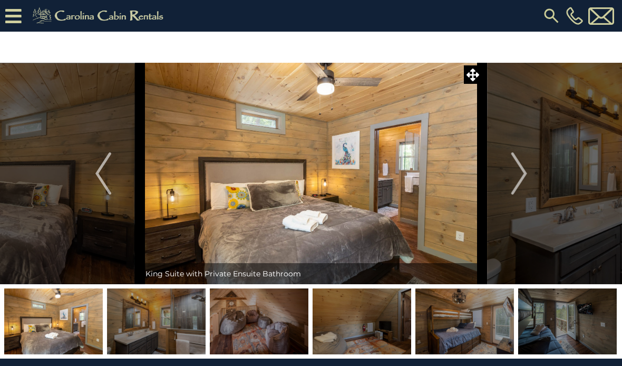
click at [512, 177] on img "Next" at bounding box center [519, 173] width 16 height 42
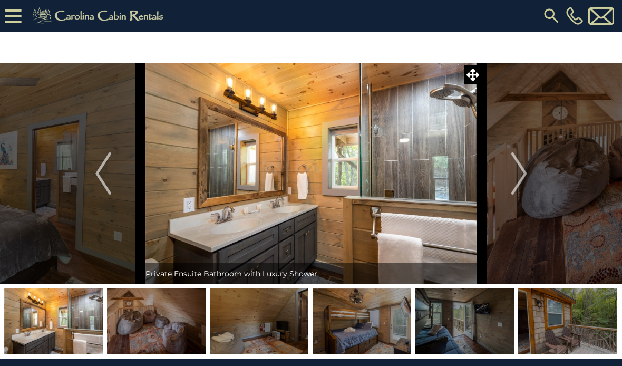
click at [512, 178] on img "Next" at bounding box center [519, 173] width 16 height 42
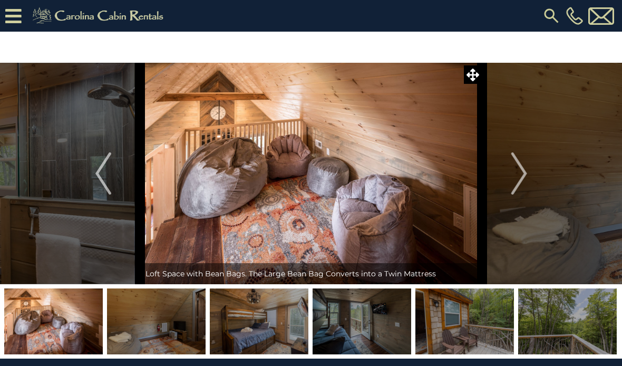
click at [510, 178] on button "Next" at bounding box center [520, 174] width 74 height 222
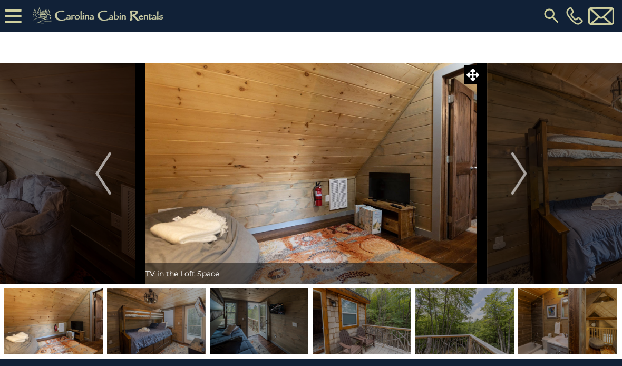
click at [513, 178] on img "Next" at bounding box center [519, 173] width 16 height 42
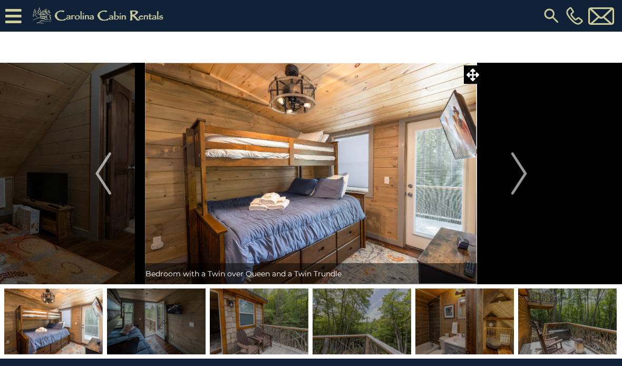
click at [512, 174] on img "Next" at bounding box center [519, 173] width 16 height 42
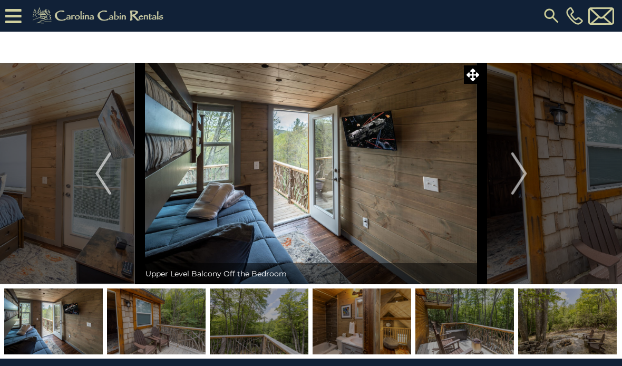
click at [518, 173] on img "Next" at bounding box center [519, 173] width 16 height 42
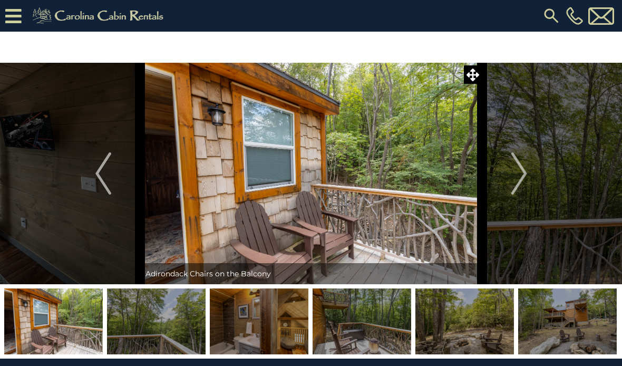
click at [514, 174] on img "Next" at bounding box center [519, 173] width 16 height 42
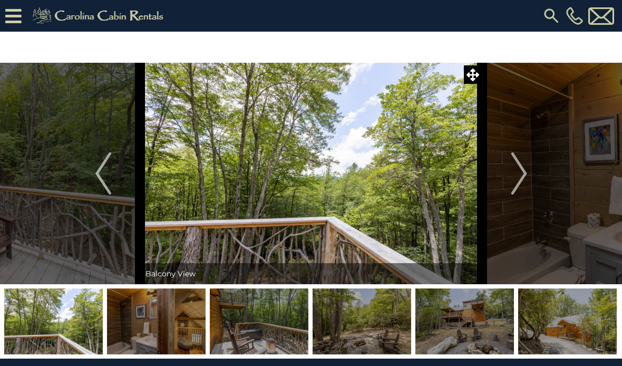
click at [513, 179] on img "Next" at bounding box center [519, 173] width 16 height 42
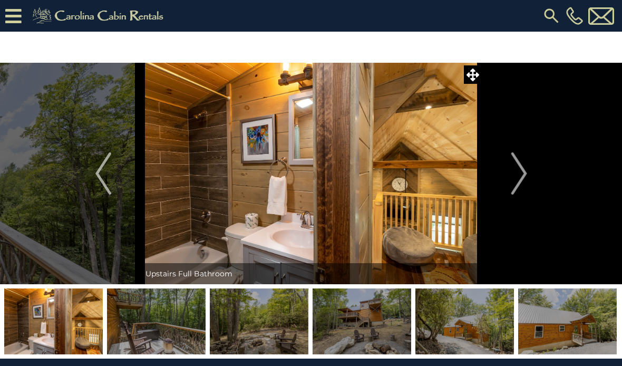
click at [516, 176] on img "Next" at bounding box center [519, 173] width 16 height 42
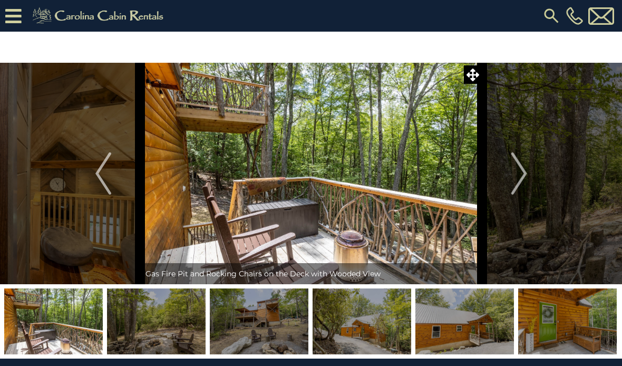
click at [514, 177] on img "Next" at bounding box center [519, 173] width 16 height 42
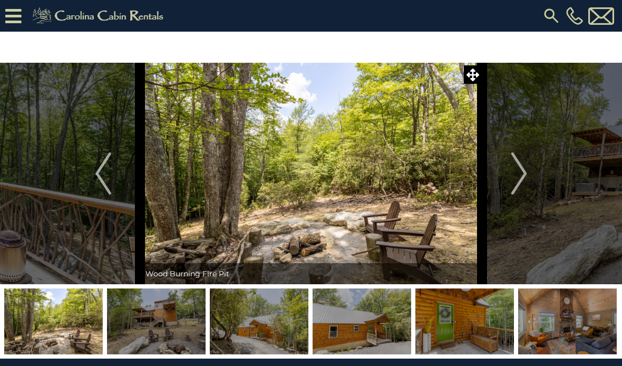
click at [515, 177] on img "Next" at bounding box center [519, 173] width 16 height 42
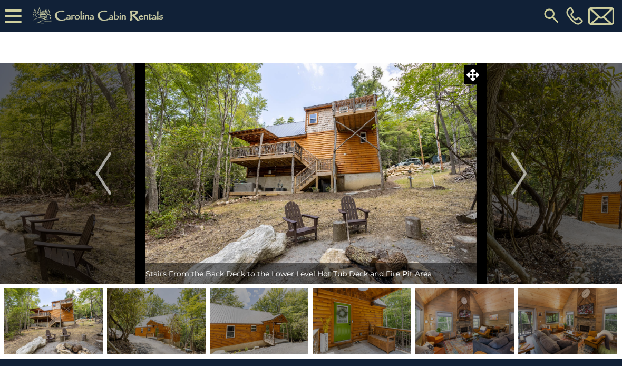
click at [513, 176] on img "Next" at bounding box center [519, 173] width 16 height 42
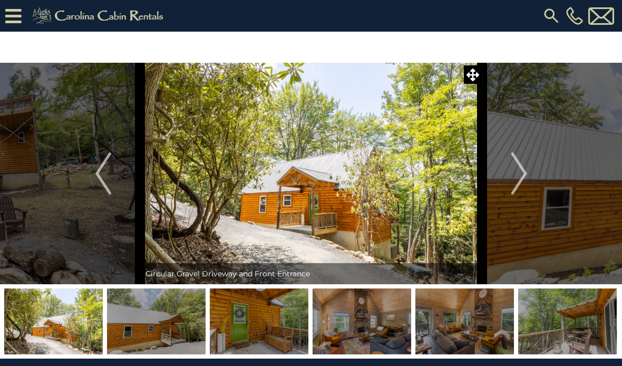
click at [518, 176] on img "Next" at bounding box center [519, 173] width 16 height 42
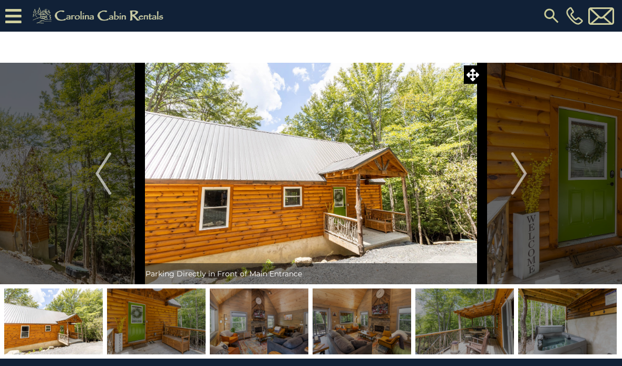
click at [516, 189] on img "Next" at bounding box center [519, 173] width 16 height 42
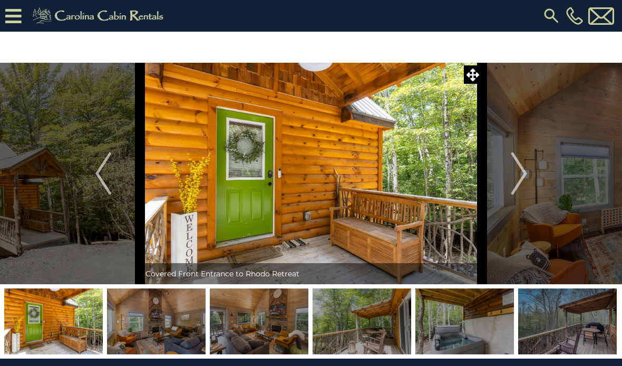
click at [524, 185] on img "Next" at bounding box center [519, 173] width 16 height 42
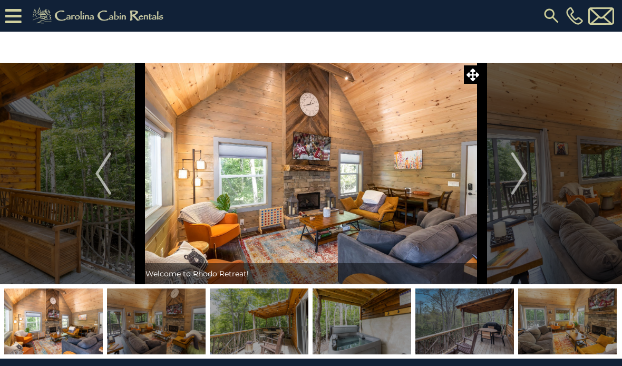
click at [525, 176] on img "Next" at bounding box center [519, 173] width 16 height 42
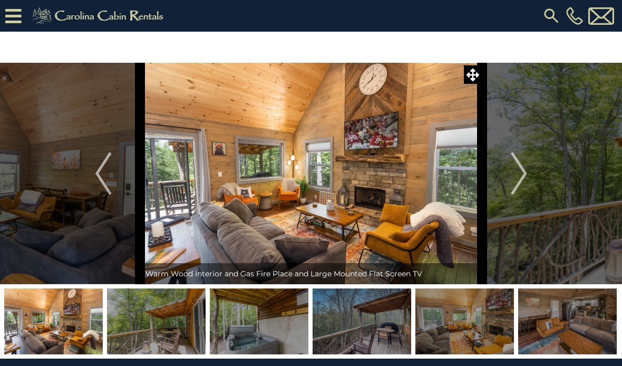
click at [523, 178] on img "Next" at bounding box center [519, 173] width 16 height 42
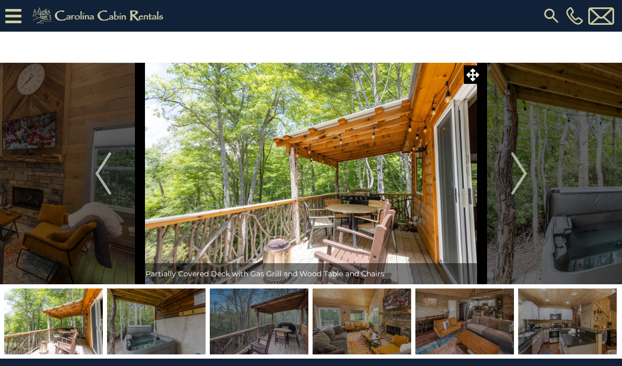
click at [521, 177] on img "Next" at bounding box center [519, 173] width 16 height 42
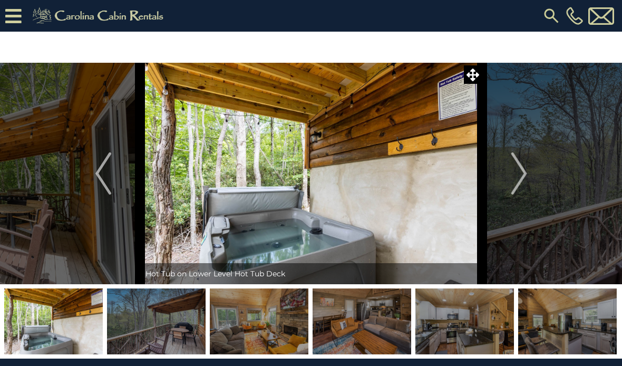
click at [522, 178] on img "Next" at bounding box center [519, 173] width 16 height 42
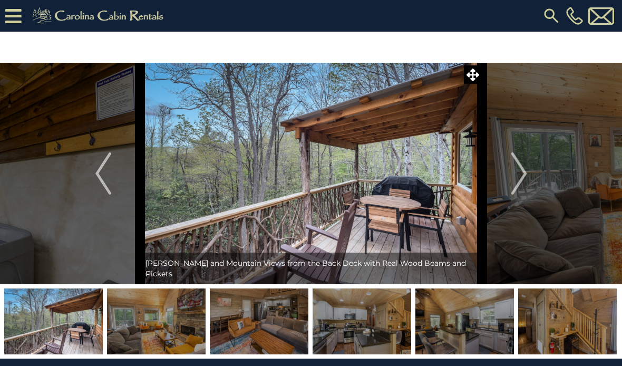
click at [516, 178] on img "Next" at bounding box center [519, 173] width 16 height 42
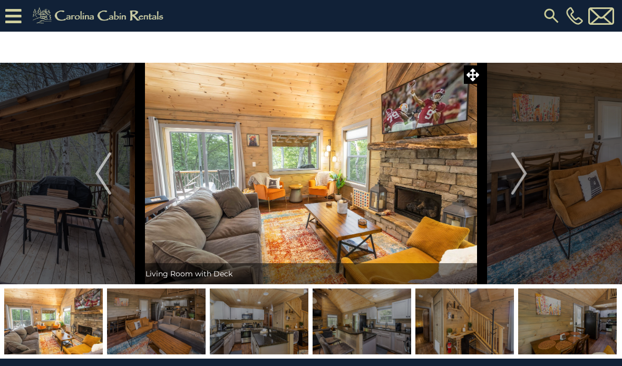
click at [527, 179] on img "Next" at bounding box center [519, 173] width 16 height 42
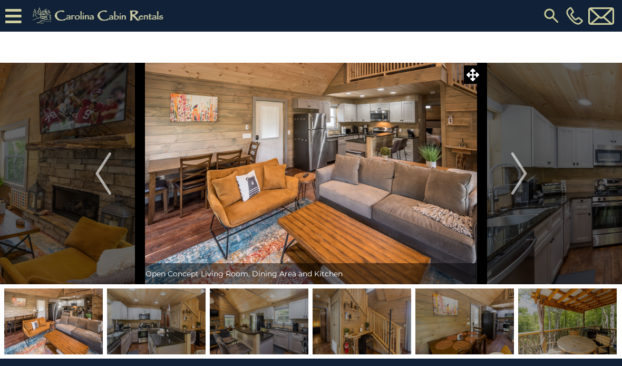
click at [522, 180] on img "Next" at bounding box center [519, 173] width 16 height 42
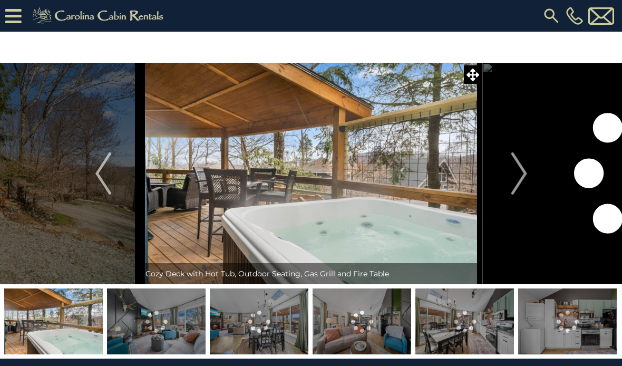
click at [512, 183] on img "Next" at bounding box center [519, 173] width 16 height 42
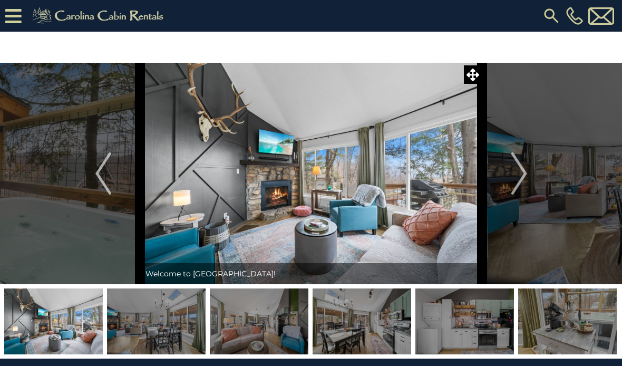
click at [111, 184] on img "Previous" at bounding box center [103, 173] width 16 height 42
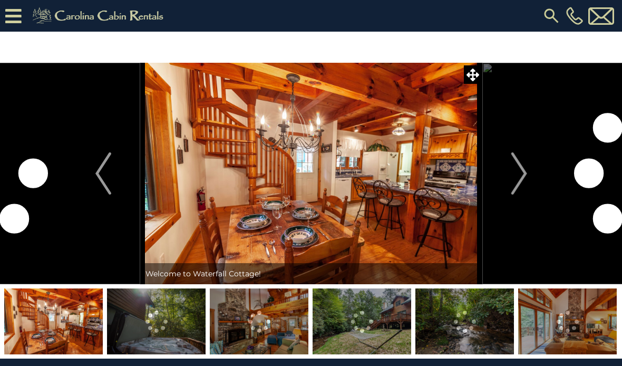
click at [517, 176] on img "Next" at bounding box center [519, 173] width 16 height 42
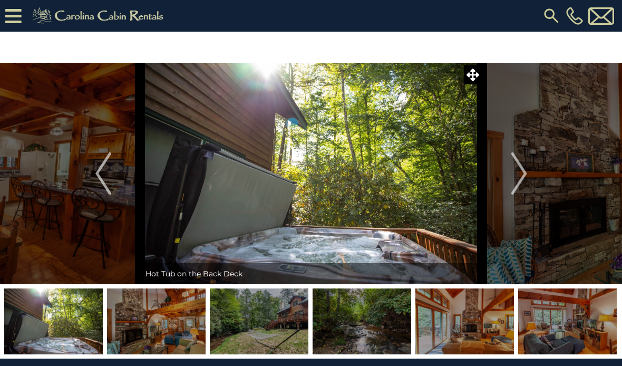
click at [524, 185] on img "Next" at bounding box center [519, 173] width 16 height 42
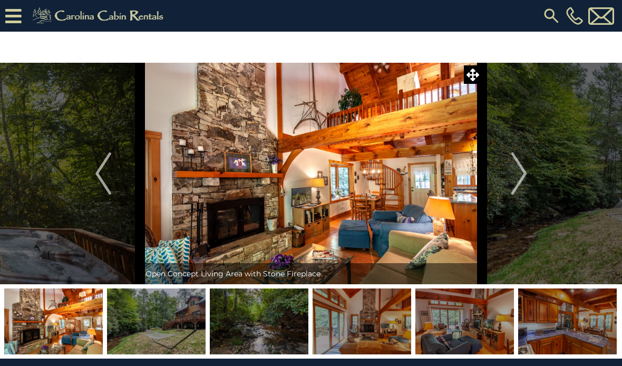
click at [517, 184] on img "Next" at bounding box center [519, 173] width 16 height 42
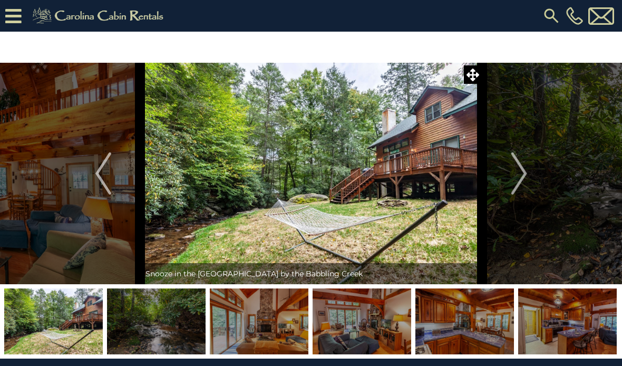
click at [513, 179] on img "Next" at bounding box center [519, 173] width 16 height 42
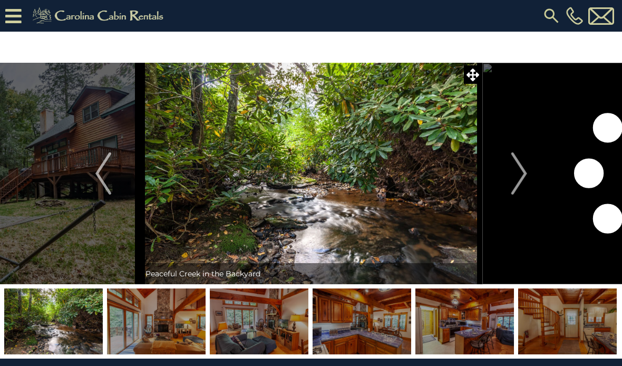
click at [511, 177] on button "Next" at bounding box center [520, 174] width 74 height 222
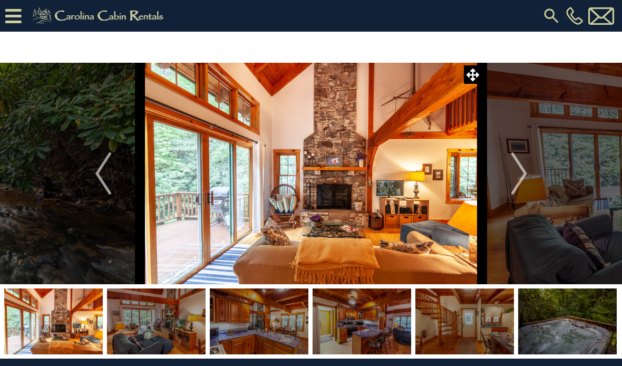
click at [507, 180] on button "Next" at bounding box center [520, 174] width 74 height 222
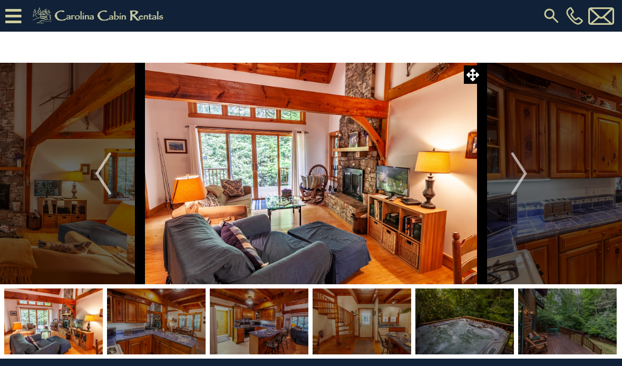
click at [515, 177] on img "Next" at bounding box center [519, 173] width 16 height 42
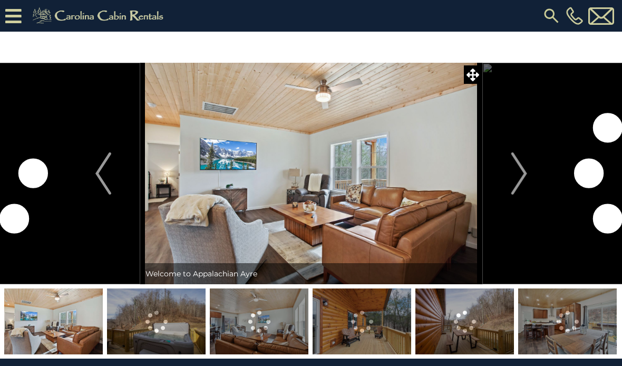
click at [512, 177] on img "Next" at bounding box center [519, 173] width 16 height 42
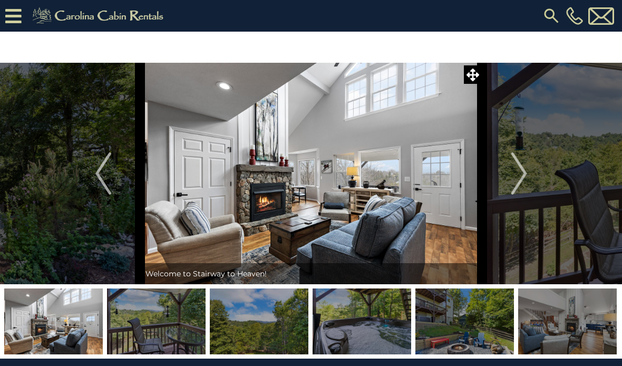
click at [518, 178] on img "Next" at bounding box center [519, 173] width 16 height 42
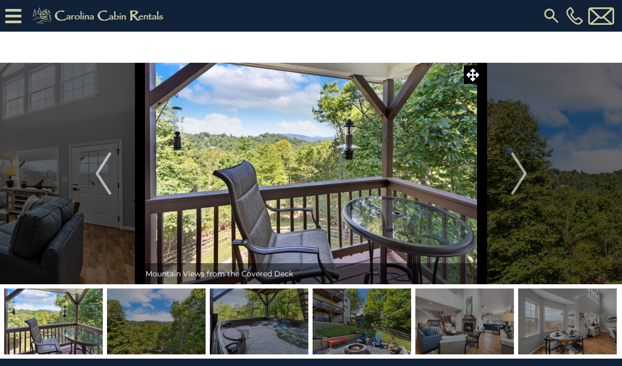
click at [511, 174] on button "Next" at bounding box center [520, 174] width 74 height 222
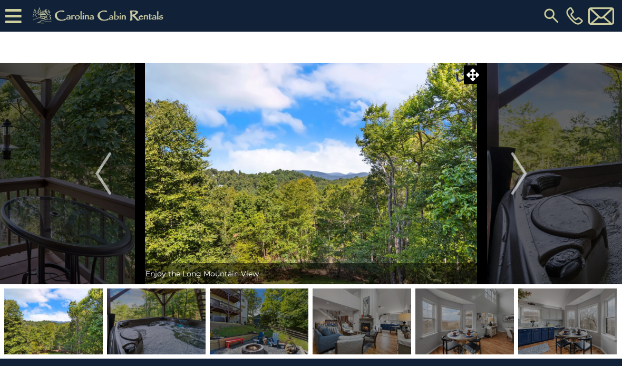
click at [529, 174] on button "Next" at bounding box center [520, 174] width 74 height 222
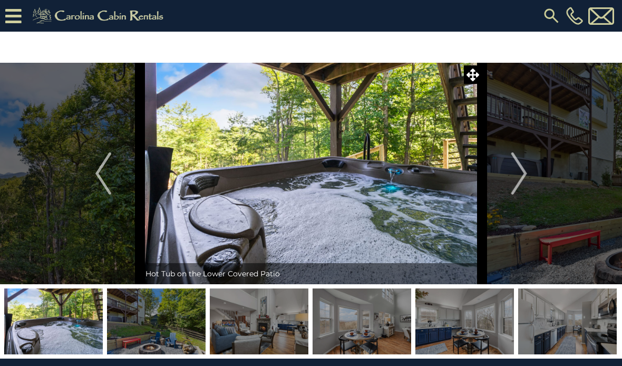
click at [524, 173] on img "Next" at bounding box center [519, 173] width 16 height 42
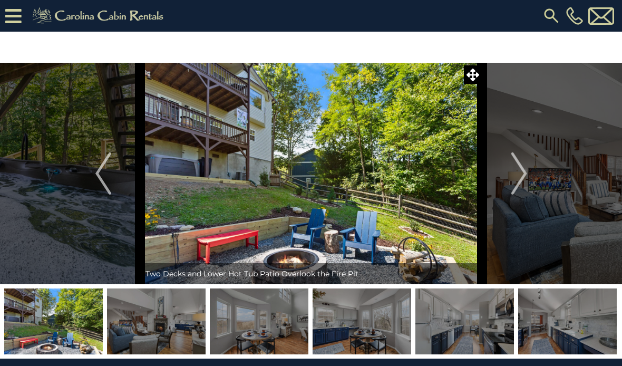
click at [522, 169] on img "Next" at bounding box center [519, 173] width 16 height 42
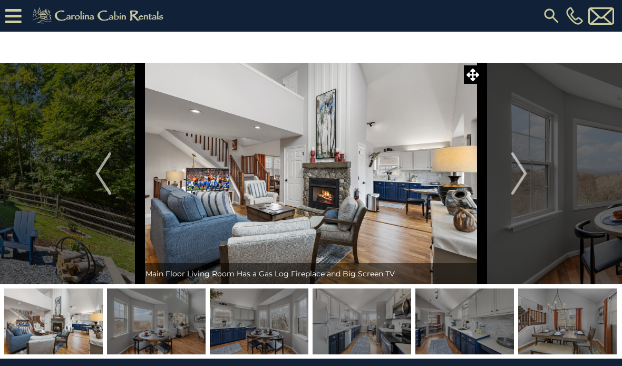
click at [521, 169] on img "Next" at bounding box center [519, 173] width 16 height 42
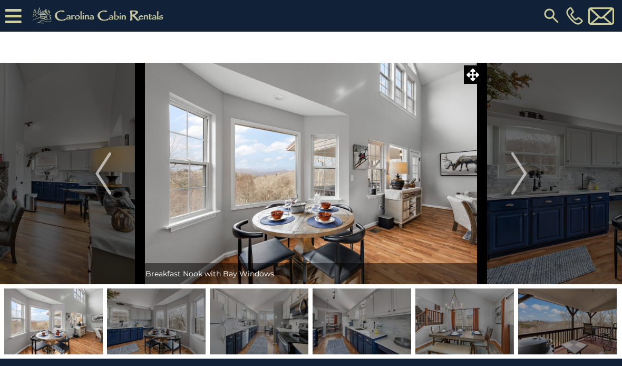
click at [516, 169] on img "Next" at bounding box center [519, 173] width 16 height 42
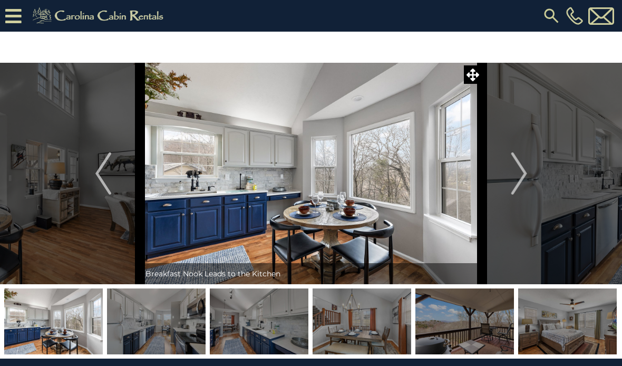
click at [518, 168] on img "Next" at bounding box center [519, 173] width 16 height 42
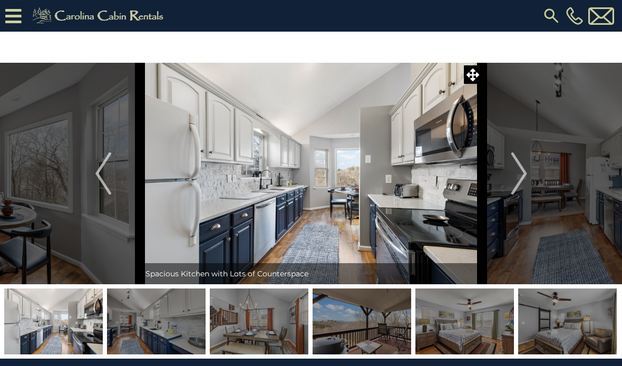
click at [518, 169] on img "Next" at bounding box center [519, 173] width 16 height 42
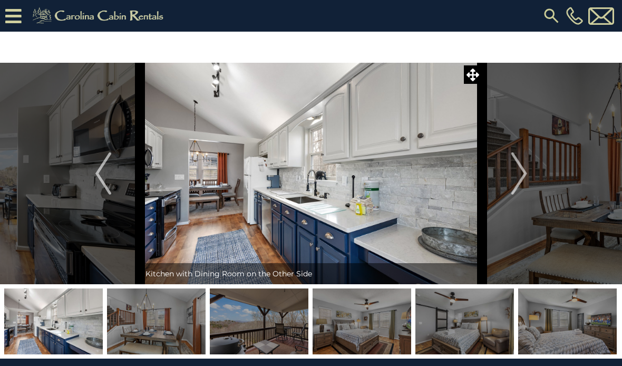
click at [514, 173] on img "Next" at bounding box center [519, 173] width 16 height 42
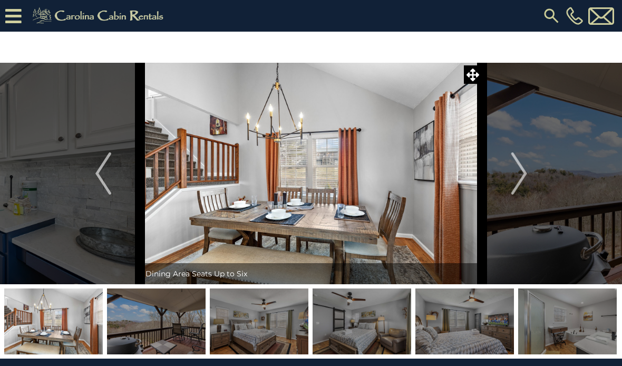
click at [515, 172] on img "Next" at bounding box center [519, 173] width 16 height 42
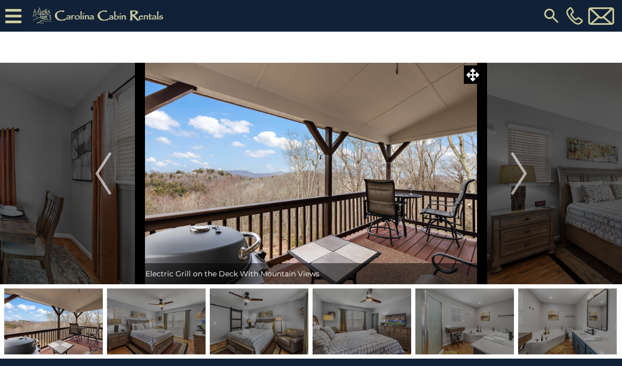
click at [516, 168] on img "Next" at bounding box center [519, 173] width 16 height 42
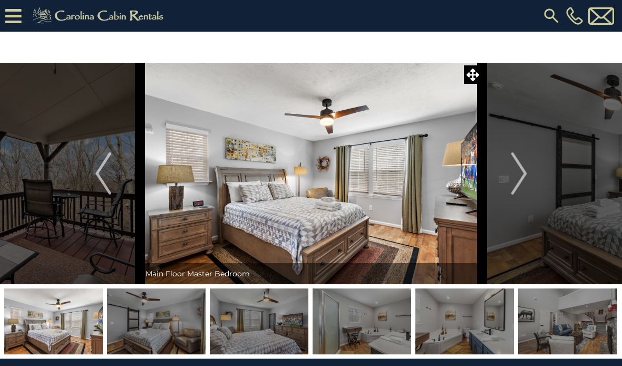
click at [515, 167] on img "Next" at bounding box center [519, 173] width 16 height 42
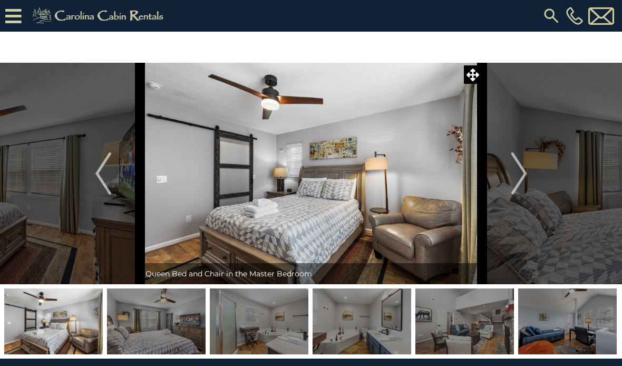
click at [521, 178] on img "Next" at bounding box center [519, 173] width 16 height 42
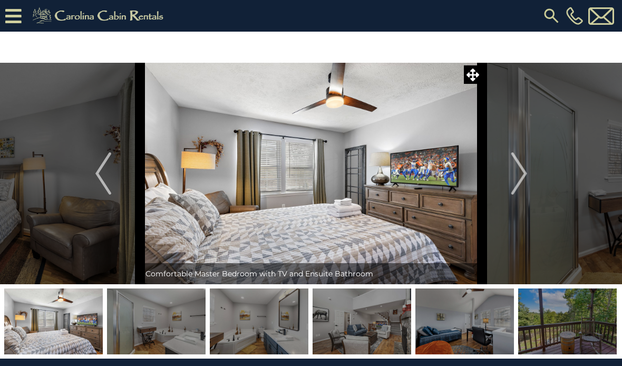
click at [522, 176] on img "Next" at bounding box center [519, 173] width 16 height 42
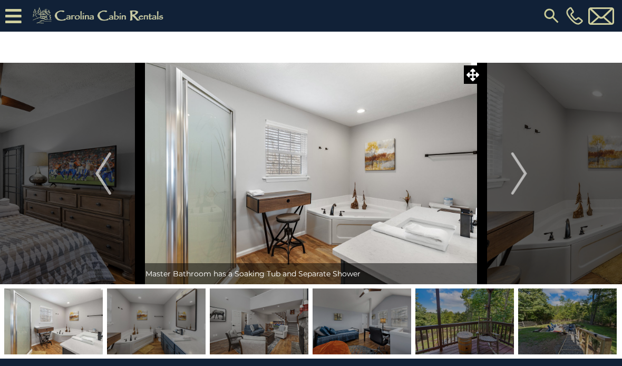
click at [103, 173] on img "Previous" at bounding box center [103, 173] width 16 height 42
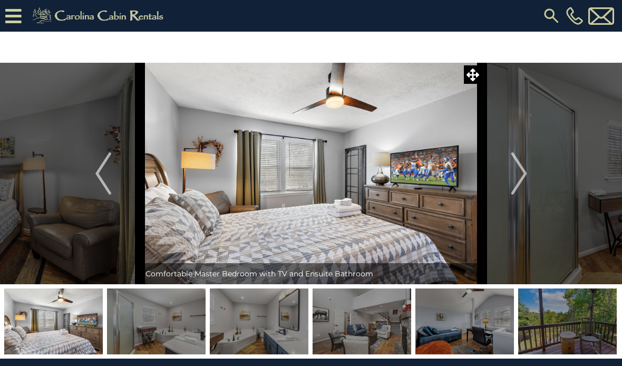
click at [518, 184] on img "Next" at bounding box center [519, 173] width 16 height 42
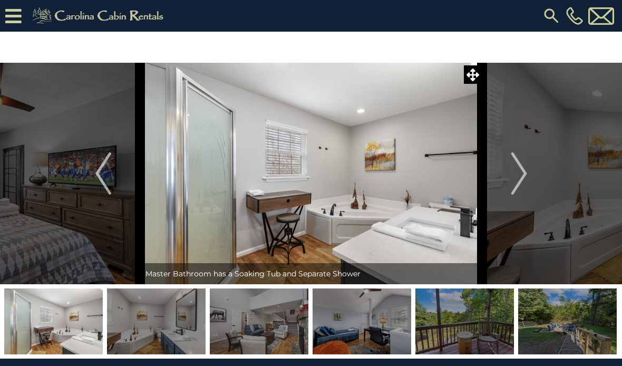
click at [515, 176] on img "Next" at bounding box center [519, 173] width 16 height 42
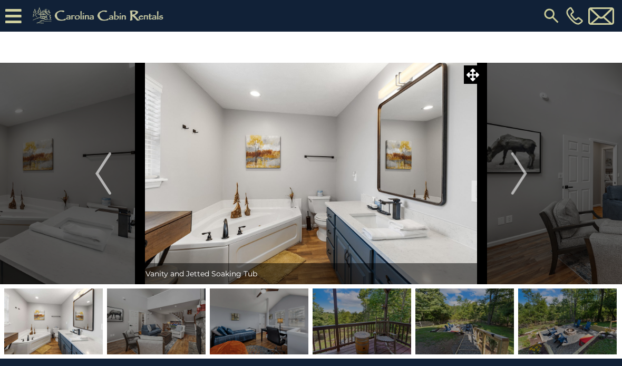
click at [513, 177] on img "Next" at bounding box center [519, 173] width 16 height 42
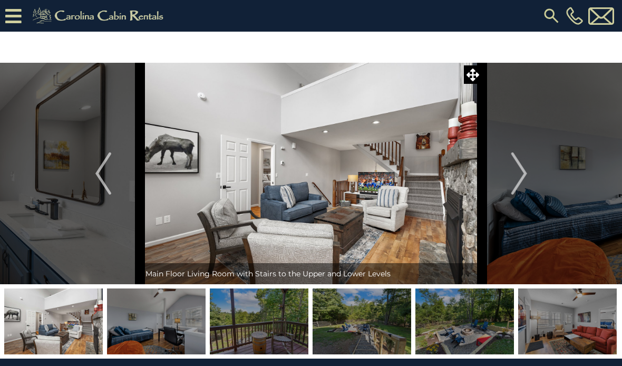
click at [517, 176] on img "Next" at bounding box center [519, 173] width 16 height 42
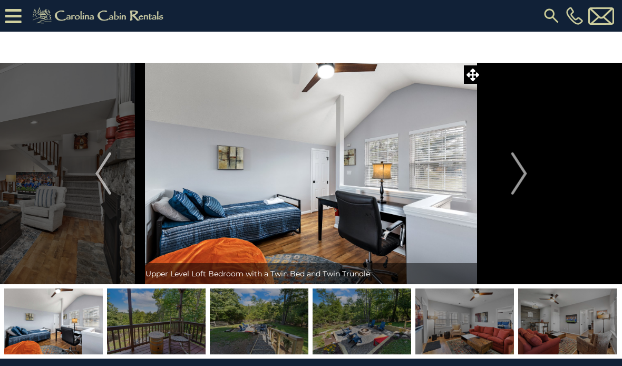
click at [519, 176] on img "Next" at bounding box center [519, 173] width 16 height 42
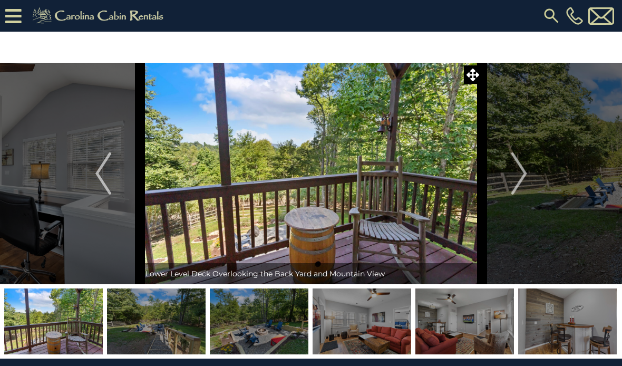
click at [510, 181] on button "Next" at bounding box center [520, 174] width 74 height 222
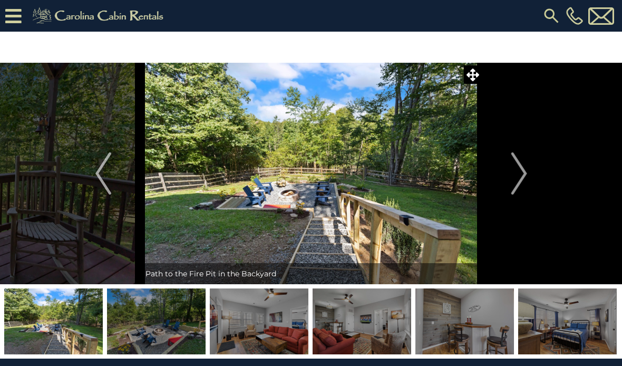
click at [513, 176] on img "Next" at bounding box center [519, 173] width 16 height 42
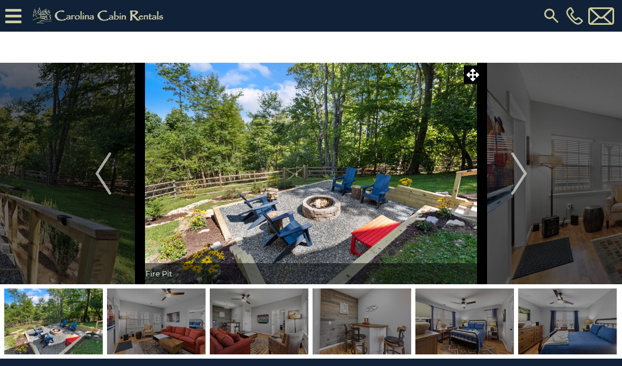
click at [513, 176] on img "Next" at bounding box center [519, 173] width 16 height 42
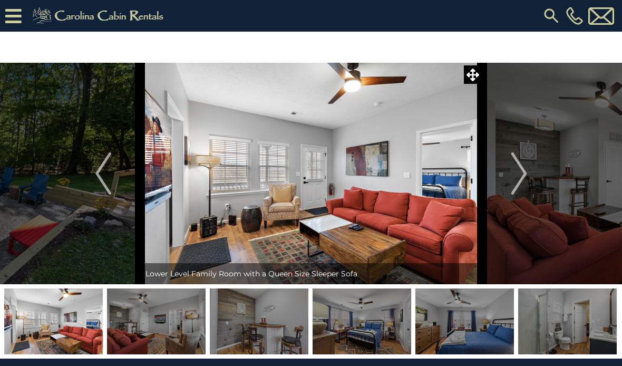
click at [515, 174] on img "Next" at bounding box center [519, 173] width 16 height 42
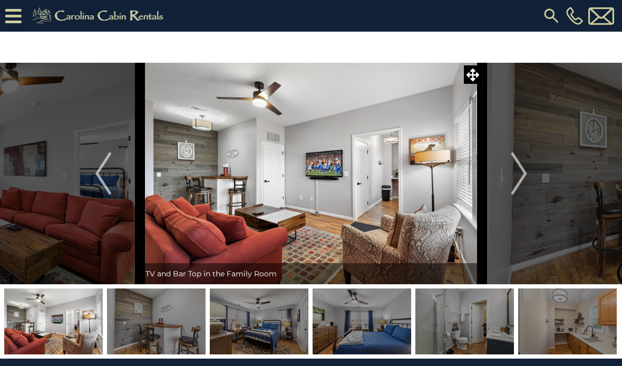
click at [513, 175] on img "Next" at bounding box center [519, 173] width 16 height 42
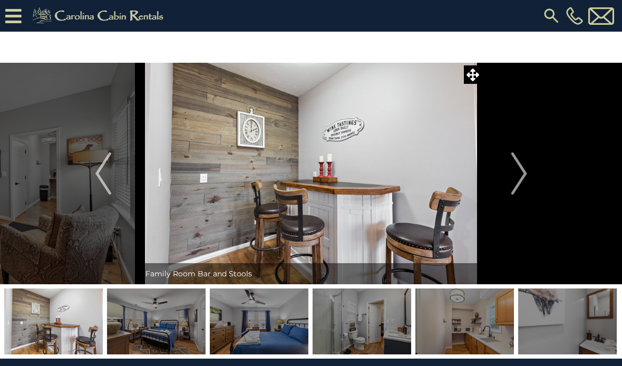
click at [505, 181] on button "Next" at bounding box center [520, 174] width 74 height 222
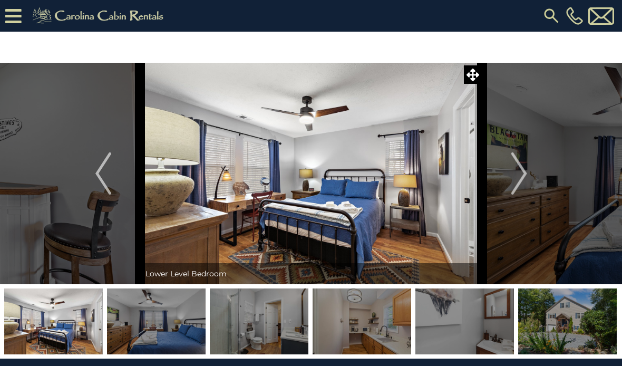
click at [516, 168] on img "Next" at bounding box center [519, 173] width 16 height 42
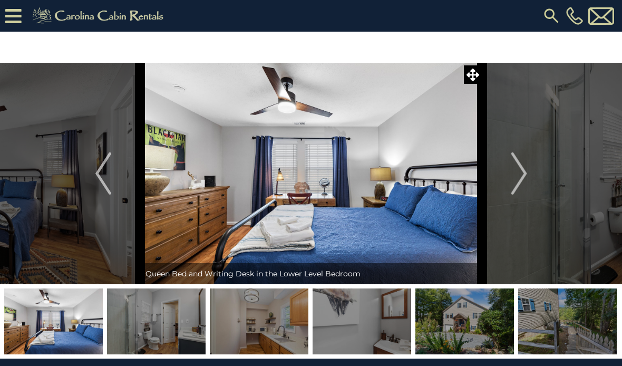
click at [519, 171] on img "Next" at bounding box center [519, 173] width 16 height 42
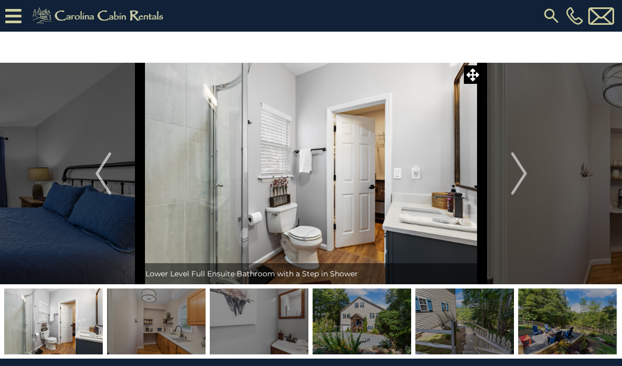
click at [508, 177] on button "Next" at bounding box center [520, 174] width 74 height 222
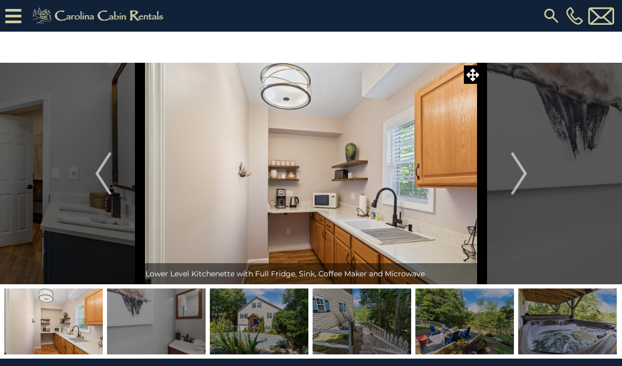
click at [514, 172] on img "Next" at bounding box center [519, 173] width 16 height 42
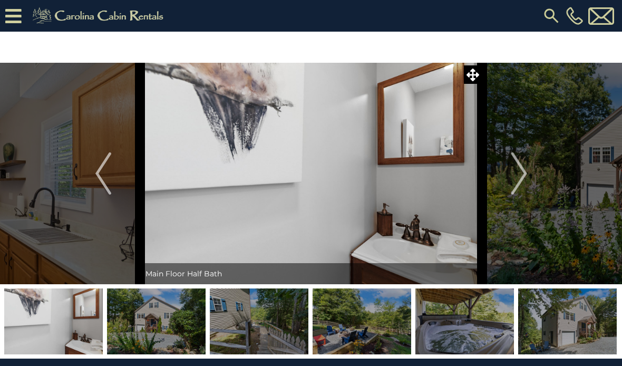
click at [516, 171] on img "Next" at bounding box center [519, 173] width 16 height 42
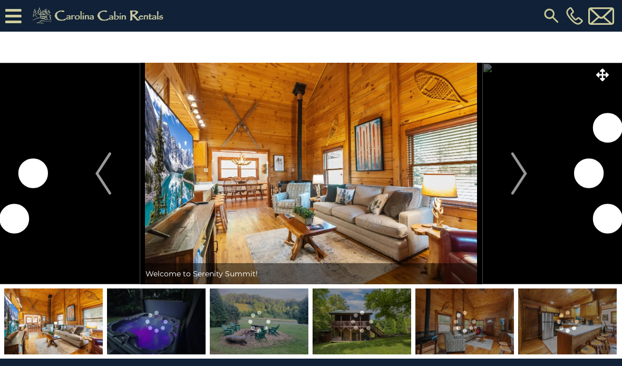
click at [520, 166] on img "Next" at bounding box center [519, 173] width 16 height 42
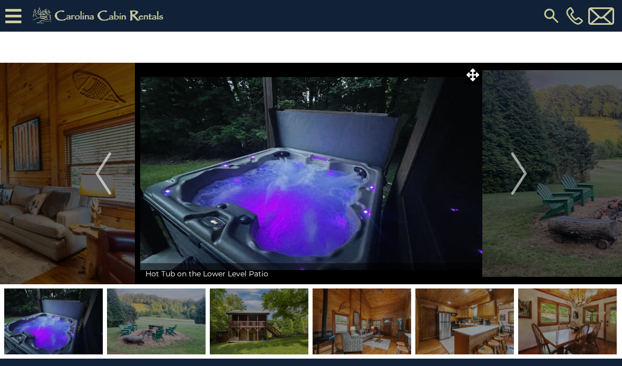
click at [522, 156] on img "Next" at bounding box center [519, 173] width 16 height 42
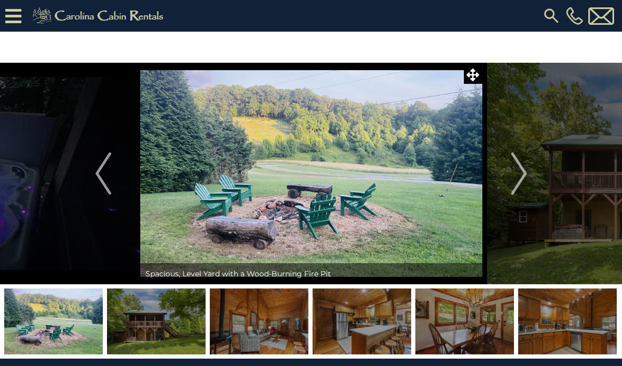
click at [512, 179] on img "Next" at bounding box center [519, 173] width 16 height 42
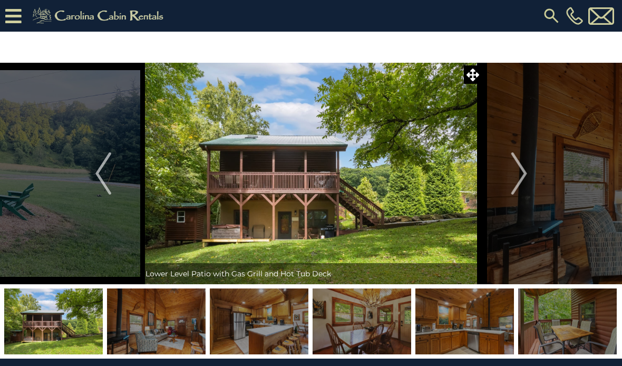
click at [513, 175] on img "Next" at bounding box center [519, 173] width 16 height 42
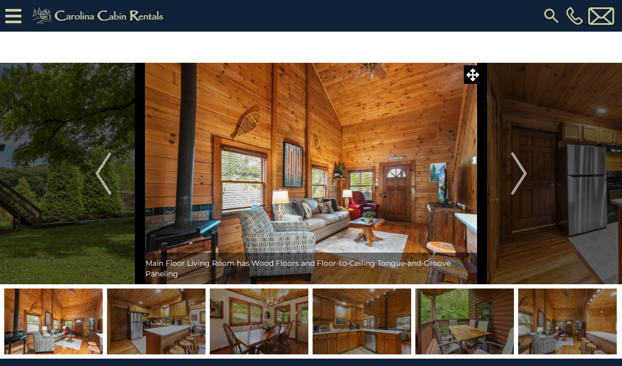
click at [515, 175] on img "Next" at bounding box center [519, 173] width 16 height 42
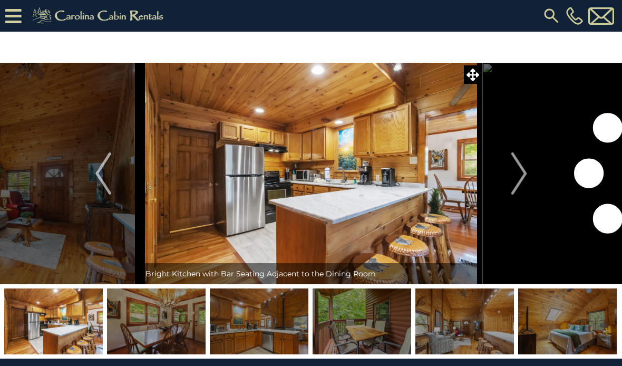
click at [520, 171] on img "Next" at bounding box center [519, 173] width 16 height 42
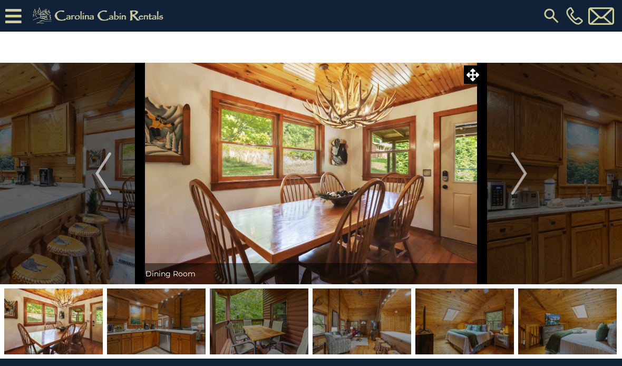
click at [526, 162] on img "Next" at bounding box center [519, 173] width 16 height 42
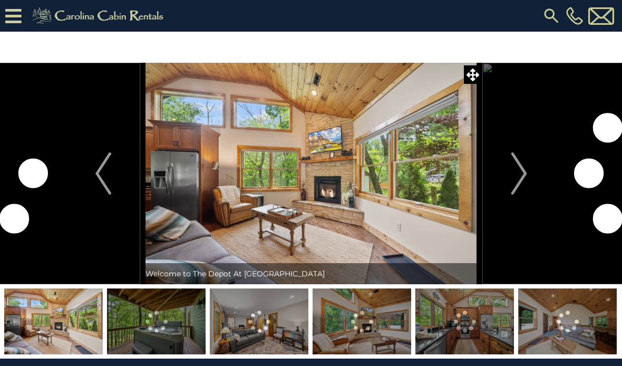
click at [513, 173] on img "Next" at bounding box center [519, 173] width 16 height 42
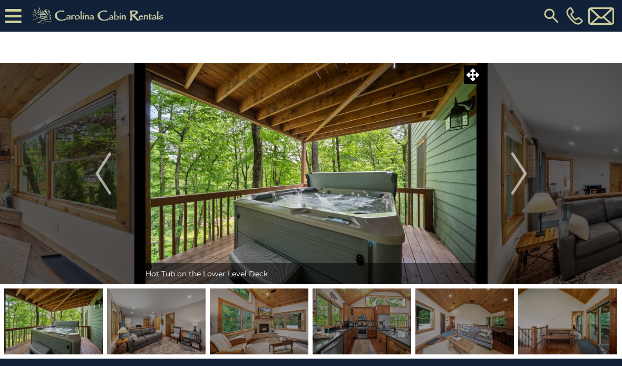
click at [516, 182] on img "Next" at bounding box center [519, 173] width 16 height 42
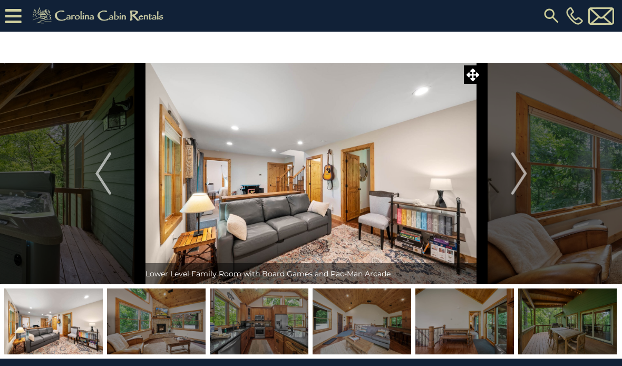
click at [520, 185] on img "Next" at bounding box center [519, 173] width 16 height 42
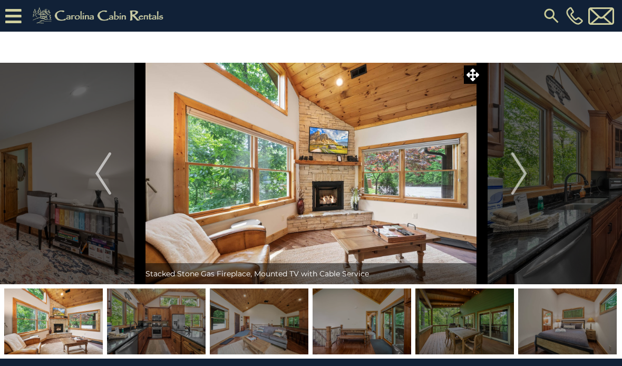
click at [521, 180] on img "Next" at bounding box center [519, 173] width 16 height 42
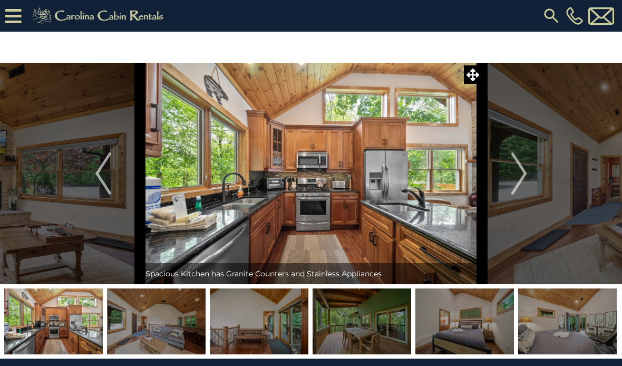
click at [514, 170] on img "Next" at bounding box center [519, 173] width 16 height 42
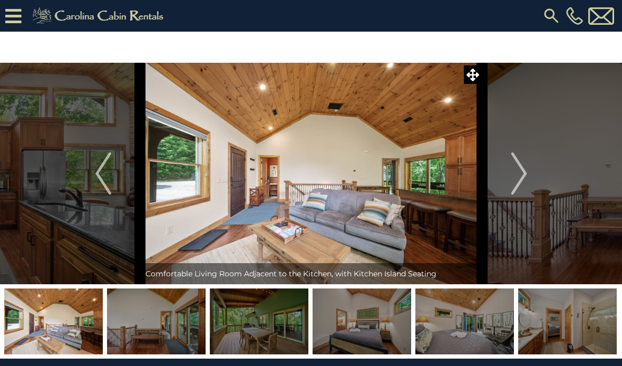
click at [513, 175] on img "Next" at bounding box center [519, 173] width 16 height 42
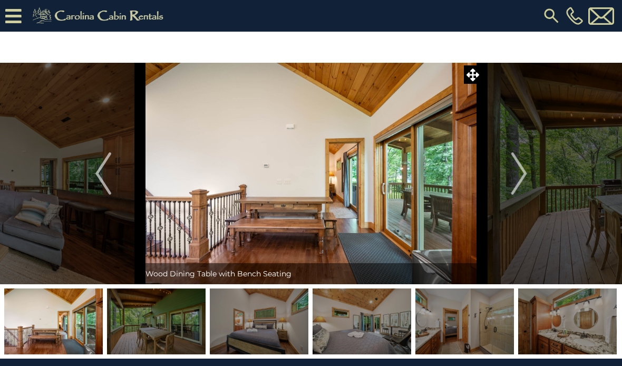
click at [506, 174] on button "Next" at bounding box center [520, 174] width 74 height 222
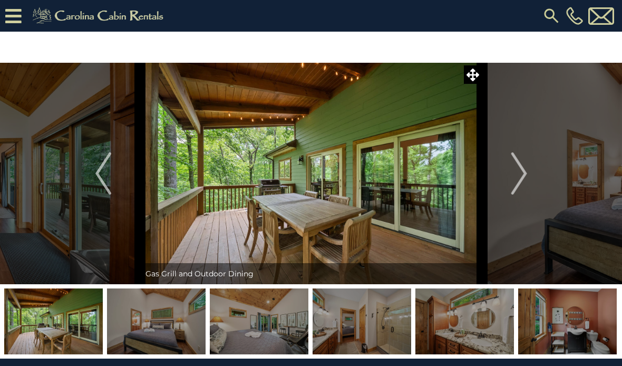
click at [532, 174] on button "Next" at bounding box center [520, 174] width 74 height 222
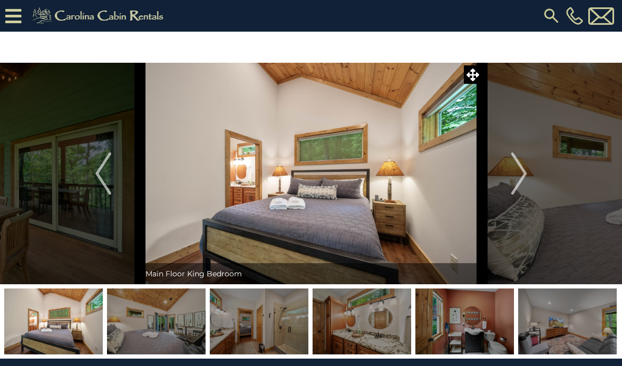
click at [521, 172] on img "Next" at bounding box center [519, 173] width 16 height 42
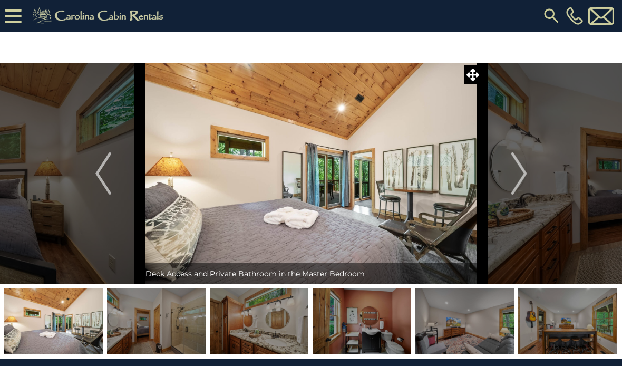
click at [520, 175] on img "Next" at bounding box center [519, 173] width 16 height 42
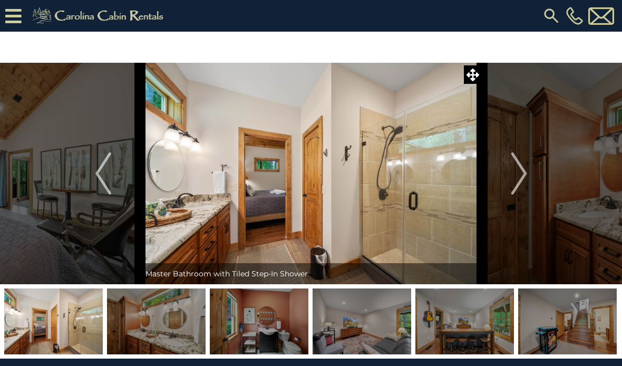
click at [519, 175] on img "Next" at bounding box center [519, 173] width 16 height 42
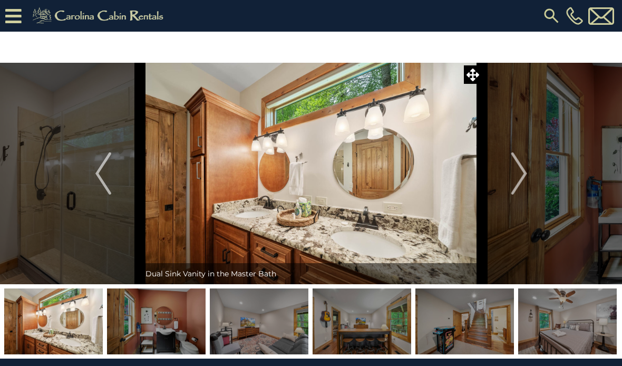
click at [520, 177] on img "Next" at bounding box center [519, 173] width 16 height 42
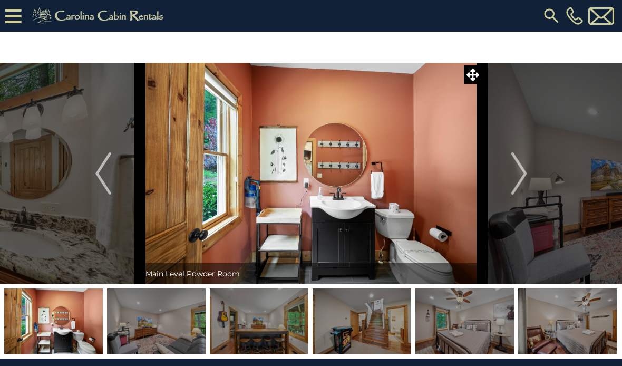
click at [517, 178] on img "Next" at bounding box center [519, 173] width 16 height 42
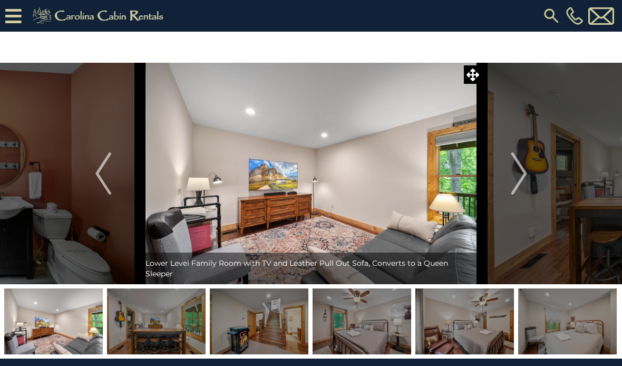
click at [518, 177] on img "Next" at bounding box center [519, 173] width 16 height 42
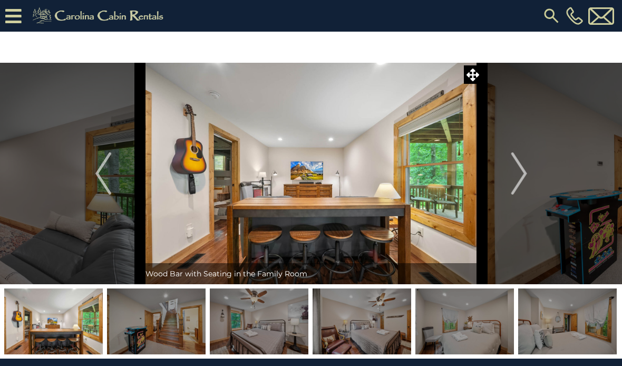
click at [519, 175] on img "Next" at bounding box center [519, 173] width 16 height 42
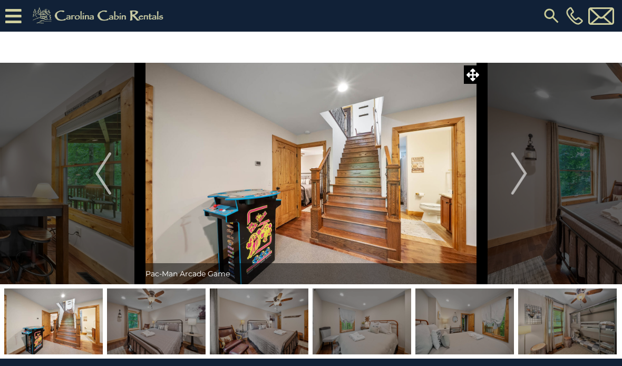
click at [518, 176] on img "Next" at bounding box center [519, 173] width 16 height 42
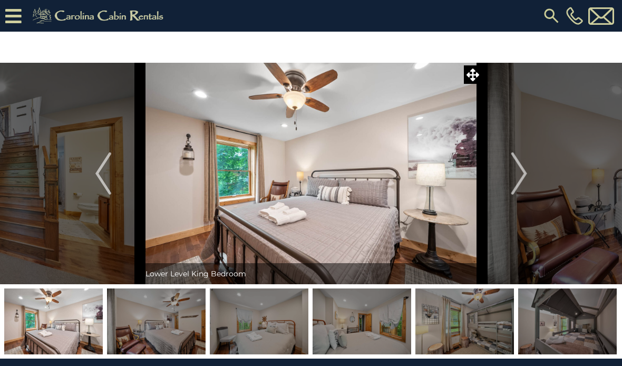
click at [519, 175] on img "Next" at bounding box center [519, 173] width 16 height 42
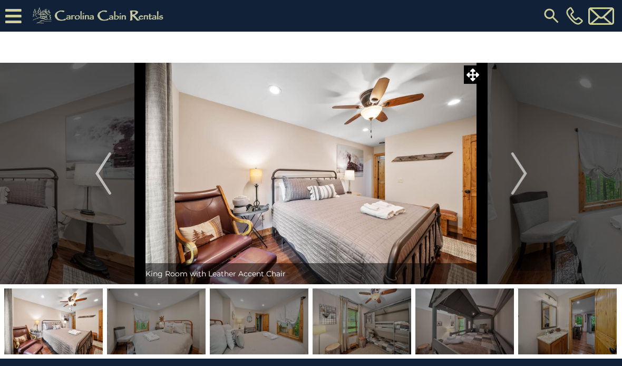
click at [523, 170] on img "Next" at bounding box center [519, 173] width 16 height 42
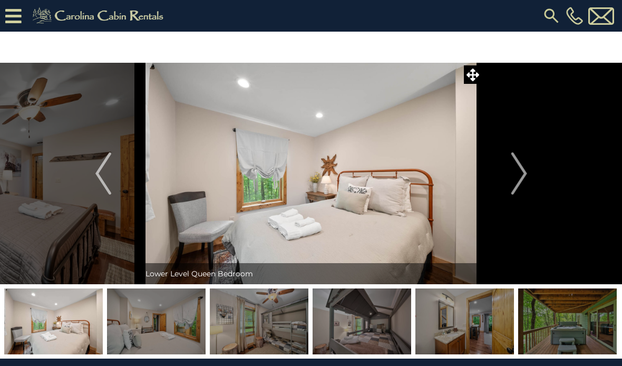
click at [523, 173] on img "Next" at bounding box center [519, 173] width 16 height 42
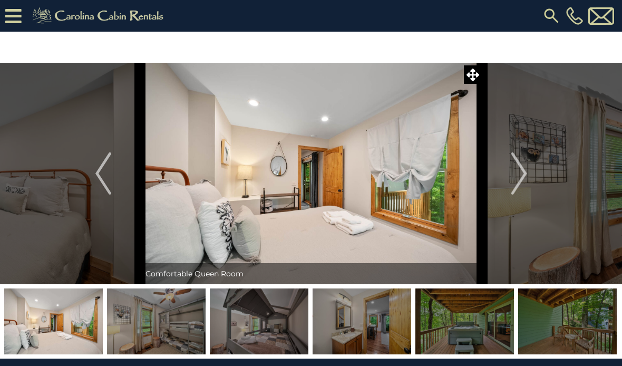
click at [522, 175] on img "Next" at bounding box center [519, 173] width 16 height 42
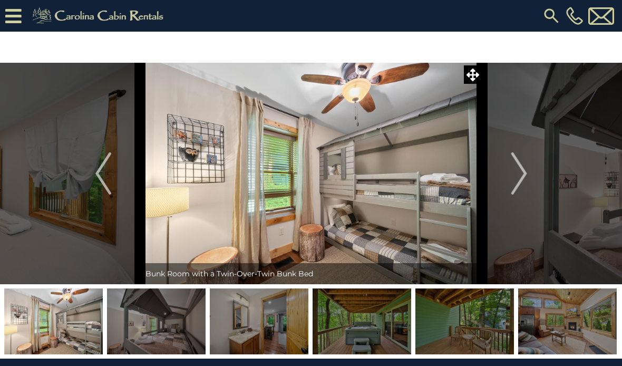
click at [101, 167] on img "Previous" at bounding box center [103, 173] width 16 height 42
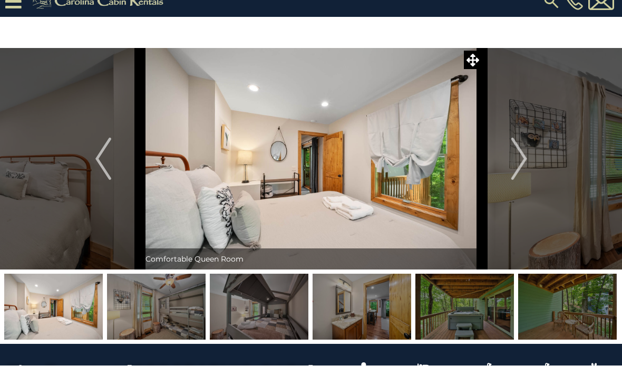
click at [530, 162] on button "Next" at bounding box center [520, 160] width 74 height 222
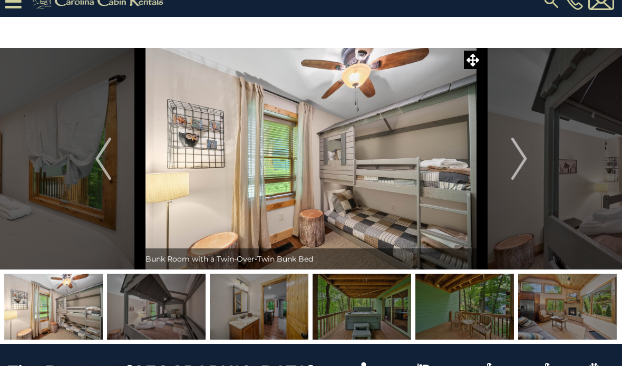
click at [521, 160] on img "Next" at bounding box center [519, 159] width 16 height 42
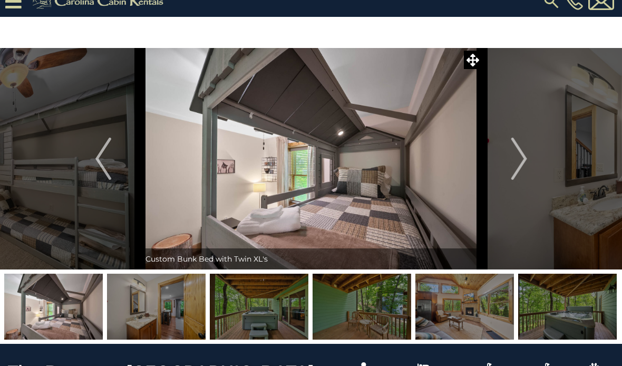
click at [519, 160] on img "Next" at bounding box center [519, 159] width 16 height 42
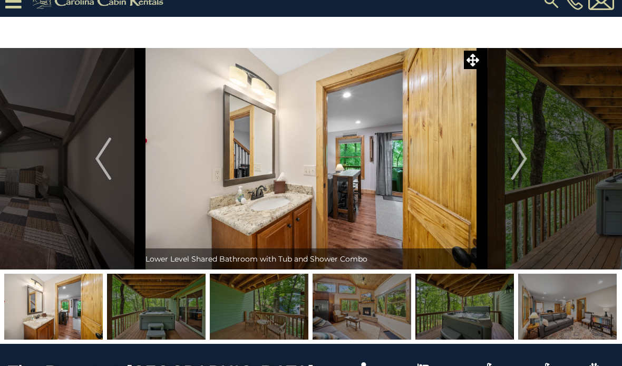
click at [518, 158] on img "Next" at bounding box center [519, 159] width 16 height 42
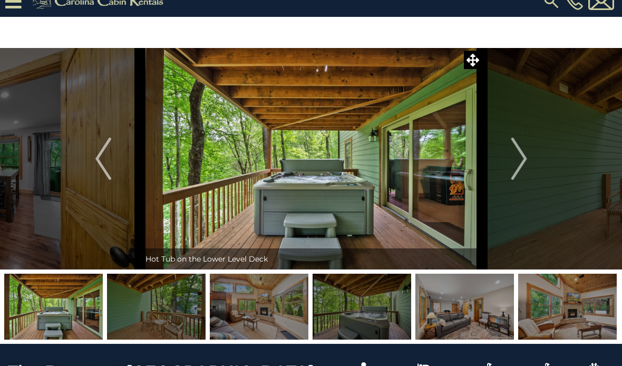
click at [518, 156] on img "Next" at bounding box center [519, 159] width 16 height 42
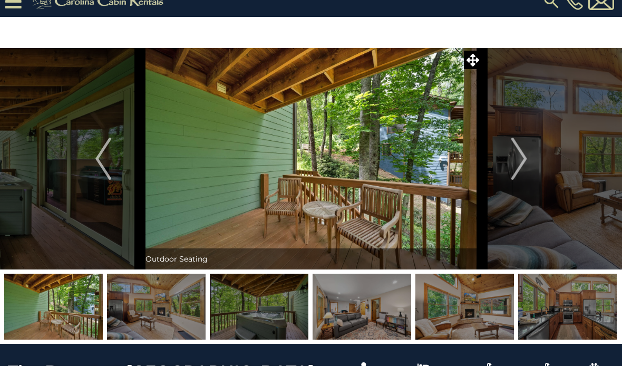
click at [522, 153] on img "Next" at bounding box center [519, 159] width 16 height 42
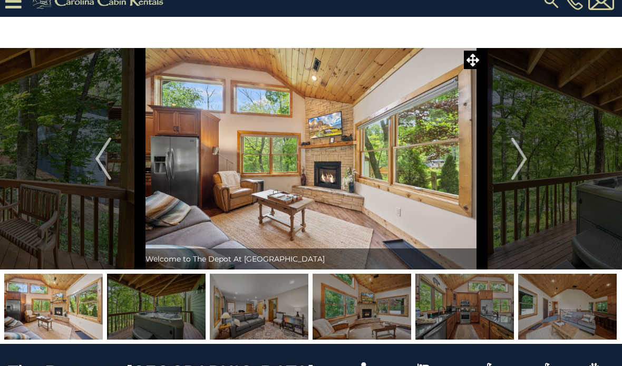
click at [85, 165] on button "Previous" at bounding box center [103, 159] width 74 height 222
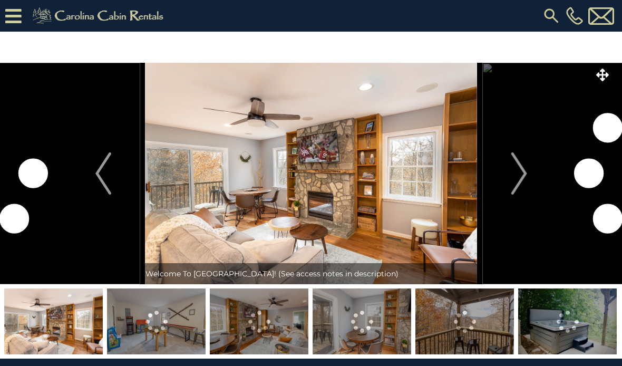
click at [524, 170] on img "Next" at bounding box center [519, 173] width 16 height 42
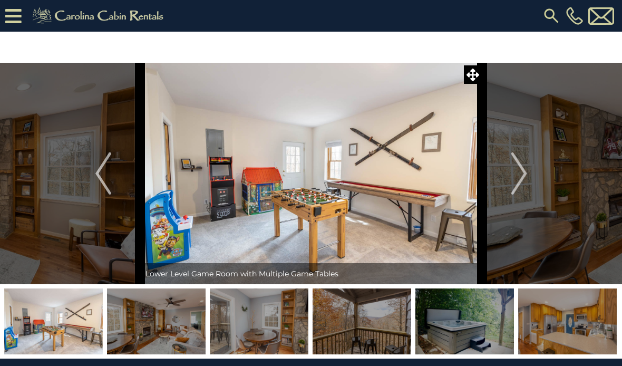
click at [520, 176] on img "Next" at bounding box center [519, 173] width 16 height 42
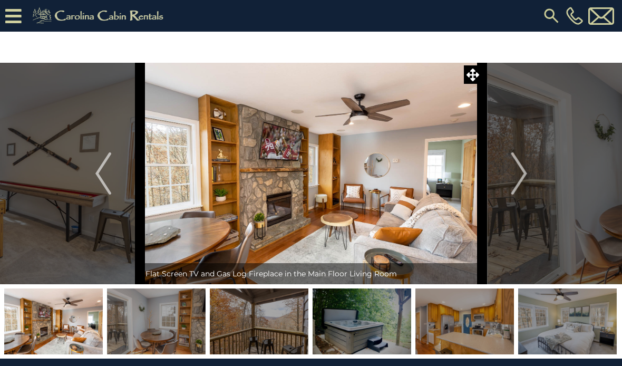
click at [524, 171] on img "Next" at bounding box center [519, 173] width 16 height 42
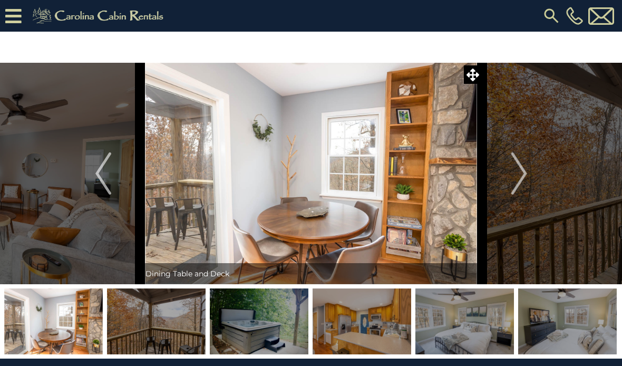
click at [515, 176] on img "Next" at bounding box center [519, 173] width 16 height 42
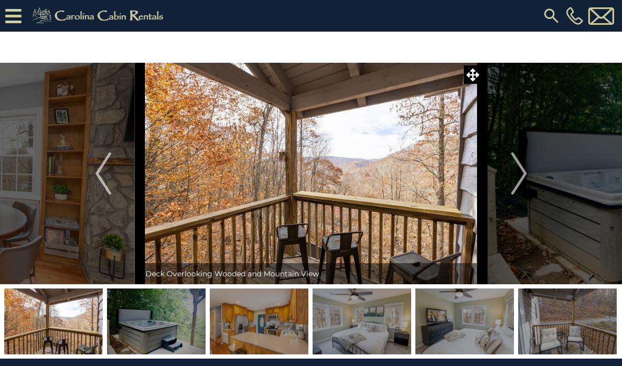
click at [521, 179] on img "Next" at bounding box center [519, 173] width 16 height 42
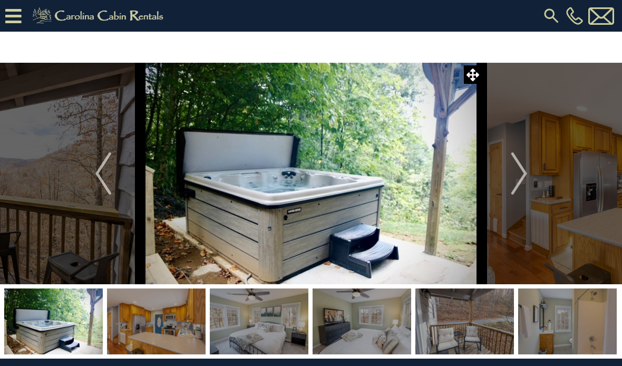
click at [517, 185] on img "Next" at bounding box center [519, 173] width 16 height 42
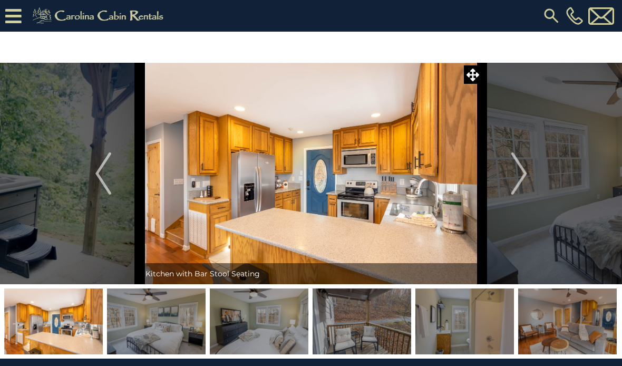
click at [520, 178] on img "Next" at bounding box center [519, 173] width 16 height 42
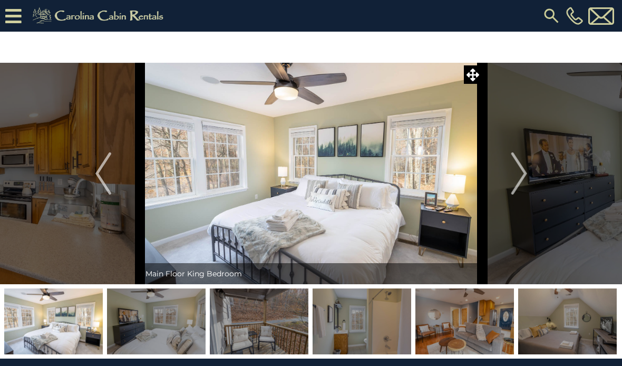
click at [518, 180] on img "Next" at bounding box center [519, 173] width 16 height 42
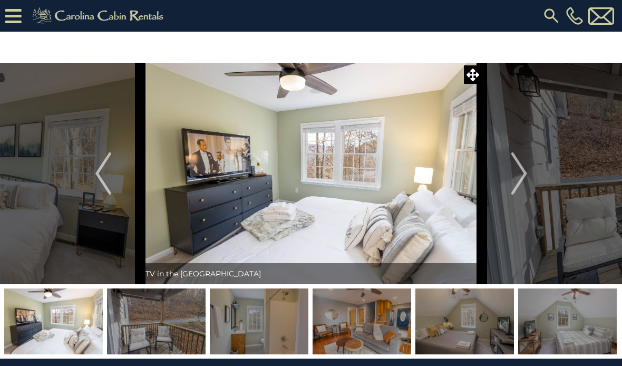
click at [514, 175] on img "Next" at bounding box center [519, 173] width 16 height 42
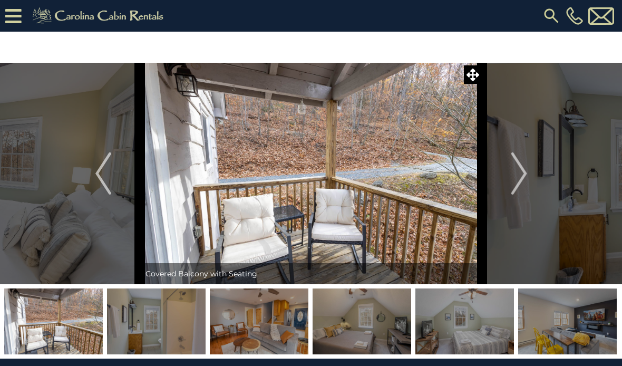
click at [516, 178] on img "Next" at bounding box center [519, 173] width 16 height 42
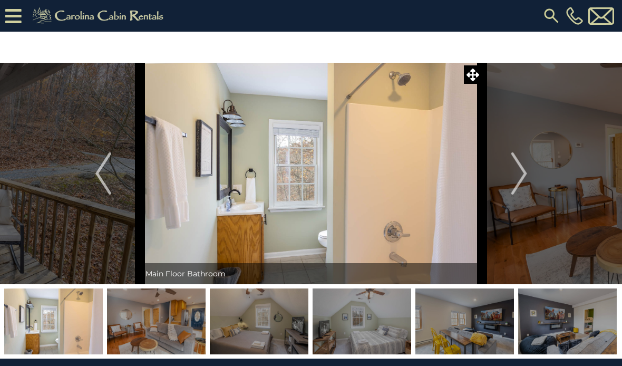
click at [520, 177] on img "Next" at bounding box center [519, 173] width 16 height 42
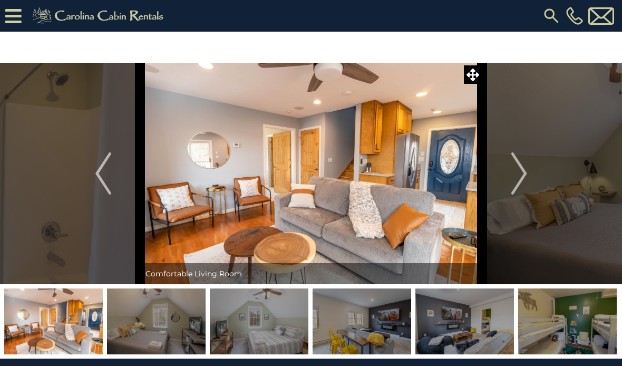
click at [521, 176] on img "Next" at bounding box center [519, 173] width 16 height 42
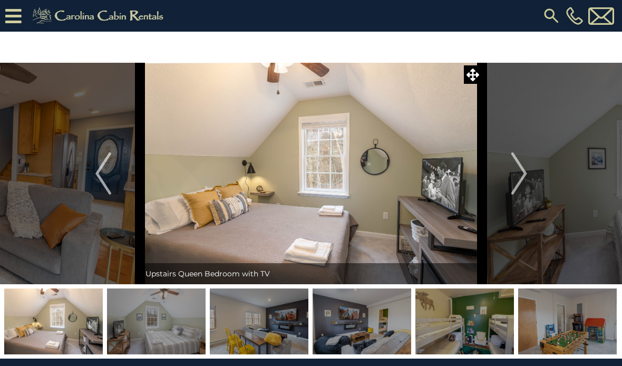
click at [523, 176] on img "Next" at bounding box center [519, 173] width 16 height 42
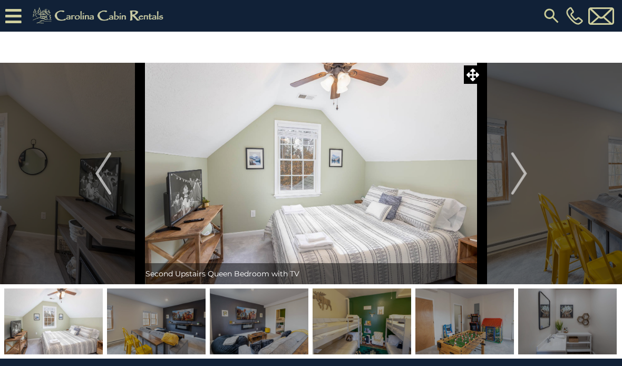
click at [524, 175] on img "Next" at bounding box center [519, 173] width 16 height 42
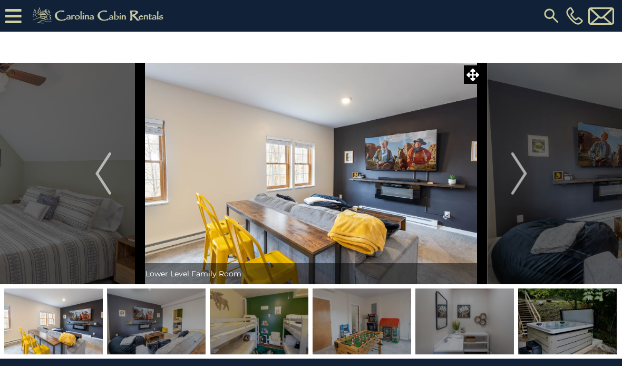
click at [525, 175] on img "Next" at bounding box center [519, 173] width 16 height 42
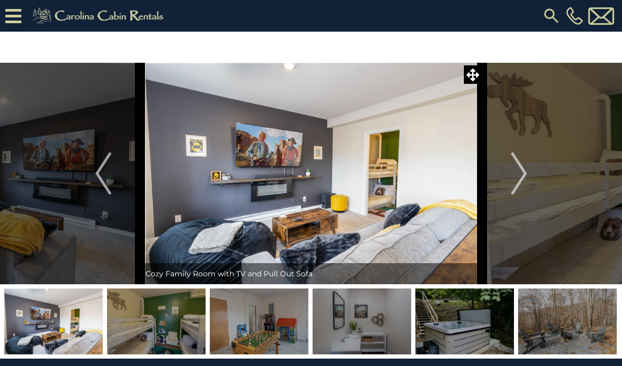
click at [526, 175] on img "Next" at bounding box center [519, 173] width 16 height 42
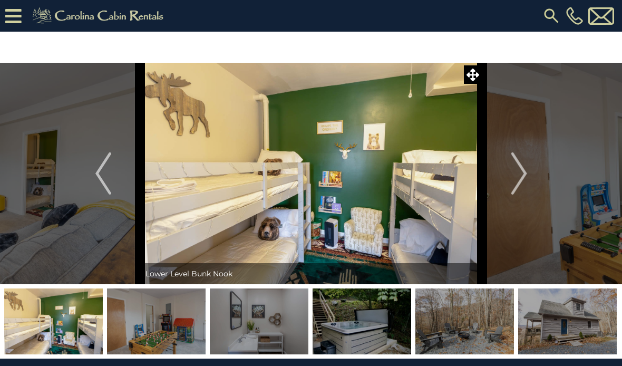
click at [527, 173] on img "Next" at bounding box center [519, 173] width 16 height 42
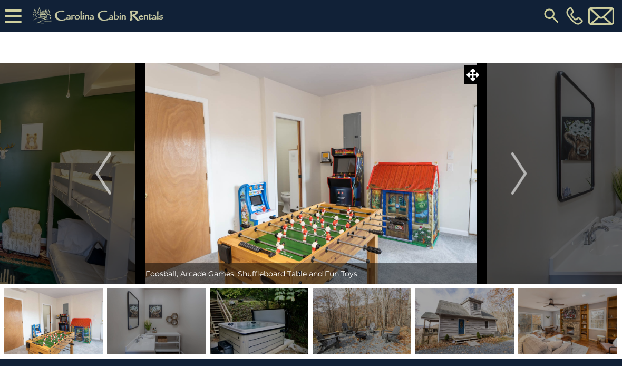
click at [525, 174] on img "Next" at bounding box center [519, 173] width 16 height 42
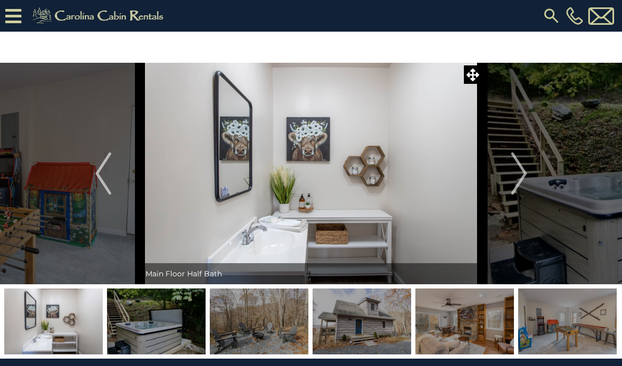
click at [527, 184] on img "Next" at bounding box center [519, 173] width 16 height 42
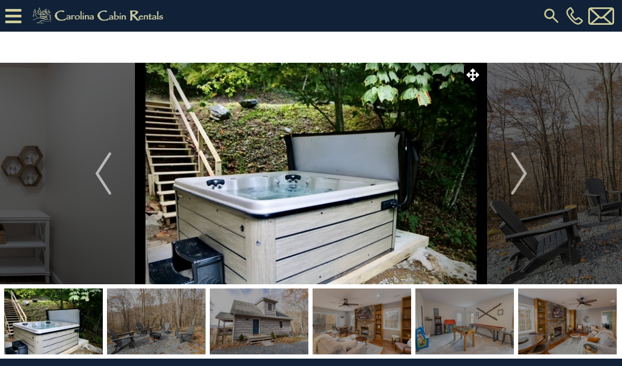
click at [525, 182] on img "Next" at bounding box center [519, 173] width 16 height 42
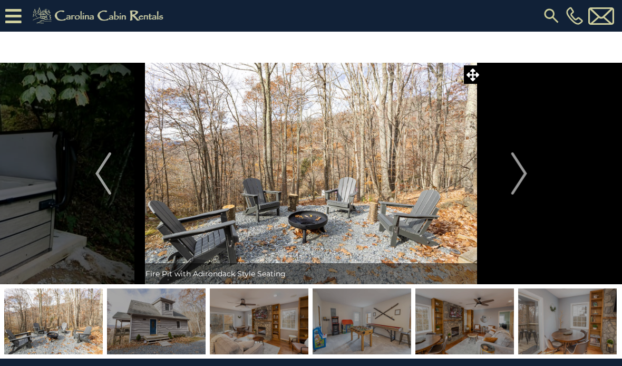
click at [527, 181] on img "Next" at bounding box center [519, 173] width 16 height 42
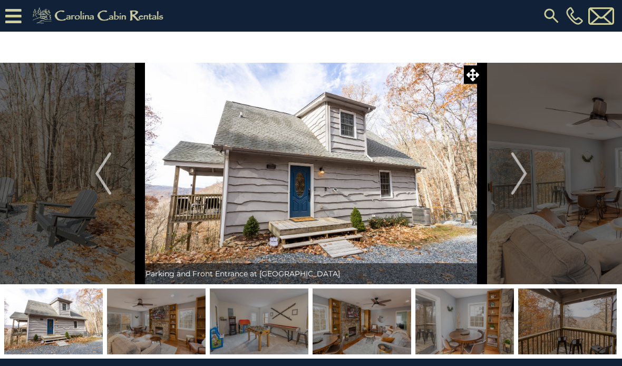
click at [519, 181] on img "Next" at bounding box center [519, 173] width 16 height 42
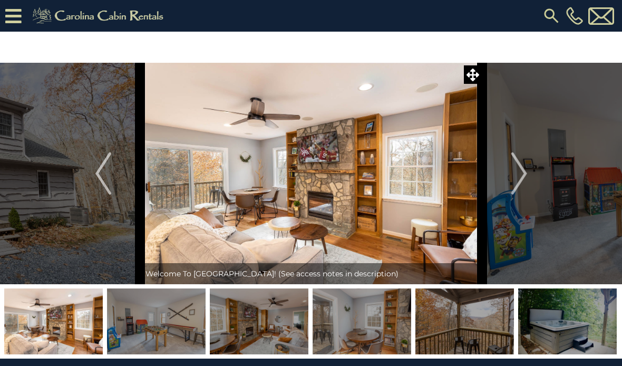
click at [523, 177] on img "Next" at bounding box center [519, 173] width 16 height 42
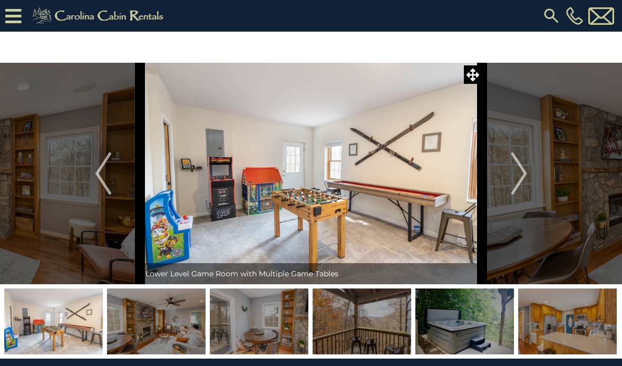
click at [515, 184] on img "Next" at bounding box center [519, 173] width 16 height 42
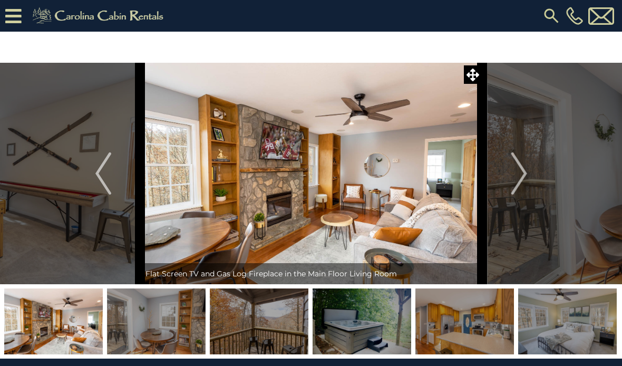
click at [521, 183] on img "Next" at bounding box center [519, 173] width 16 height 42
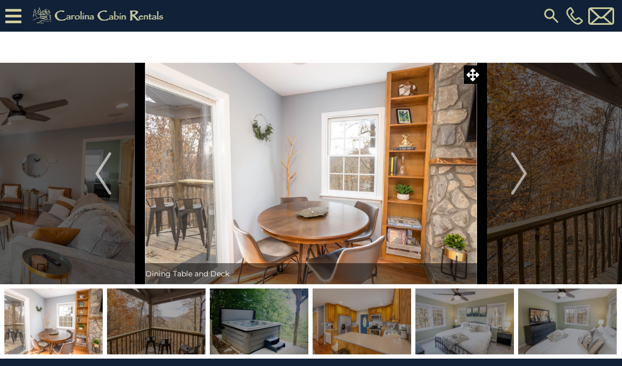
click at [526, 183] on img "Next" at bounding box center [519, 173] width 16 height 42
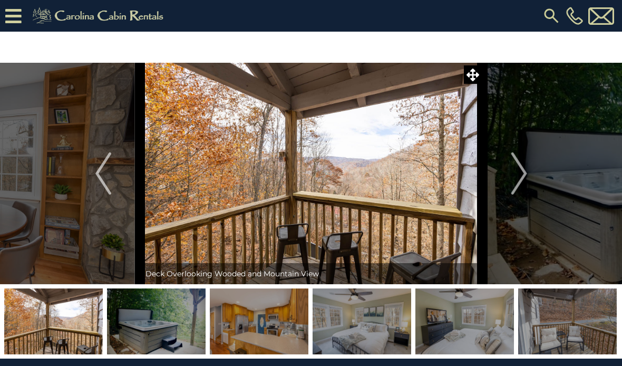
click at [523, 181] on img "Next" at bounding box center [519, 173] width 16 height 42
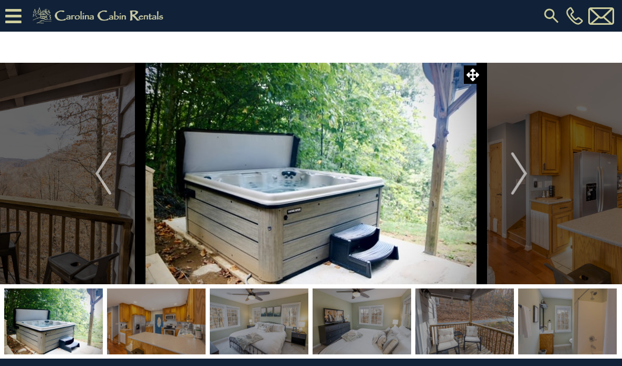
click at [114, 156] on button "Previous" at bounding box center [103, 174] width 74 height 222
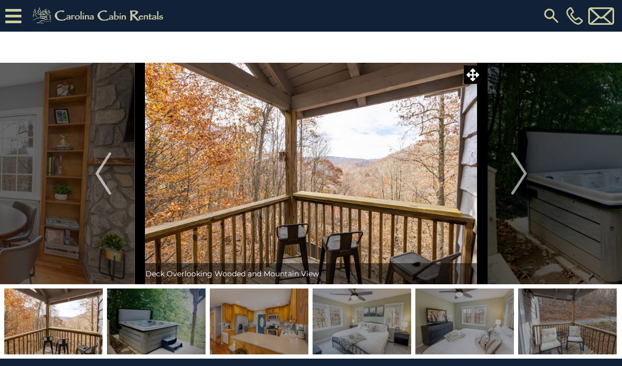
click at [530, 178] on button "Next" at bounding box center [520, 174] width 74 height 222
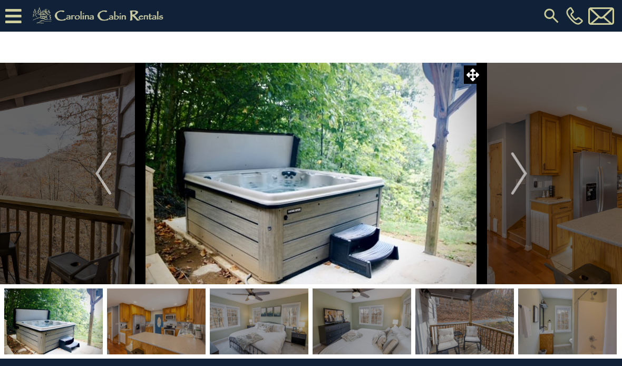
click at [523, 183] on img "Next" at bounding box center [519, 173] width 16 height 42
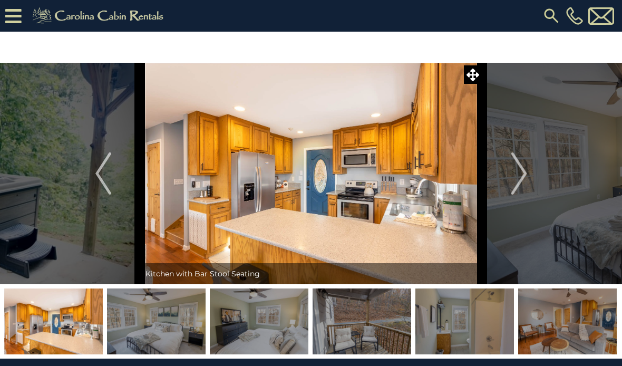
click at [521, 184] on img "Next" at bounding box center [519, 173] width 16 height 42
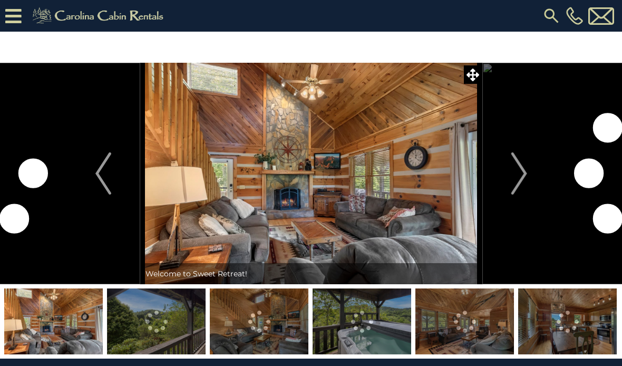
click at [519, 187] on img "Next" at bounding box center [519, 173] width 16 height 42
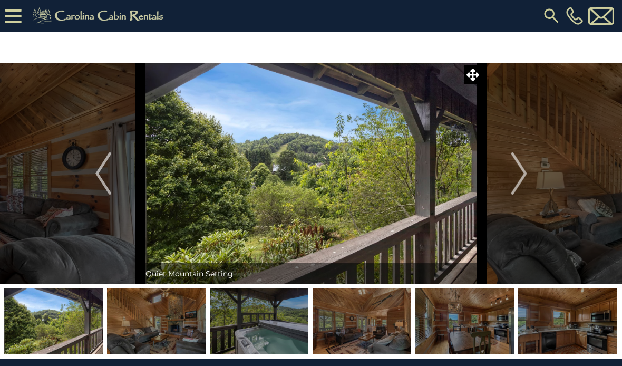
click at [515, 186] on img "Next" at bounding box center [519, 173] width 16 height 42
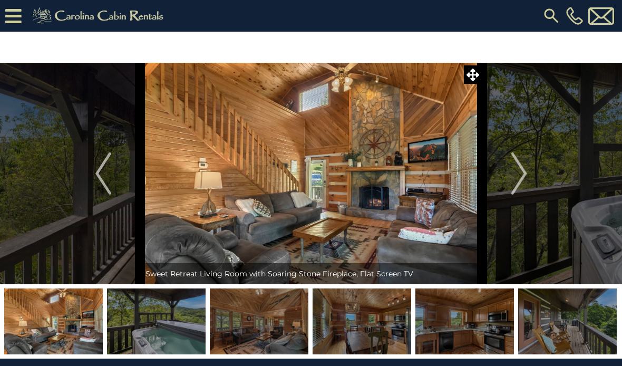
click at [520, 183] on img "Next" at bounding box center [519, 173] width 16 height 42
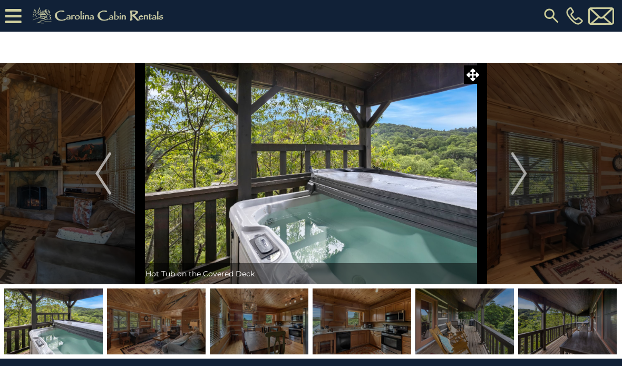
click at [516, 183] on img "Next" at bounding box center [519, 173] width 16 height 42
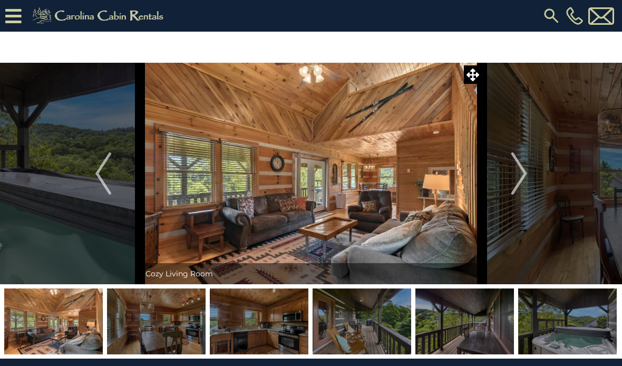
click at [514, 184] on img "Next" at bounding box center [519, 173] width 16 height 42
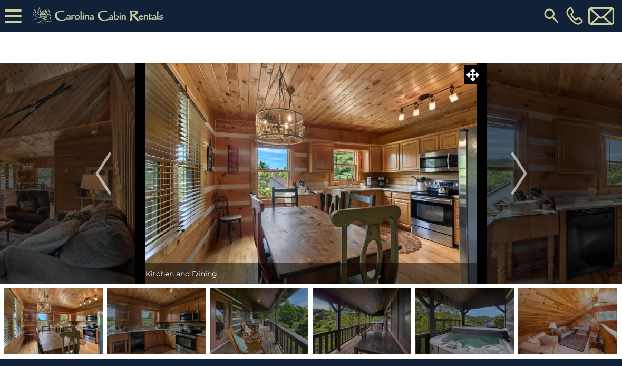
click at [515, 183] on img "Next" at bounding box center [519, 173] width 16 height 42
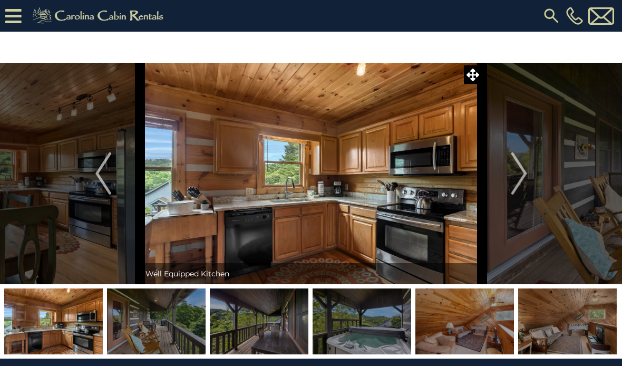
click at [518, 183] on img "Next" at bounding box center [519, 173] width 16 height 42
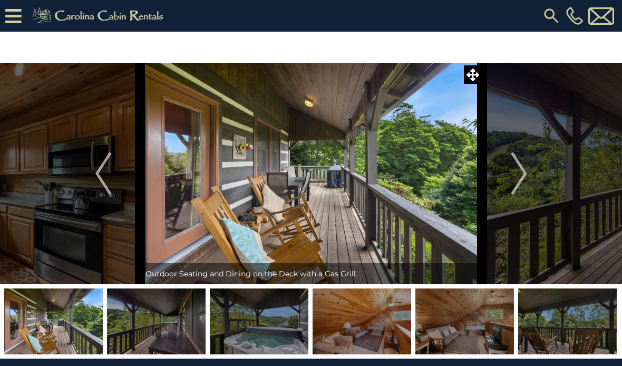
click at [515, 184] on img "Next" at bounding box center [519, 173] width 16 height 42
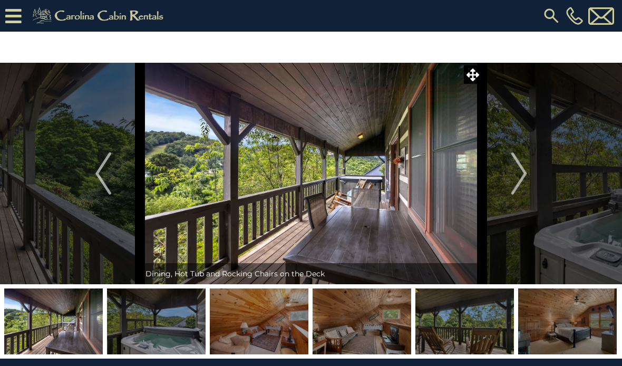
click at [516, 183] on img "Next" at bounding box center [519, 173] width 16 height 42
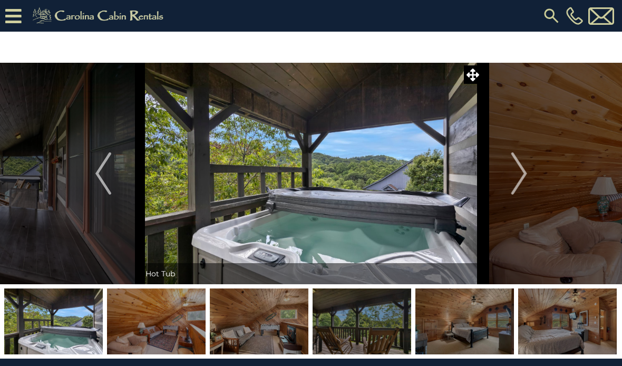
click at [513, 185] on img "Next" at bounding box center [519, 173] width 16 height 42
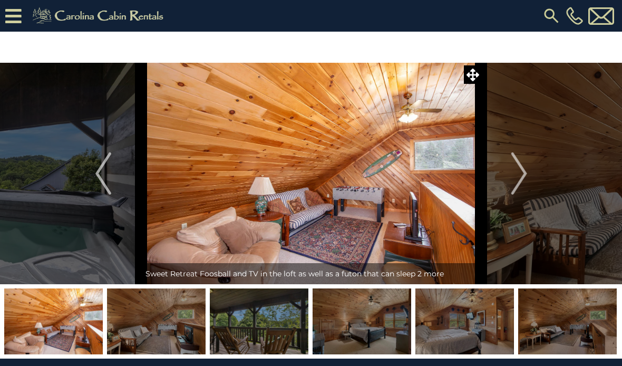
click at [515, 184] on img "Next" at bounding box center [519, 173] width 16 height 42
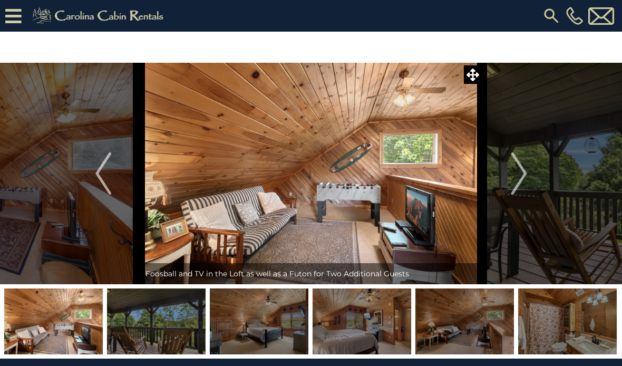
click at [515, 182] on img "Next" at bounding box center [519, 173] width 16 height 42
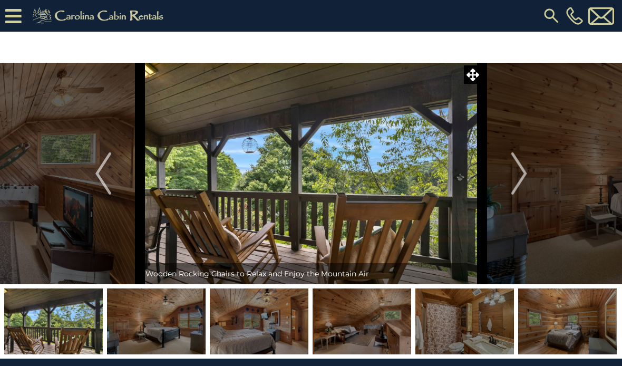
click at [521, 183] on img "Next" at bounding box center [519, 173] width 16 height 42
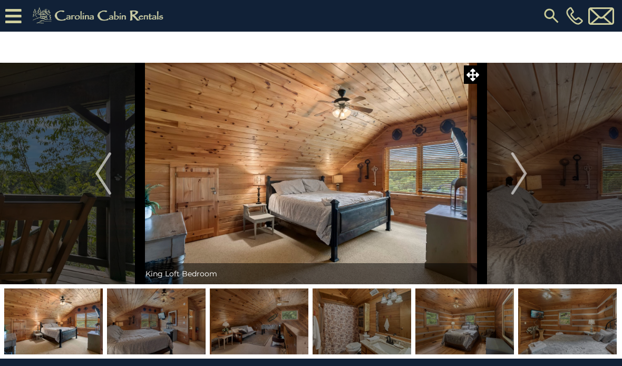
click at [520, 188] on img "Next" at bounding box center [519, 173] width 16 height 42
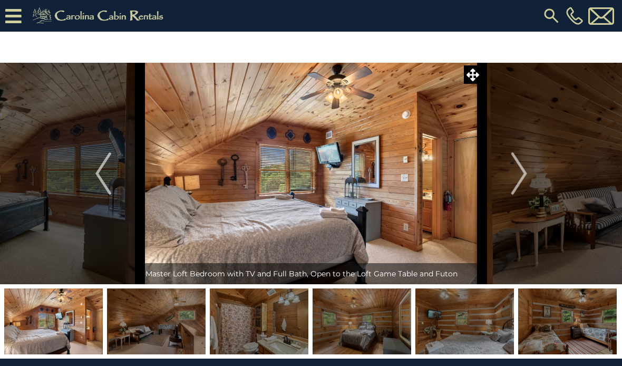
click at [524, 178] on img "Next" at bounding box center [519, 173] width 16 height 42
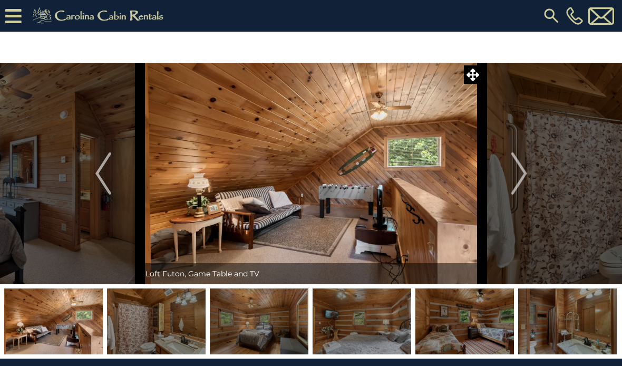
click at [509, 181] on button "Next" at bounding box center [520, 174] width 74 height 222
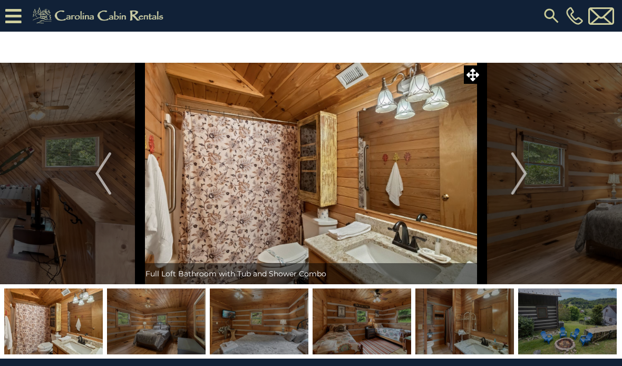
click at [521, 172] on img "Next" at bounding box center [519, 173] width 16 height 42
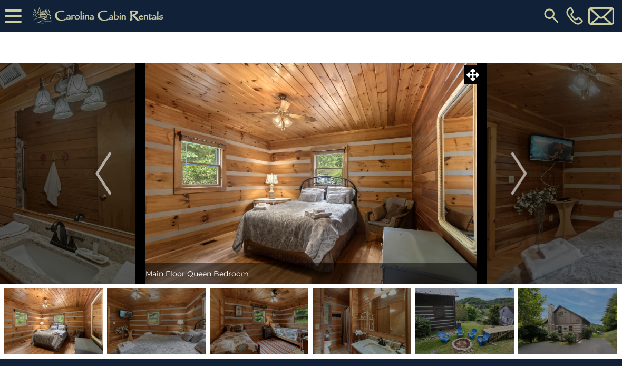
click at [528, 178] on button "Next" at bounding box center [520, 174] width 74 height 222
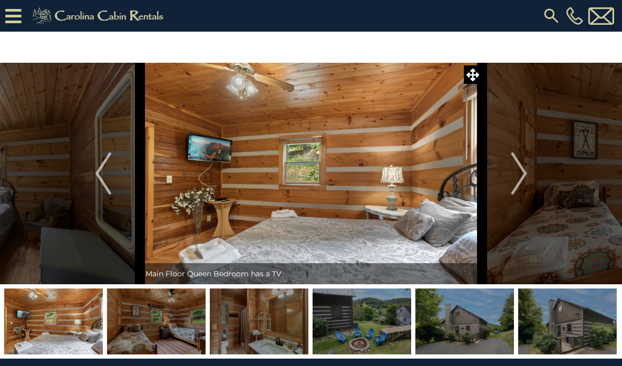
click at [518, 181] on img "Next" at bounding box center [519, 173] width 16 height 42
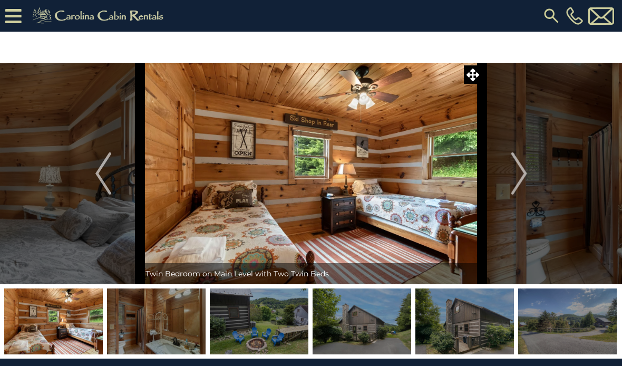
click at [517, 183] on img "Next" at bounding box center [519, 173] width 16 height 42
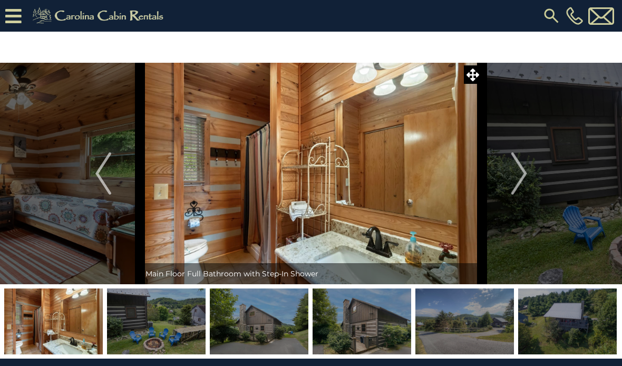
click at [516, 181] on img "Next" at bounding box center [519, 173] width 16 height 42
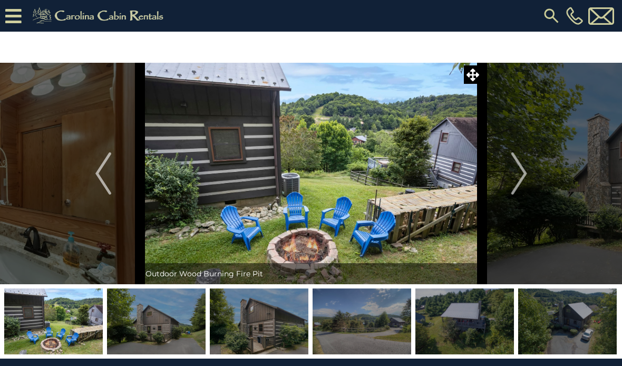
click at [523, 181] on img "Next" at bounding box center [519, 173] width 16 height 42
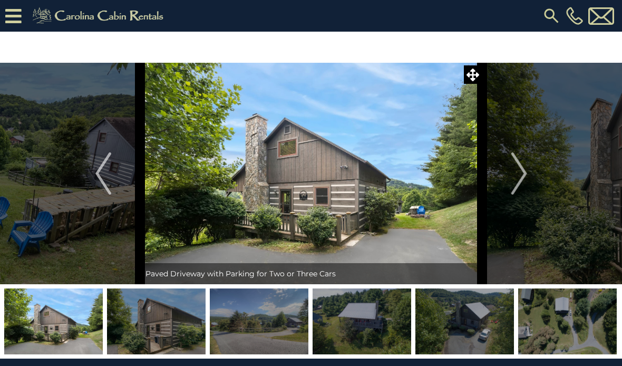
click at [517, 183] on img "Next" at bounding box center [519, 173] width 16 height 42
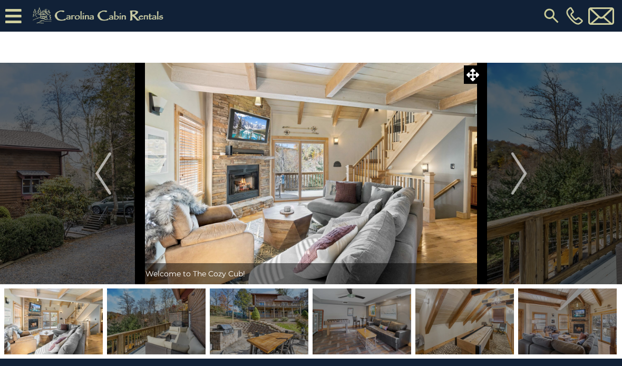
click at [512, 176] on img "Next" at bounding box center [519, 173] width 16 height 42
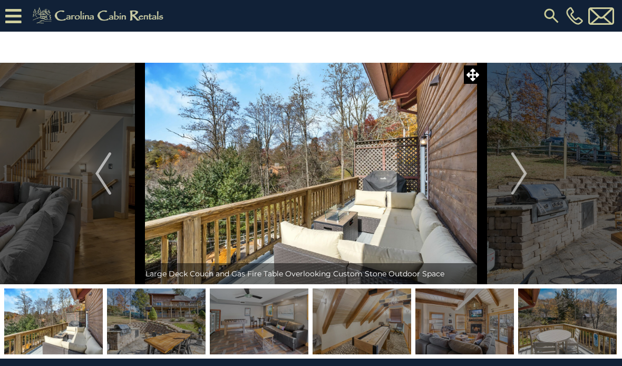
click at [523, 177] on img "Next" at bounding box center [519, 173] width 16 height 42
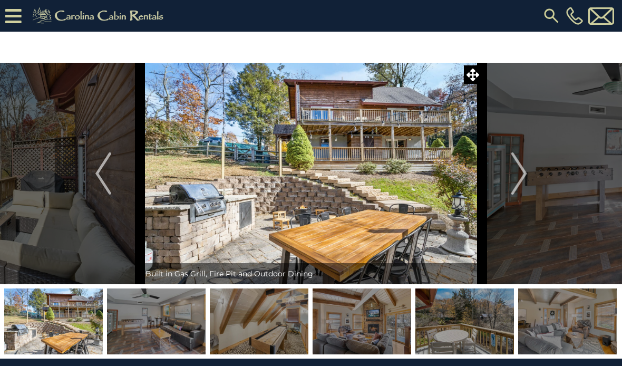
click at [524, 171] on img "Next" at bounding box center [519, 173] width 16 height 42
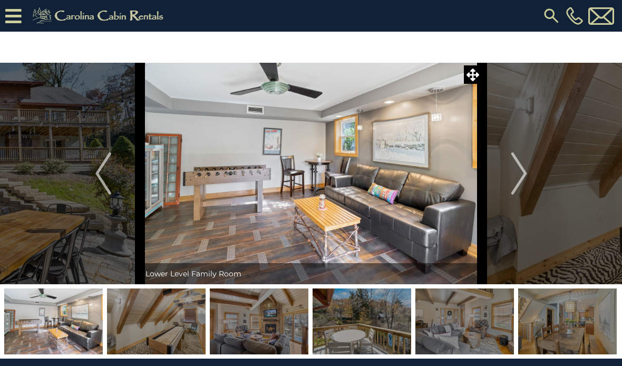
click at [521, 171] on img "Next" at bounding box center [519, 173] width 16 height 42
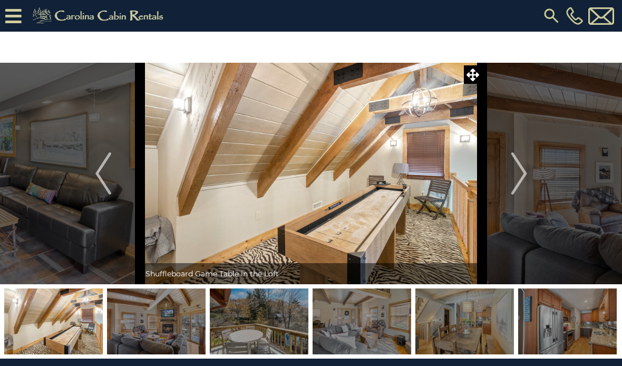
click at [516, 175] on img "Next" at bounding box center [519, 173] width 16 height 42
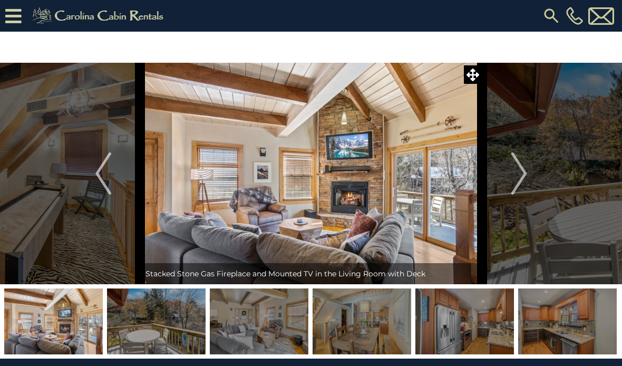
click at [98, 175] on img "Previous" at bounding box center [103, 173] width 16 height 42
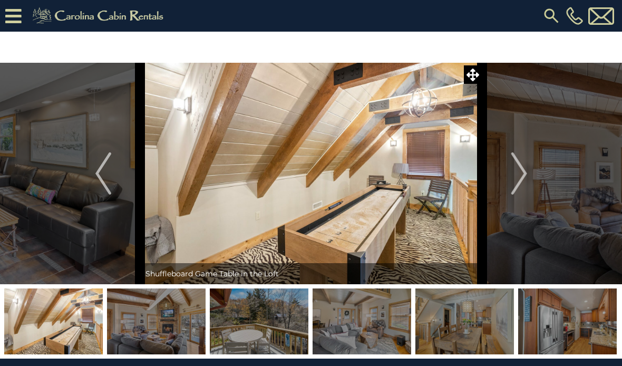
click at [100, 175] on img "Previous" at bounding box center [103, 173] width 16 height 42
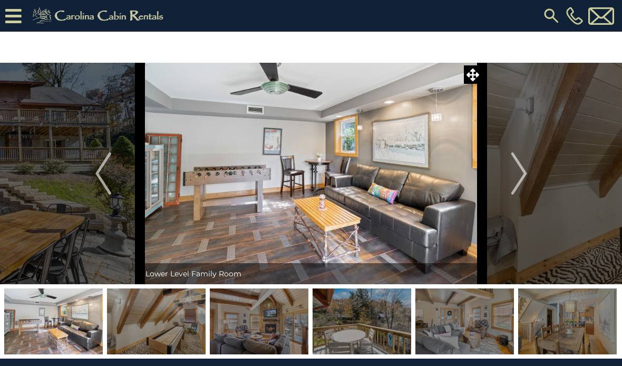
click at [104, 178] on img "Previous" at bounding box center [103, 173] width 16 height 42
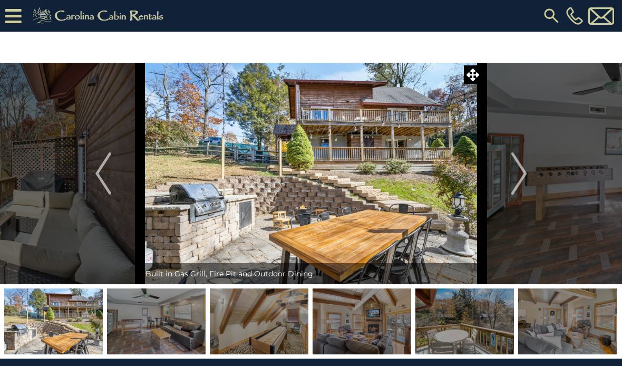
click at [526, 169] on img "Next" at bounding box center [519, 173] width 16 height 42
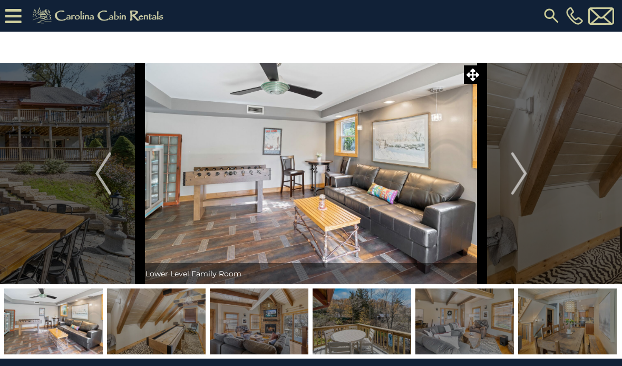
click at [523, 171] on img "Next" at bounding box center [519, 173] width 16 height 42
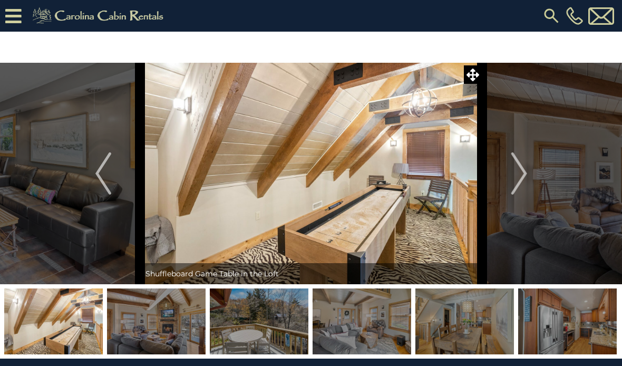
click at [520, 172] on img "Next" at bounding box center [519, 173] width 16 height 42
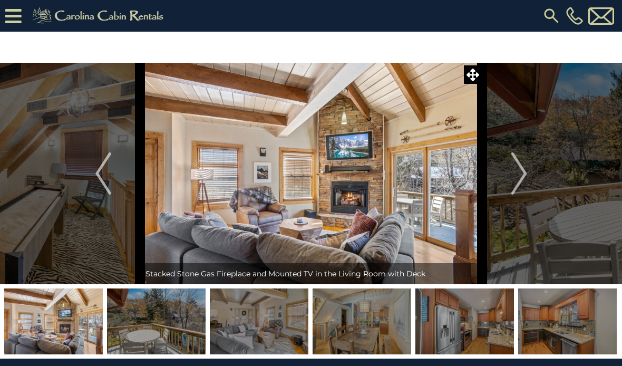
click at [519, 174] on img "Next" at bounding box center [519, 173] width 16 height 42
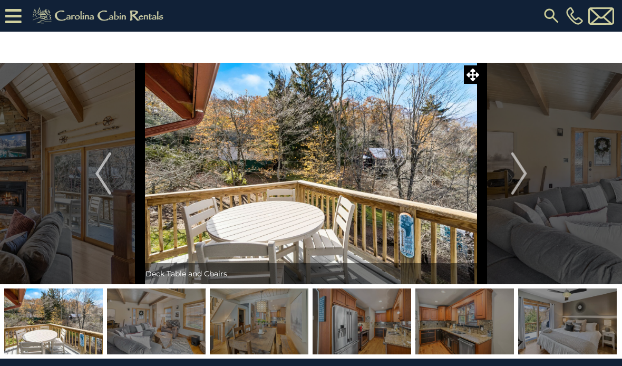
click at [519, 171] on img "Next" at bounding box center [519, 173] width 16 height 42
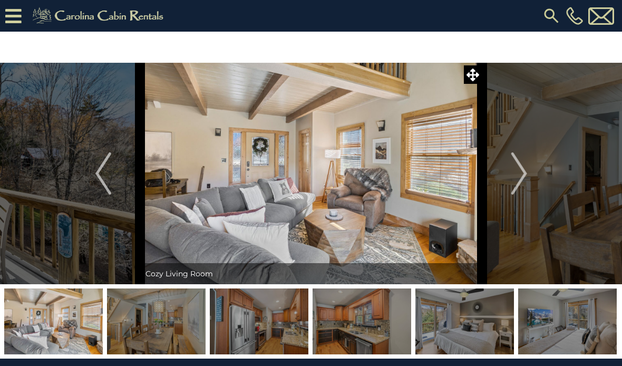
click at [516, 172] on img "Next" at bounding box center [519, 173] width 16 height 42
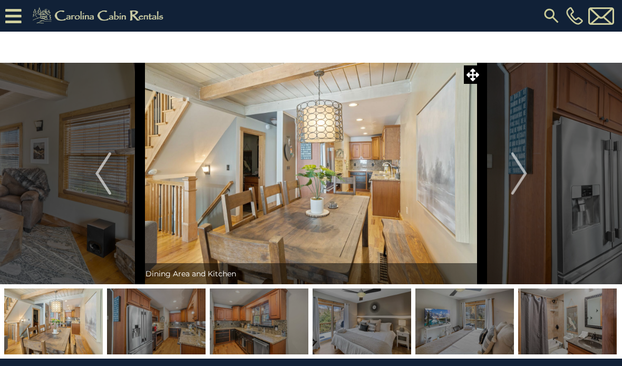
click at [512, 174] on img "Next" at bounding box center [519, 173] width 16 height 42
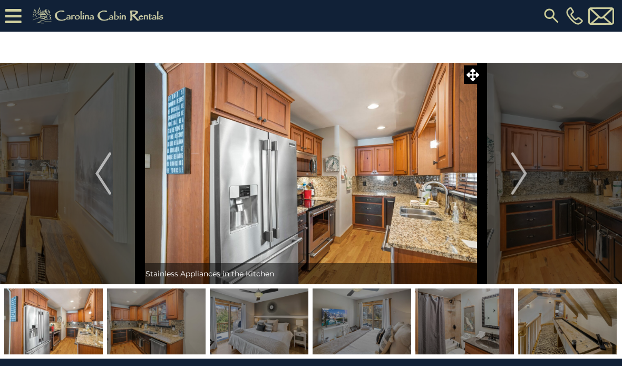
click at [519, 170] on img "Next" at bounding box center [519, 173] width 16 height 42
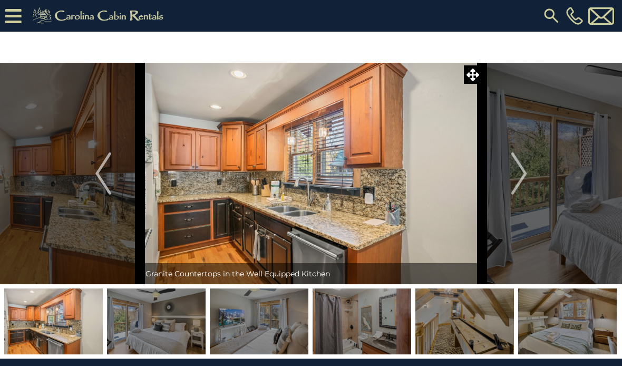
click at [514, 173] on img "Next" at bounding box center [519, 173] width 16 height 42
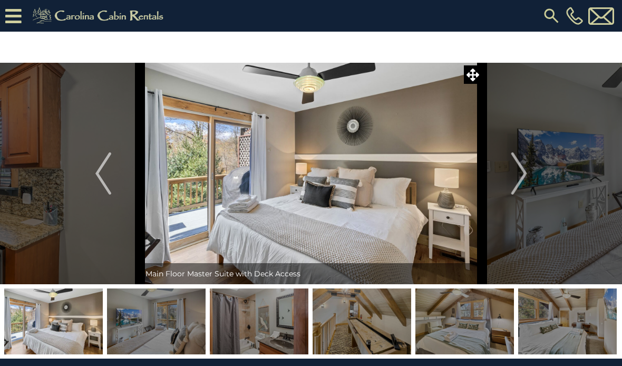
click at [526, 166] on img "Next" at bounding box center [519, 173] width 16 height 42
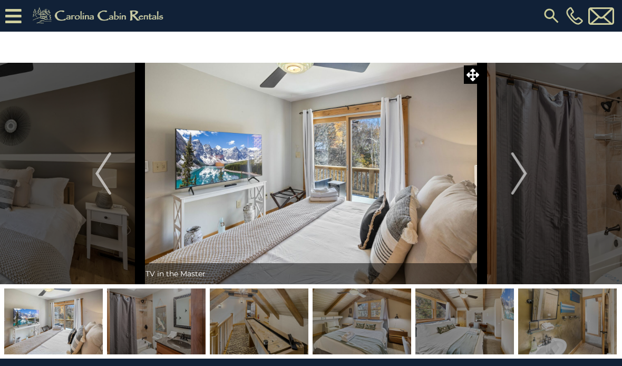
click at [520, 174] on img "Next" at bounding box center [519, 173] width 16 height 42
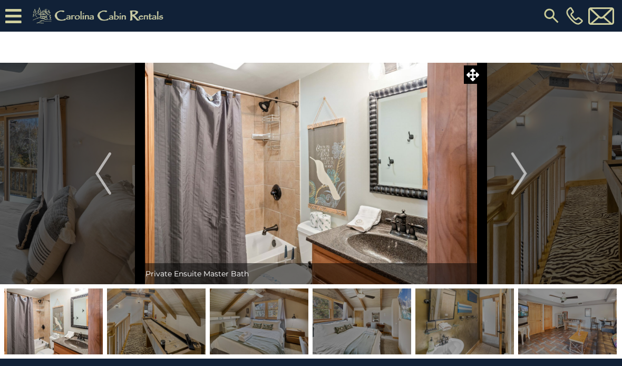
click at [515, 178] on img "Next" at bounding box center [519, 173] width 16 height 42
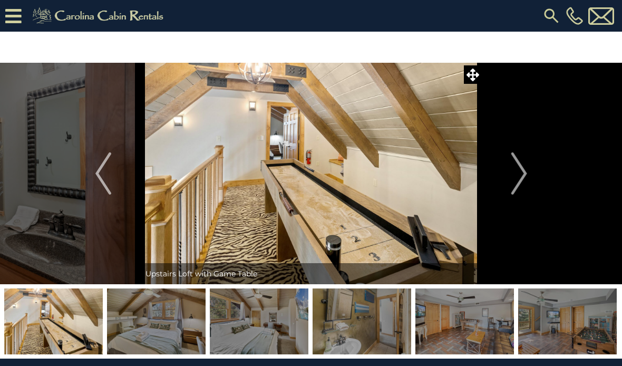
click at [518, 173] on img "Next" at bounding box center [519, 173] width 16 height 42
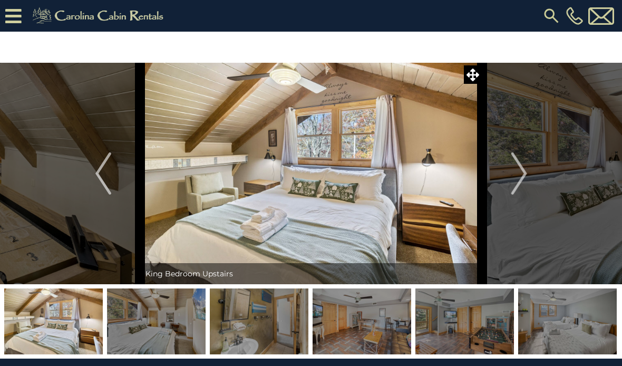
click at [516, 174] on img "Next" at bounding box center [519, 173] width 16 height 42
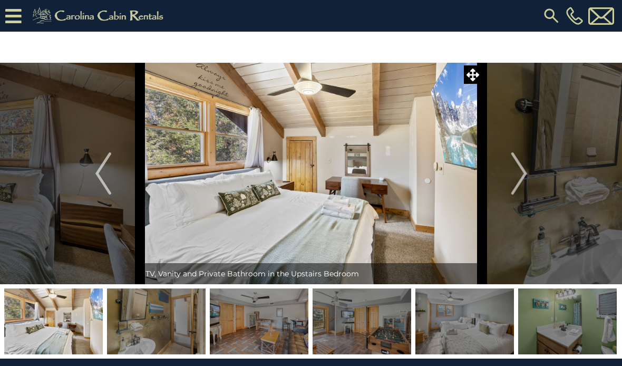
click at [514, 175] on img "Next" at bounding box center [519, 173] width 16 height 42
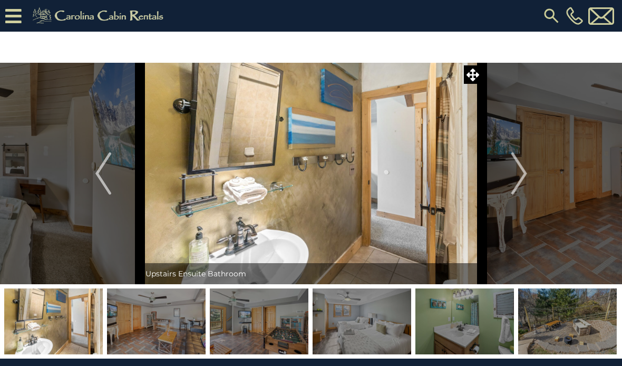
click at [515, 175] on img "Next" at bounding box center [519, 173] width 16 height 42
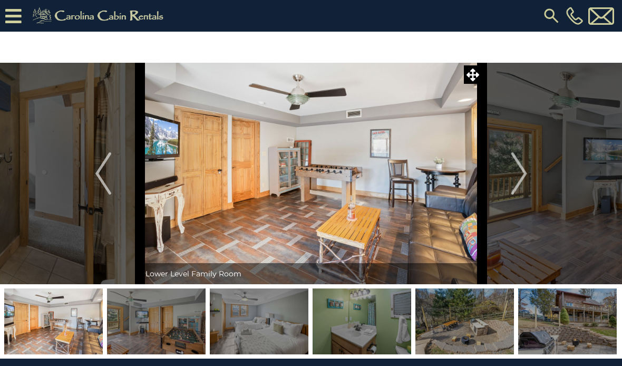
click at [525, 172] on img "Next" at bounding box center [519, 173] width 16 height 42
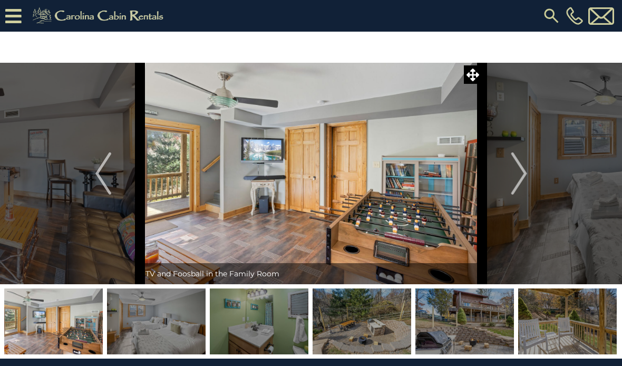
click at [518, 174] on img "Next" at bounding box center [519, 173] width 16 height 42
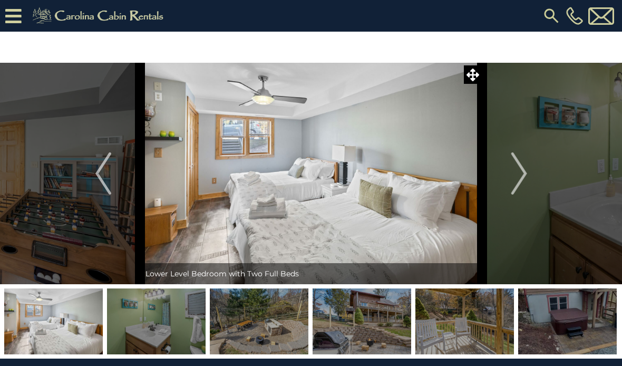
click at [521, 171] on img "Next" at bounding box center [519, 173] width 16 height 42
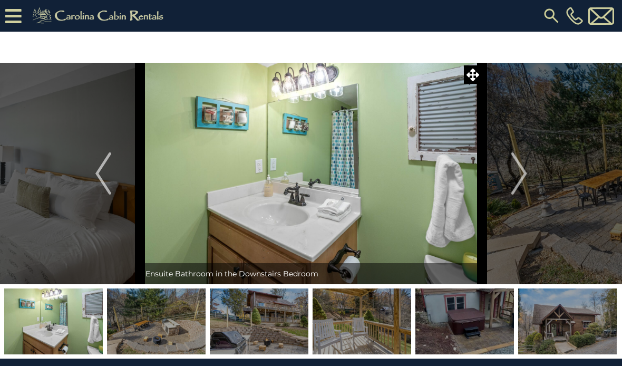
click at [519, 174] on img "Next" at bounding box center [519, 173] width 16 height 42
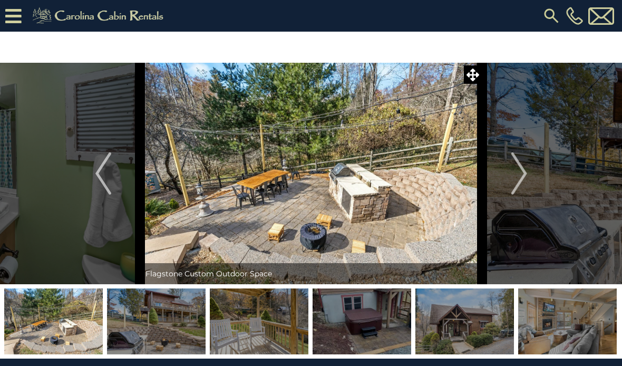
click at [521, 174] on img "Next" at bounding box center [519, 173] width 16 height 42
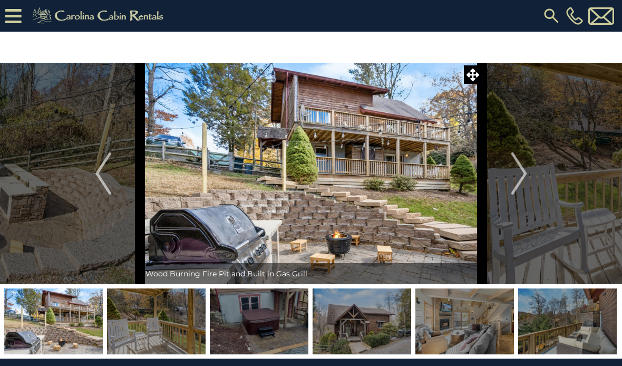
click at [518, 176] on img "Next" at bounding box center [519, 173] width 16 height 42
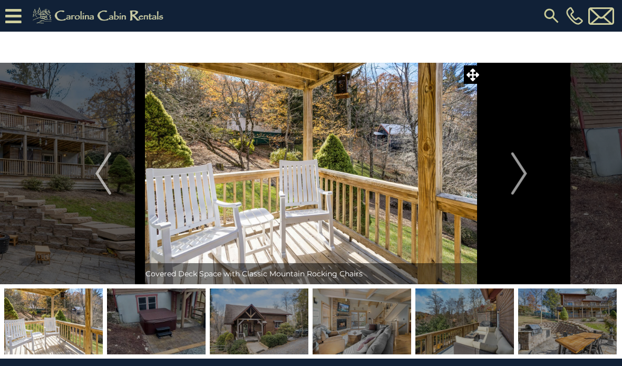
click at [521, 176] on img "Next" at bounding box center [519, 173] width 16 height 42
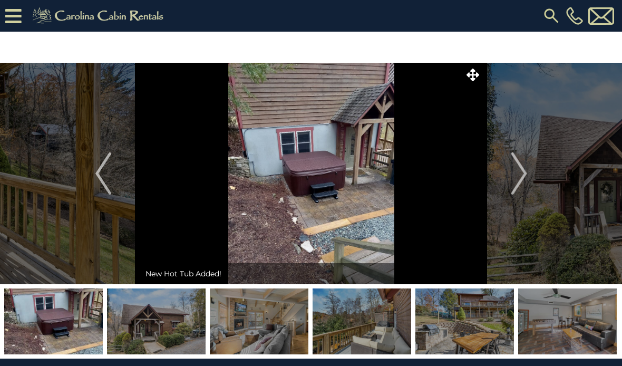
click at [525, 172] on img "Next" at bounding box center [519, 173] width 16 height 42
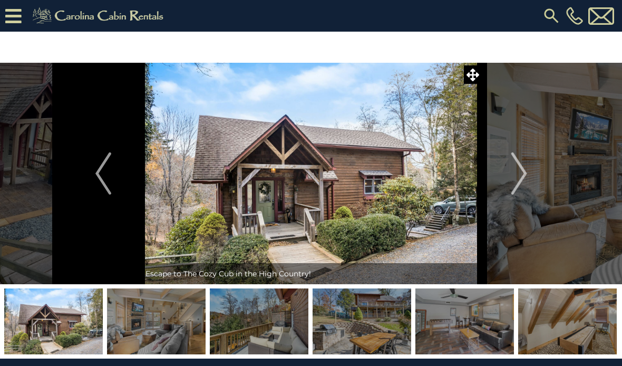
click at [519, 177] on img "Next" at bounding box center [519, 173] width 16 height 42
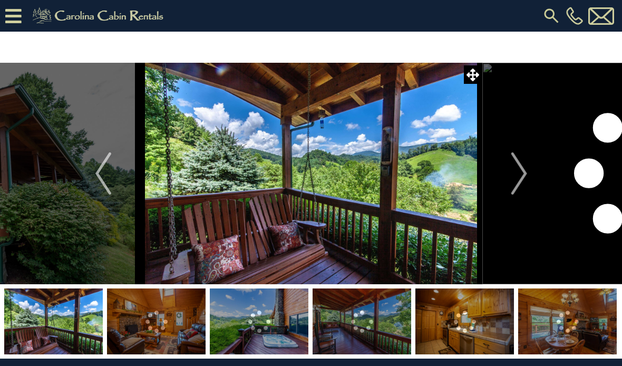
click at [522, 176] on img "Next" at bounding box center [519, 173] width 16 height 42
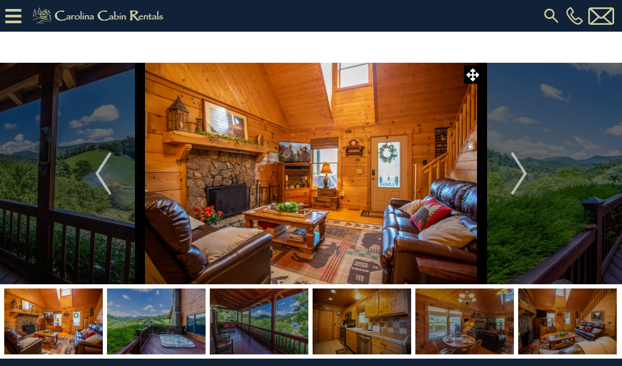
click at [520, 174] on img "Next" at bounding box center [519, 173] width 16 height 42
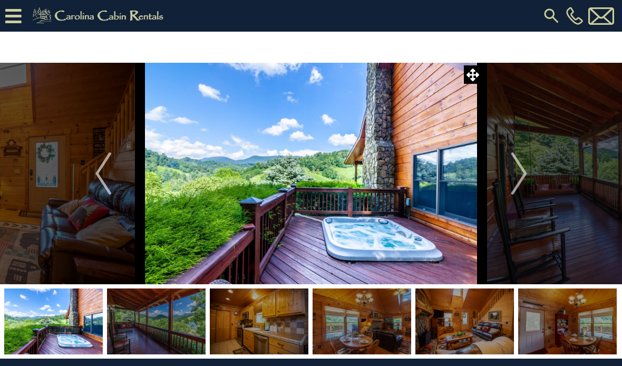
click at [522, 171] on img "Next" at bounding box center [519, 173] width 16 height 42
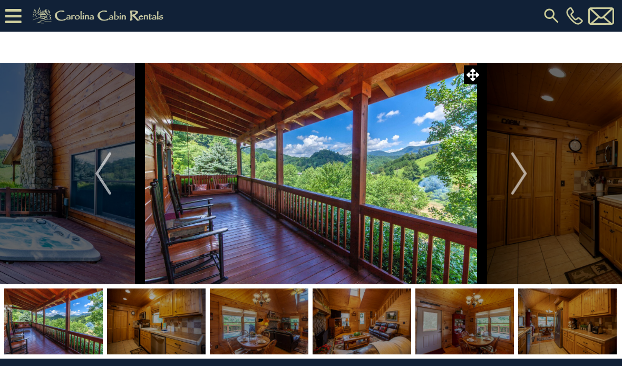
click at [512, 174] on img "Next" at bounding box center [519, 173] width 16 height 42
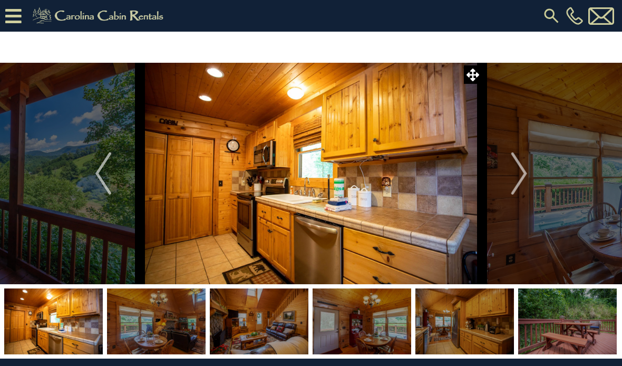
click at [509, 179] on button "Next" at bounding box center [520, 174] width 74 height 222
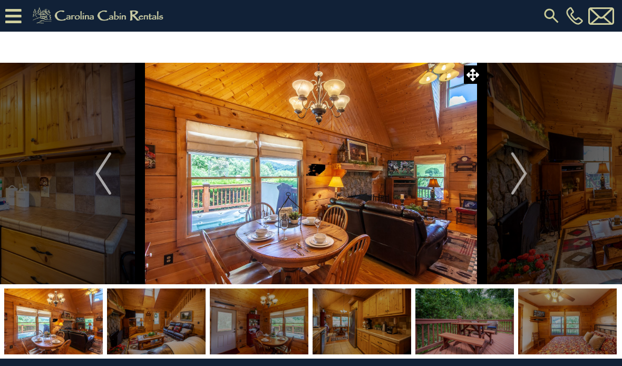
click at [515, 177] on img "Next" at bounding box center [519, 173] width 16 height 42
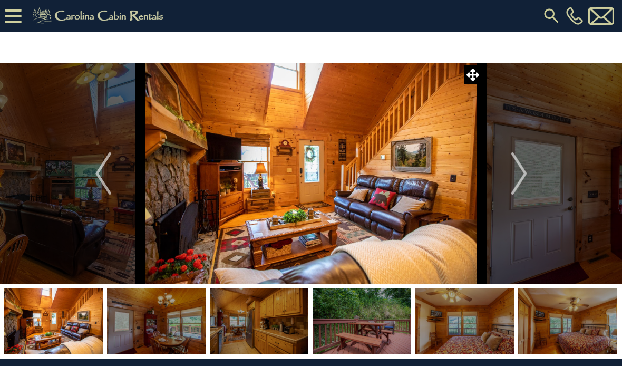
click at [511, 173] on button "Next" at bounding box center [520, 174] width 74 height 222
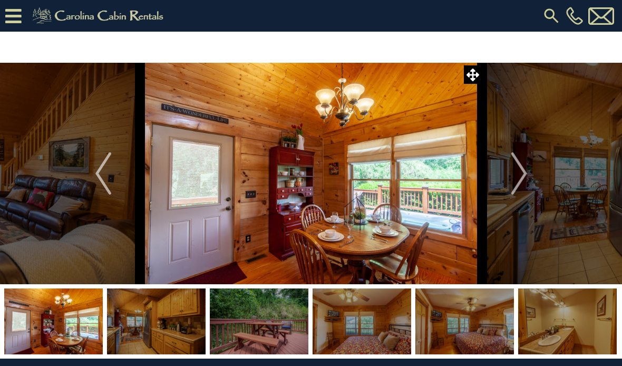
click at [521, 177] on img "Next" at bounding box center [519, 173] width 16 height 42
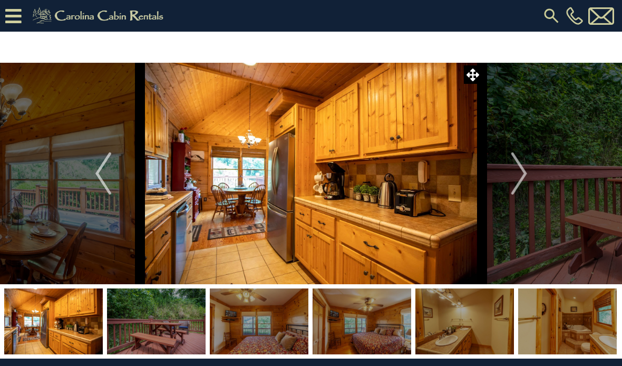
click at [521, 178] on img "Next" at bounding box center [519, 173] width 16 height 42
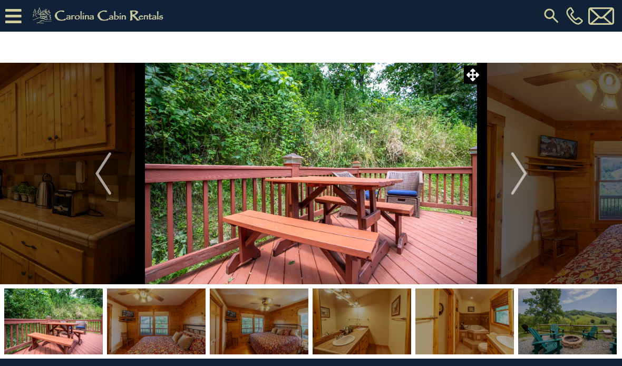
click at [518, 176] on img "Next" at bounding box center [519, 173] width 16 height 42
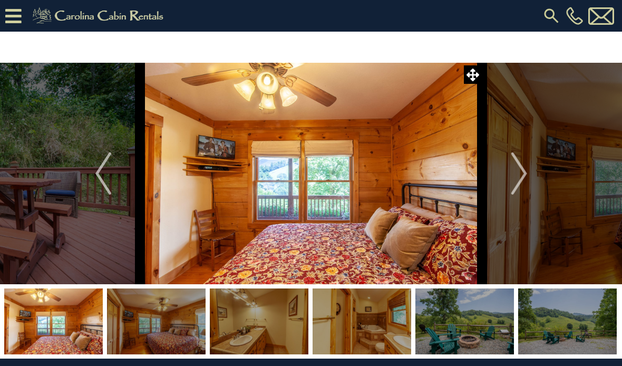
click at [517, 177] on img "Next" at bounding box center [519, 173] width 16 height 42
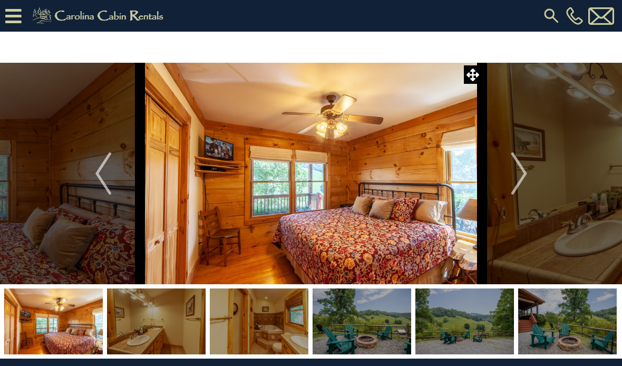
click at [515, 177] on img "Next" at bounding box center [519, 173] width 16 height 42
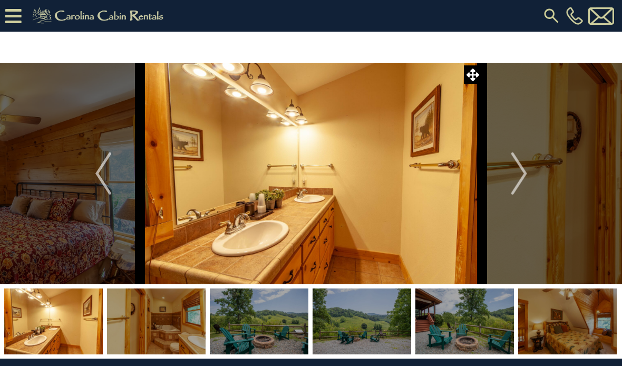
click at [515, 177] on img "Next" at bounding box center [519, 173] width 16 height 42
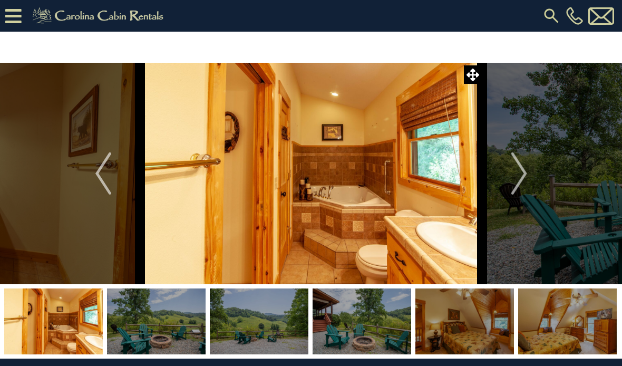
click at [518, 176] on img "Next" at bounding box center [519, 173] width 16 height 42
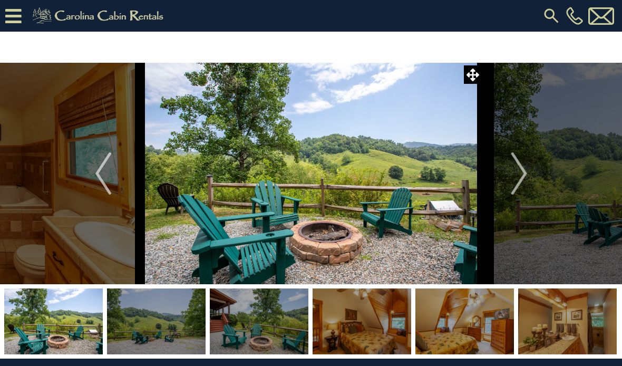
click at [514, 175] on img "Next" at bounding box center [519, 173] width 16 height 42
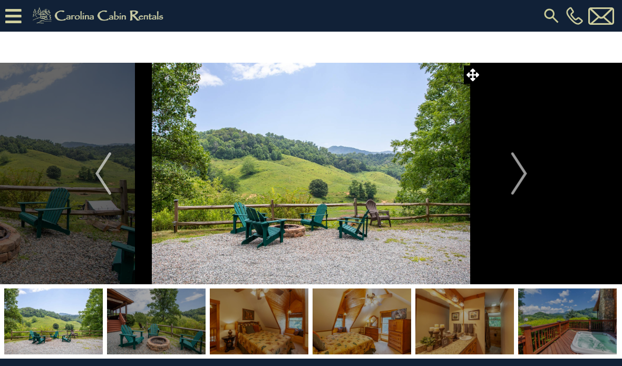
click at [510, 179] on button "Next" at bounding box center [520, 174] width 74 height 222
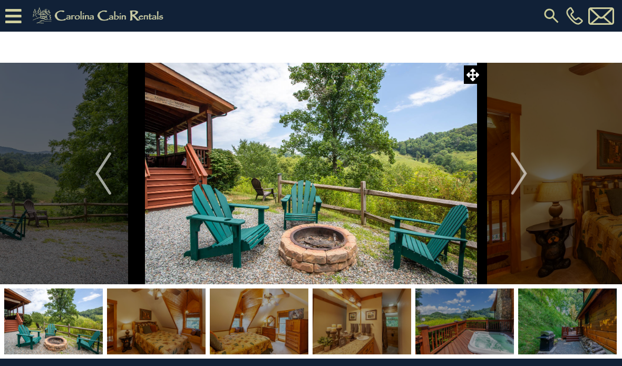
click at [515, 177] on img "Next" at bounding box center [519, 173] width 16 height 42
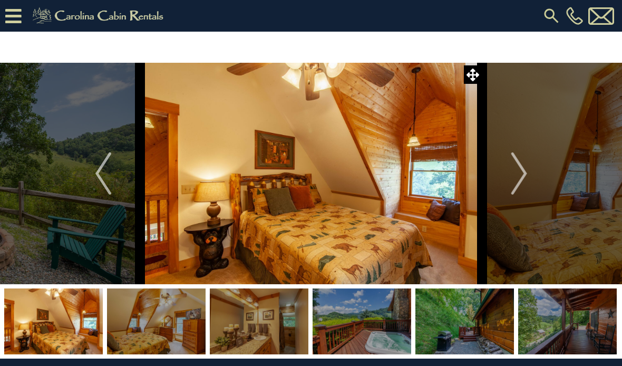
click at [515, 177] on img "Next" at bounding box center [519, 173] width 16 height 42
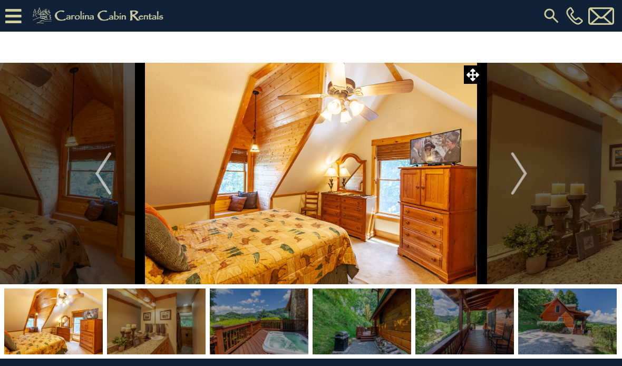
click at [517, 178] on img "Next" at bounding box center [519, 173] width 16 height 42
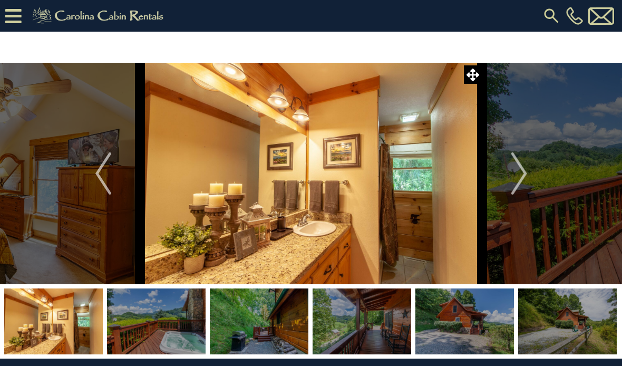
click at [516, 177] on img "Next" at bounding box center [519, 173] width 16 height 42
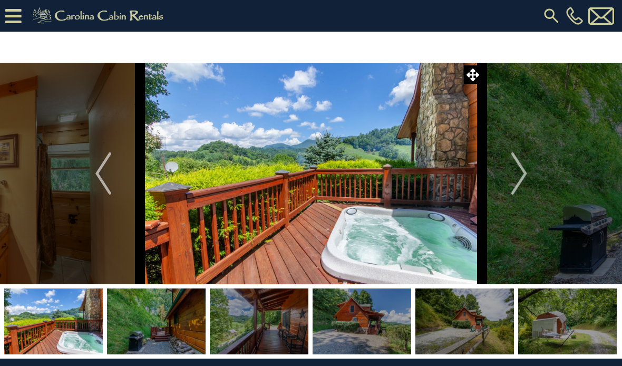
click at [520, 175] on img "Next" at bounding box center [519, 173] width 16 height 42
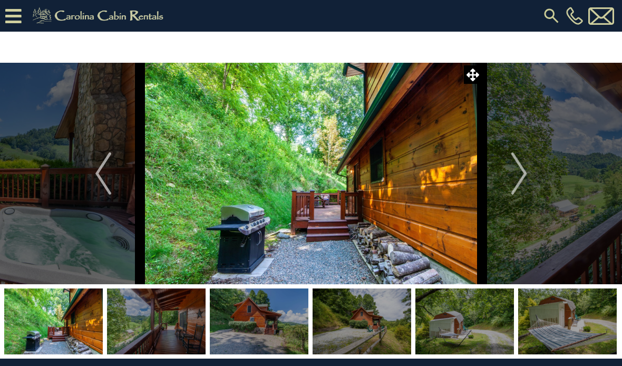
click at [515, 180] on img "Next" at bounding box center [519, 173] width 16 height 42
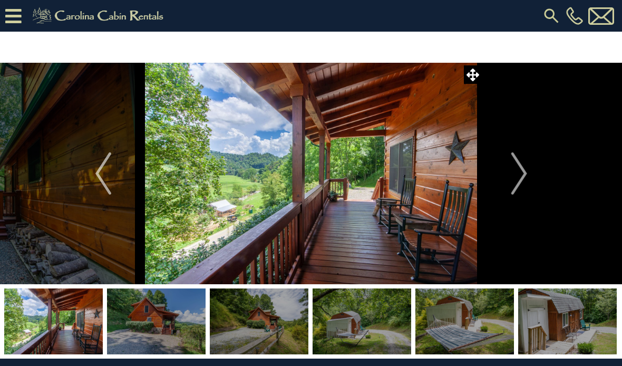
click at [512, 180] on img "Next" at bounding box center [519, 173] width 16 height 42
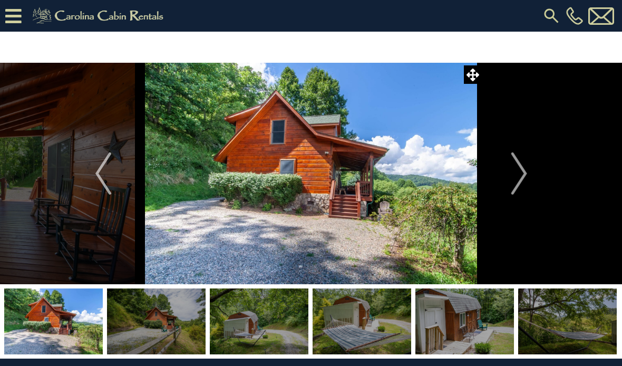
click at [515, 180] on img "Next" at bounding box center [519, 173] width 16 height 42
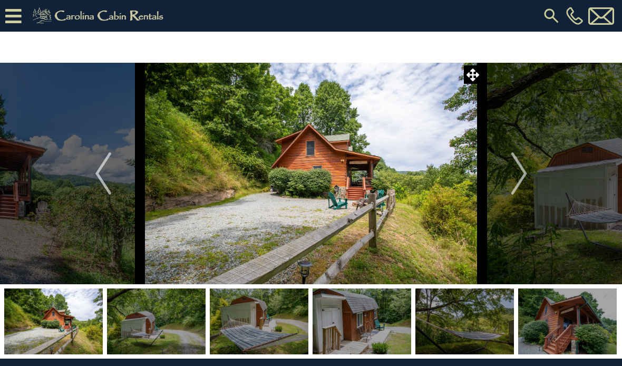
click at [515, 181] on img "Next" at bounding box center [519, 173] width 16 height 42
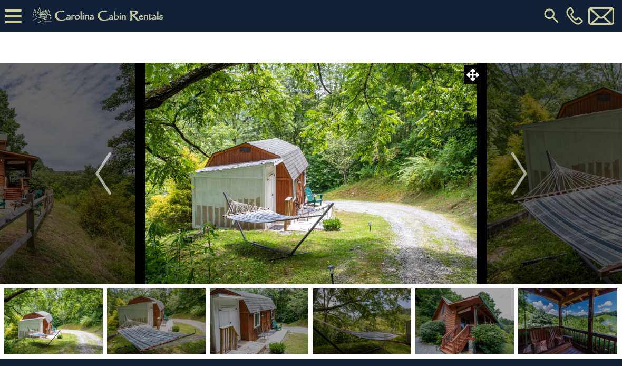
click at [510, 180] on button "Next" at bounding box center [520, 174] width 74 height 222
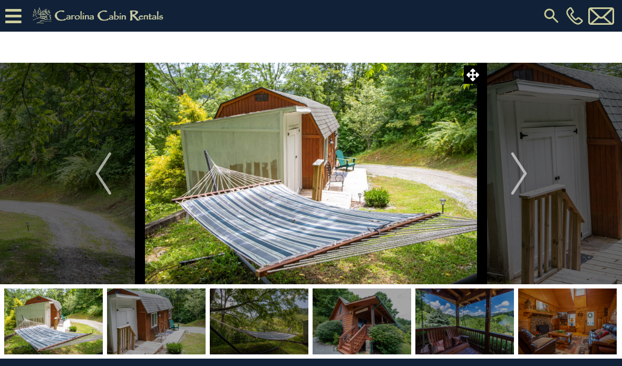
click at [512, 180] on img "Next" at bounding box center [519, 173] width 16 height 42
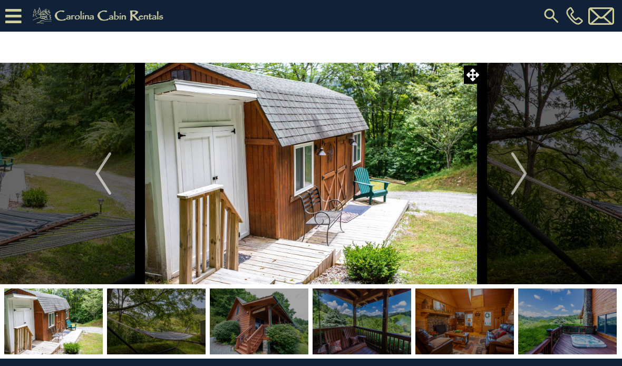
click at [515, 181] on img "Next" at bounding box center [519, 173] width 16 height 42
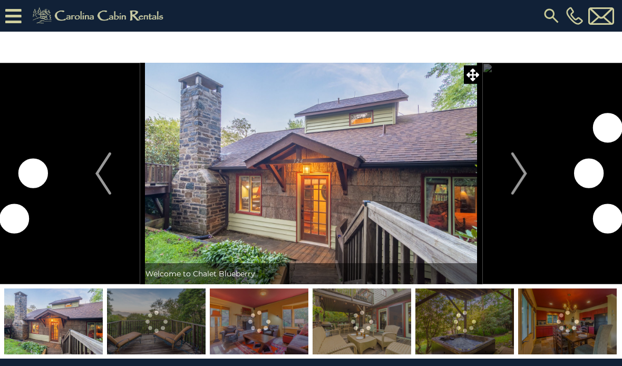
click at [516, 181] on img "Next" at bounding box center [519, 173] width 16 height 42
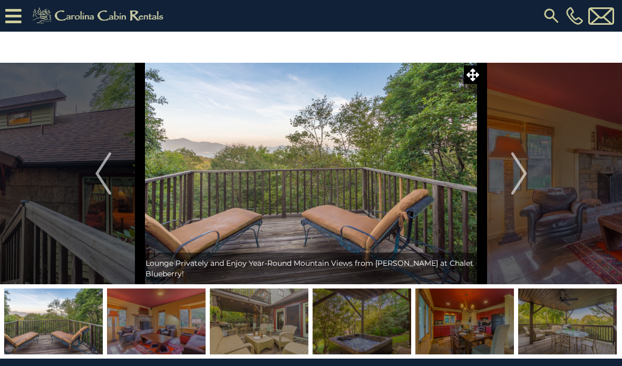
click at [519, 164] on img "Next" at bounding box center [519, 173] width 16 height 42
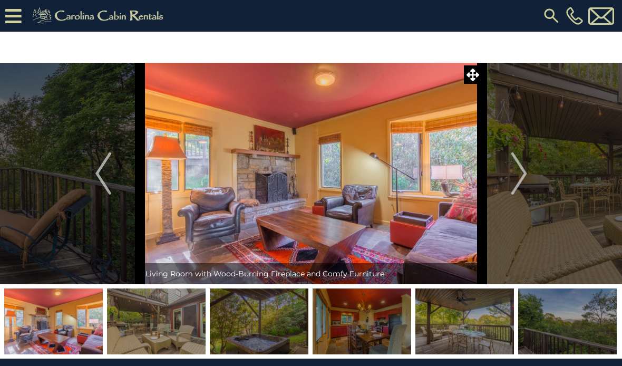
click at [514, 167] on img "Next" at bounding box center [519, 173] width 16 height 42
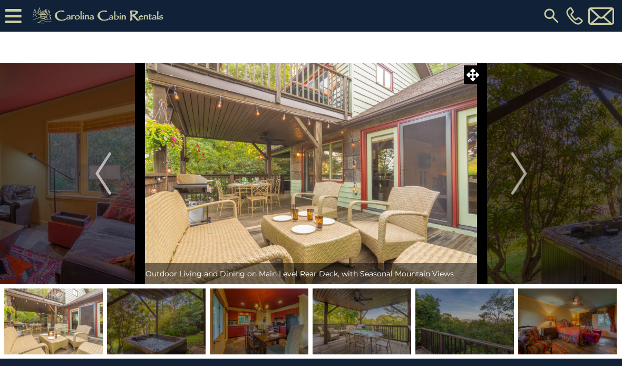
click at [513, 172] on img "Next" at bounding box center [519, 173] width 16 height 42
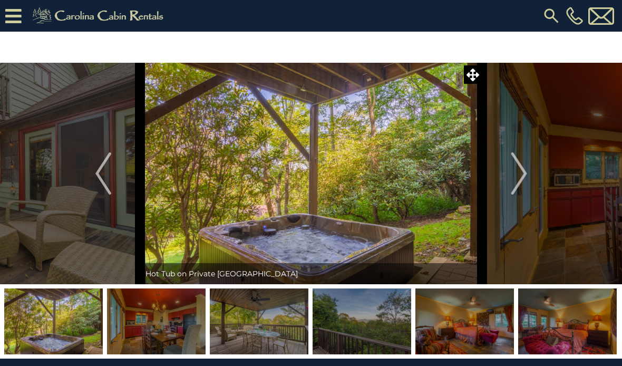
click at [514, 175] on img "Next" at bounding box center [519, 173] width 16 height 42
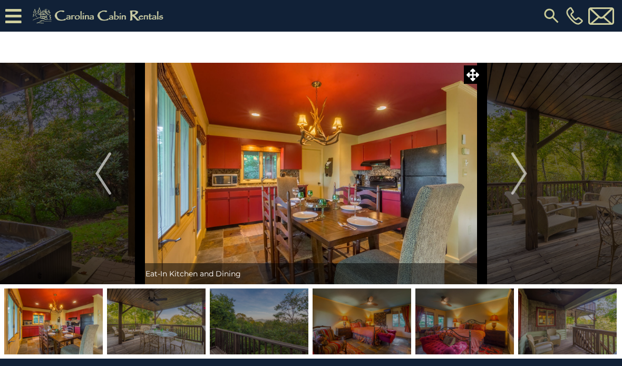
click at [521, 170] on img "Next" at bounding box center [519, 173] width 16 height 42
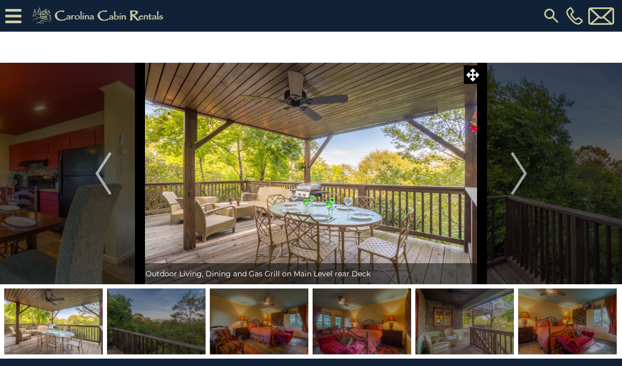
click at [514, 175] on img "Next" at bounding box center [519, 173] width 16 height 42
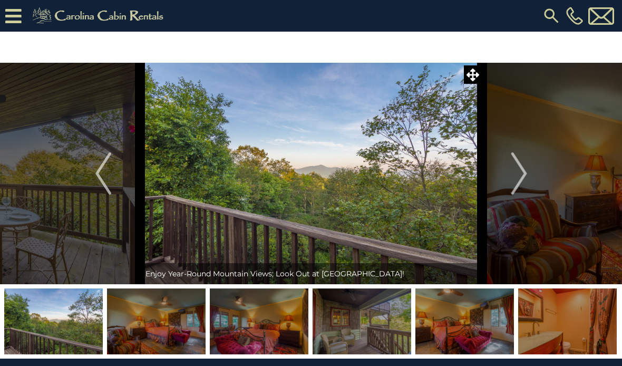
click at [518, 175] on img "Next" at bounding box center [519, 173] width 16 height 42
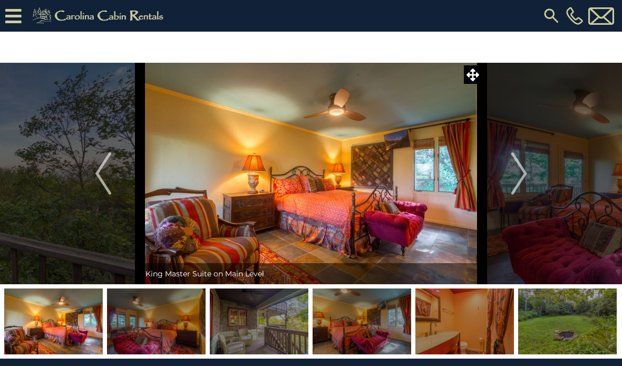
click at [518, 173] on img "Next" at bounding box center [519, 173] width 16 height 42
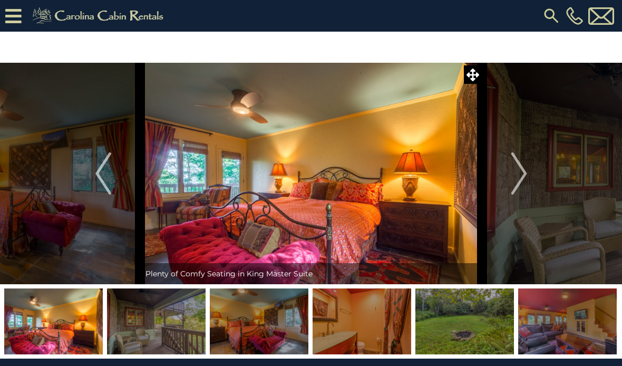
click at [518, 174] on img "Next" at bounding box center [519, 173] width 16 height 42
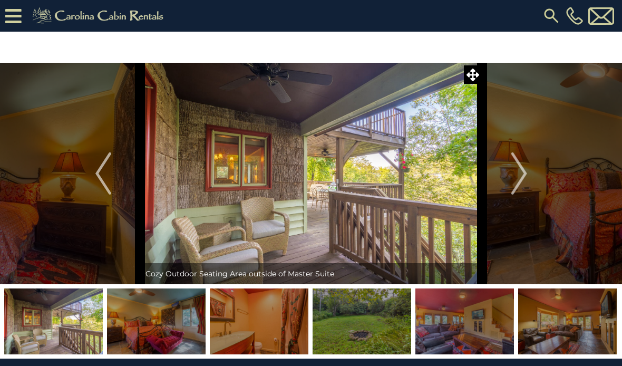
click at [515, 175] on img "Next" at bounding box center [519, 173] width 16 height 42
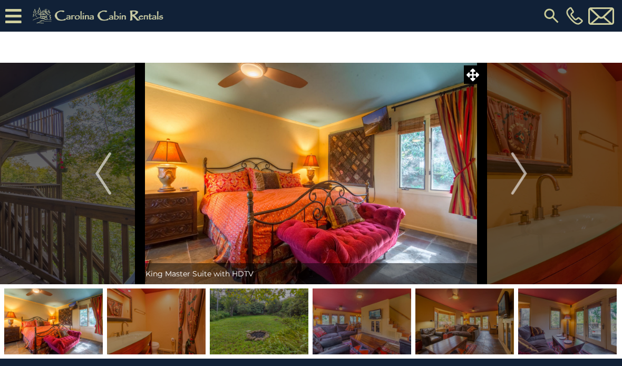
click at [517, 173] on img "Next" at bounding box center [519, 173] width 16 height 42
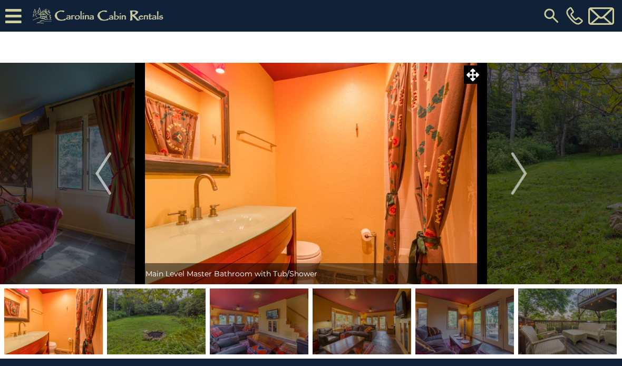
click at [523, 173] on img "Next" at bounding box center [519, 173] width 16 height 42
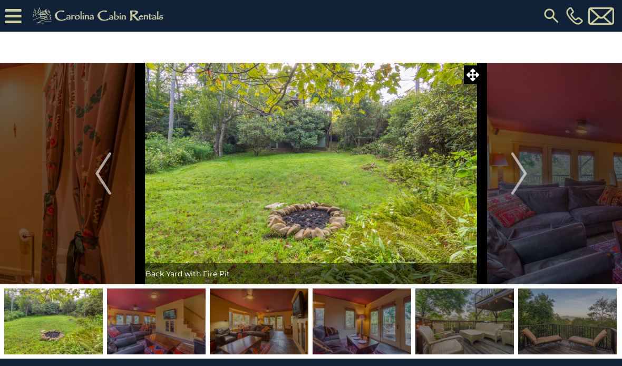
click at [521, 170] on img "Next" at bounding box center [519, 173] width 16 height 42
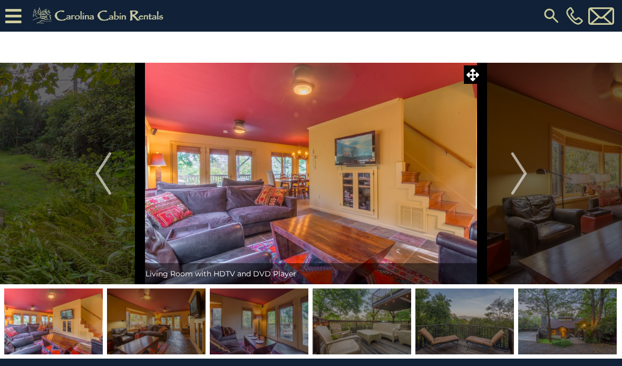
click at [520, 173] on img "Next" at bounding box center [519, 173] width 16 height 42
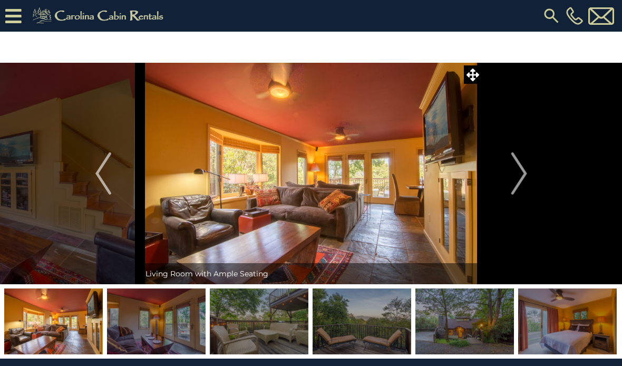
click at [516, 174] on img "Next" at bounding box center [519, 173] width 16 height 42
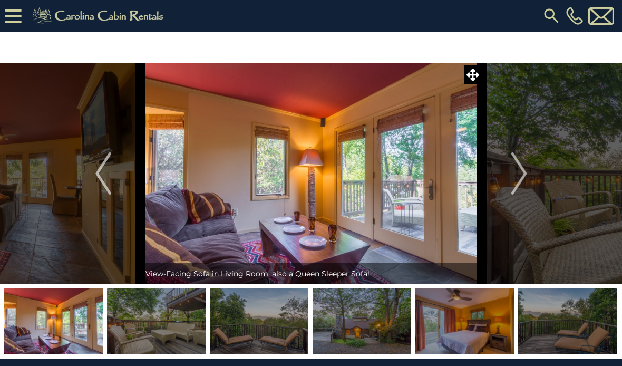
click at [520, 171] on img "Next" at bounding box center [519, 173] width 16 height 42
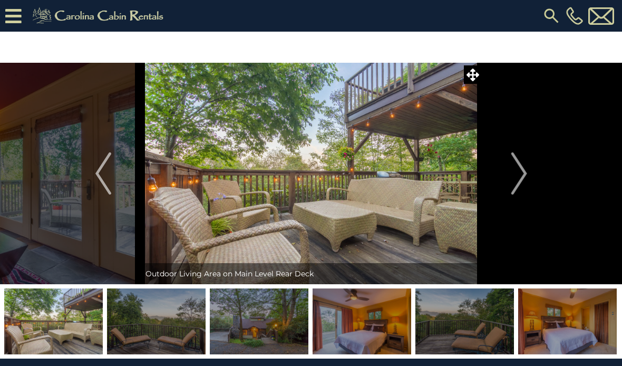
click at [522, 169] on img "Next" at bounding box center [519, 173] width 16 height 42
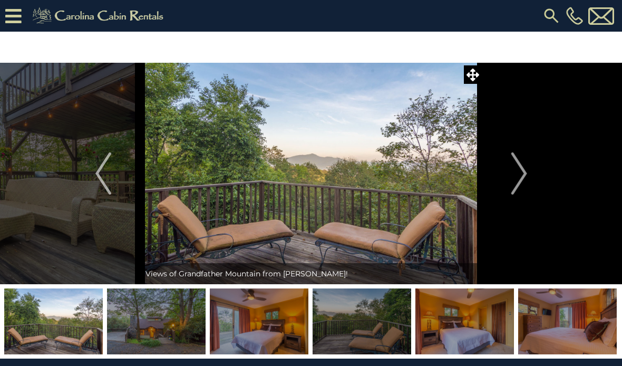
click at [521, 168] on img "Next" at bounding box center [519, 173] width 16 height 42
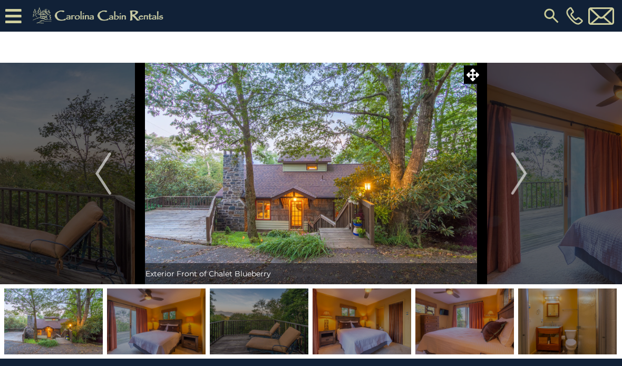
click at [523, 169] on img "Next" at bounding box center [519, 173] width 16 height 42
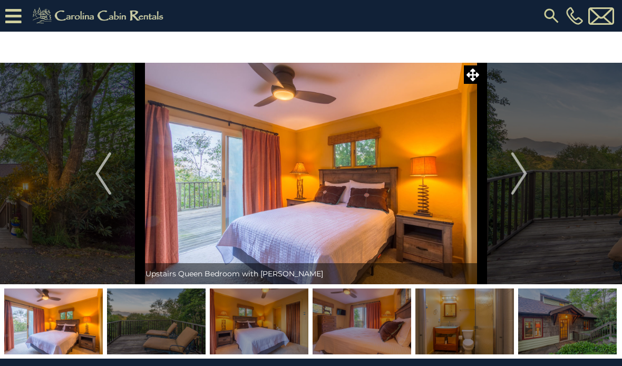
click at [517, 172] on img "Next" at bounding box center [519, 173] width 16 height 42
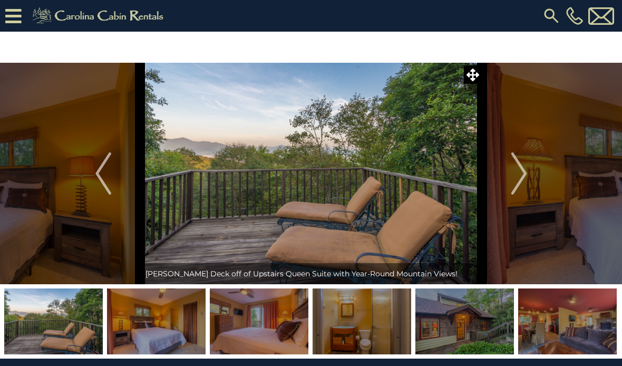
click at [521, 170] on img "Next" at bounding box center [519, 173] width 16 height 42
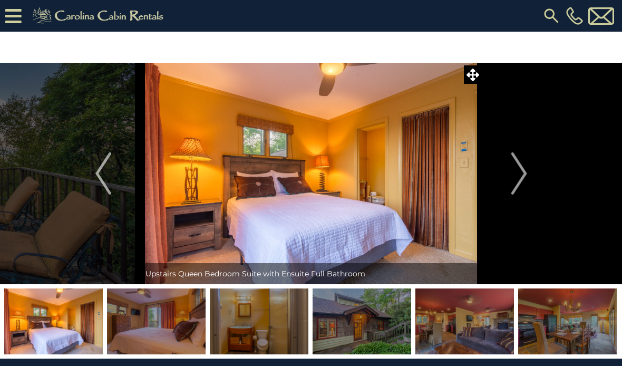
click at [519, 170] on img "Next" at bounding box center [519, 173] width 16 height 42
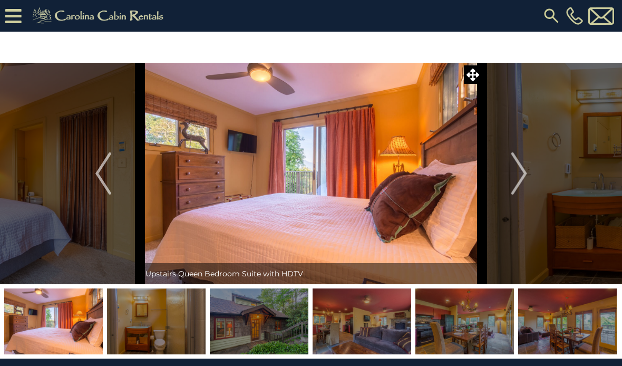
click at [517, 173] on img "Next" at bounding box center [519, 173] width 16 height 42
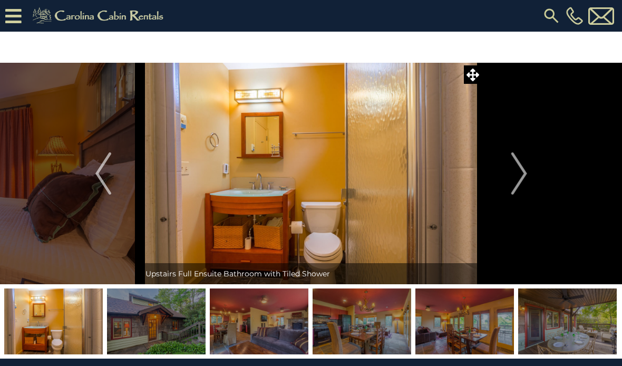
click at [514, 177] on img "Next" at bounding box center [519, 173] width 16 height 42
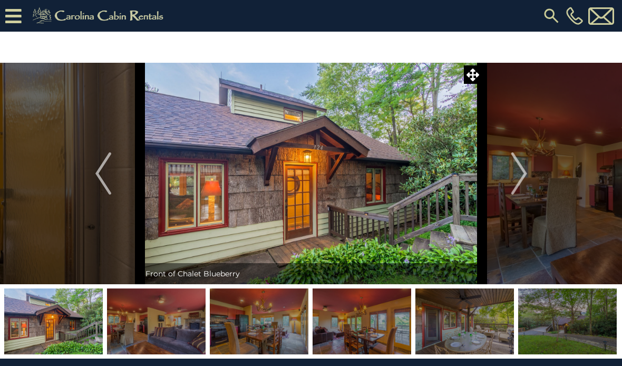
click at [514, 173] on img "Next" at bounding box center [519, 173] width 16 height 42
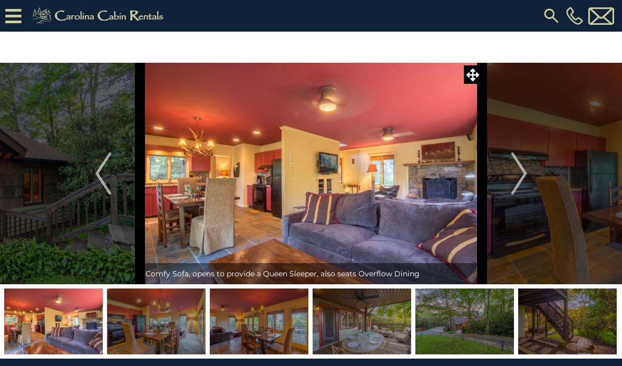
click at [516, 174] on img "Next" at bounding box center [519, 173] width 16 height 42
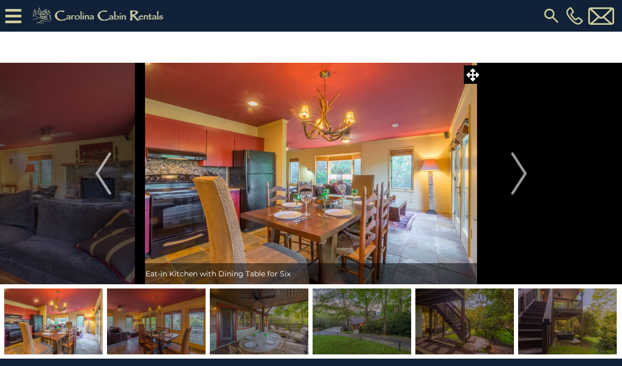
click at [509, 178] on button "Next" at bounding box center [520, 174] width 74 height 222
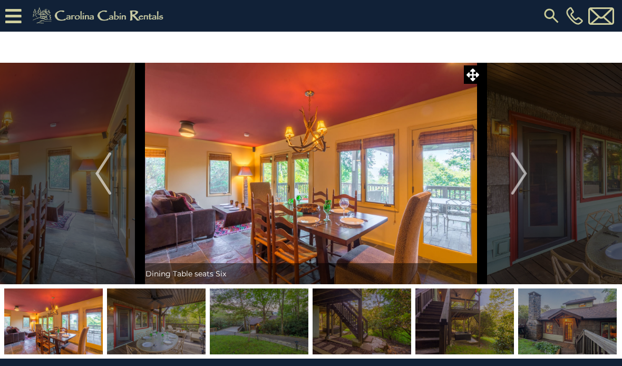
click at [515, 177] on img "Next" at bounding box center [519, 173] width 16 height 42
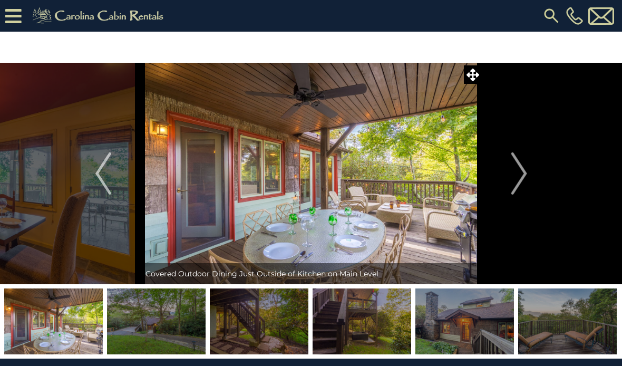
click at [521, 171] on img "Next" at bounding box center [519, 173] width 16 height 42
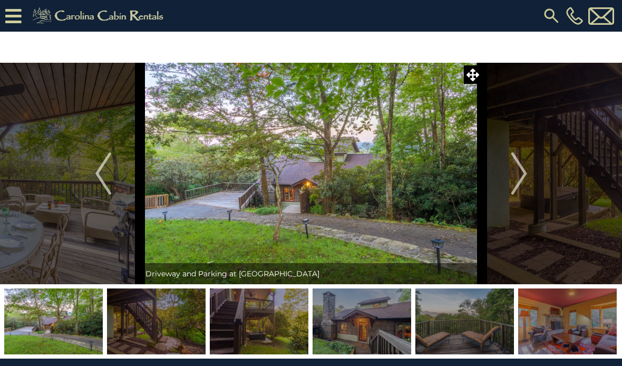
click at [520, 171] on img "Next" at bounding box center [519, 173] width 16 height 42
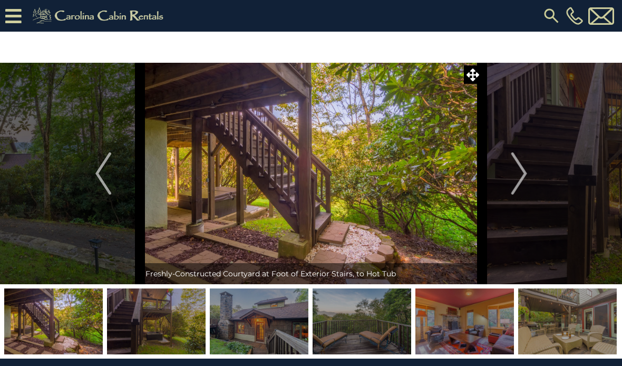
click at [513, 175] on img "Next" at bounding box center [519, 173] width 16 height 42
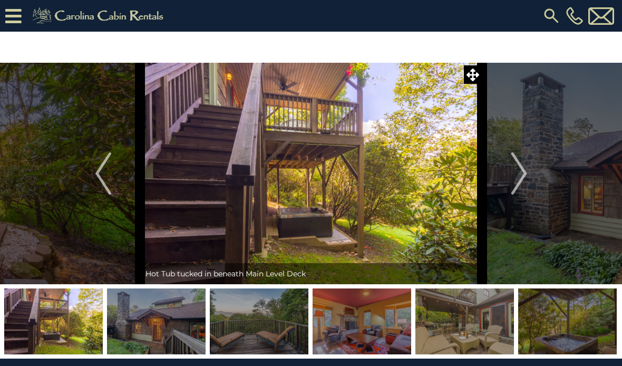
click at [514, 174] on img "Next" at bounding box center [519, 173] width 16 height 42
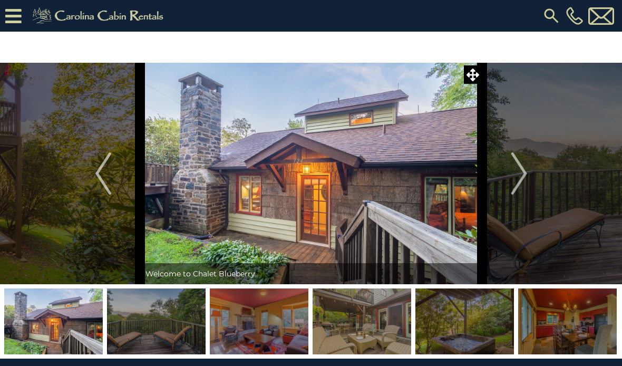
click at [512, 175] on img "Next" at bounding box center [519, 173] width 16 height 42
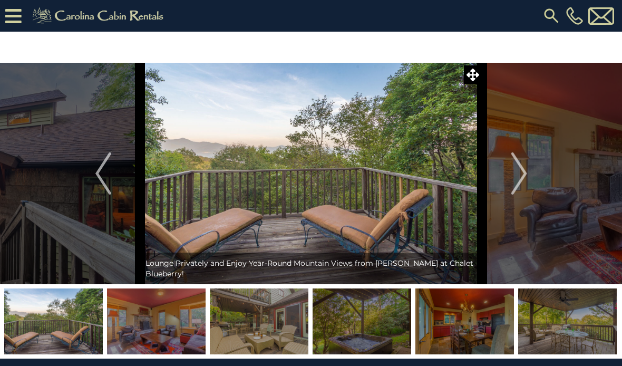
click at [513, 173] on img "Next" at bounding box center [519, 173] width 16 height 42
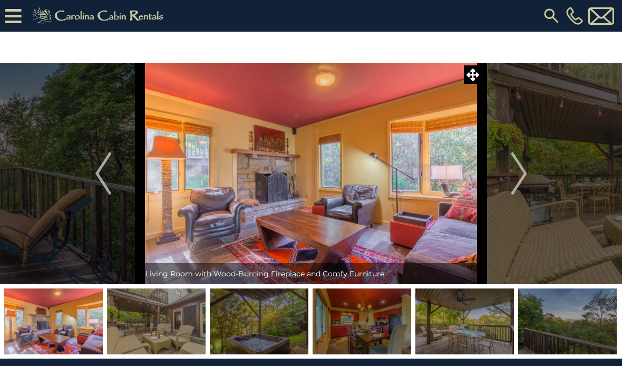
click at [511, 176] on button "Next" at bounding box center [520, 174] width 74 height 222
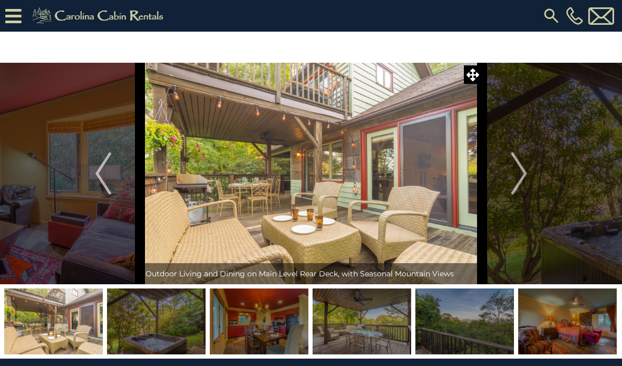
click at [513, 176] on img "Next" at bounding box center [519, 173] width 16 height 42
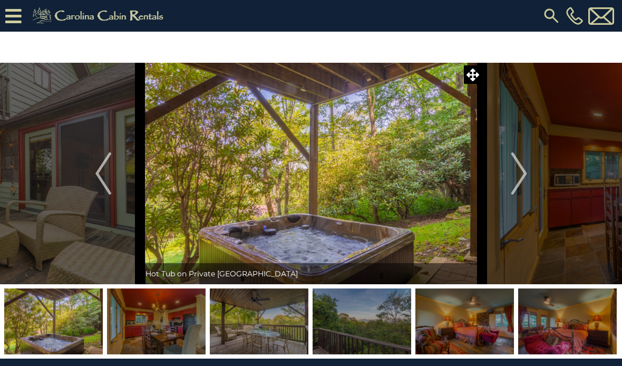
click at [513, 176] on img "Next" at bounding box center [519, 173] width 16 height 42
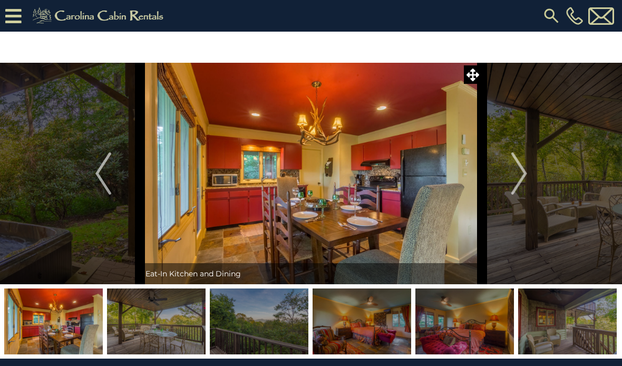
click at [513, 178] on img "Next" at bounding box center [519, 173] width 16 height 42
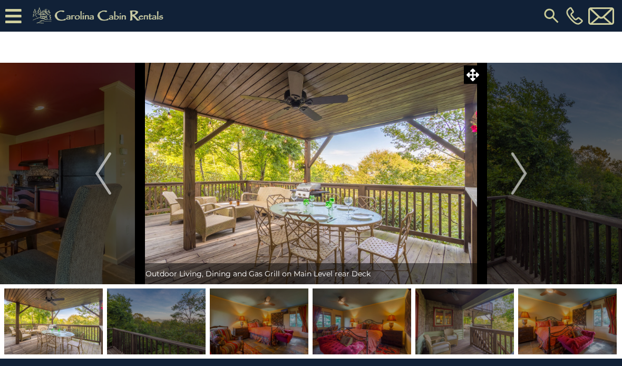
click at [505, 188] on button "Next" at bounding box center [520, 174] width 74 height 222
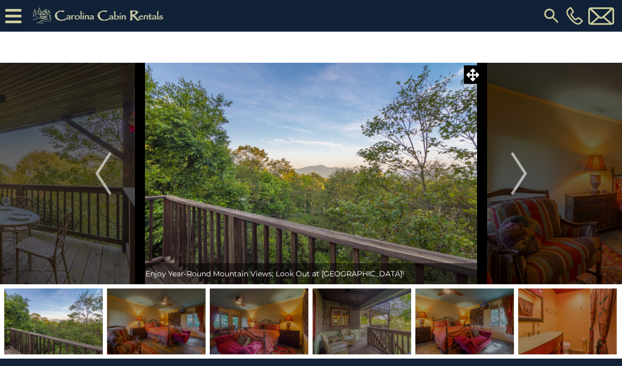
click at [507, 181] on button "Next" at bounding box center [520, 174] width 74 height 222
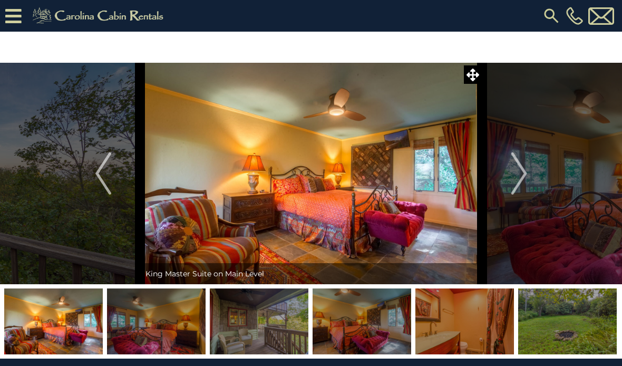
click at [515, 181] on img "Next" at bounding box center [519, 173] width 16 height 42
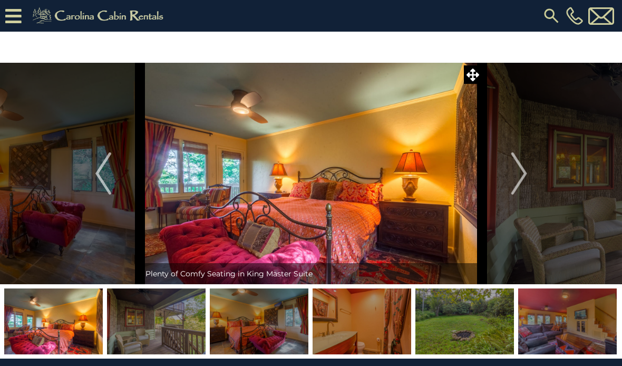
click at [518, 186] on img "Next" at bounding box center [519, 173] width 16 height 42
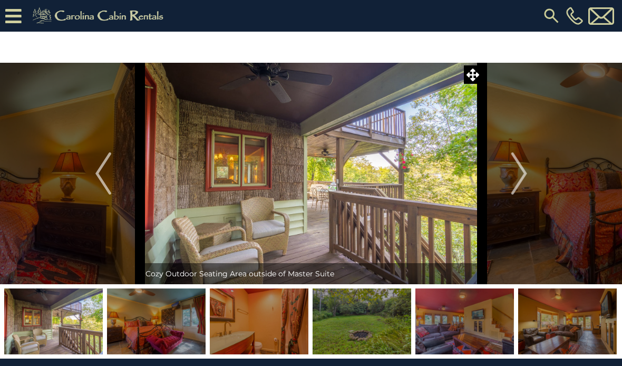
click at [519, 187] on img "Next" at bounding box center [519, 173] width 16 height 42
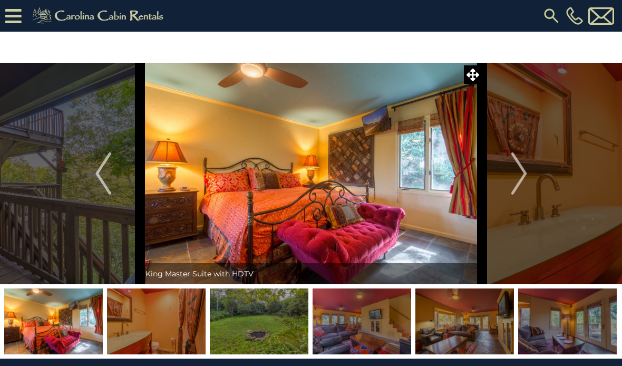
click at [516, 188] on img "Next" at bounding box center [519, 173] width 16 height 42
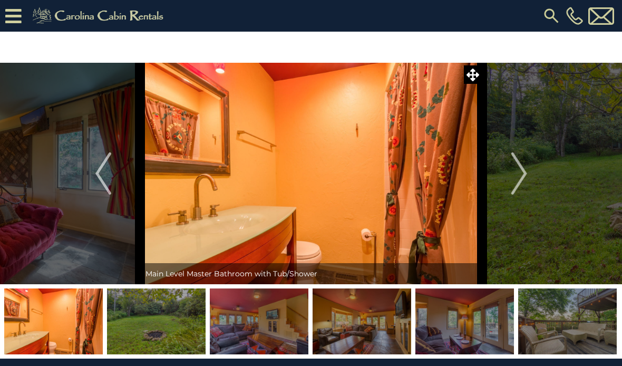
click at [516, 186] on img "Next" at bounding box center [519, 173] width 16 height 42
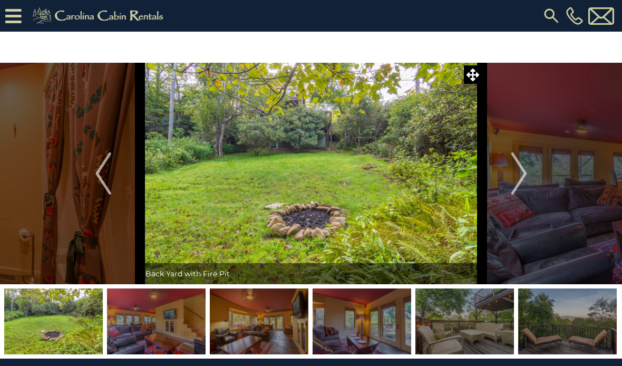
click at [517, 188] on img "Next" at bounding box center [519, 173] width 16 height 42
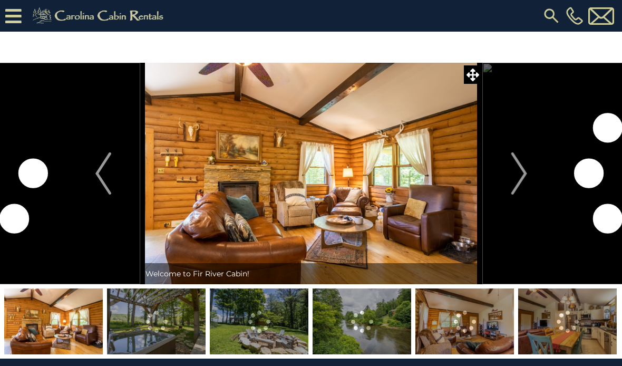
click at [515, 180] on img "Next" at bounding box center [519, 173] width 16 height 42
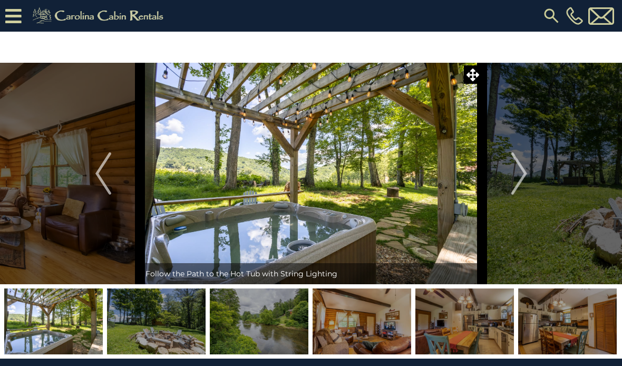
click at [520, 173] on img "Next" at bounding box center [519, 173] width 16 height 42
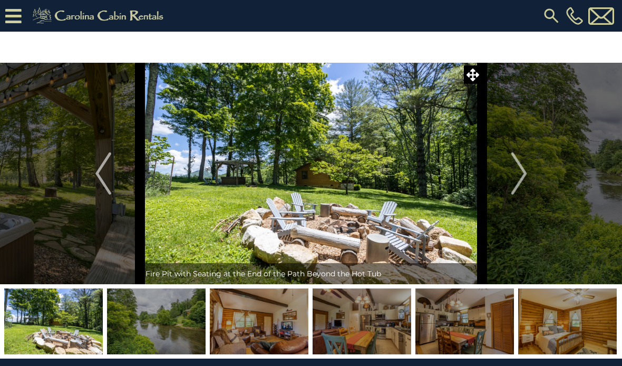
click at [521, 174] on img "Next" at bounding box center [519, 173] width 16 height 42
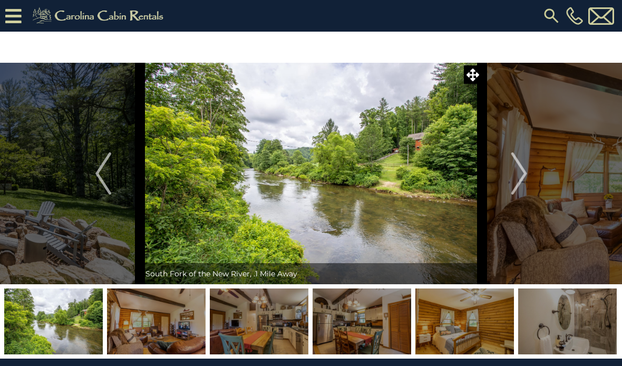
click at [518, 174] on img "Next" at bounding box center [519, 173] width 16 height 42
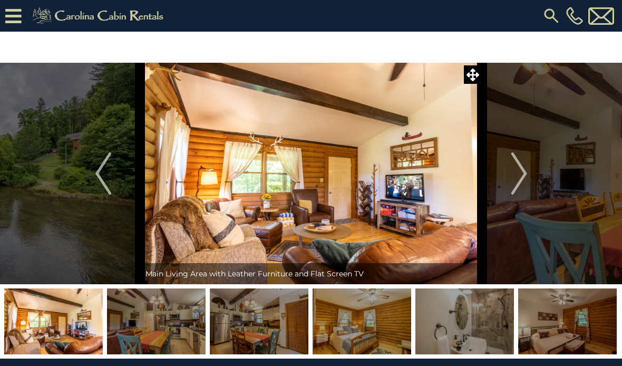
click at [520, 173] on img "Next" at bounding box center [519, 173] width 16 height 42
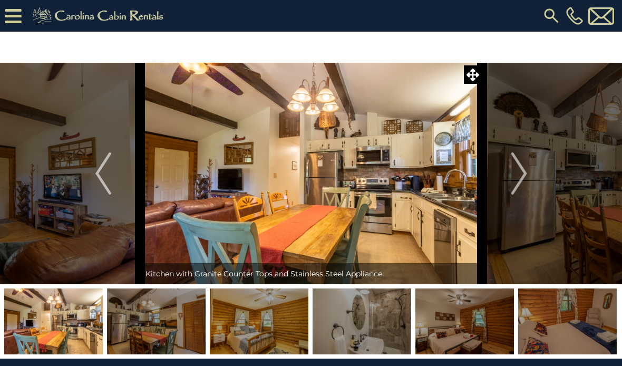
click at [519, 173] on img "Next" at bounding box center [519, 173] width 16 height 42
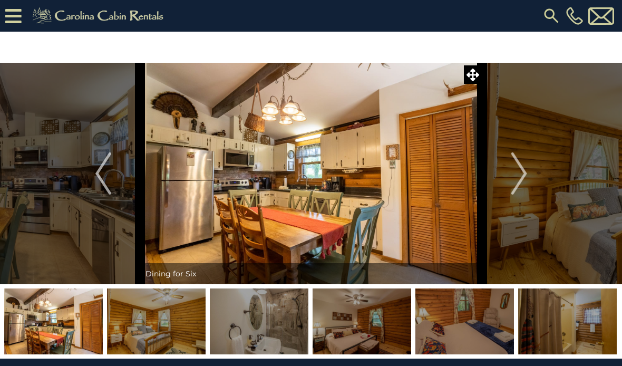
click at [515, 175] on img "Next" at bounding box center [519, 173] width 16 height 42
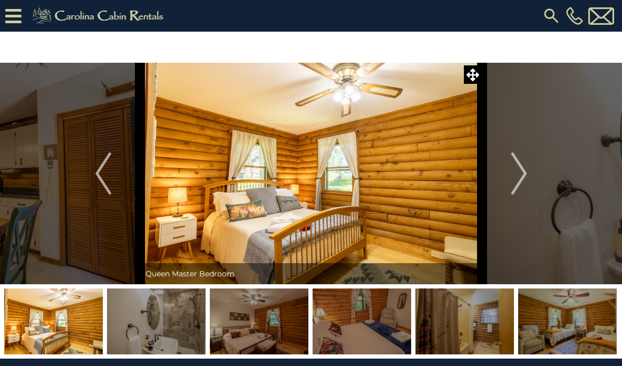
click at [516, 176] on img "Next" at bounding box center [519, 173] width 16 height 42
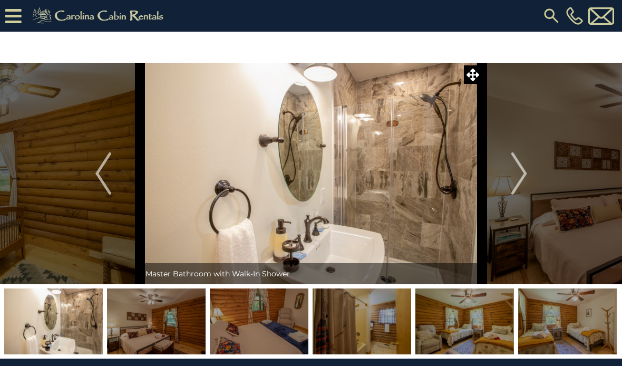
click at [520, 173] on img "Next" at bounding box center [519, 173] width 16 height 42
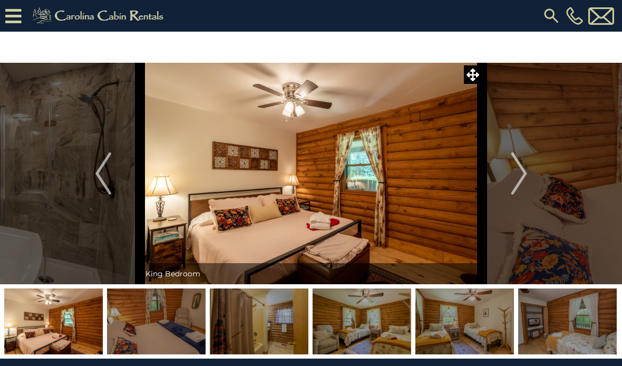
click at [515, 176] on img "Next" at bounding box center [519, 173] width 16 height 42
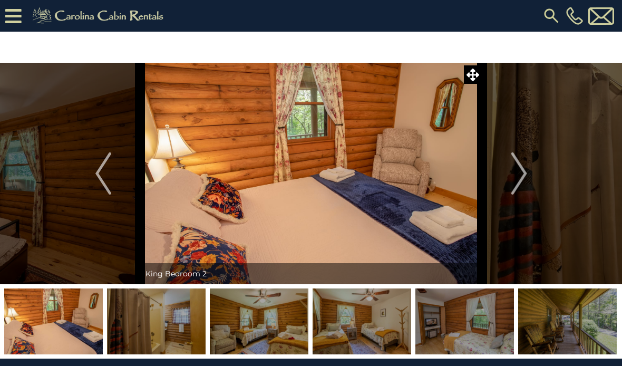
click at [516, 175] on img "Next" at bounding box center [519, 173] width 16 height 42
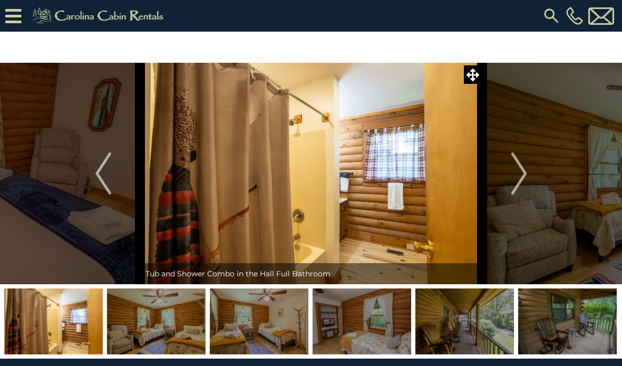
click at [518, 174] on img "Next" at bounding box center [519, 173] width 16 height 42
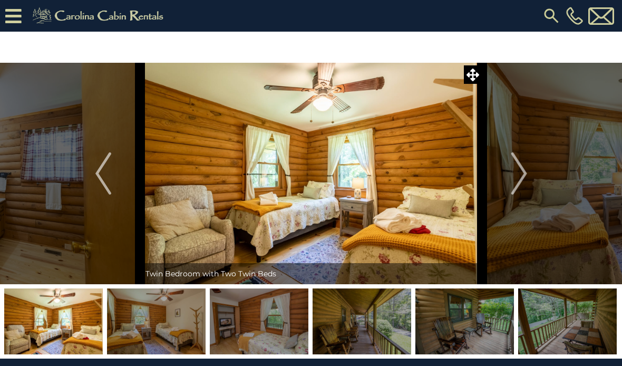
click at [512, 177] on img "Next" at bounding box center [519, 173] width 16 height 42
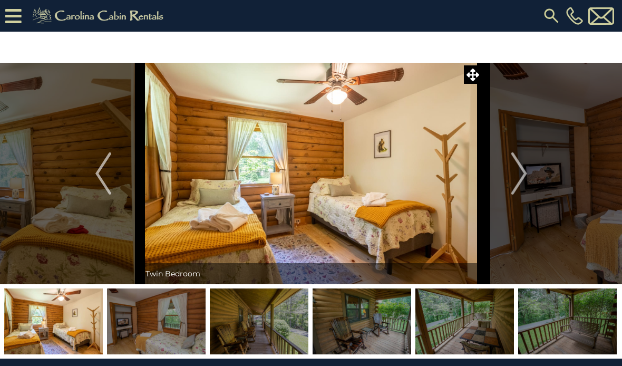
click at [518, 173] on img "Next" at bounding box center [519, 173] width 16 height 42
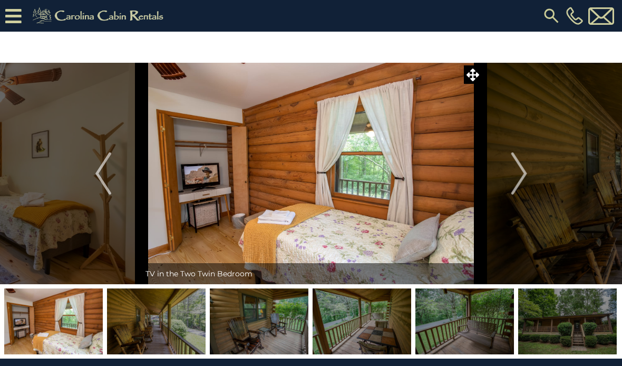
click at [516, 175] on img "Next" at bounding box center [519, 173] width 16 height 42
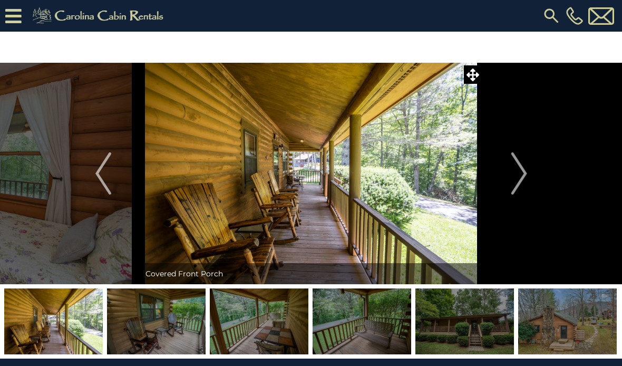
click at [513, 176] on img "Next" at bounding box center [519, 173] width 16 height 42
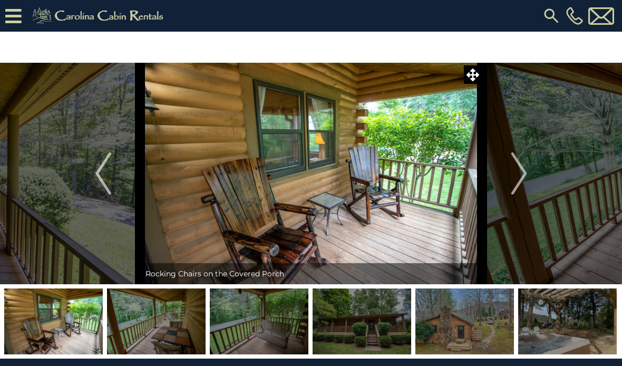
click at [512, 177] on img "Next" at bounding box center [519, 173] width 16 height 42
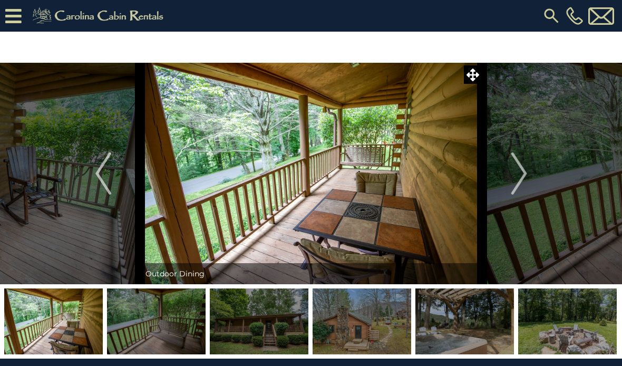
click at [515, 175] on img "Next" at bounding box center [519, 173] width 16 height 42
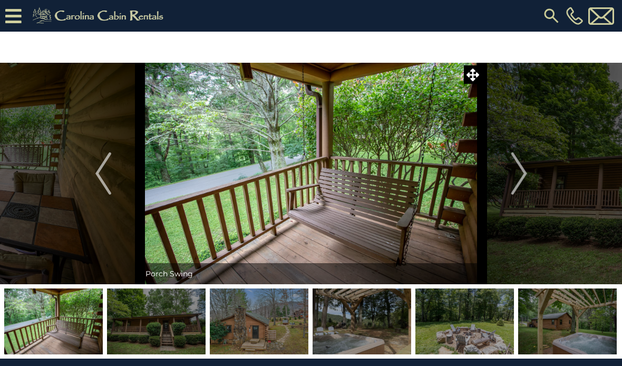
click at [518, 172] on img "Next" at bounding box center [519, 173] width 16 height 42
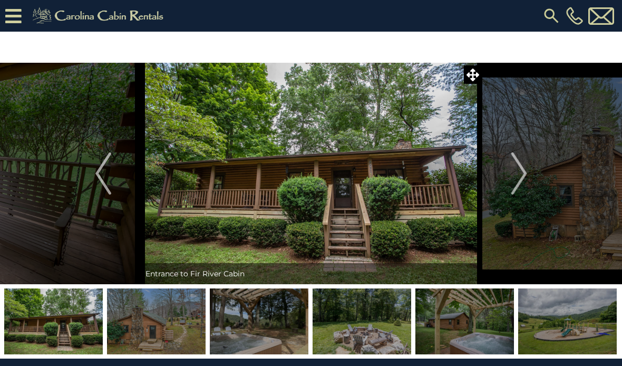
click at [518, 173] on img "Next" at bounding box center [519, 173] width 16 height 42
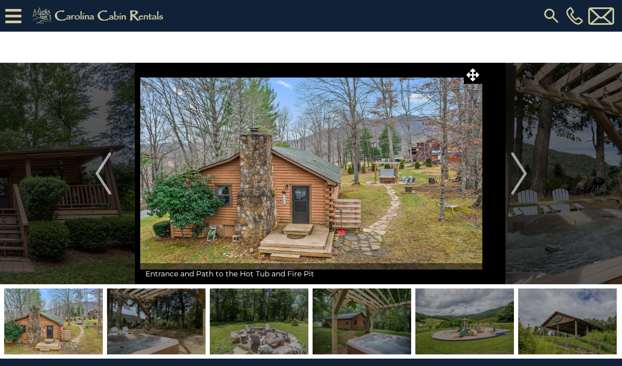
click at [517, 173] on img "Next" at bounding box center [519, 173] width 16 height 42
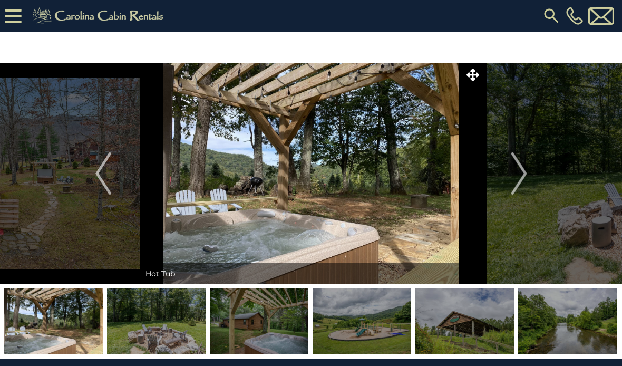
click at [518, 175] on img "Next" at bounding box center [519, 173] width 16 height 42
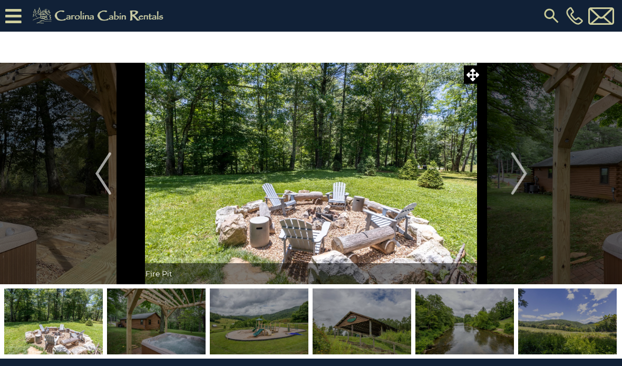
click at [523, 170] on img "Next" at bounding box center [519, 173] width 16 height 42
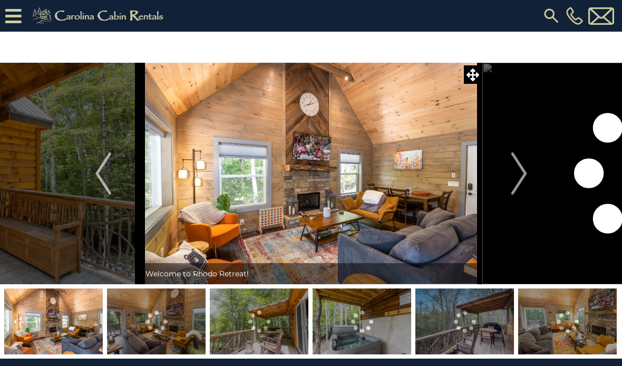
click at [524, 173] on img "Next" at bounding box center [519, 173] width 16 height 42
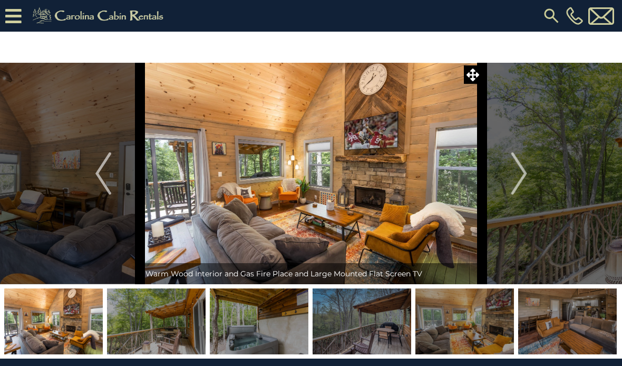
click at [524, 175] on img "Next" at bounding box center [519, 173] width 16 height 42
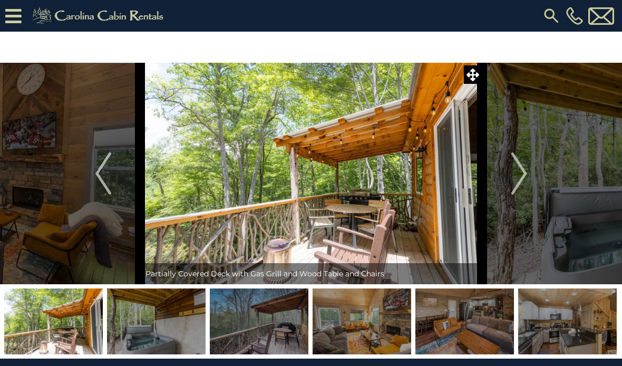
click at [521, 173] on img "Next" at bounding box center [519, 173] width 16 height 42
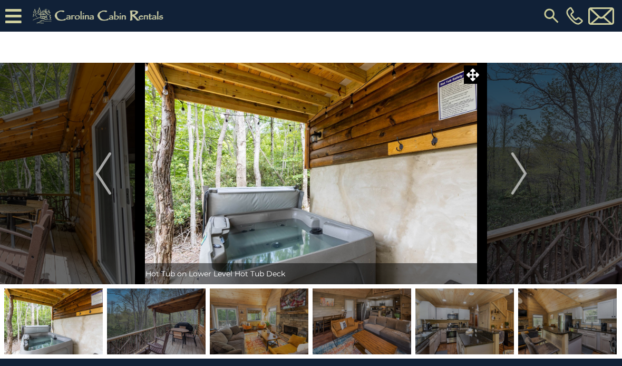
click at [522, 173] on img "Next" at bounding box center [519, 173] width 16 height 42
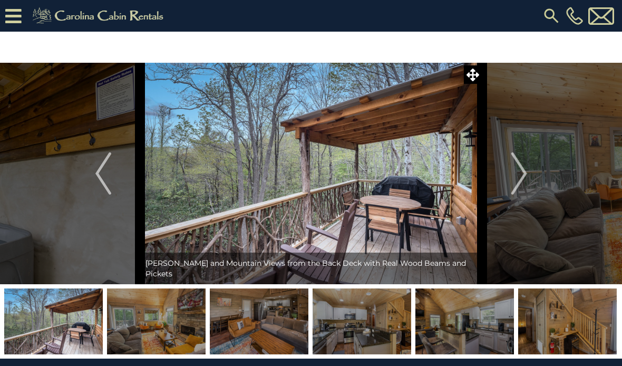
click at [521, 174] on img "Next" at bounding box center [519, 173] width 16 height 42
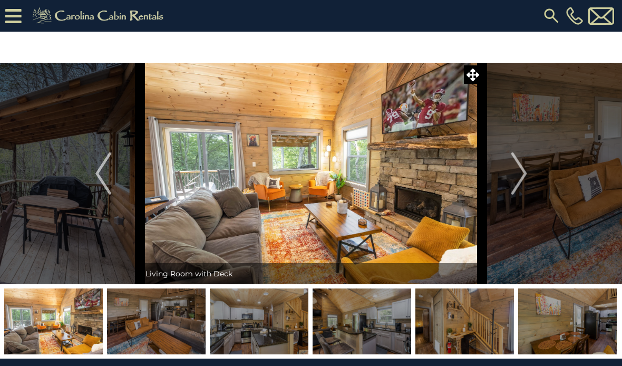
click at [521, 171] on img "Next" at bounding box center [519, 173] width 16 height 42
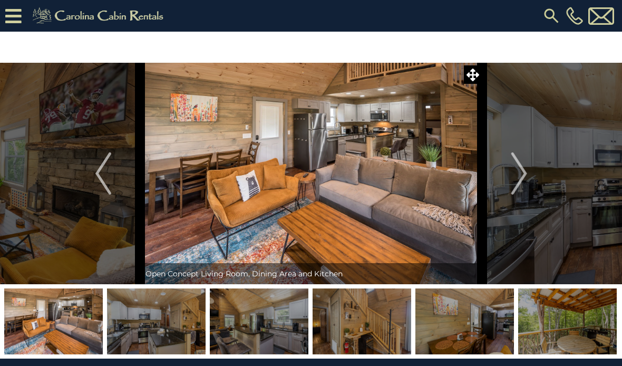
click at [516, 173] on img "Next" at bounding box center [519, 173] width 16 height 42
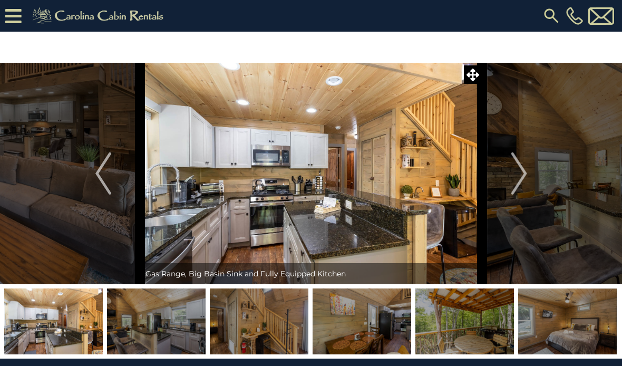
click at [518, 171] on img "Next" at bounding box center [519, 173] width 16 height 42
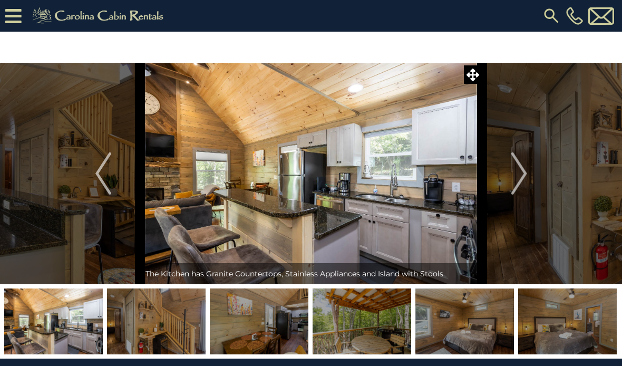
click at [516, 175] on img "Next" at bounding box center [519, 173] width 16 height 42
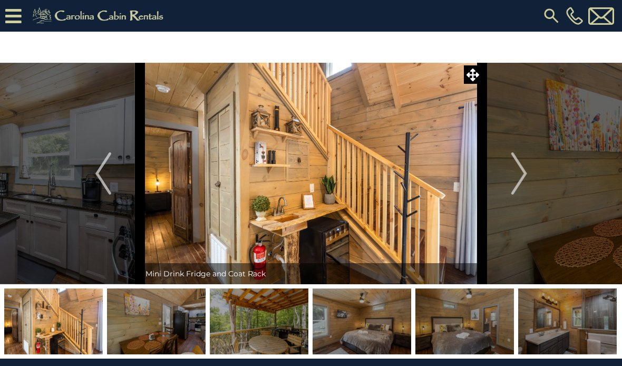
click at [520, 169] on img "Next" at bounding box center [519, 173] width 16 height 42
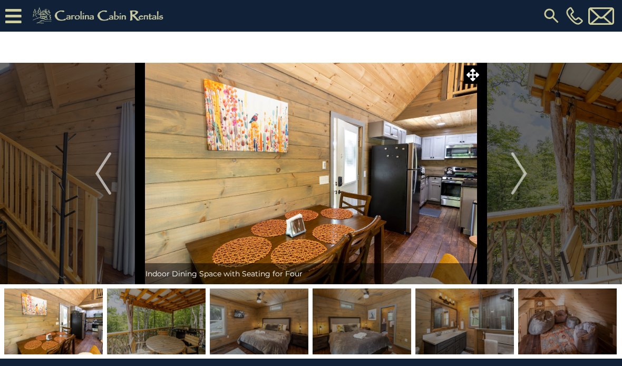
click at [518, 170] on img "Next" at bounding box center [519, 173] width 16 height 42
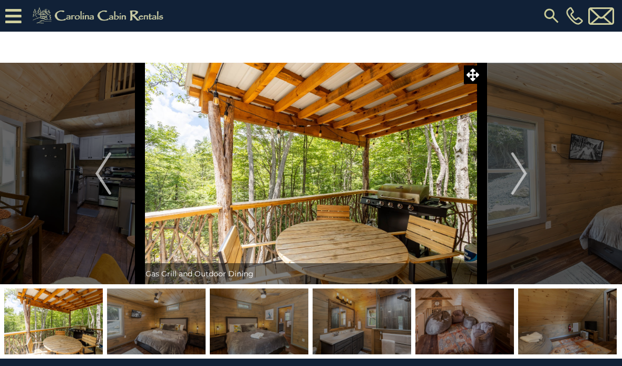
click at [517, 172] on img "Next" at bounding box center [519, 173] width 16 height 42
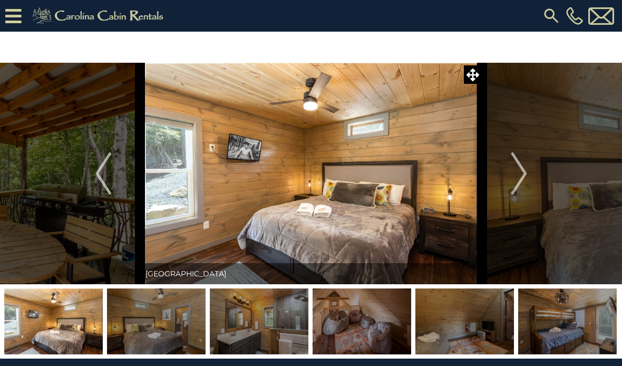
click at [519, 171] on img "Next" at bounding box center [519, 173] width 16 height 42
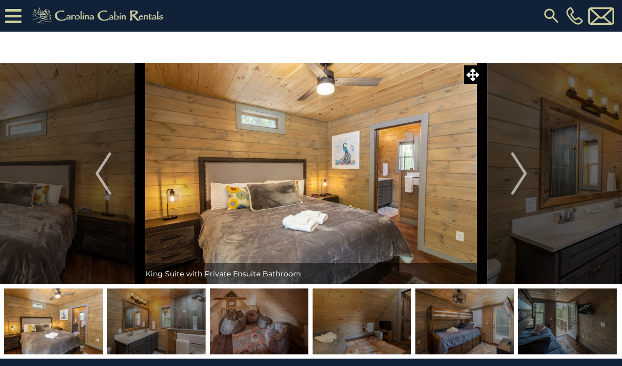
click at [513, 173] on img "Next" at bounding box center [519, 173] width 16 height 42
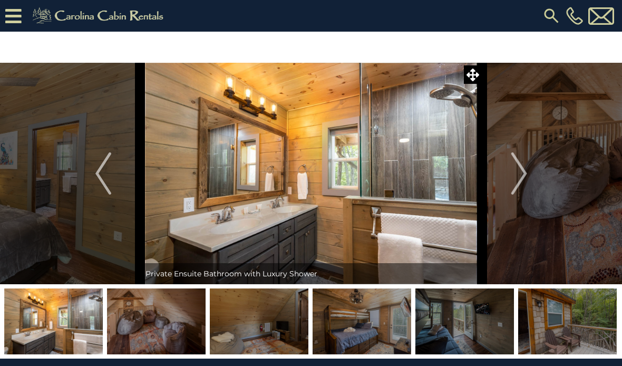
click at [511, 175] on button "Next" at bounding box center [520, 174] width 74 height 222
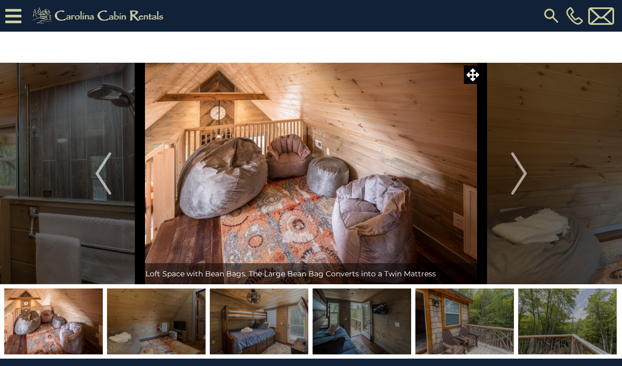
click at [514, 172] on img "Next" at bounding box center [519, 173] width 16 height 42
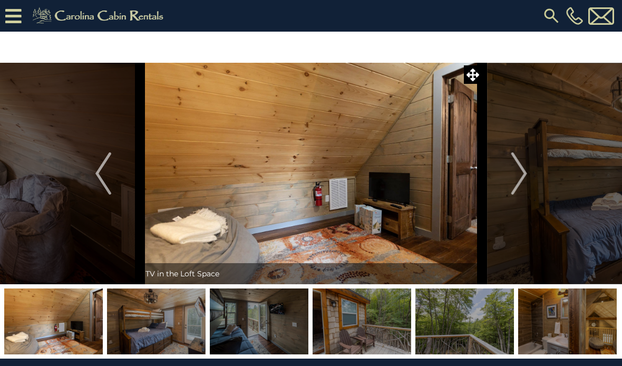
click at [512, 175] on img "Next" at bounding box center [519, 173] width 16 height 42
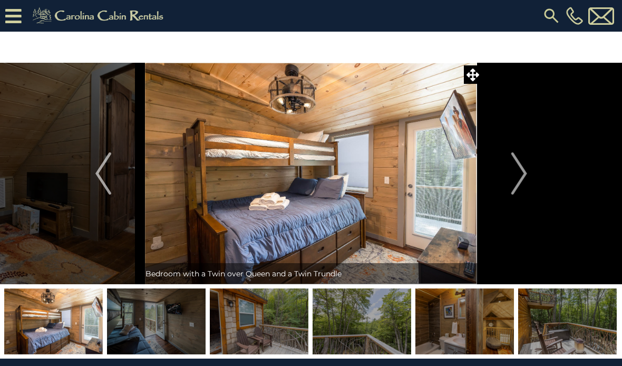
click at [514, 175] on img "Next" at bounding box center [519, 173] width 16 height 42
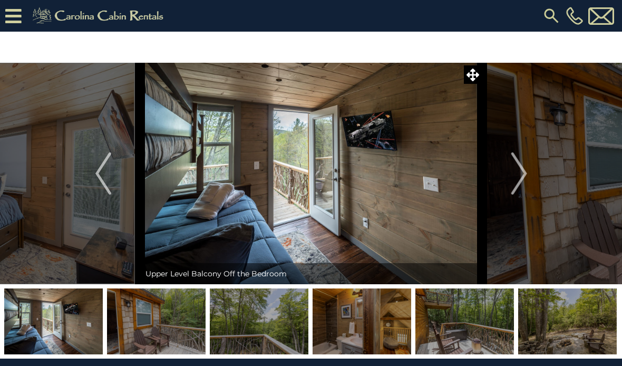
click at [514, 176] on img "Next" at bounding box center [519, 173] width 16 height 42
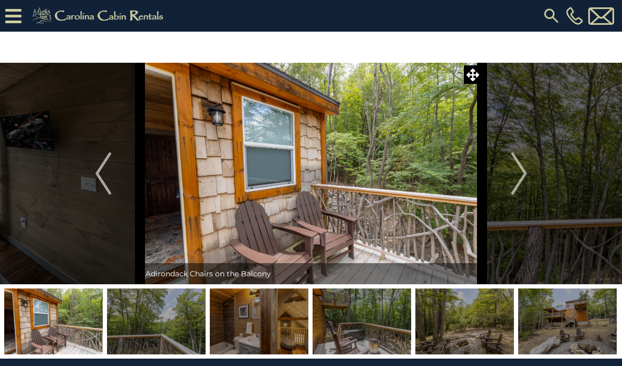
click at [514, 174] on img "Next" at bounding box center [519, 173] width 16 height 42
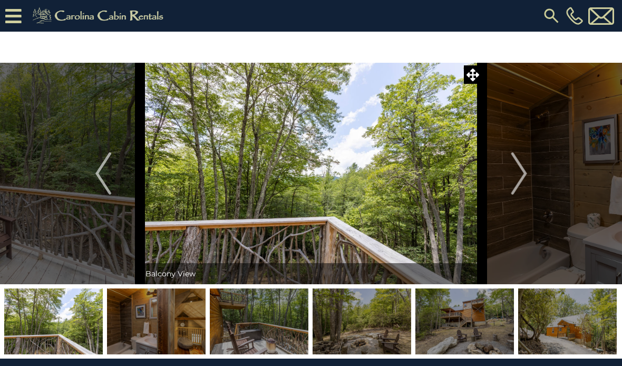
click at [514, 176] on img "Next" at bounding box center [519, 173] width 16 height 42
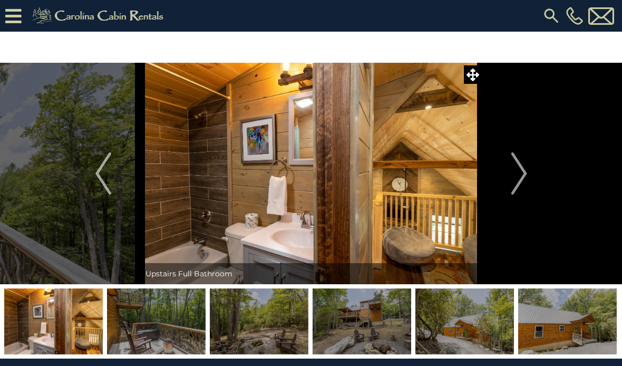
click at [514, 176] on img "Next" at bounding box center [519, 173] width 16 height 42
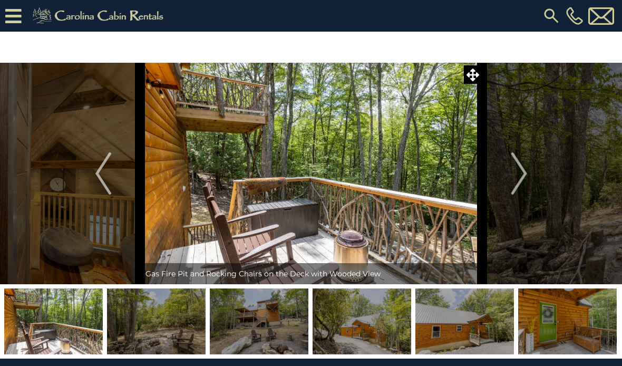
click at [509, 177] on button "Next" at bounding box center [520, 174] width 74 height 222
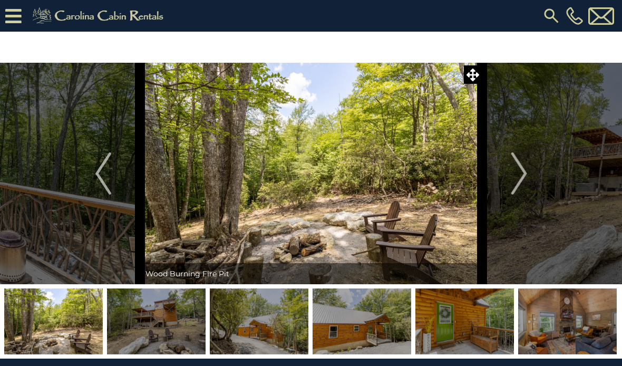
click at [513, 176] on img "Next" at bounding box center [519, 173] width 16 height 42
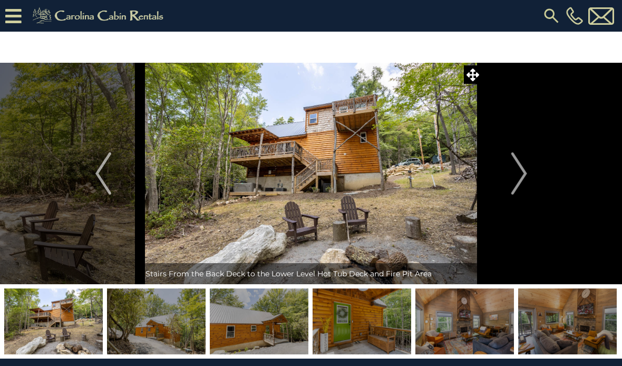
click at [512, 175] on img "Next" at bounding box center [519, 173] width 16 height 42
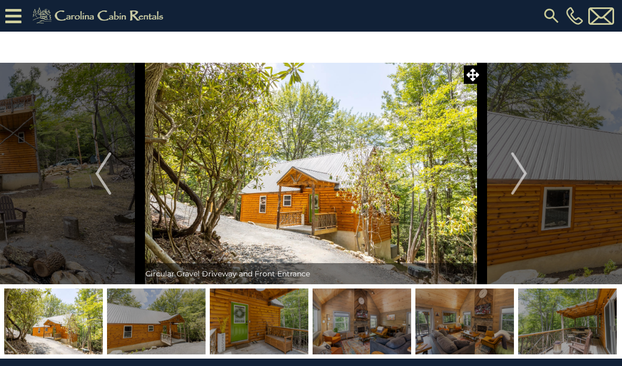
click at [511, 177] on button "Next" at bounding box center [520, 174] width 74 height 222
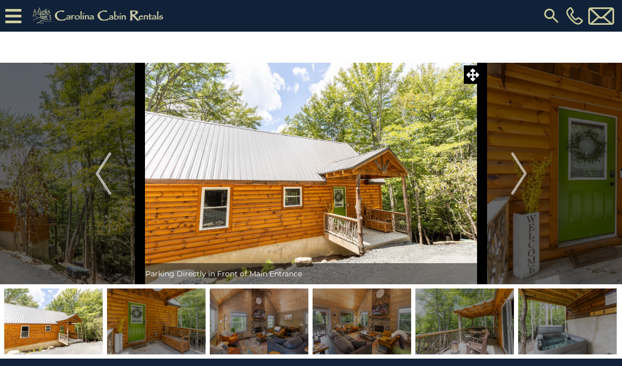
click at [514, 173] on img "Next" at bounding box center [519, 173] width 16 height 42
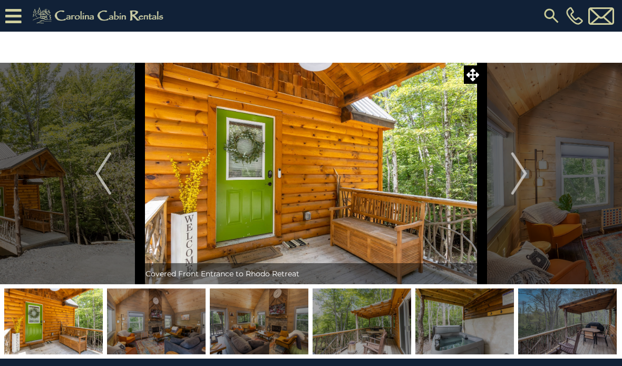
click at [524, 167] on img "Next" at bounding box center [519, 173] width 16 height 42
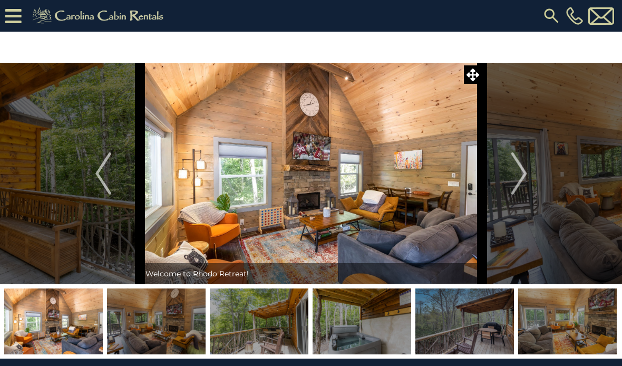
click at [514, 176] on img "Next" at bounding box center [519, 173] width 16 height 42
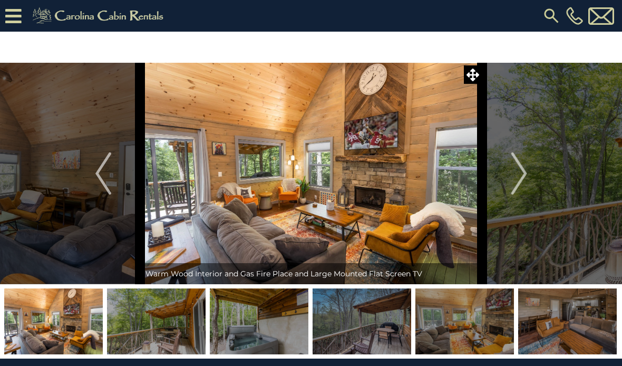
click at [514, 171] on img "Next" at bounding box center [519, 173] width 16 height 42
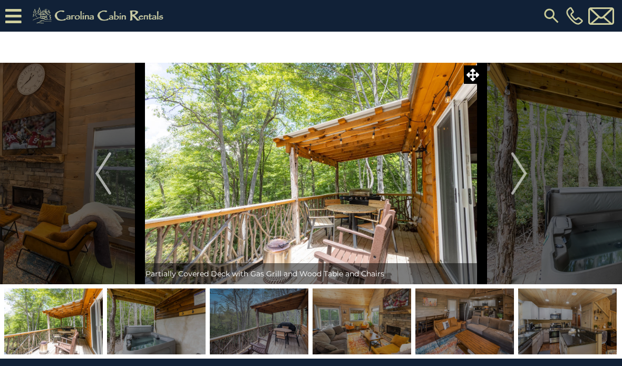
click at [512, 175] on img "Next" at bounding box center [519, 173] width 16 height 42
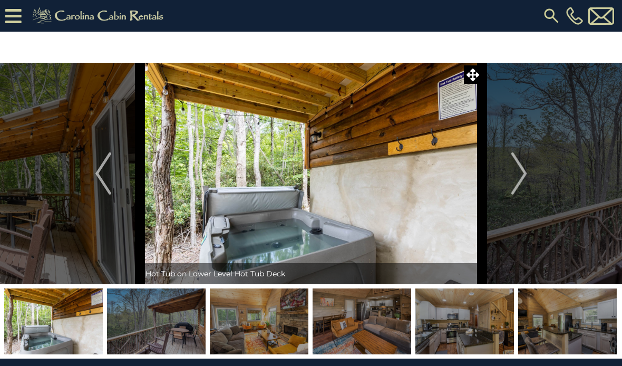
click at [520, 170] on img "Next" at bounding box center [519, 173] width 16 height 42
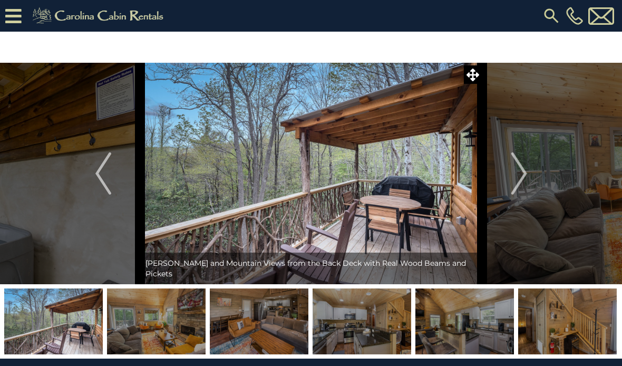
click at [516, 173] on img "Next" at bounding box center [519, 173] width 16 height 42
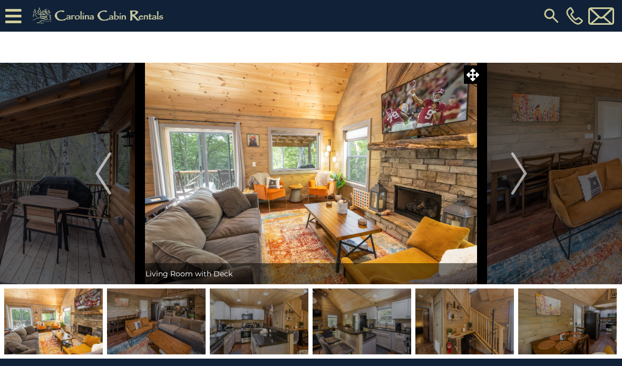
click at [514, 171] on img "Next" at bounding box center [519, 173] width 16 height 42
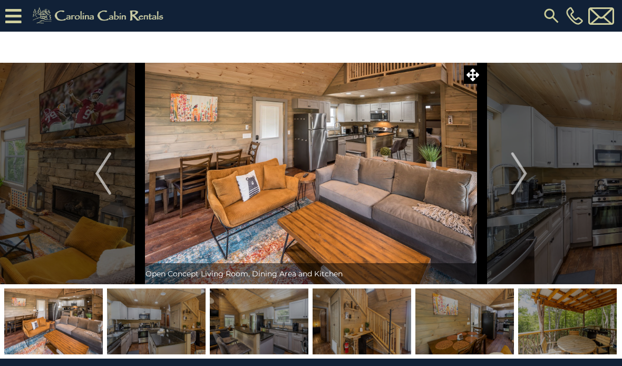
click at [513, 175] on img "Next" at bounding box center [519, 173] width 16 height 42
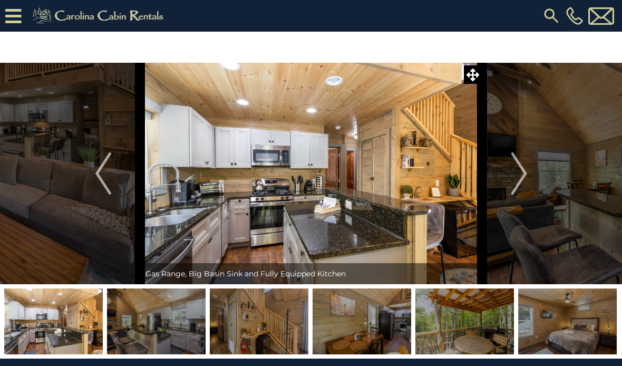
click at [510, 175] on button "Next" at bounding box center [520, 174] width 74 height 222
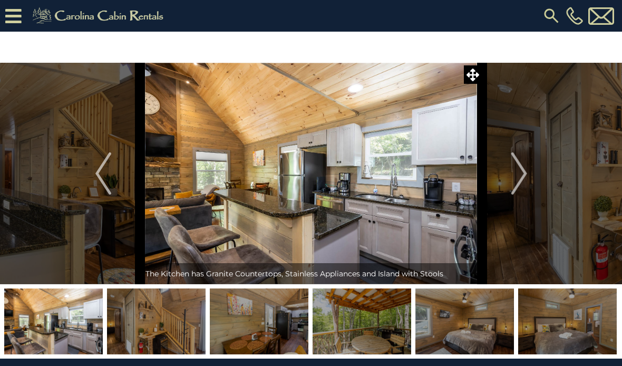
click at [509, 178] on button "Next" at bounding box center [520, 174] width 74 height 222
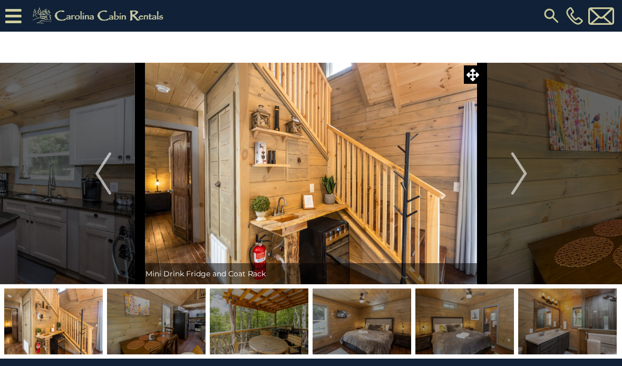
click at [495, 171] on button "Next" at bounding box center [520, 174] width 74 height 222
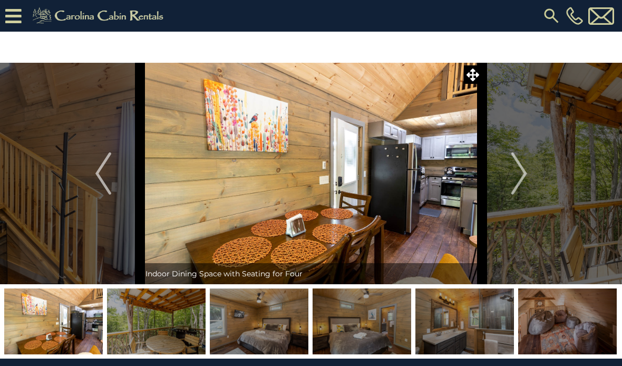
click at [505, 176] on button "Next" at bounding box center [520, 174] width 74 height 222
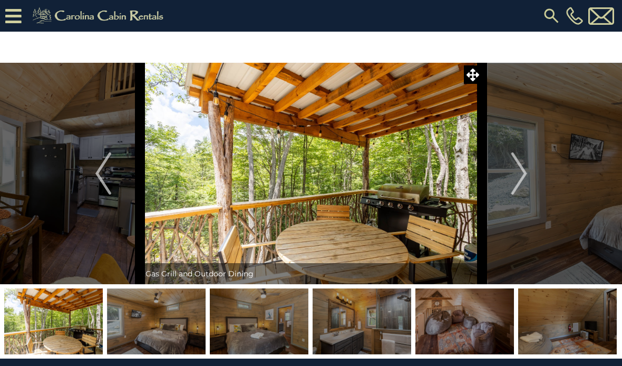
click at [512, 175] on img "Next" at bounding box center [519, 173] width 16 height 42
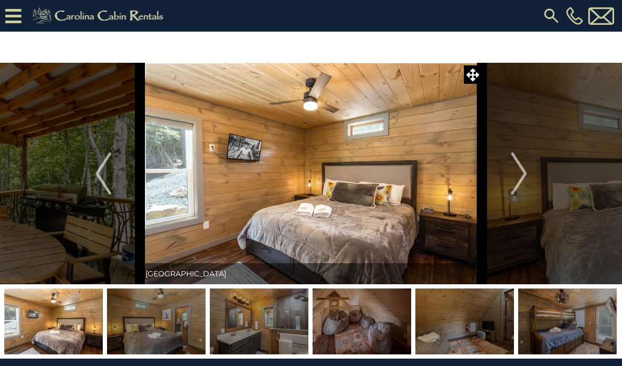
click at [515, 170] on img "Next" at bounding box center [519, 173] width 16 height 42
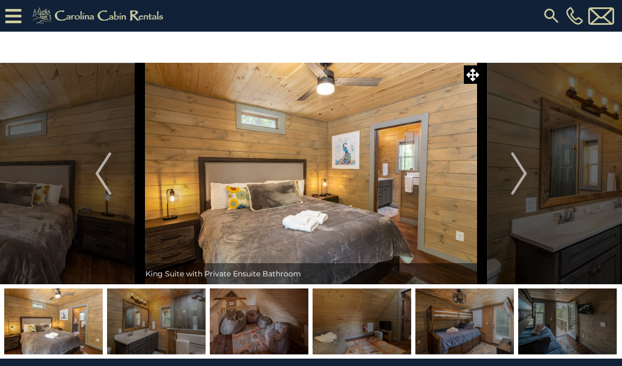
click at [515, 173] on img "Next" at bounding box center [519, 173] width 16 height 42
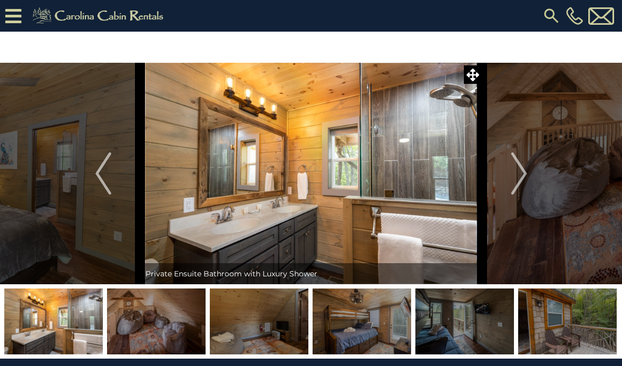
click at [512, 178] on img "Next" at bounding box center [519, 173] width 16 height 42
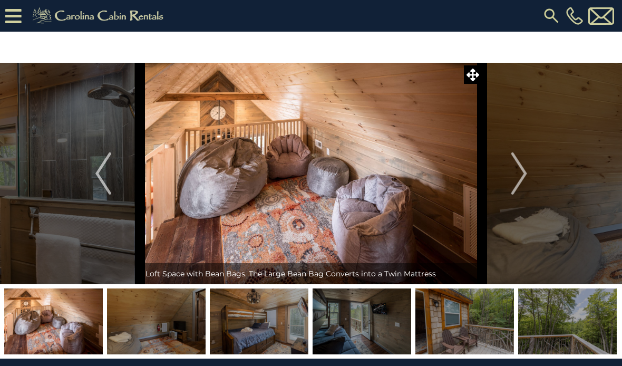
click at [513, 175] on img "Next" at bounding box center [519, 173] width 16 height 42
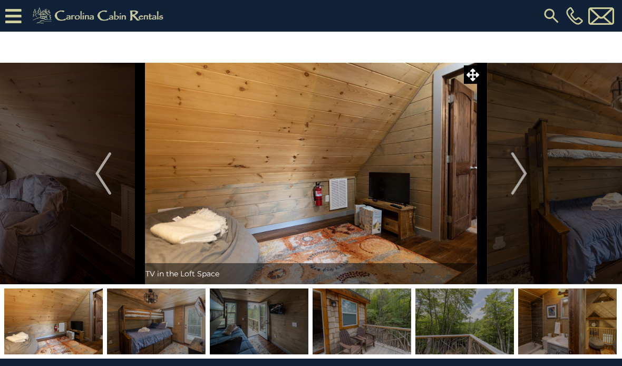
click at [510, 176] on button "Next" at bounding box center [520, 174] width 74 height 222
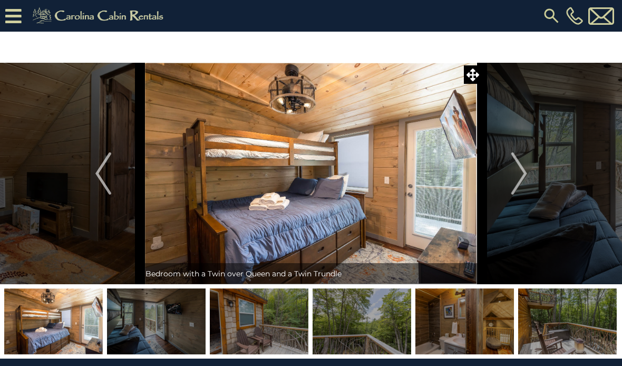
click at [511, 173] on button "Next" at bounding box center [520, 174] width 74 height 222
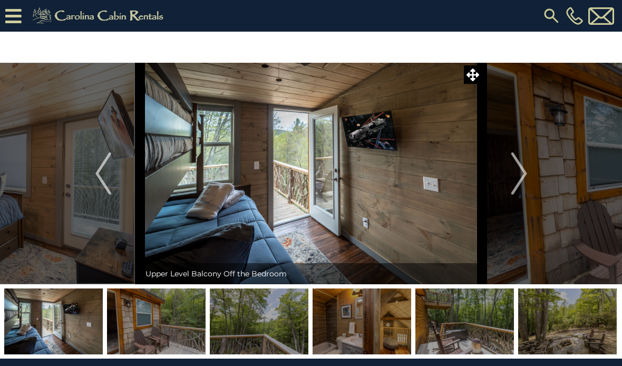
click at [512, 172] on img "Next" at bounding box center [519, 173] width 16 height 42
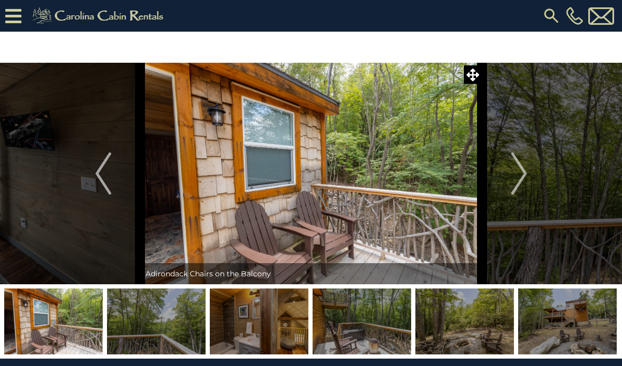
click at [511, 173] on button "Next" at bounding box center [520, 174] width 74 height 222
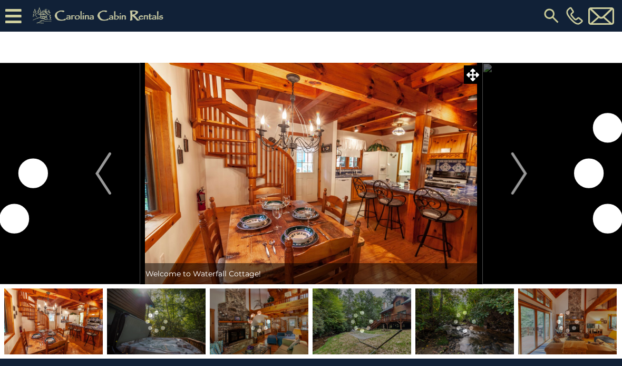
click at [518, 175] on img "Next" at bounding box center [519, 173] width 16 height 42
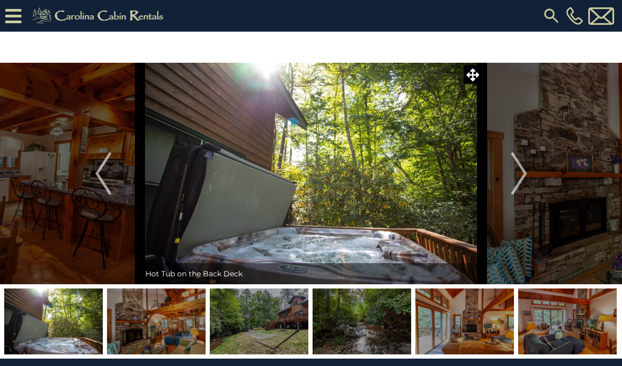
click at [515, 175] on img "Next" at bounding box center [519, 173] width 16 height 42
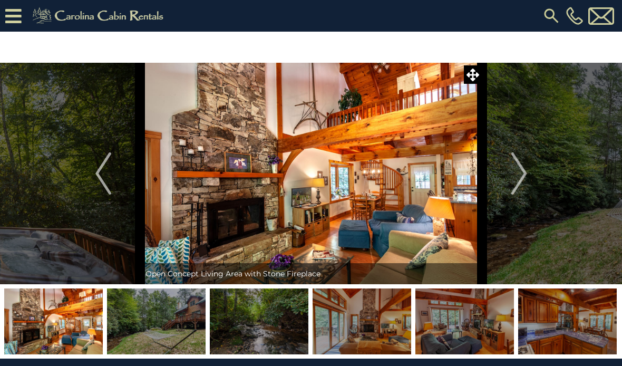
click at [518, 173] on img "Next" at bounding box center [519, 173] width 16 height 42
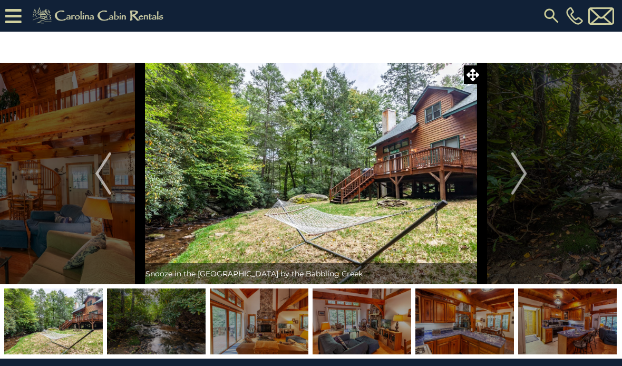
click at [523, 167] on img "Next" at bounding box center [519, 173] width 16 height 42
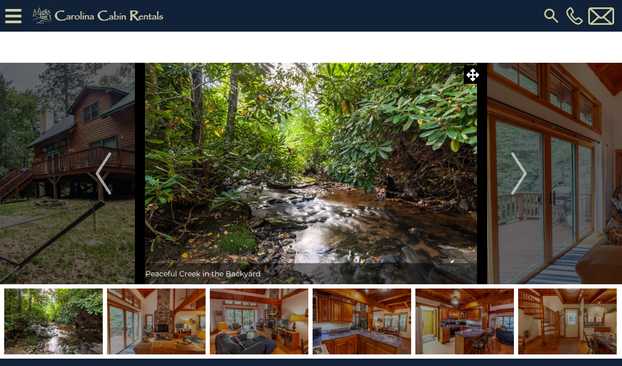
click at [523, 170] on img "Next" at bounding box center [519, 173] width 16 height 42
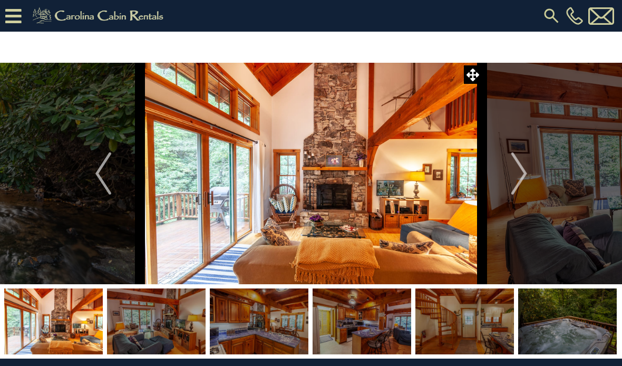
click at [518, 171] on img "Next" at bounding box center [519, 173] width 16 height 42
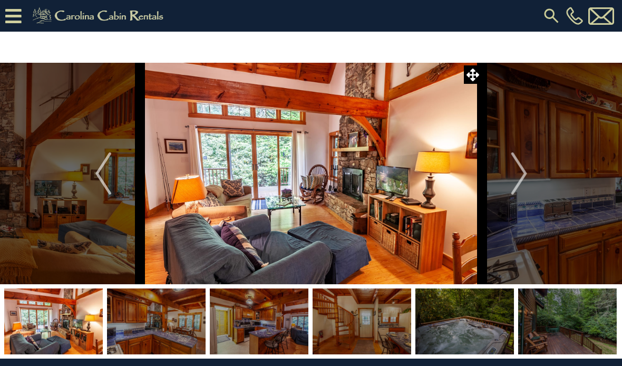
click at [514, 171] on img "Next" at bounding box center [519, 173] width 16 height 42
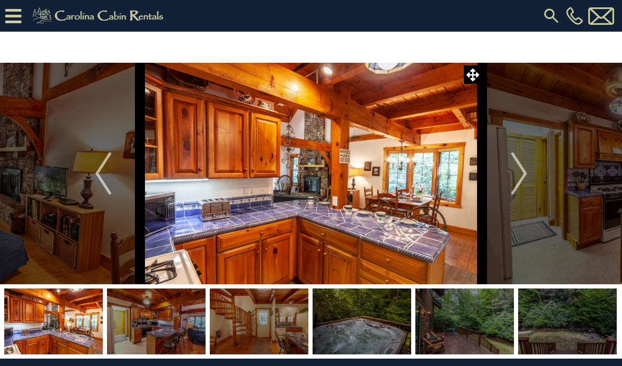
click at [520, 176] on img "Next" at bounding box center [519, 173] width 16 height 42
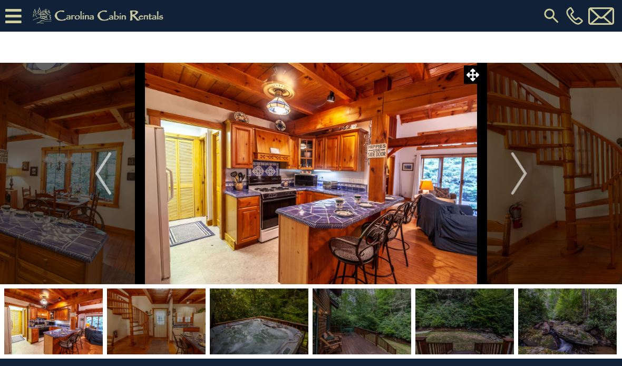
click at [512, 174] on img "Next" at bounding box center [519, 173] width 16 height 42
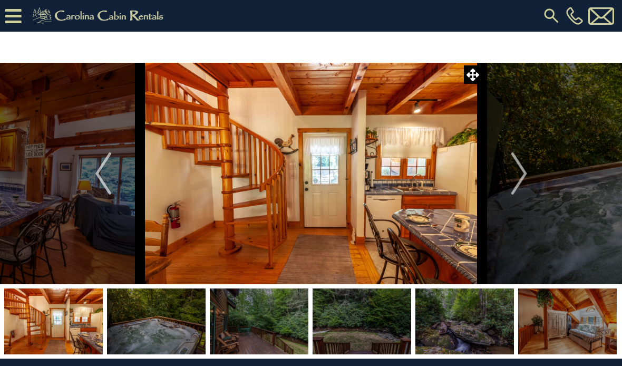
click at [514, 174] on img "Next" at bounding box center [519, 173] width 16 height 42
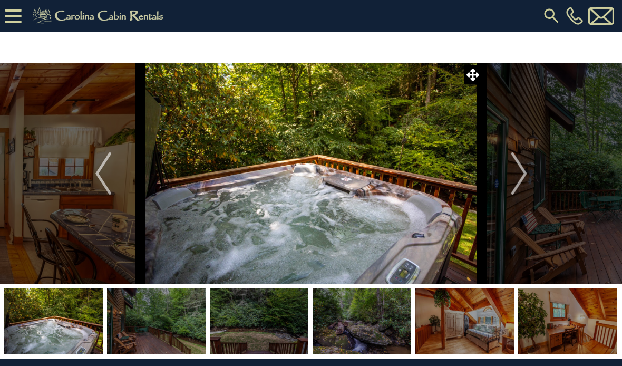
click at [514, 173] on img "Next" at bounding box center [519, 173] width 16 height 42
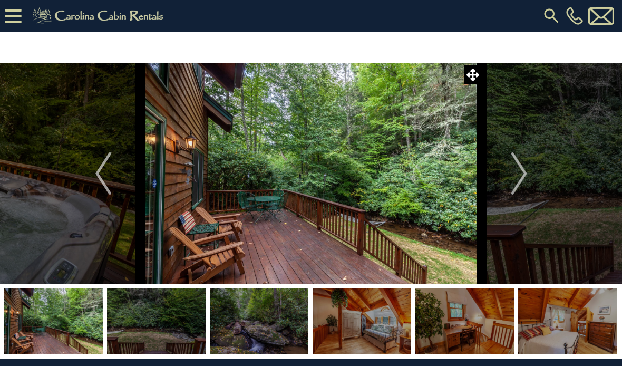
click at [513, 175] on img "Next" at bounding box center [519, 173] width 16 height 42
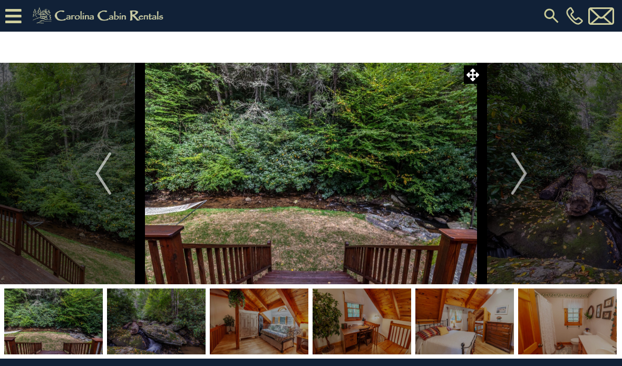
click at [515, 179] on img "Next" at bounding box center [519, 173] width 16 height 42
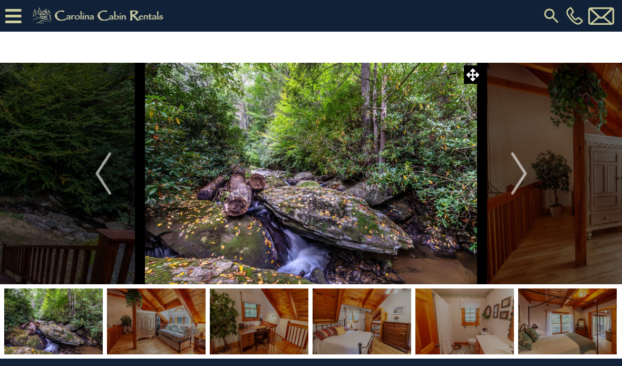
click at [518, 178] on img "Next" at bounding box center [519, 173] width 16 height 42
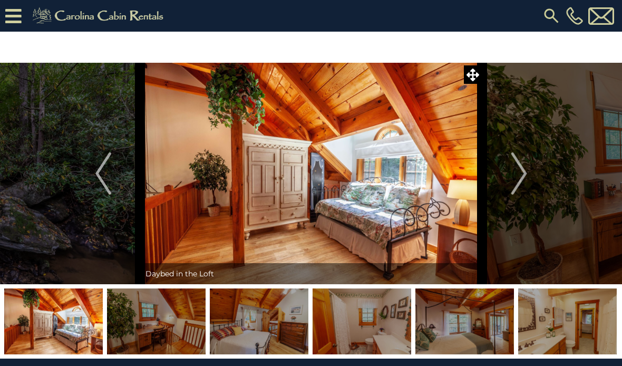
click at [510, 180] on button "Next" at bounding box center [520, 174] width 74 height 222
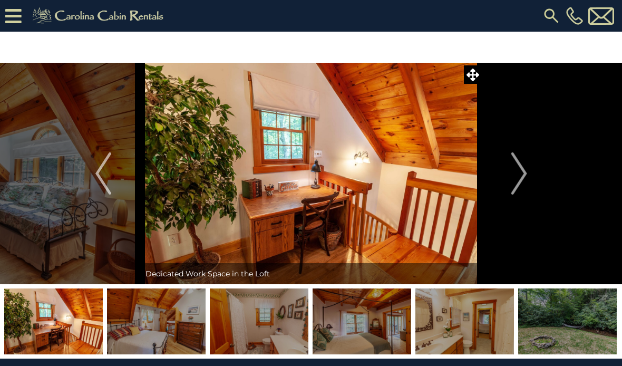
click at [509, 181] on button "Next" at bounding box center [520, 174] width 74 height 222
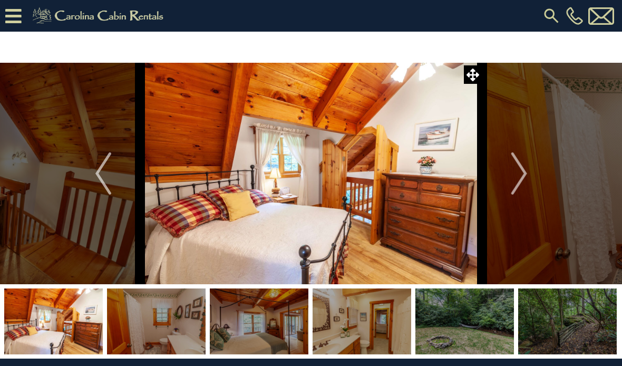
click at [507, 181] on button "Next" at bounding box center [520, 174] width 74 height 222
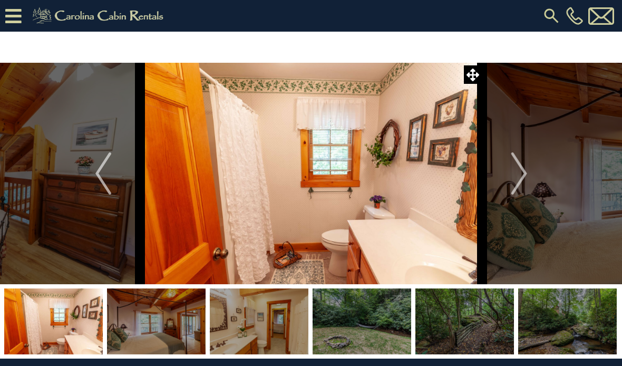
click at [513, 175] on img "Next" at bounding box center [519, 173] width 16 height 42
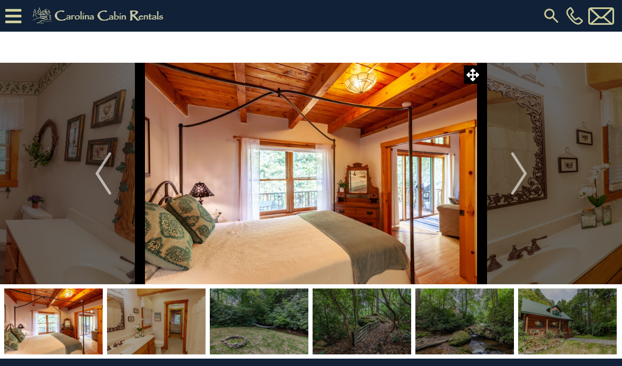
click at [511, 178] on button "Next" at bounding box center [520, 174] width 74 height 222
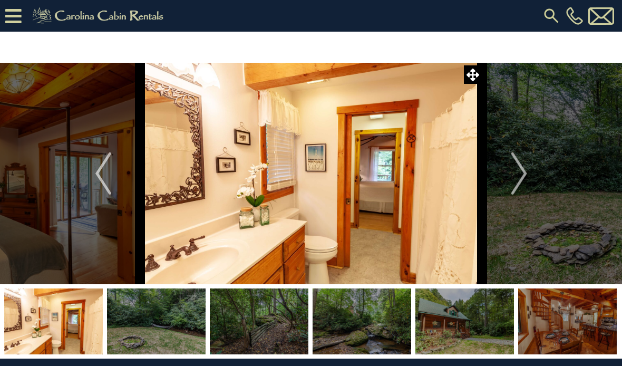
click at [518, 172] on img "Next" at bounding box center [519, 173] width 16 height 42
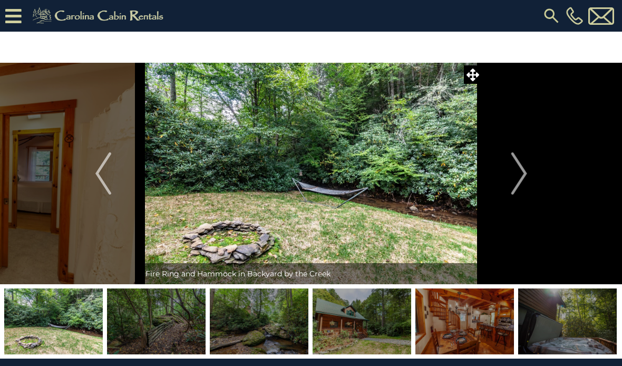
click at [517, 173] on img "Next" at bounding box center [519, 173] width 16 height 42
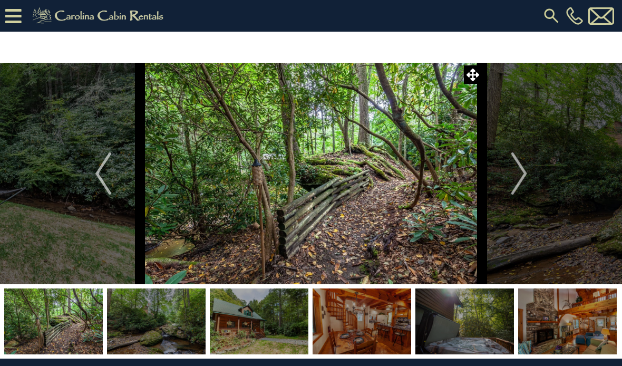
click at [520, 172] on img "Next" at bounding box center [519, 173] width 16 height 42
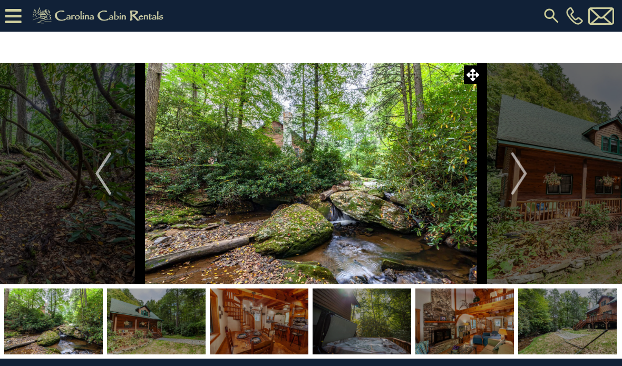
click at [516, 174] on img "Next" at bounding box center [519, 173] width 16 height 42
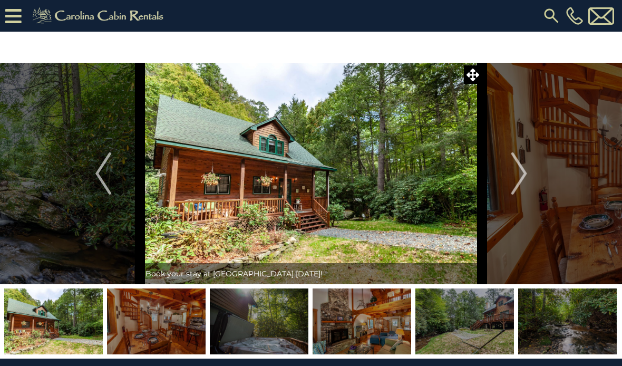
click at [518, 174] on img "Next" at bounding box center [519, 173] width 16 height 42
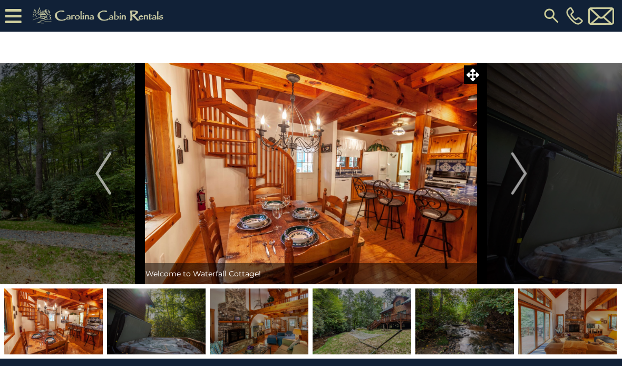
click at [515, 176] on img "Next" at bounding box center [519, 173] width 16 height 42
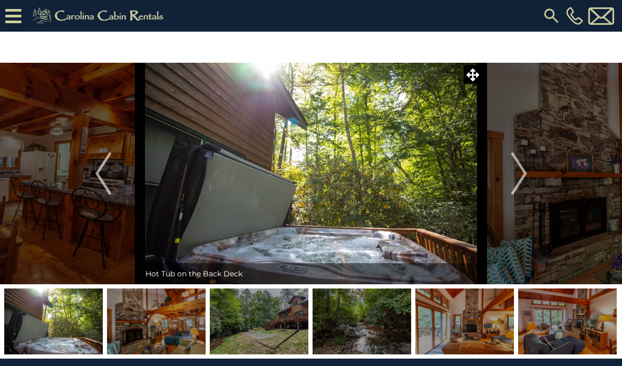
click at [520, 175] on img "Next" at bounding box center [519, 173] width 16 height 42
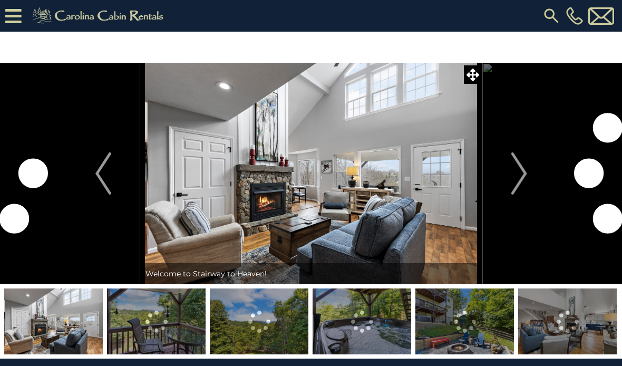
click at [523, 176] on img "Next" at bounding box center [519, 173] width 16 height 42
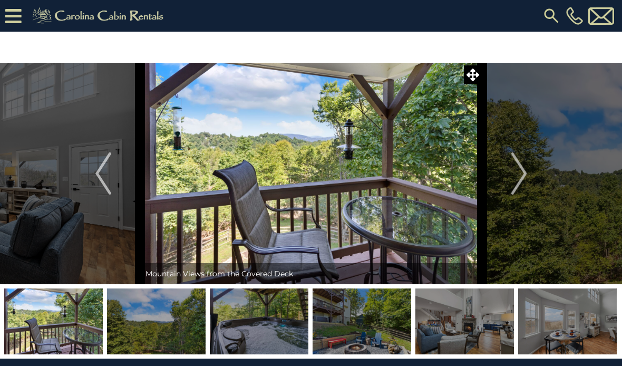
click at [524, 168] on img "Next" at bounding box center [519, 173] width 16 height 42
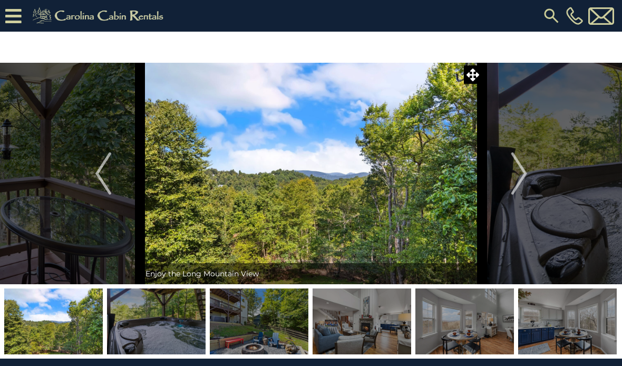
click at [518, 173] on img "Next" at bounding box center [519, 173] width 16 height 42
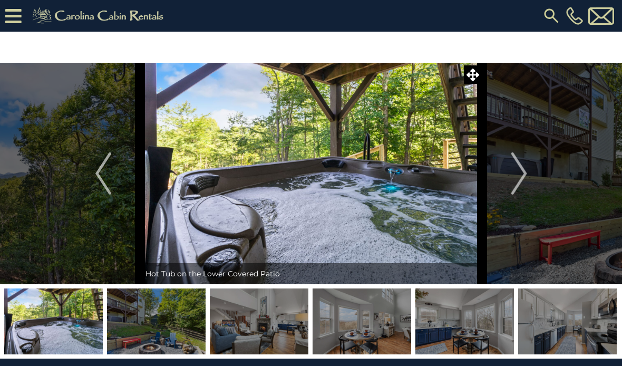
click at [517, 174] on img "Next" at bounding box center [519, 173] width 16 height 42
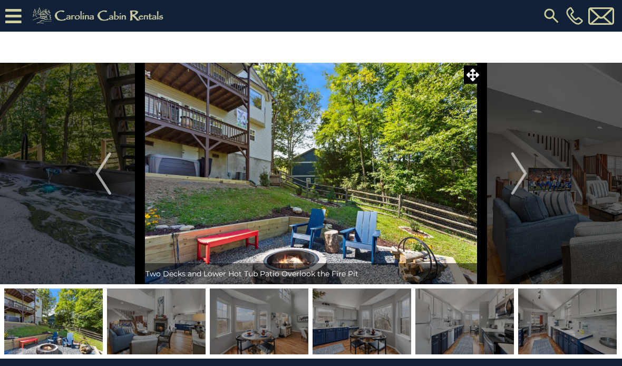
click at [520, 170] on img "Next" at bounding box center [519, 173] width 16 height 42
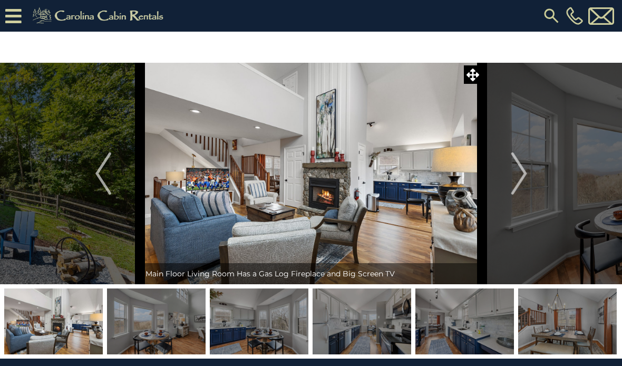
click at [514, 174] on img "Next" at bounding box center [519, 173] width 16 height 42
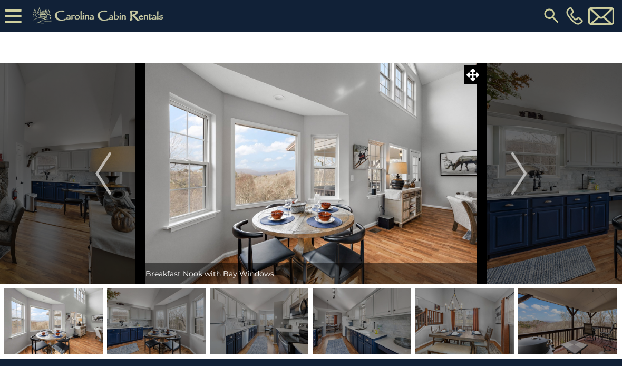
click at [520, 167] on img "Next" at bounding box center [519, 173] width 16 height 42
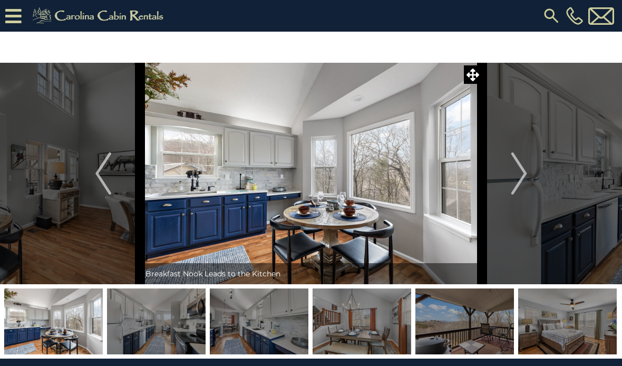
click at [520, 168] on img "Next" at bounding box center [519, 173] width 16 height 42
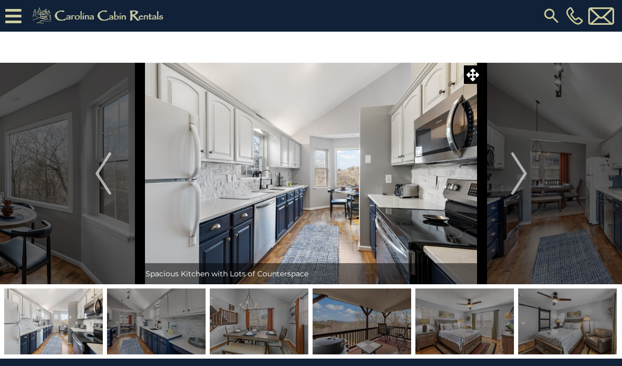
click at [521, 169] on img "Next" at bounding box center [519, 173] width 16 height 42
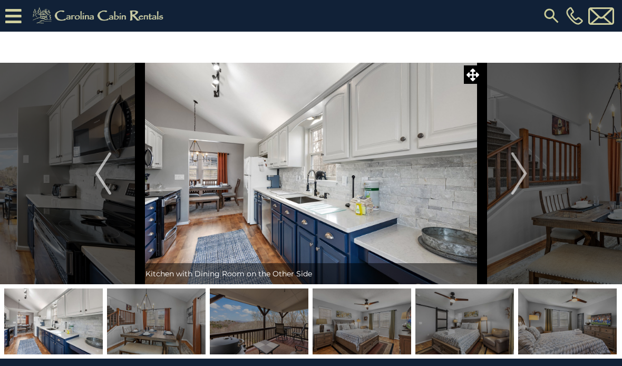
click at [522, 167] on img "Next" at bounding box center [519, 173] width 16 height 42
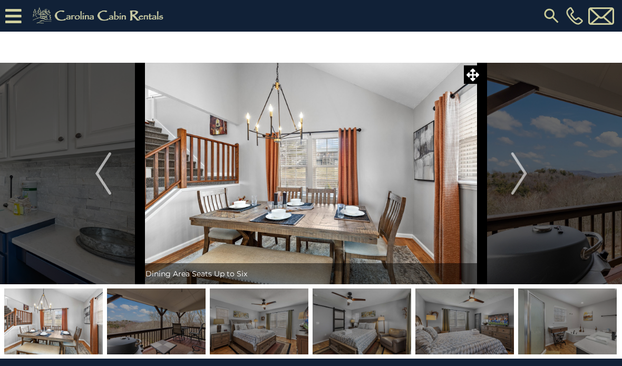
click at [518, 170] on img "Next" at bounding box center [519, 173] width 16 height 42
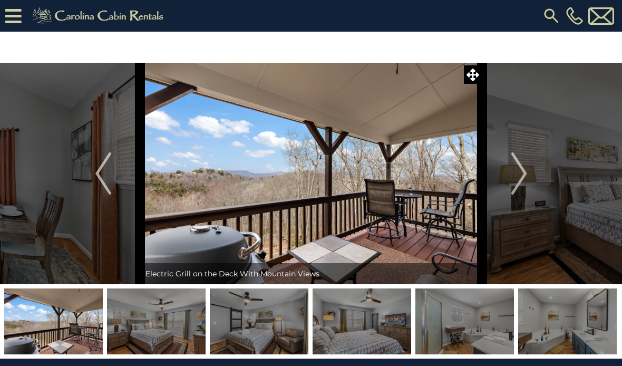
click at [523, 168] on img "Next" at bounding box center [519, 173] width 16 height 42
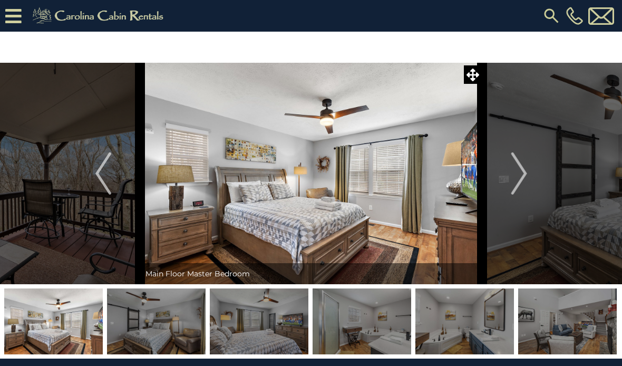
click at [515, 174] on img "Next" at bounding box center [519, 173] width 16 height 42
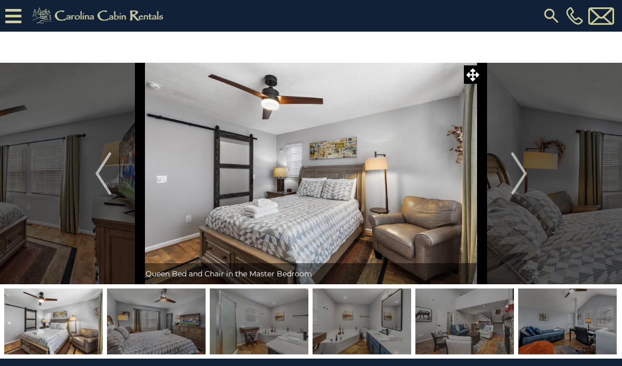
click at [517, 173] on img "Next" at bounding box center [519, 173] width 16 height 42
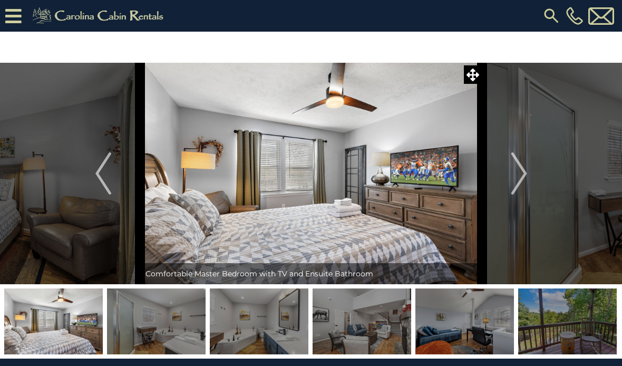
click at [515, 174] on img "Next" at bounding box center [519, 173] width 16 height 42
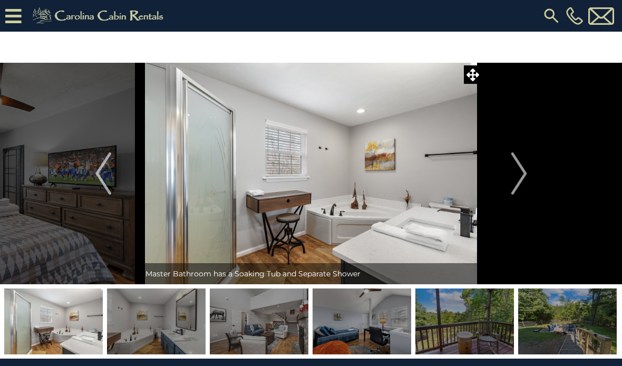
click at [518, 173] on img "Next" at bounding box center [519, 173] width 16 height 42
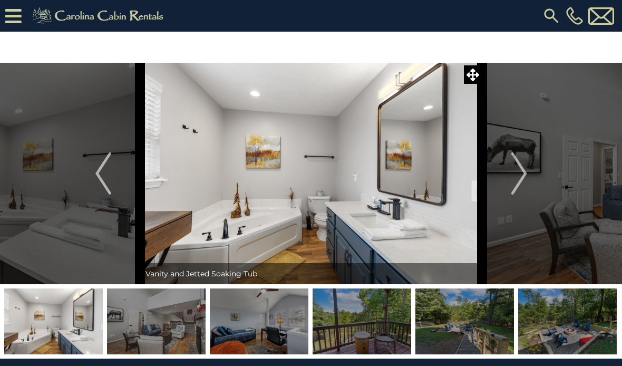
click at [512, 178] on img "Next" at bounding box center [519, 173] width 16 height 42
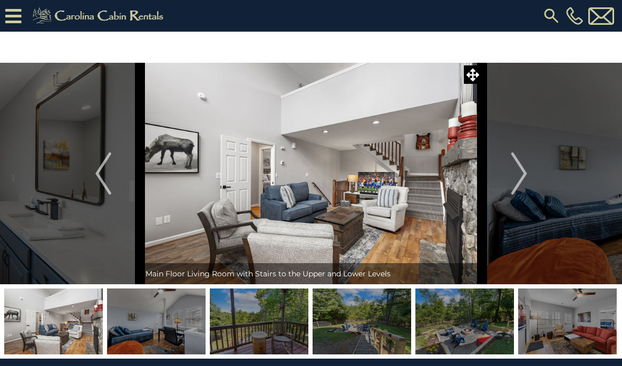
click at [514, 174] on img "Next" at bounding box center [519, 173] width 16 height 42
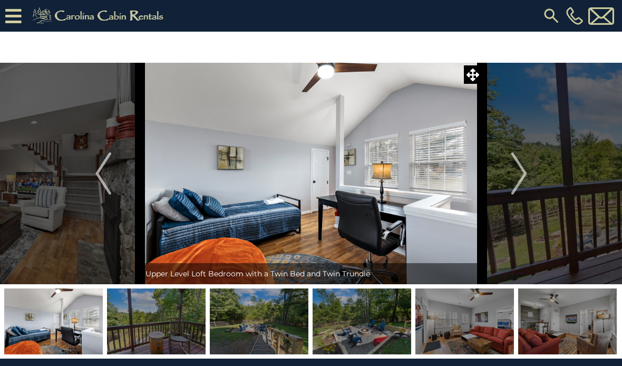
click at [514, 175] on img "Next" at bounding box center [519, 173] width 16 height 42
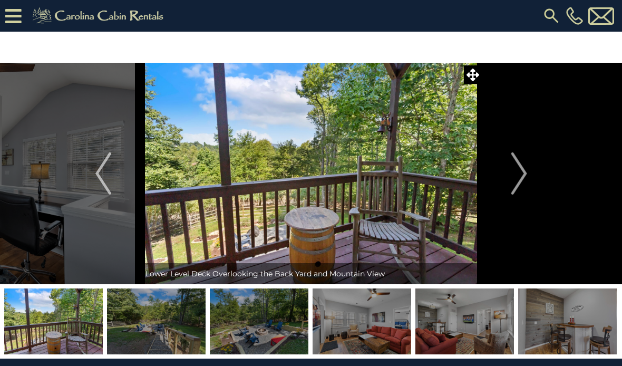
click at [513, 175] on img "Next" at bounding box center [519, 173] width 16 height 42
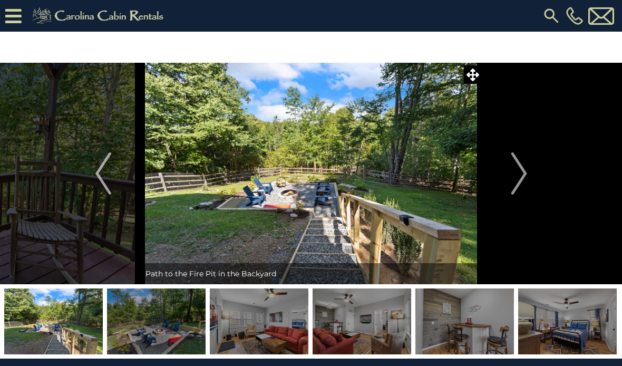
click at [513, 174] on img "Next" at bounding box center [519, 173] width 16 height 42
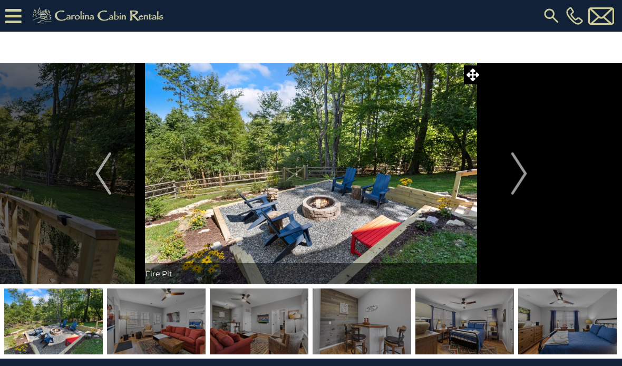
click at [515, 172] on img "Next" at bounding box center [519, 173] width 16 height 42
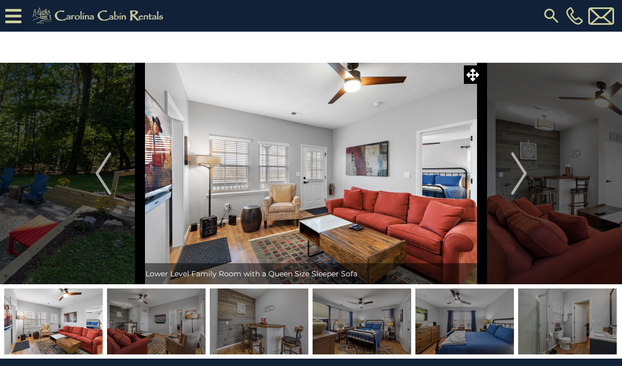
click at [518, 171] on img "Next" at bounding box center [519, 173] width 16 height 42
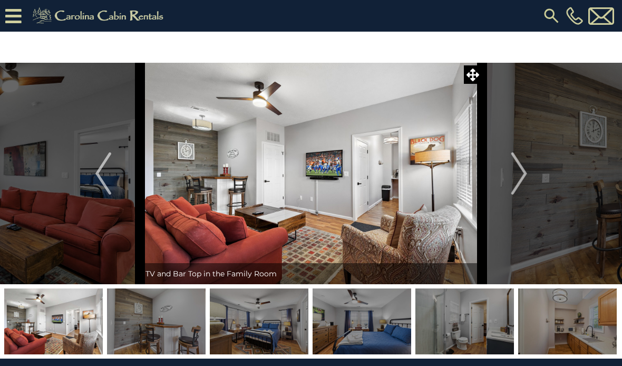
click at [519, 171] on img "Next" at bounding box center [519, 173] width 16 height 42
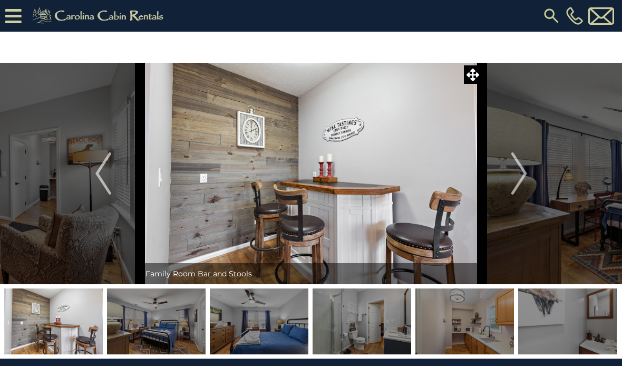
click at [519, 170] on img "Next" at bounding box center [519, 173] width 16 height 42
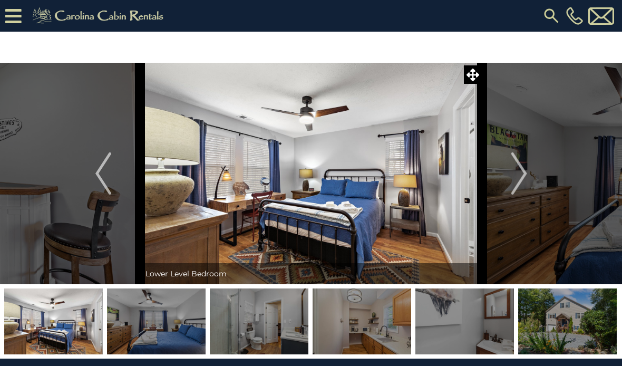
click at [520, 170] on img "Next" at bounding box center [519, 173] width 16 height 42
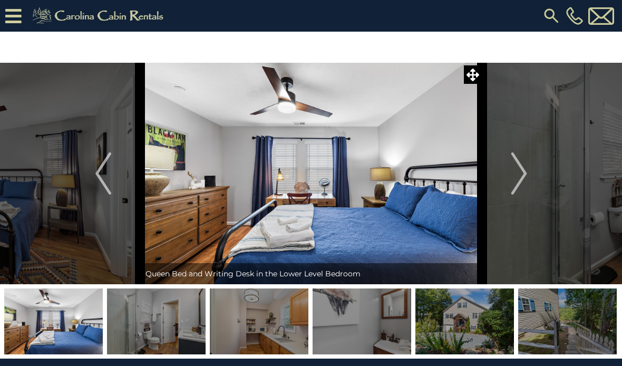
click at [515, 171] on img "Next" at bounding box center [519, 173] width 16 height 42
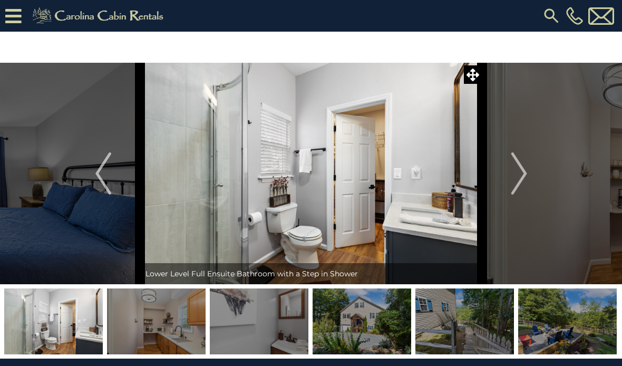
click at [519, 171] on img "Next" at bounding box center [519, 173] width 16 height 42
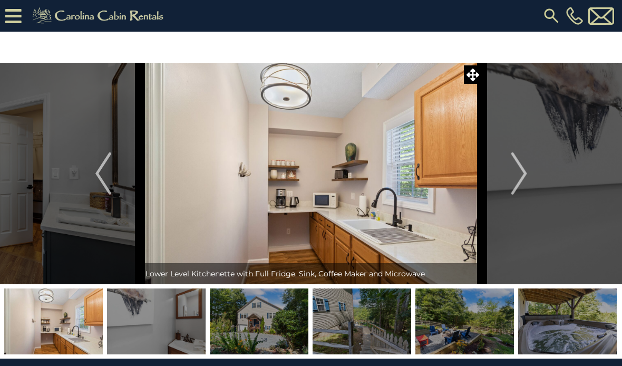
click at [518, 172] on img "Next" at bounding box center [519, 173] width 16 height 42
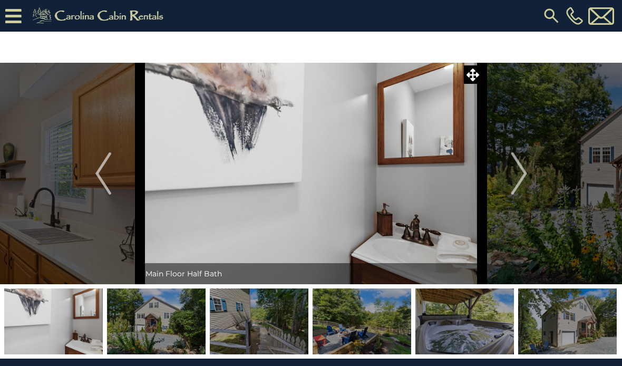
click at [520, 171] on img "Next" at bounding box center [519, 173] width 16 height 42
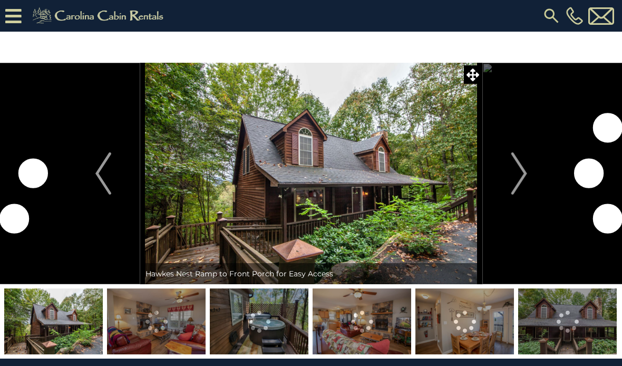
click at [527, 164] on img "Next" at bounding box center [519, 173] width 16 height 42
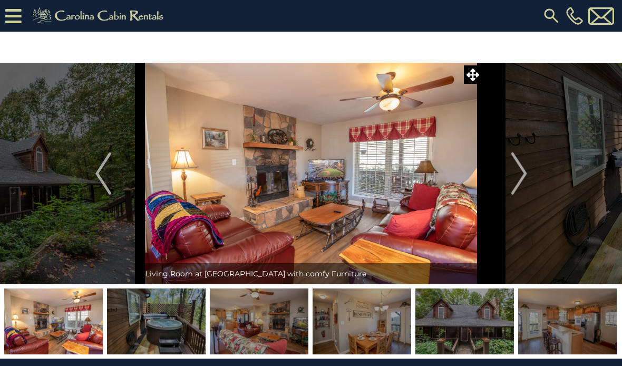
click at [518, 175] on img "Next" at bounding box center [519, 173] width 16 height 42
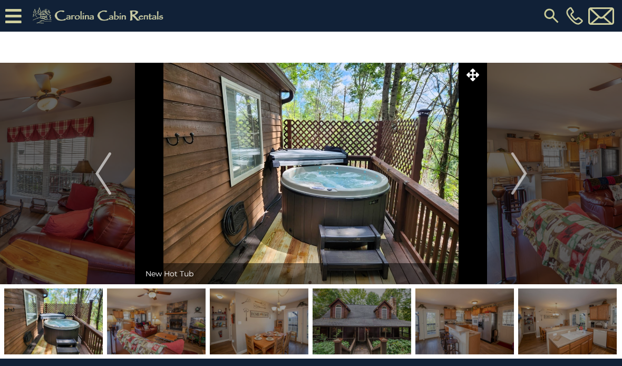
click at [518, 172] on img "Next" at bounding box center [519, 173] width 16 height 42
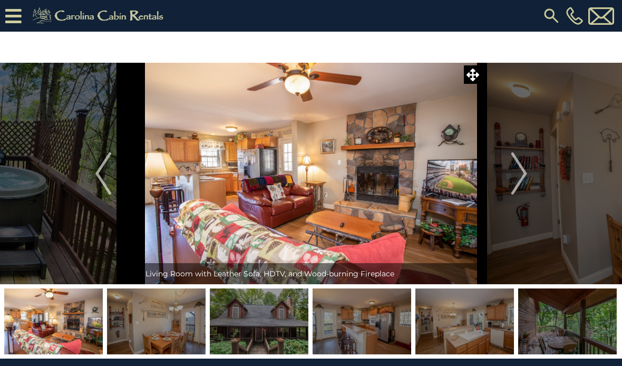
click at [519, 172] on img "Next" at bounding box center [519, 173] width 16 height 42
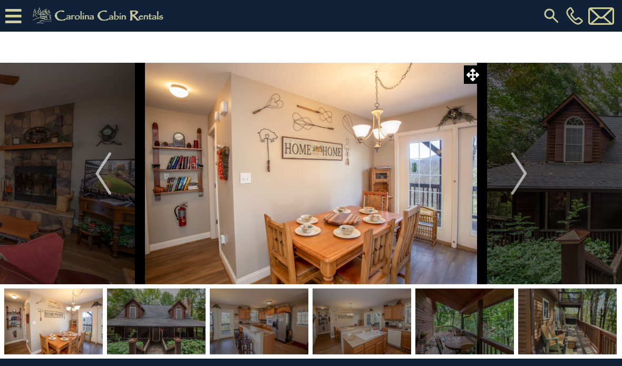
click at [514, 173] on img "Next" at bounding box center [519, 173] width 16 height 42
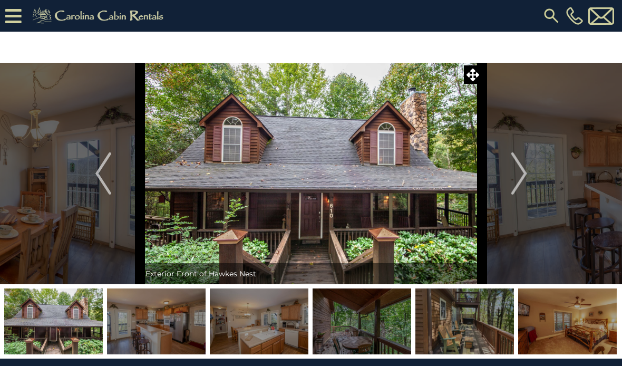
click at [513, 177] on img "Next" at bounding box center [519, 173] width 16 height 42
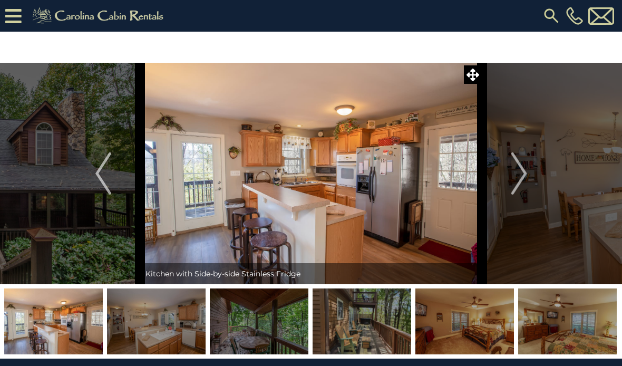
click at [513, 173] on img "Next" at bounding box center [519, 173] width 16 height 42
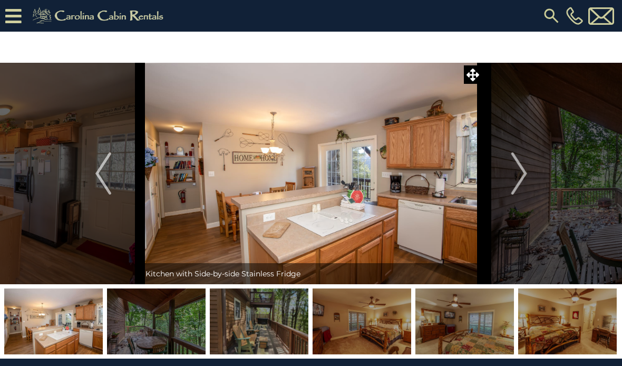
click at [517, 171] on img "Next" at bounding box center [519, 173] width 16 height 42
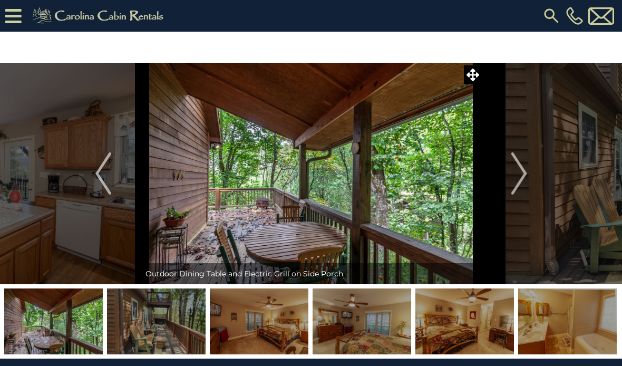
click at [509, 177] on button "Next" at bounding box center [520, 174] width 74 height 222
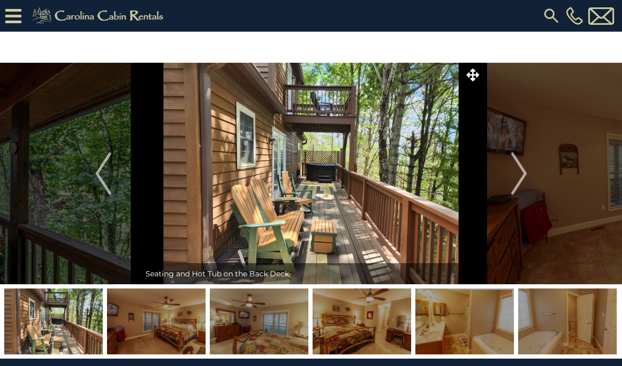
click at [514, 173] on img "Next" at bounding box center [519, 173] width 16 height 42
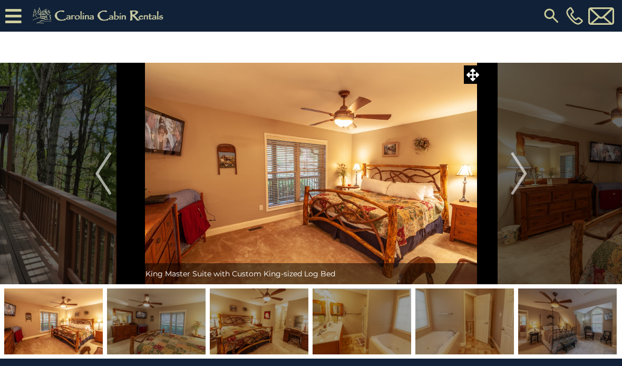
click at [520, 171] on img "Next" at bounding box center [519, 173] width 16 height 42
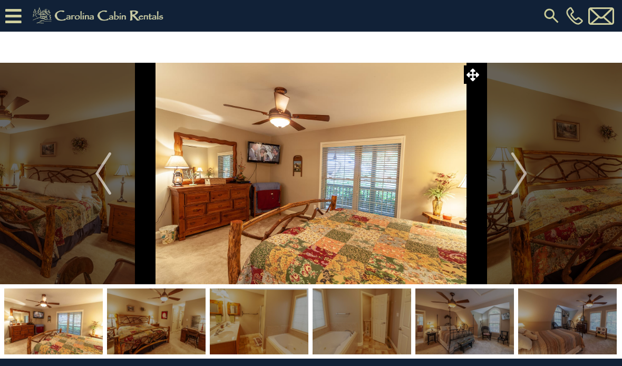
click at [515, 173] on img "Next" at bounding box center [519, 173] width 16 height 42
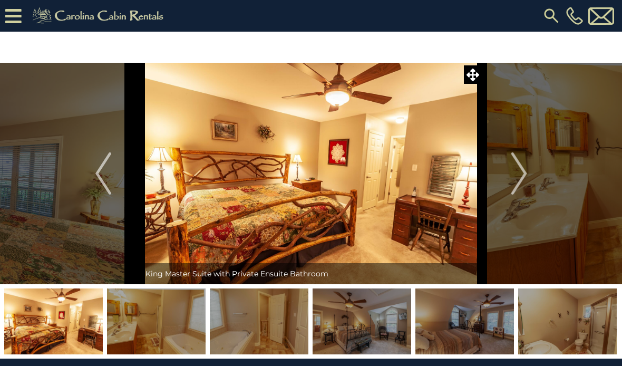
click at [521, 168] on img "Next" at bounding box center [519, 173] width 16 height 42
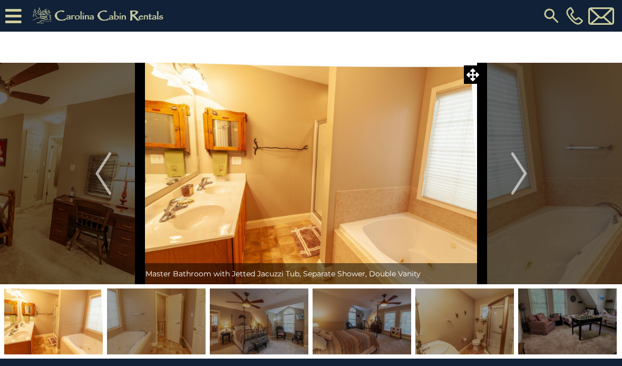
click at [512, 179] on img "Next" at bounding box center [519, 173] width 16 height 42
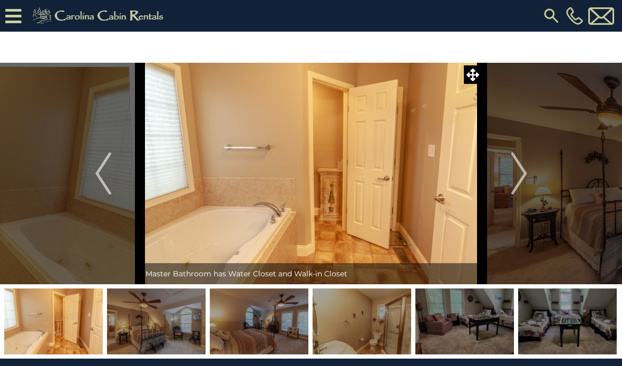
click at [512, 177] on img "Next" at bounding box center [519, 173] width 16 height 42
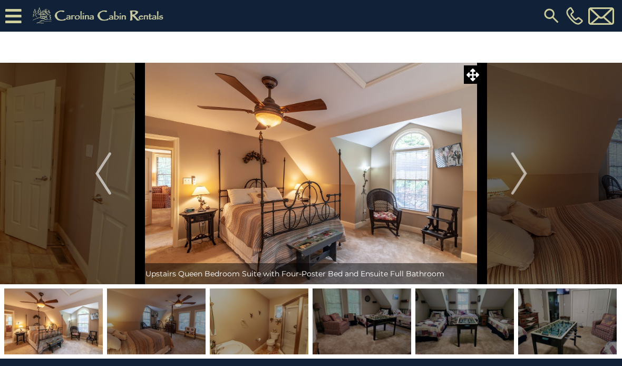
click at [518, 169] on img "Next" at bounding box center [519, 173] width 16 height 42
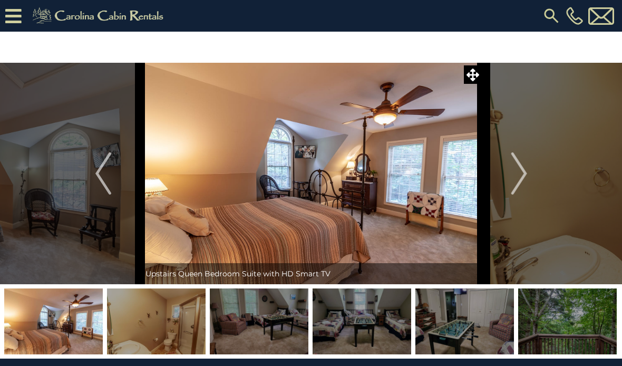
click at [515, 172] on img "Next" at bounding box center [519, 173] width 16 height 42
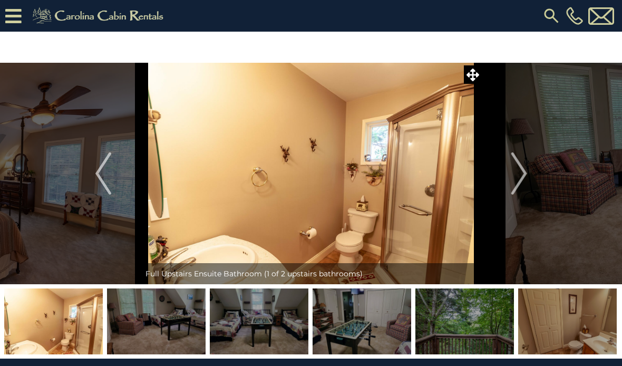
click at [515, 171] on img "Next" at bounding box center [519, 173] width 16 height 42
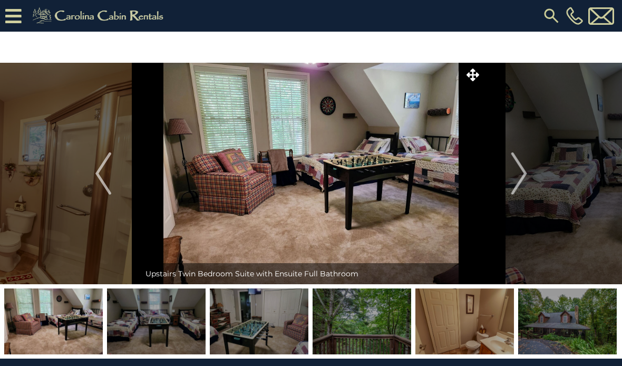
click at [514, 171] on img "Next" at bounding box center [519, 173] width 16 height 42
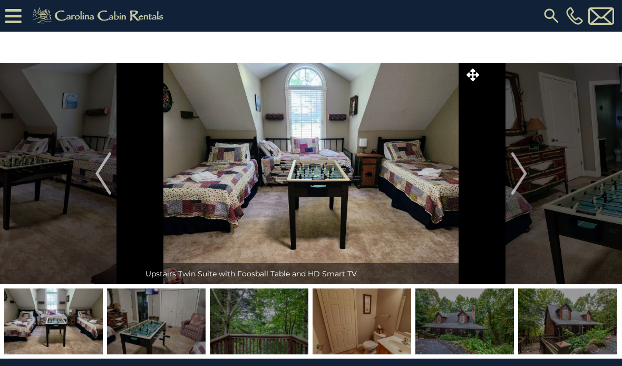
click at [510, 175] on button "Next" at bounding box center [520, 174] width 74 height 222
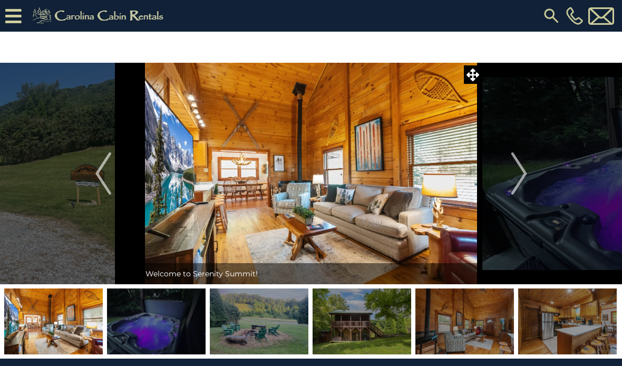
click at [515, 171] on img "Next" at bounding box center [519, 173] width 16 height 42
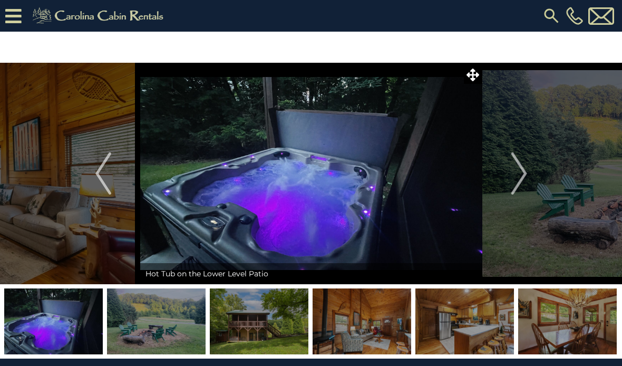
click at [518, 173] on img "Next" at bounding box center [519, 173] width 16 height 42
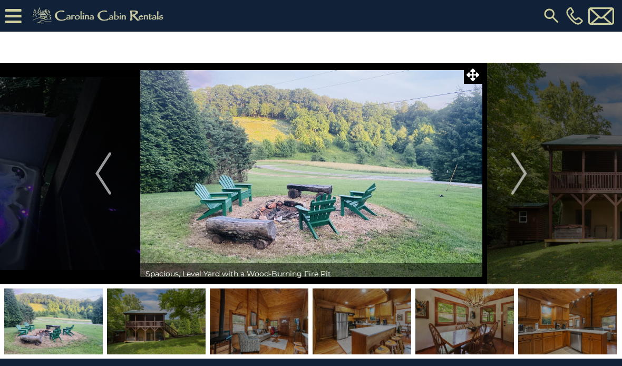
click at [518, 171] on img "Next" at bounding box center [519, 173] width 16 height 42
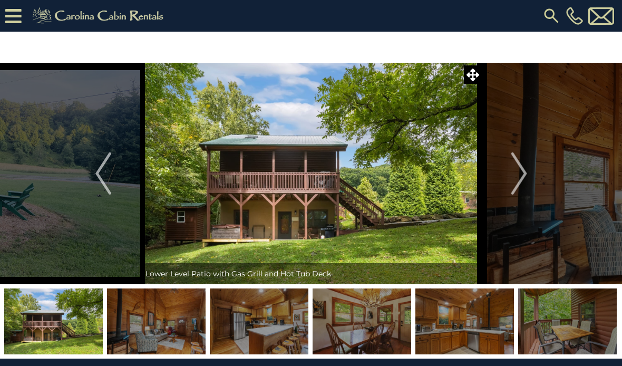
click at [516, 171] on img "Next" at bounding box center [519, 173] width 16 height 42
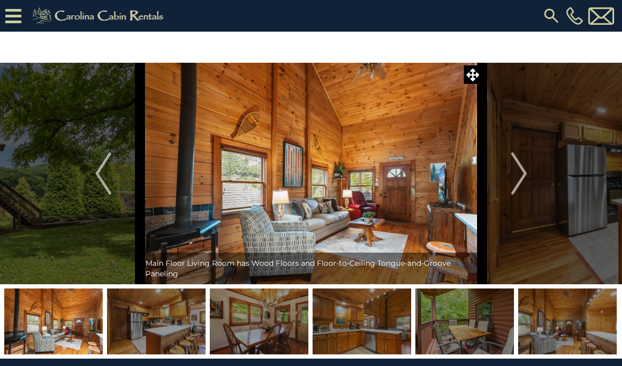
click at [519, 170] on img "Next" at bounding box center [519, 173] width 16 height 42
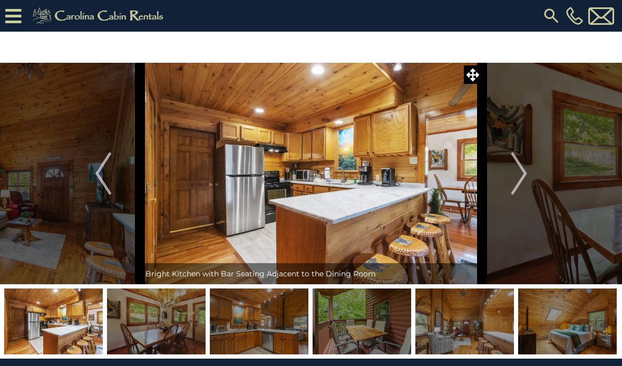
click at [521, 170] on img "Next" at bounding box center [519, 173] width 16 height 42
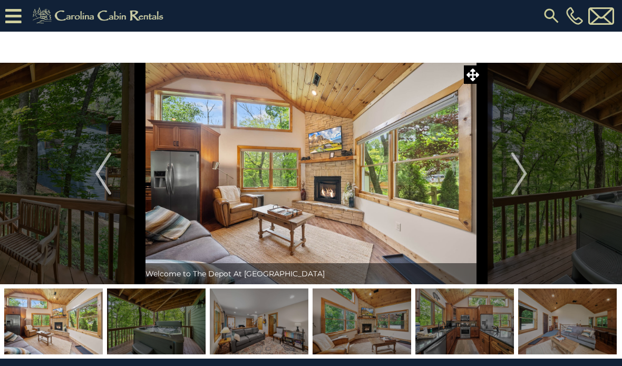
click at [517, 176] on img "Next" at bounding box center [519, 173] width 16 height 42
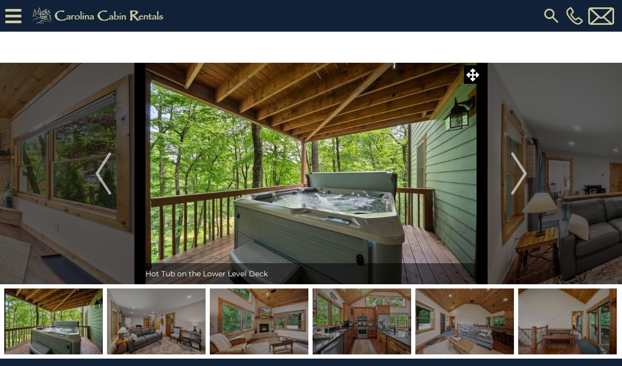
click at [515, 180] on img "Next" at bounding box center [519, 173] width 16 height 42
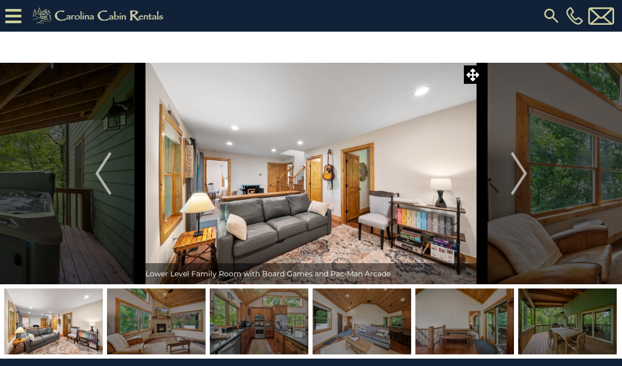
click at [521, 177] on img "Next" at bounding box center [519, 173] width 16 height 42
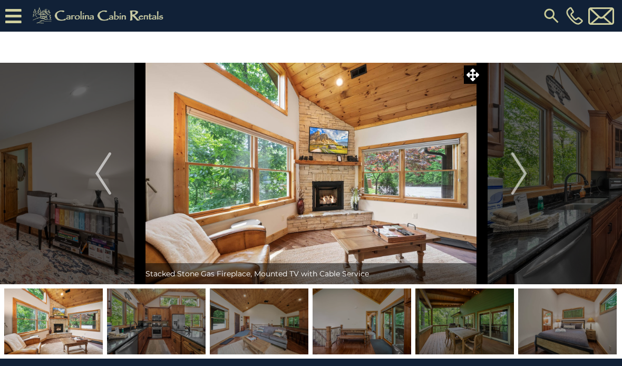
click at [521, 176] on img "Next" at bounding box center [519, 173] width 16 height 42
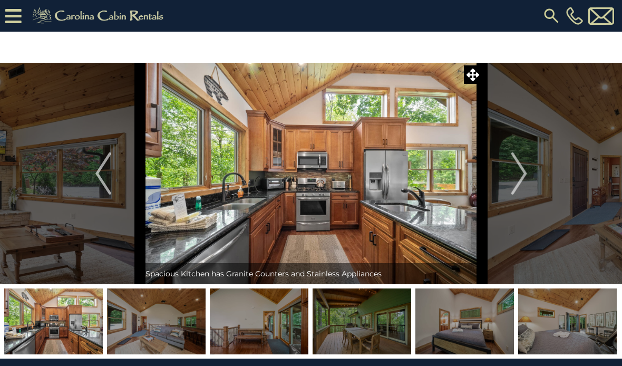
click at [520, 174] on img "Next" at bounding box center [519, 173] width 16 height 42
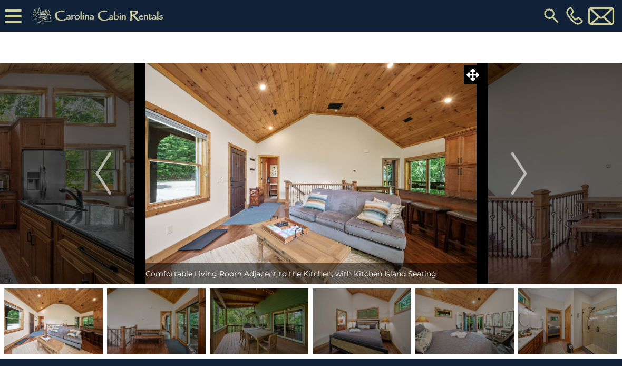
click at [519, 174] on img "Next" at bounding box center [519, 173] width 16 height 42
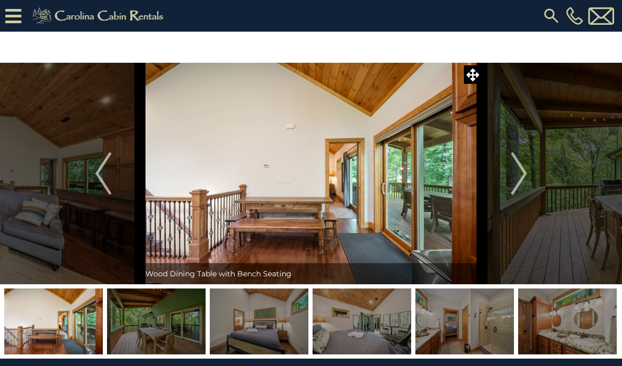
click at [521, 176] on img "Next" at bounding box center [519, 173] width 16 height 42
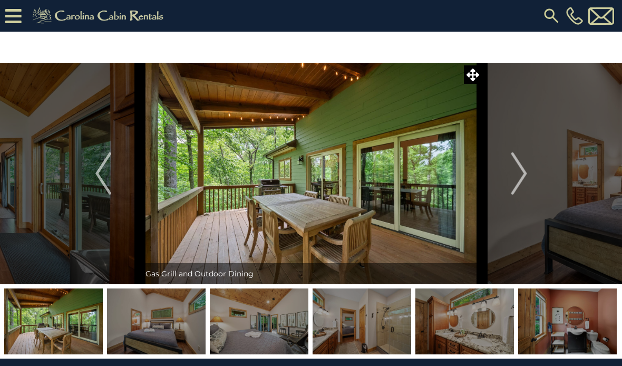
click at [520, 175] on img "Next" at bounding box center [519, 173] width 16 height 42
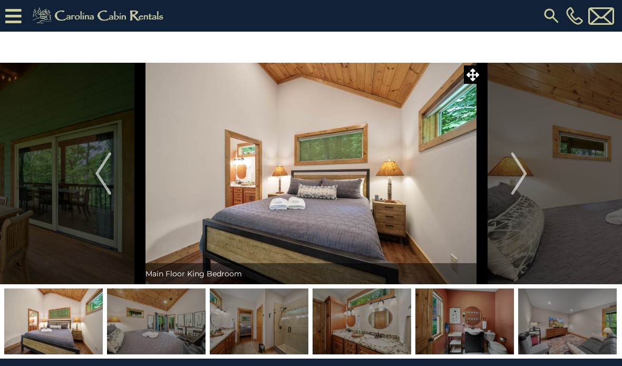
click at [102, 174] on img "Previous" at bounding box center [103, 173] width 16 height 42
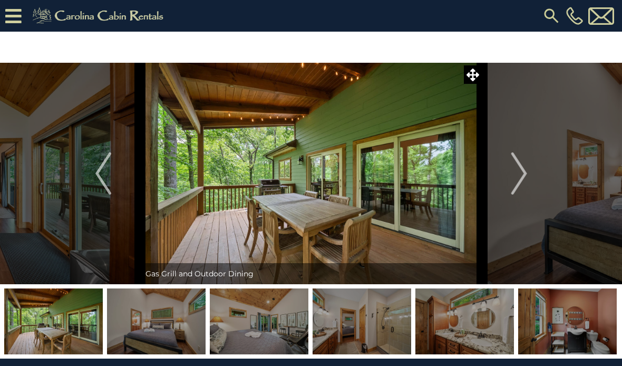
click at [518, 173] on img "Next" at bounding box center [519, 173] width 16 height 42
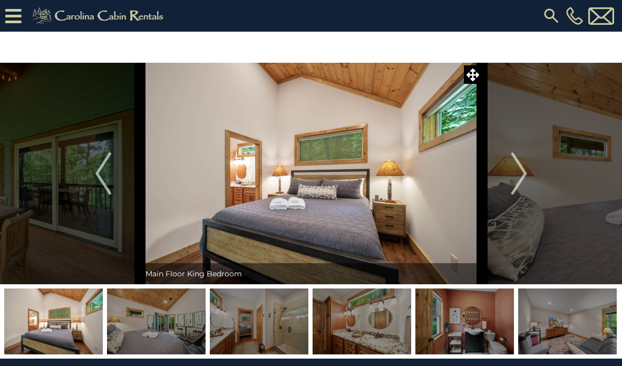
click at [519, 174] on img "Next" at bounding box center [519, 173] width 16 height 42
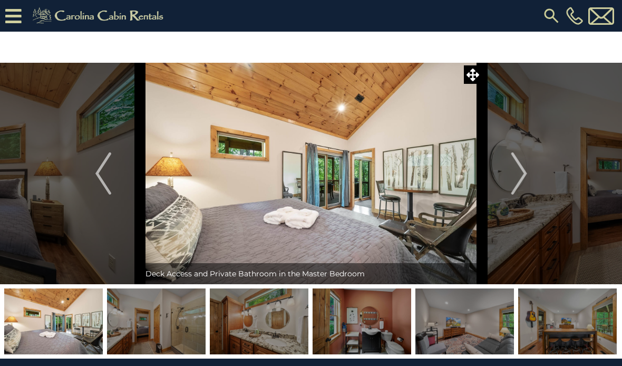
click at [518, 176] on img "Next" at bounding box center [519, 173] width 16 height 42
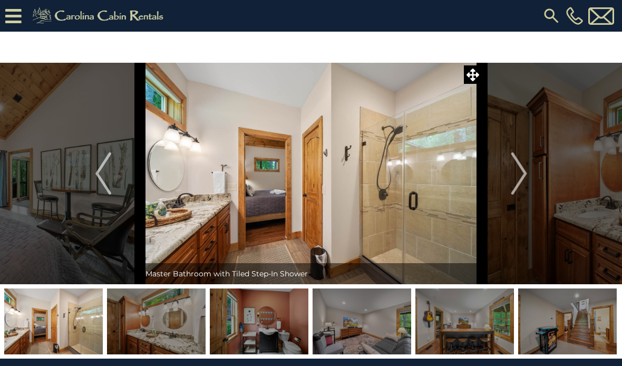
click at [518, 175] on img "Next" at bounding box center [519, 173] width 16 height 42
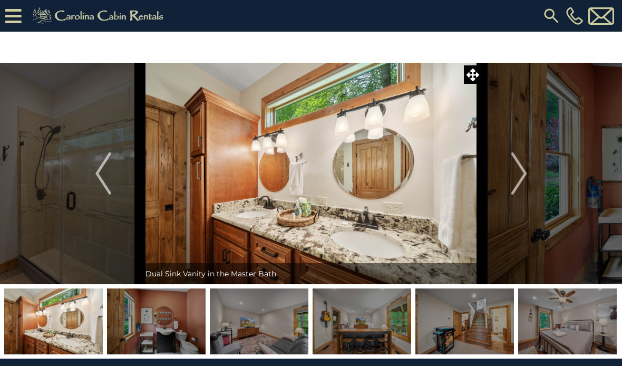
click at [515, 175] on img "Next" at bounding box center [519, 173] width 16 height 42
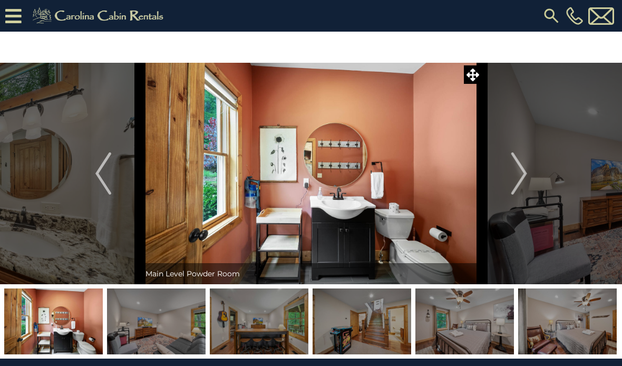
click at [515, 175] on img "Next" at bounding box center [519, 173] width 16 height 42
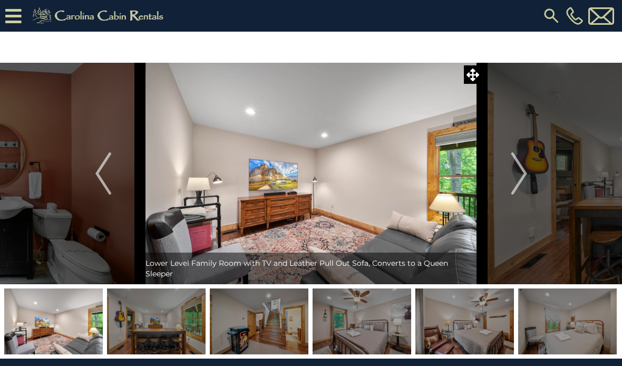
click at [516, 174] on img "Next" at bounding box center [519, 173] width 16 height 42
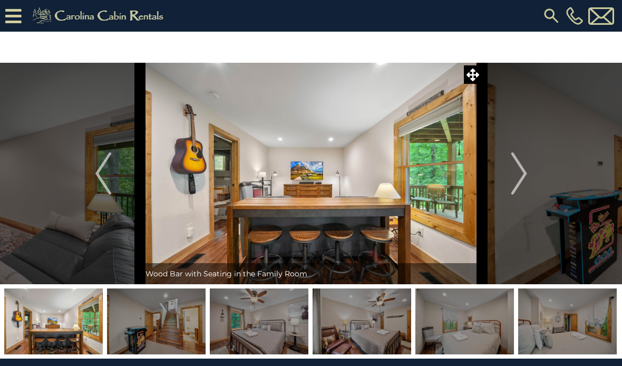
click at [514, 176] on img "Next" at bounding box center [519, 173] width 16 height 42
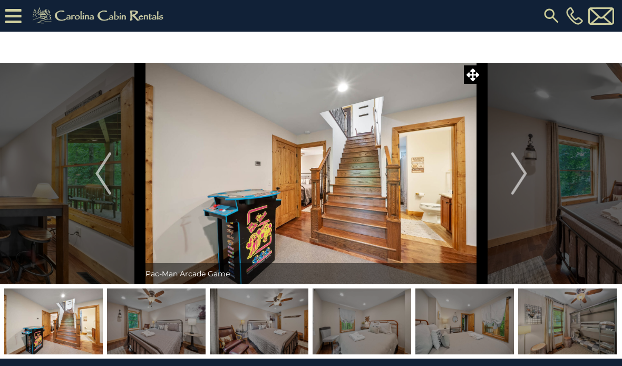
click at [513, 178] on img "Next" at bounding box center [519, 173] width 16 height 42
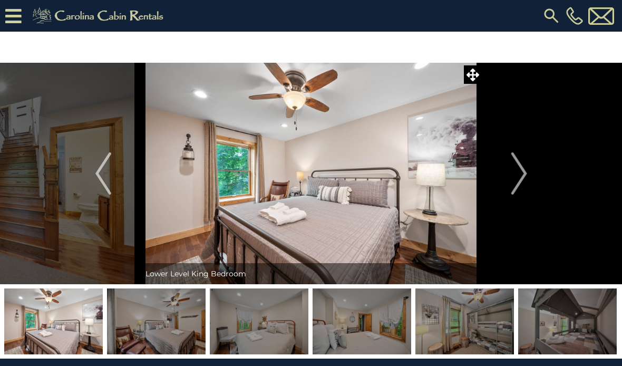
click at [510, 178] on button "Next" at bounding box center [520, 174] width 74 height 222
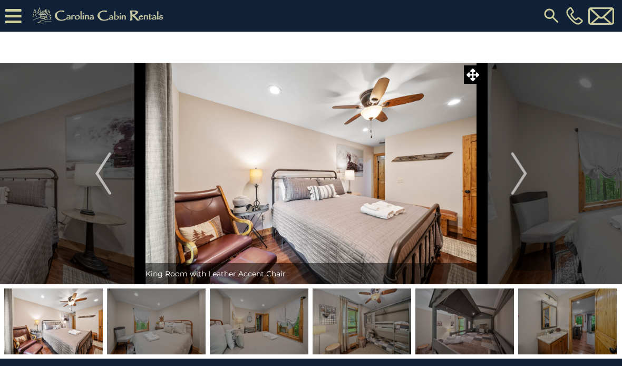
click at [512, 175] on img "Next" at bounding box center [519, 173] width 16 height 42
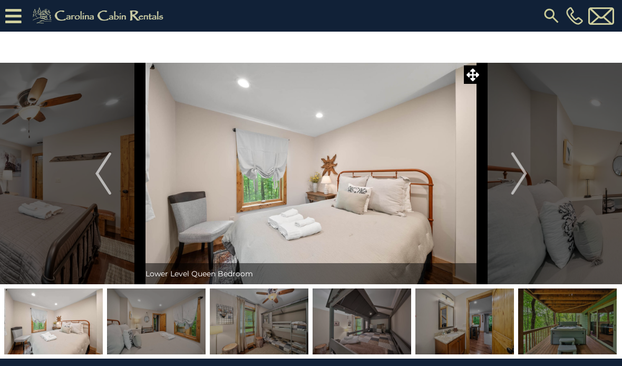
click at [513, 174] on img "Next" at bounding box center [519, 173] width 16 height 42
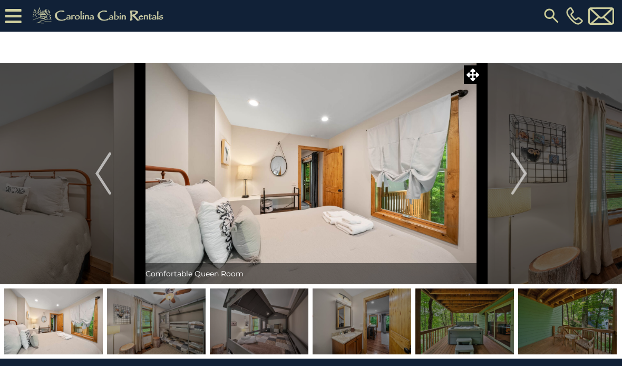
click at [512, 177] on img "Next" at bounding box center [519, 173] width 16 height 42
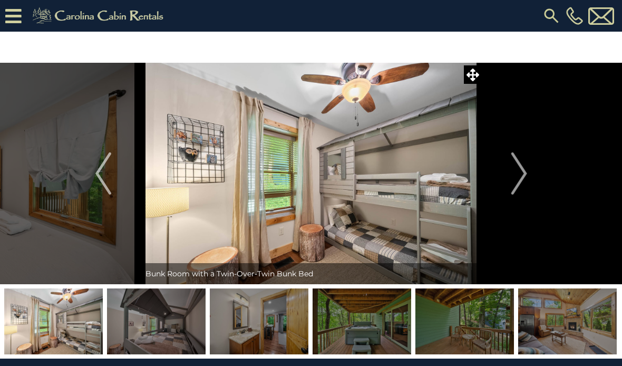
click at [513, 174] on img "Next" at bounding box center [519, 173] width 16 height 42
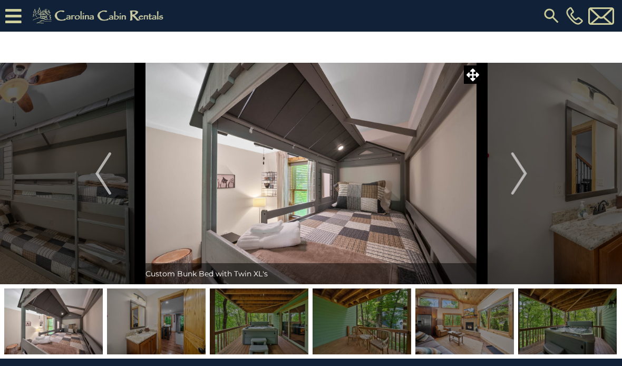
click at [513, 174] on img "Next" at bounding box center [519, 173] width 16 height 42
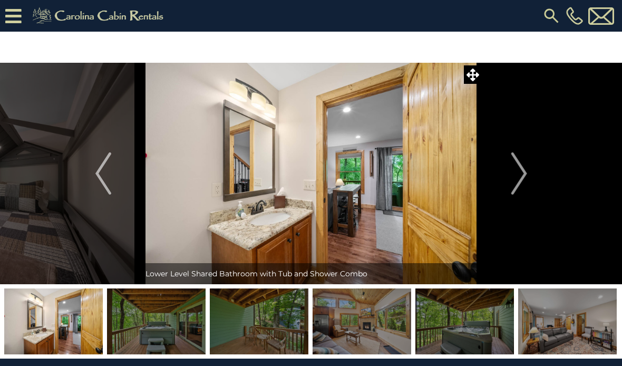
click at [516, 171] on img "Next" at bounding box center [519, 173] width 16 height 42
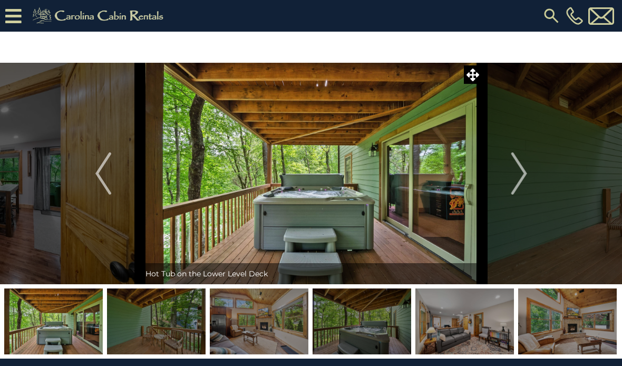
click at [512, 175] on img "Next" at bounding box center [519, 173] width 16 height 42
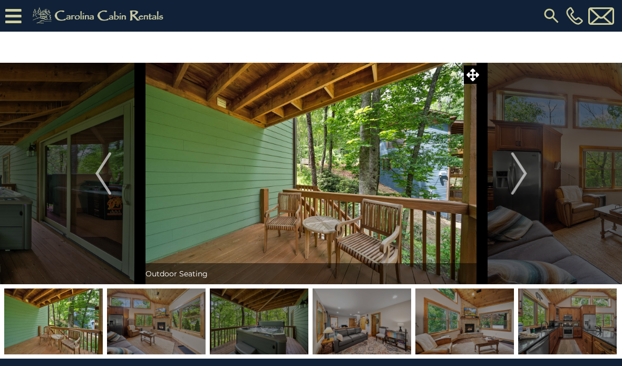
click at [516, 171] on img "Next" at bounding box center [519, 173] width 16 height 42
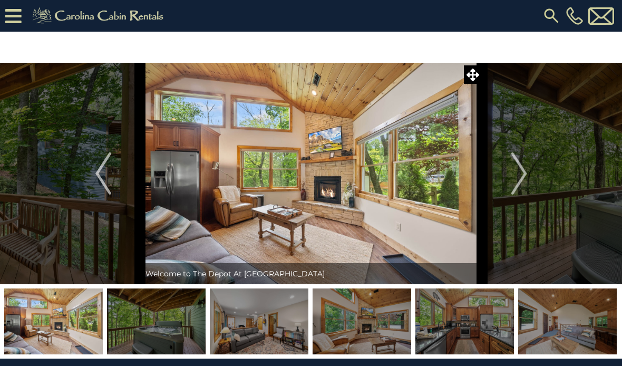
click at [512, 174] on img "Next" at bounding box center [519, 173] width 16 height 42
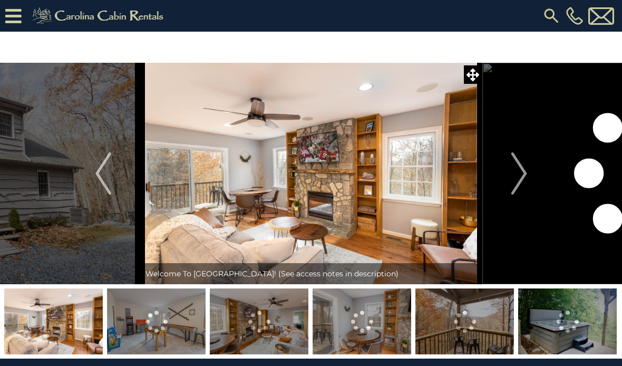
click at [520, 170] on img "Next" at bounding box center [519, 173] width 16 height 42
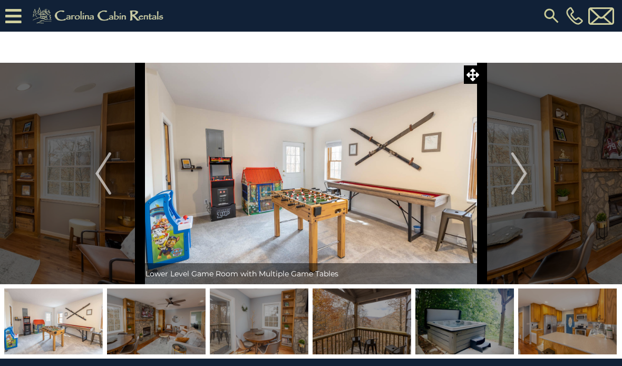
click at [520, 172] on img "Next" at bounding box center [519, 173] width 16 height 42
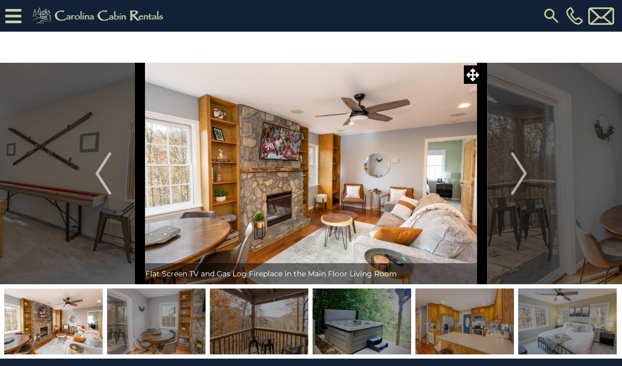
click at [520, 170] on img "Next" at bounding box center [519, 173] width 16 height 42
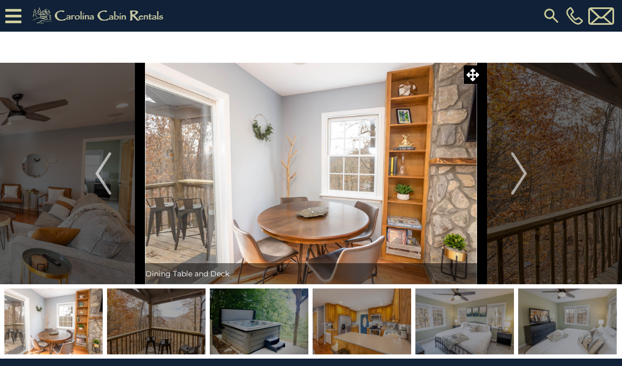
click at [516, 174] on img "Next" at bounding box center [519, 173] width 16 height 42
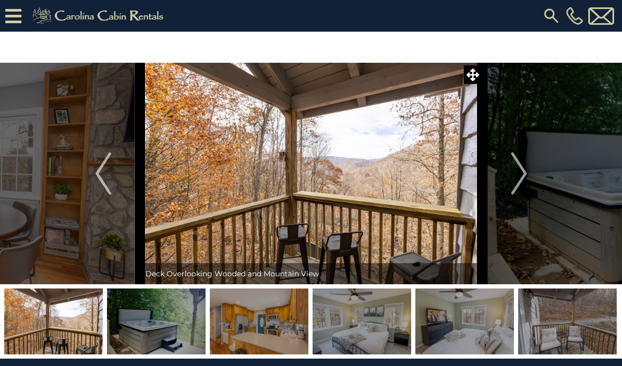
click at [518, 174] on img "Next" at bounding box center [519, 173] width 16 height 42
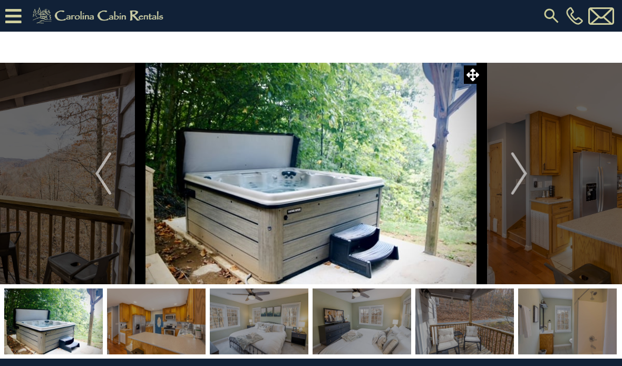
click at [520, 171] on img "Next" at bounding box center [519, 173] width 16 height 42
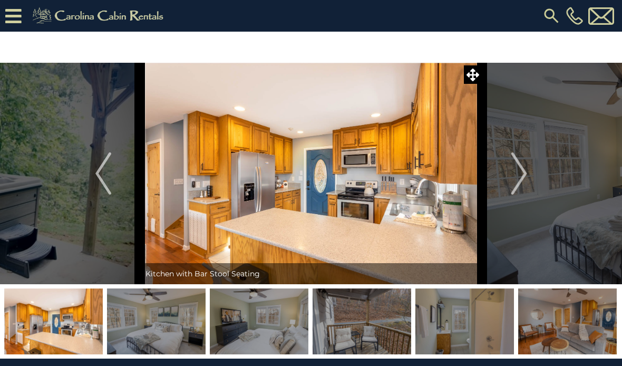
click at [511, 176] on button "Next" at bounding box center [520, 174] width 74 height 222
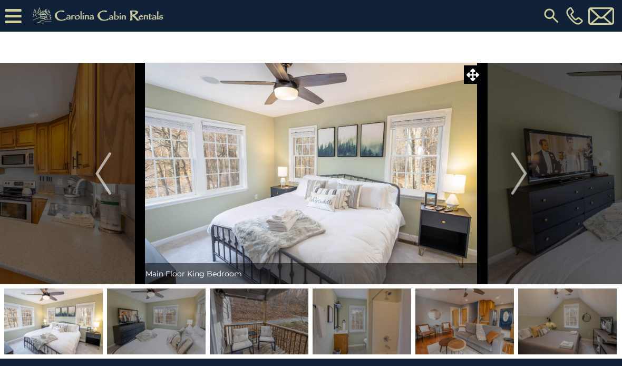
click at [516, 177] on img "Next" at bounding box center [519, 173] width 16 height 42
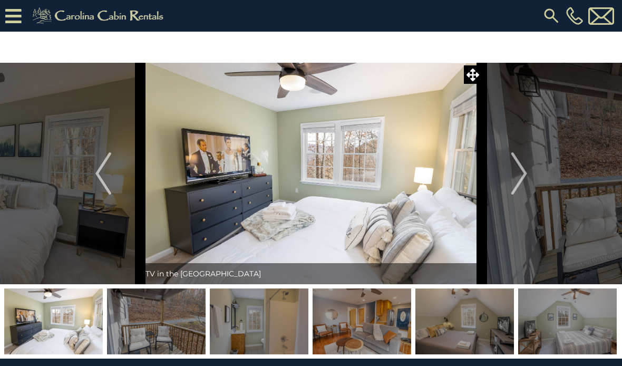
click at [521, 171] on img "Next" at bounding box center [519, 173] width 16 height 42
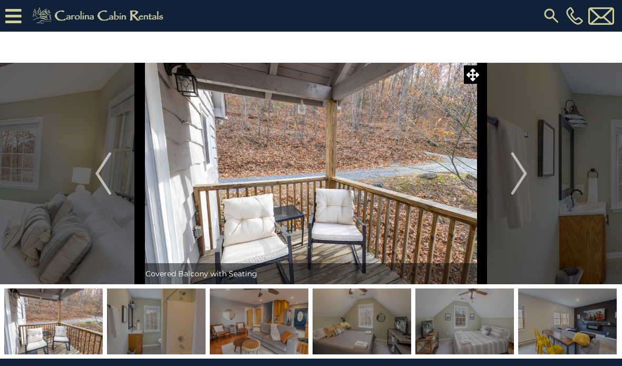
click at [518, 174] on img "Next" at bounding box center [519, 173] width 16 height 42
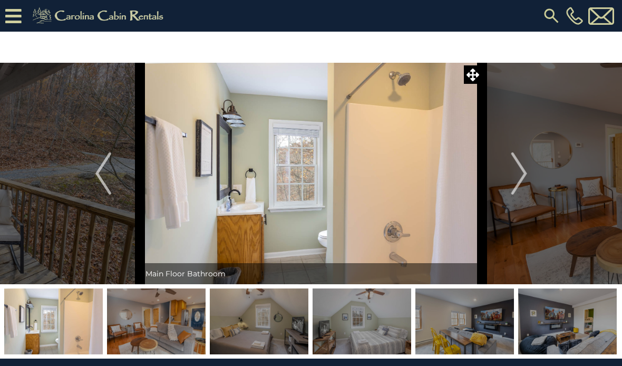
click at [521, 174] on img "Next" at bounding box center [519, 173] width 16 height 42
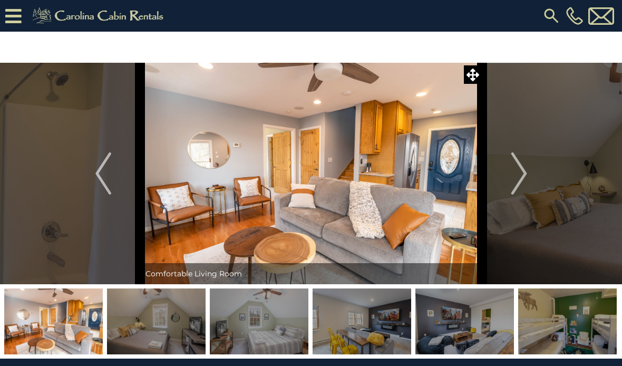
click at [519, 174] on img "Next" at bounding box center [519, 173] width 16 height 42
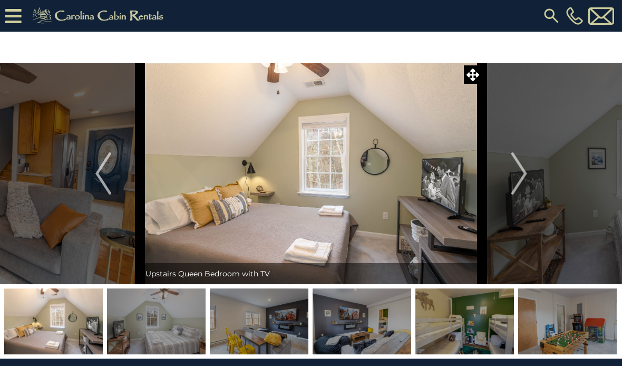
click at [520, 173] on img "Next" at bounding box center [519, 173] width 16 height 42
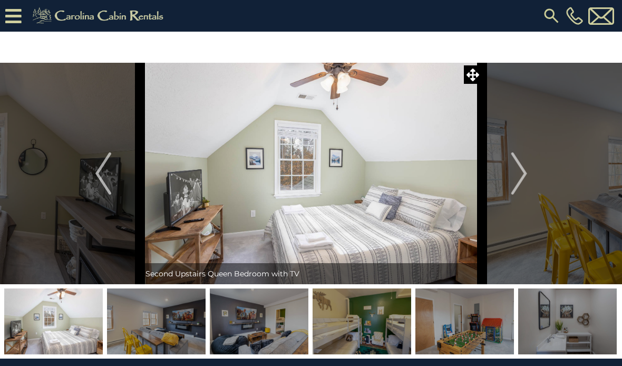
click at [520, 175] on img "Next" at bounding box center [519, 173] width 16 height 42
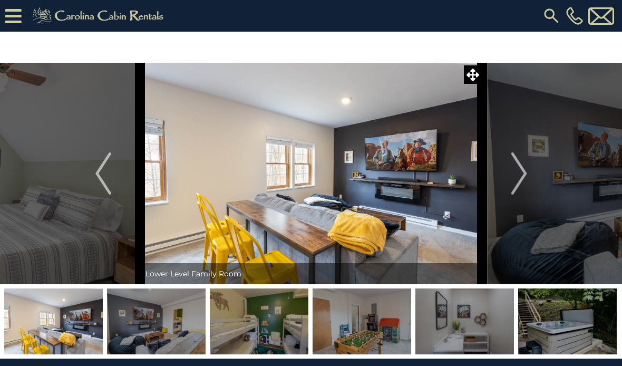
click at [521, 174] on img "Next" at bounding box center [519, 173] width 16 height 42
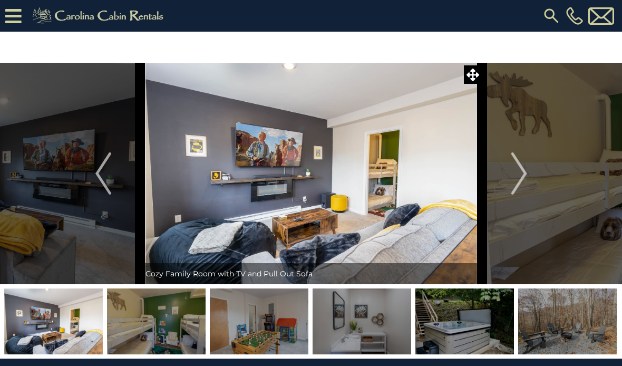
click at [518, 174] on img "Next" at bounding box center [519, 173] width 16 height 42
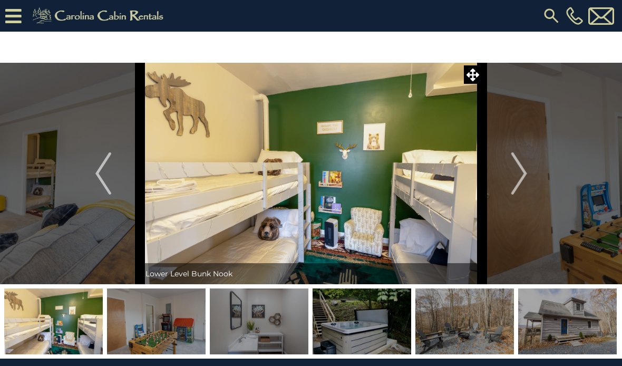
click at [521, 173] on img "Next" at bounding box center [519, 173] width 16 height 42
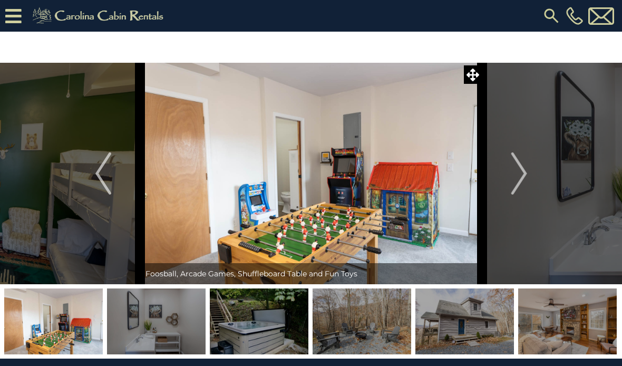
click at [517, 173] on img "Next" at bounding box center [519, 173] width 16 height 42
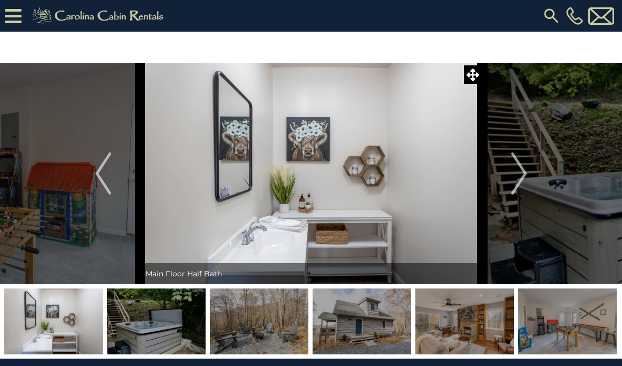
click at [521, 171] on img "Next" at bounding box center [519, 173] width 16 height 42
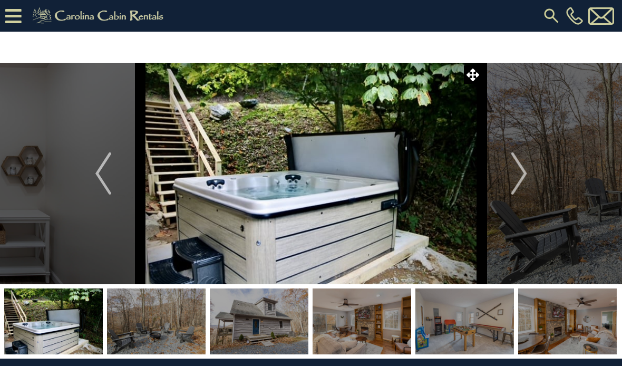
click at [517, 172] on img "Next" at bounding box center [519, 173] width 16 height 42
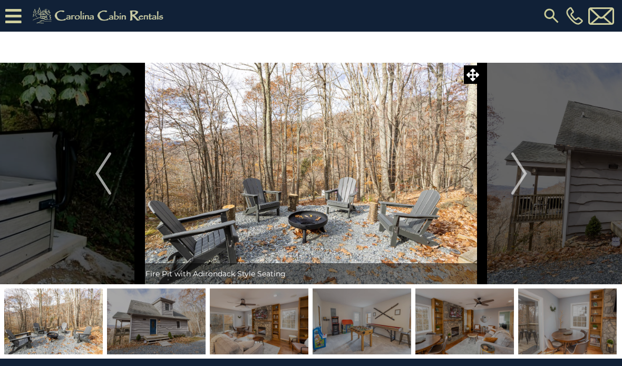
click at [511, 177] on button "Next" at bounding box center [520, 174] width 74 height 222
